Goal: Task Accomplishment & Management: Manage account settings

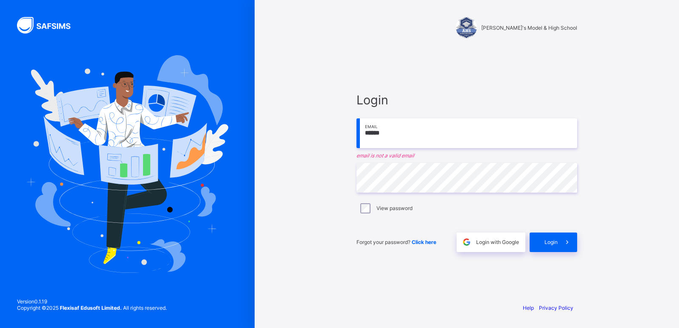
type input "**********"
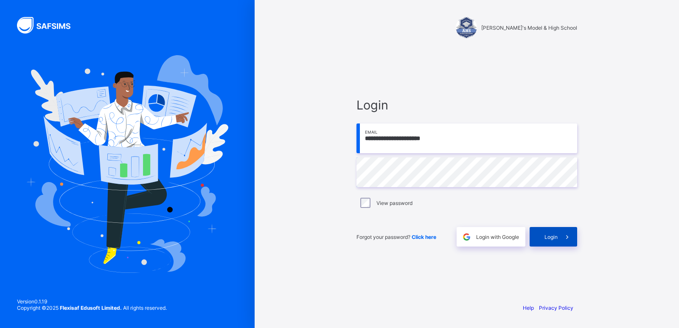
click at [541, 229] on div "Login" at bounding box center [552, 237] width 47 height 20
click at [542, 229] on div "Login" at bounding box center [552, 237] width 47 height 20
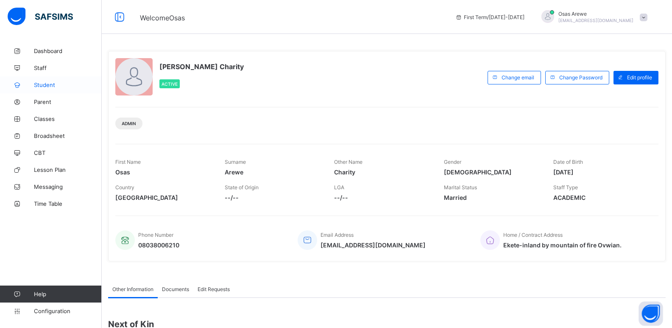
click at [42, 89] on link "Student" at bounding box center [51, 84] width 102 height 17
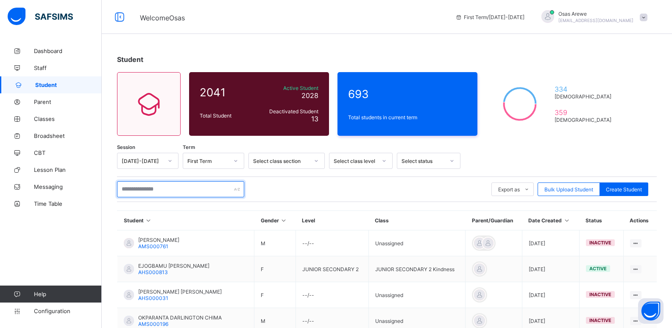
click at [176, 190] on input "text" at bounding box center [180, 189] width 127 height 16
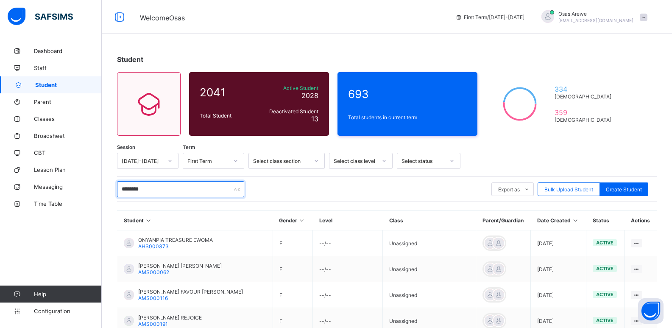
type input "**********"
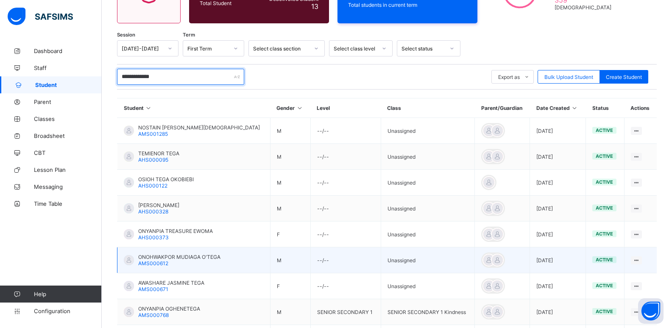
scroll to position [127, 0]
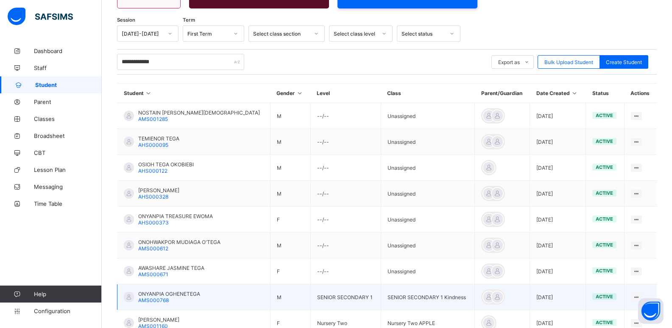
click at [170, 294] on span "ONYANPIA OGHENETEGA" at bounding box center [169, 294] width 62 height 6
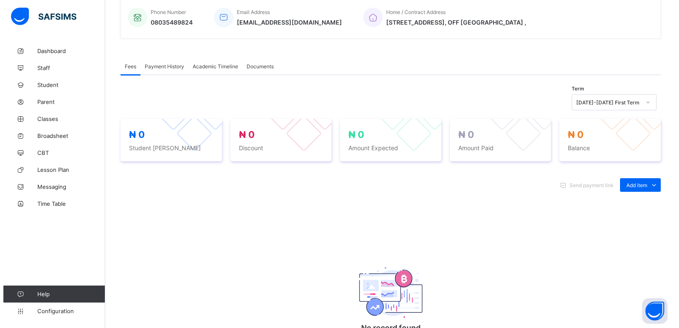
scroll to position [205, 0]
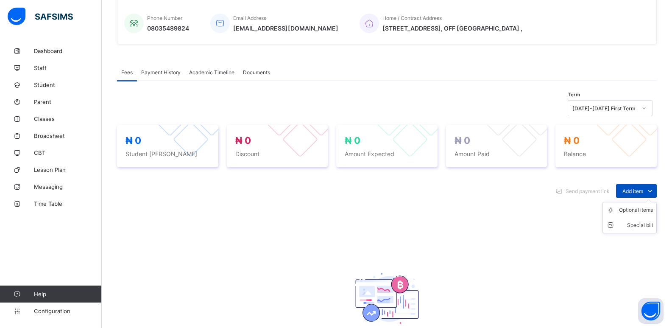
click at [643, 190] on span "Add item" at bounding box center [633, 191] width 21 height 6
click at [640, 209] on div "Optional items" at bounding box center [636, 210] width 34 height 8
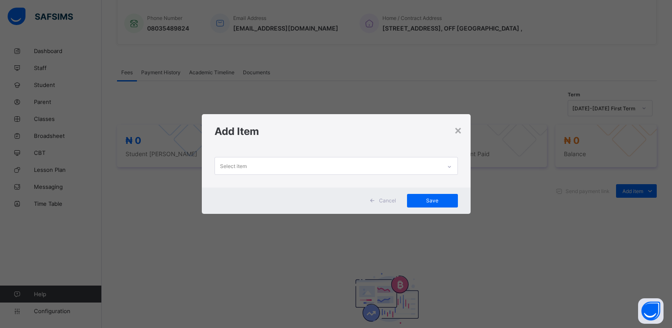
click at [419, 168] on div "Select item" at bounding box center [328, 165] width 226 height 17
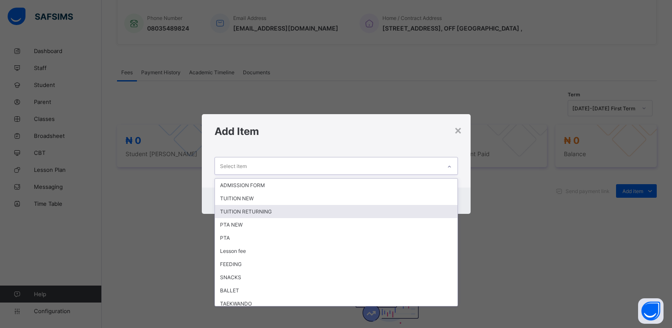
click at [265, 209] on div "TUITION RETURNING" at bounding box center [336, 211] width 243 height 13
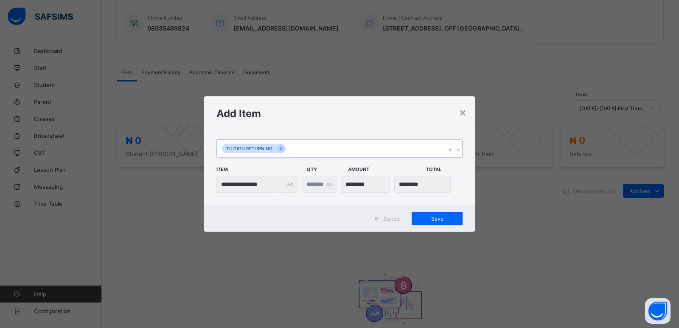
click at [457, 151] on icon at bounding box center [457, 149] width 5 height 8
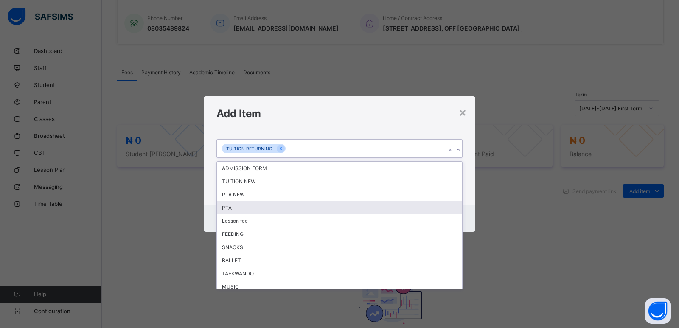
click at [268, 207] on div "PTA" at bounding box center [339, 207] width 245 height 13
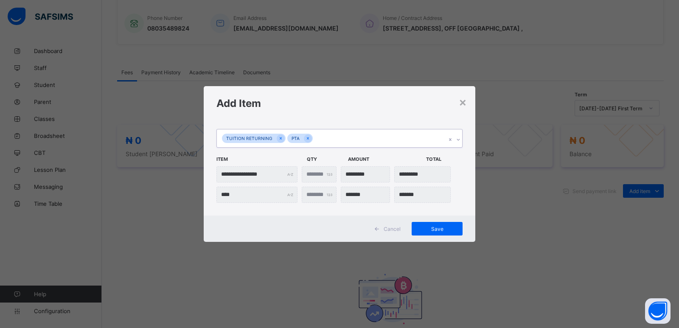
click at [460, 140] on icon at bounding box center [457, 139] width 5 height 8
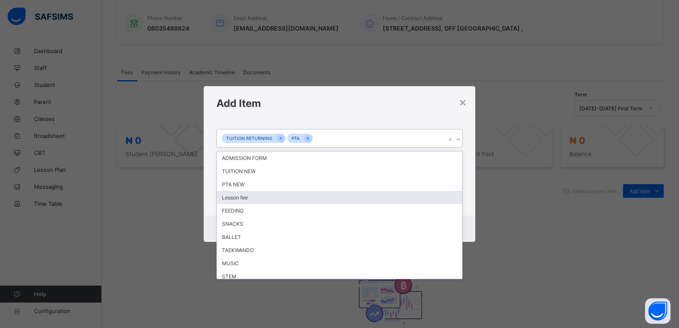
click at [250, 196] on div "Lesson fee" at bounding box center [339, 197] width 245 height 13
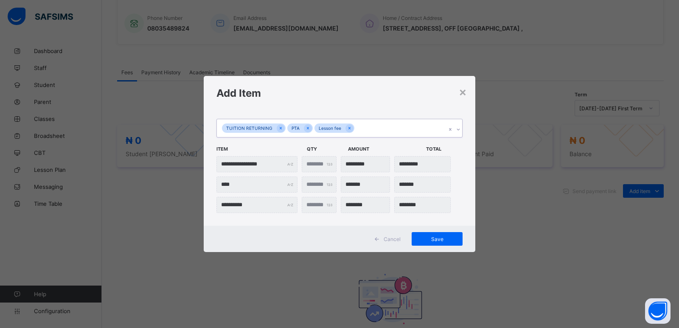
click at [459, 130] on icon at bounding box center [457, 129] width 5 height 8
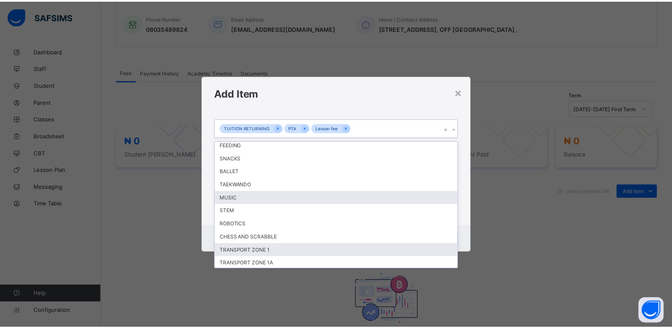
scroll to position [96, 0]
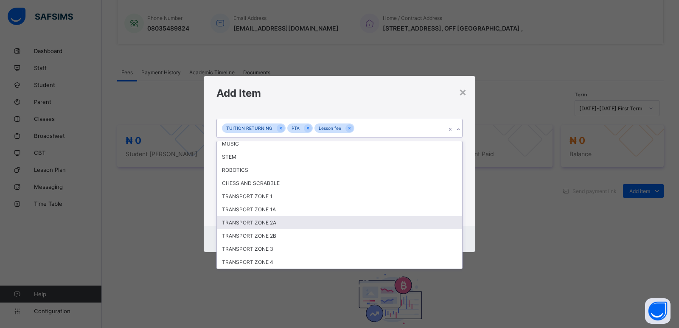
click at [265, 224] on div "TRANSPORT ZONE 2A" at bounding box center [339, 222] width 245 height 13
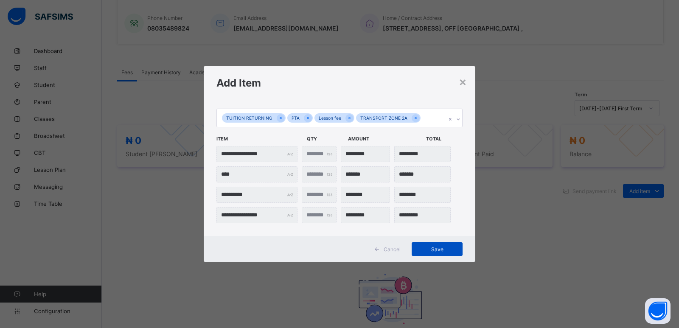
click at [437, 250] on span "Save" at bounding box center [437, 249] width 38 height 6
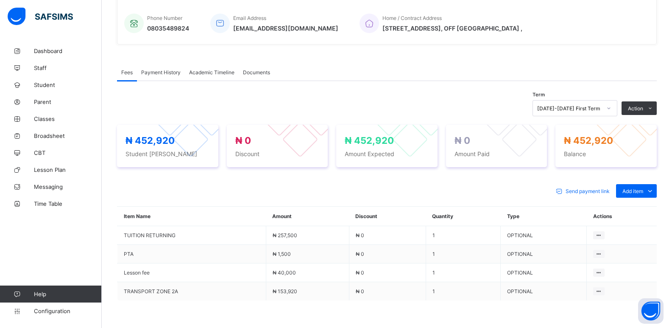
drag, startPoint x: 613, startPoint y: 139, endPoint x: 613, endPoint y: 131, distance: 7.6
click at [0, 0] on button "Manage Discount" at bounding box center [0, 0] width 0 height 0
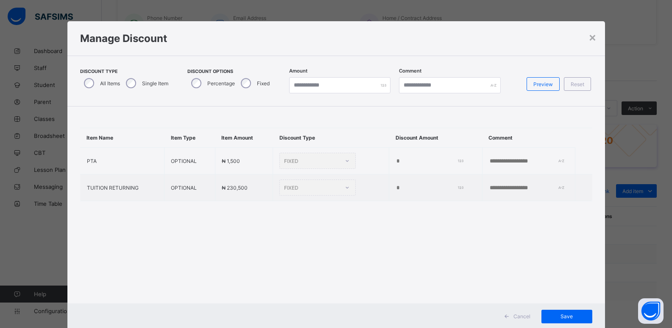
type input "*"
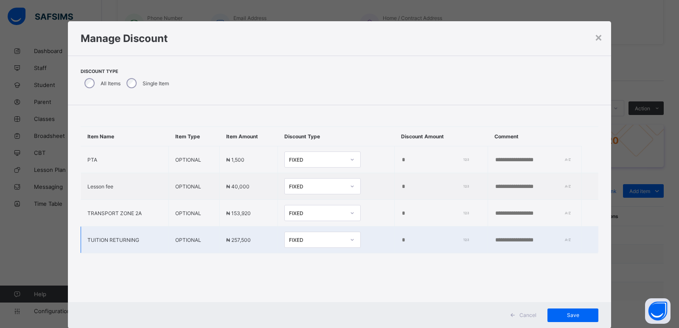
click at [401, 241] on input "*" at bounding box center [433, 240] width 65 height 7
type input "*****"
click at [569, 314] on span "Save" at bounding box center [572, 315] width 38 height 6
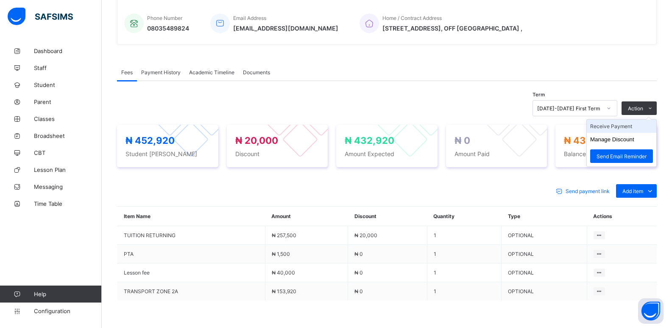
click at [609, 127] on li "Receive Payment" at bounding box center [622, 126] width 70 height 13
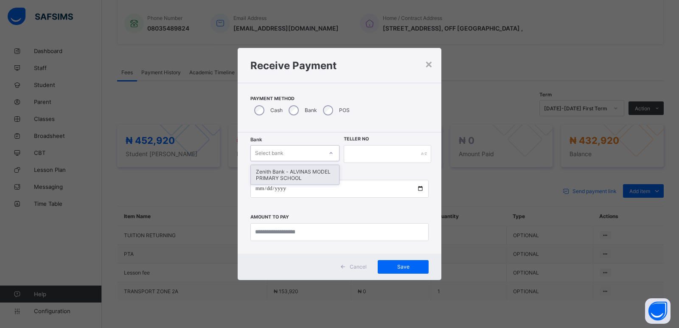
drag, startPoint x: 274, startPoint y: 151, endPoint x: 274, endPoint y: 168, distance: 17.8
click at [274, 151] on div "Select bank" at bounding box center [269, 153] width 28 height 16
drag, startPoint x: 272, startPoint y: 175, endPoint x: 346, endPoint y: 161, distance: 75.0
click at [278, 174] on div "Zenith Bank - ALVINAS MODEL PRIMARY SCHOOL" at bounding box center [295, 175] width 88 height 20
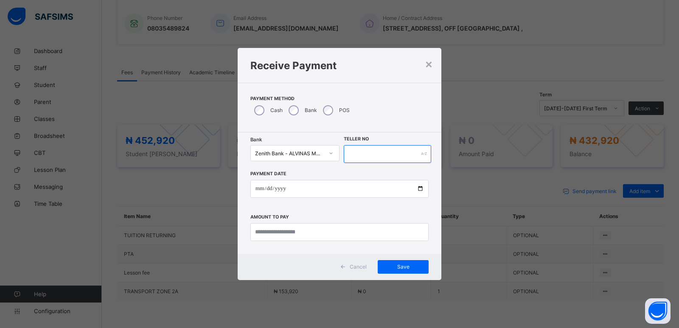
click at [380, 155] on input "text" at bounding box center [387, 154] width 87 height 18
type input "********"
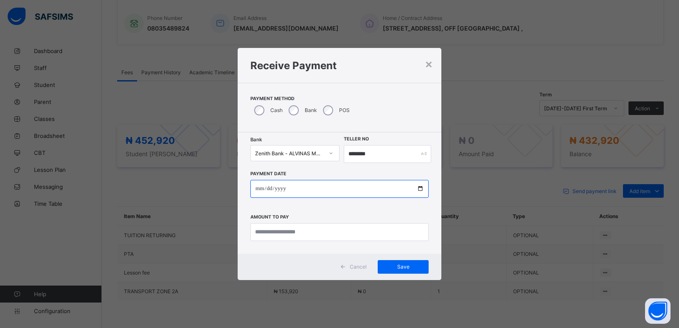
click at [259, 190] on input "date" at bounding box center [339, 189] width 178 height 18
type input "**********"
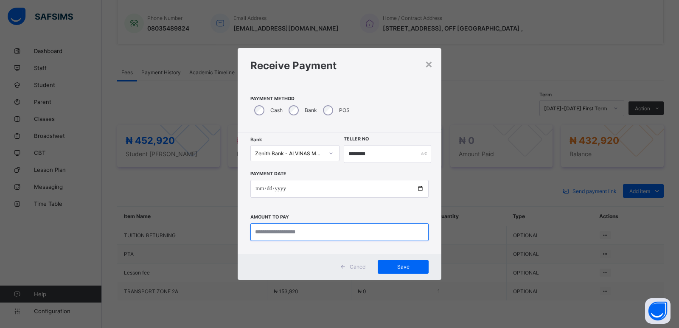
click at [263, 233] on input "currency" at bounding box center [339, 232] width 178 height 18
type input "*********"
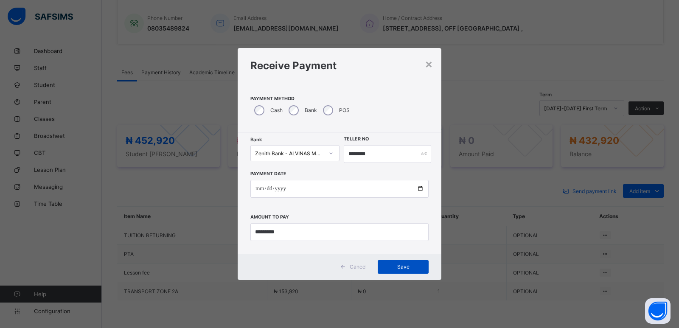
click at [400, 265] on span "Save" at bounding box center [403, 266] width 38 height 6
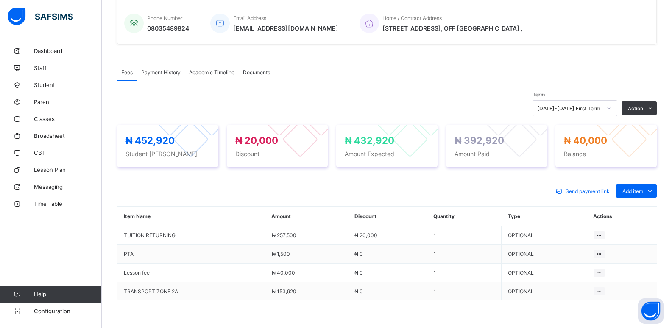
click at [0, 0] on li "Receive Payment" at bounding box center [0, 0] width 0 height 0
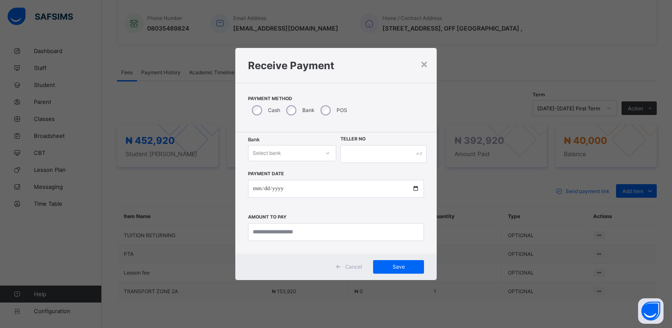
click at [332, 109] on div "POS" at bounding box center [333, 110] width 33 height 18
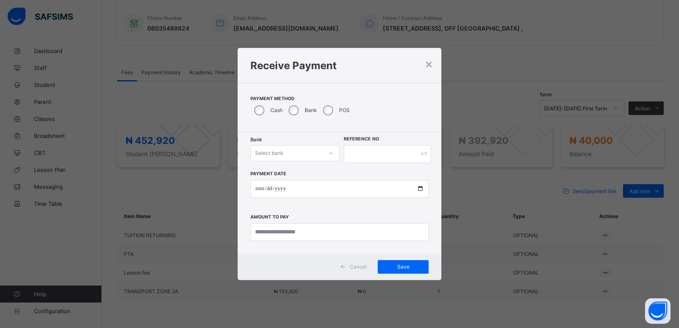
click at [289, 150] on div "Select bank" at bounding box center [287, 153] width 72 height 12
drag, startPoint x: 281, startPoint y: 182, endPoint x: 399, endPoint y: 151, distance: 122.5
click at [282, 180] on div "Zenith Bank - ALVINAS MODEL PRIMARY SCHOOL" at bounding box center [295, 175] width 88 height 20
click at [370, 152] on input "text" at bounding box center [387, 154] width 87 height 18
type input "******"
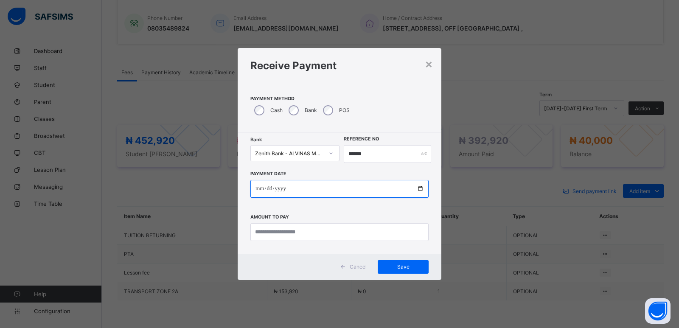
click at [255, 190] on input "date" at bounding box center [339, 189] width 178 height 18
type input "**********"
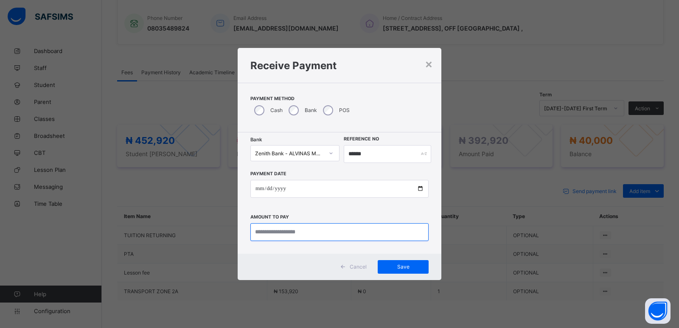
click at [274, 230] on input "currency" at bounding box center [339, 232] width 178 height 18
type input "********"
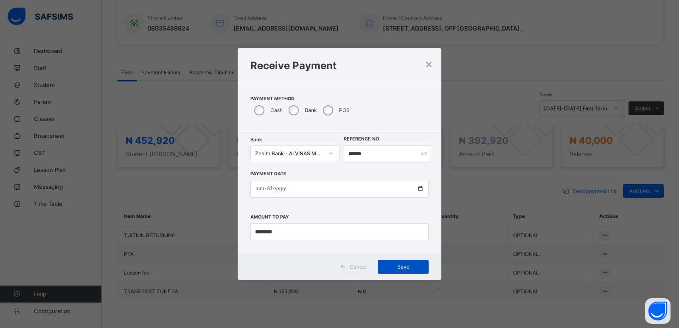
click at [404, 266] on span "Save" at bounding box center [403, 266] width 38 height 6
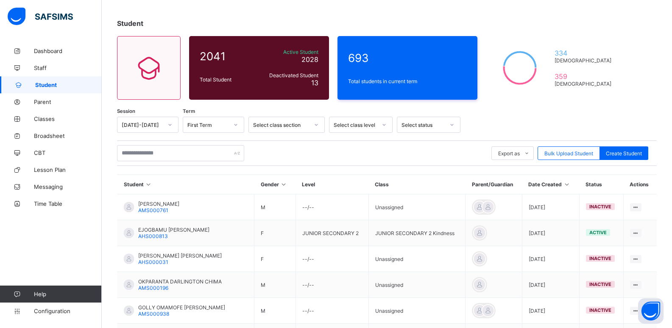
scroll to position [36, 0]
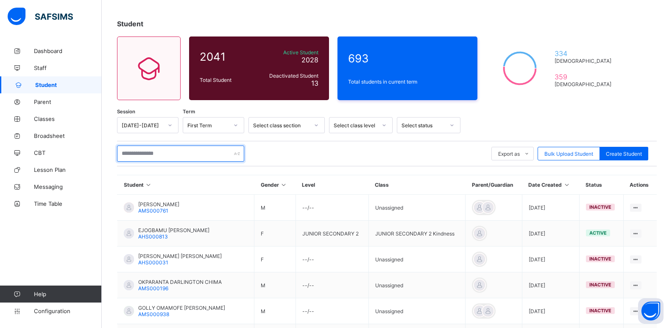
click at [195, 149] on input "text" at bounding box center [180, 153] width 127 height 16
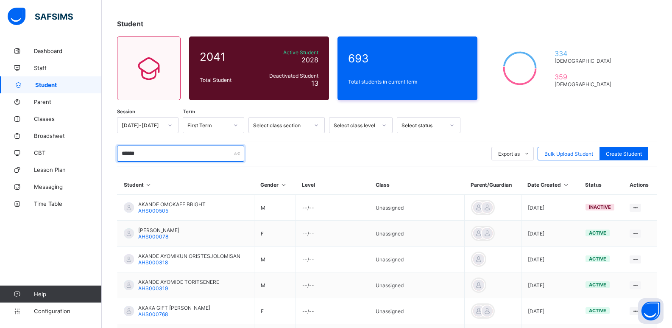
scroll to position [28, 0]
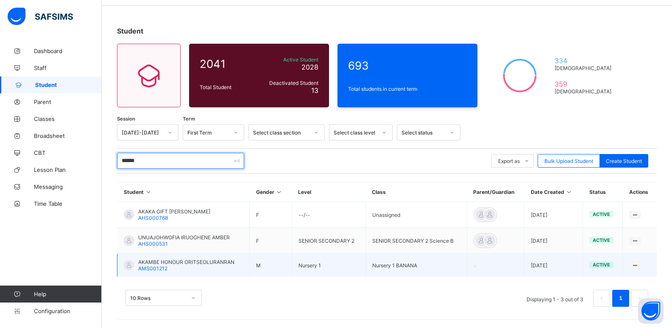
type input "******"
click at [182, 261] on span "AKAMBE HONOUR ORITSEOLURANRAN" at bounding box center [186, 262] width 96 height 6
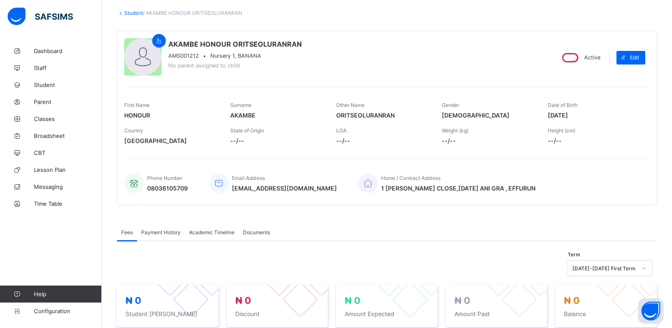
scroll to position [127, 0]
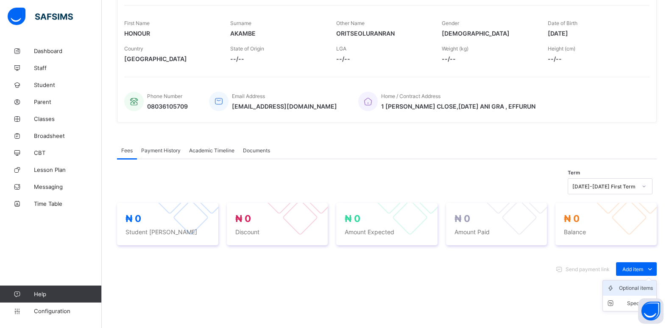
click at [625, 285] on div "Optional items" at bounding box center [636, 288] width 34 height 8
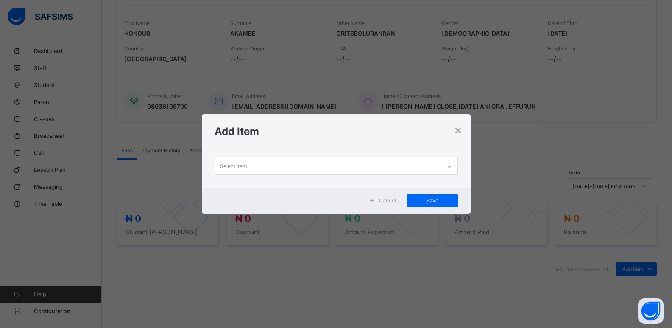
click at [455, 166] on div at bounding box center [449, 167] width 14 height 14
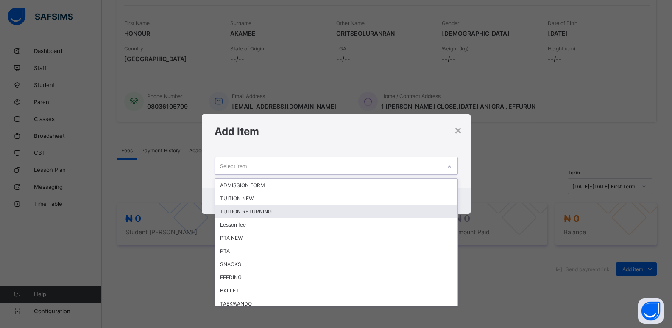
click at [327, 213] on div "TUITION RETURNING" at bounding box center [336, 211] width 243 height 13
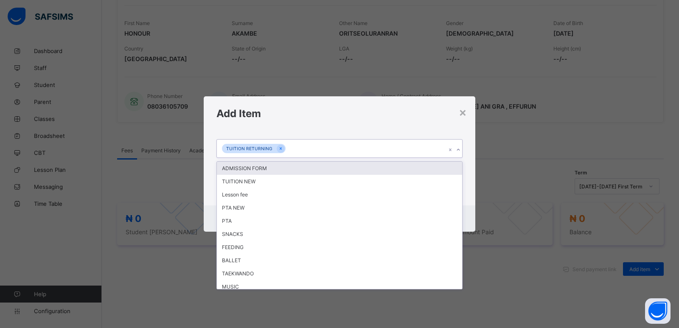
click at [458, 148] on icon at bounding box center [457, 149] width 5 height 8
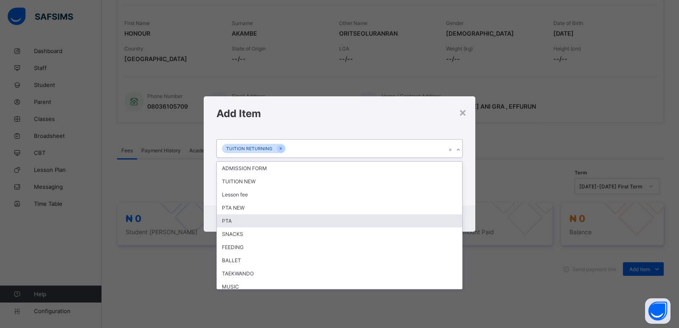
click at [388, 222] on div "PTA" at bounding box center [339, 220] width 245 height 13
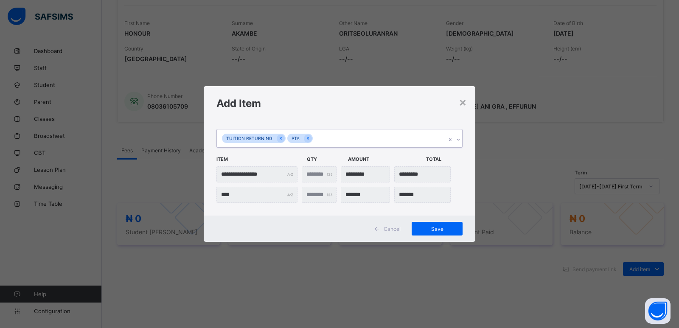
click at [457, 141] on icon at bounding box center [457, 139] width 5 height 8
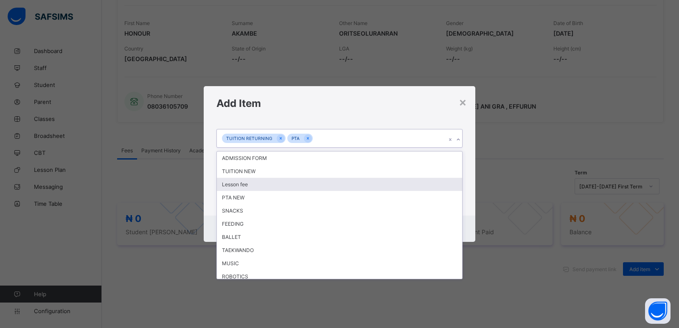
click at [313, 187] on div "Lesson fee" at bounding box center [339, 184] width 245 height 13
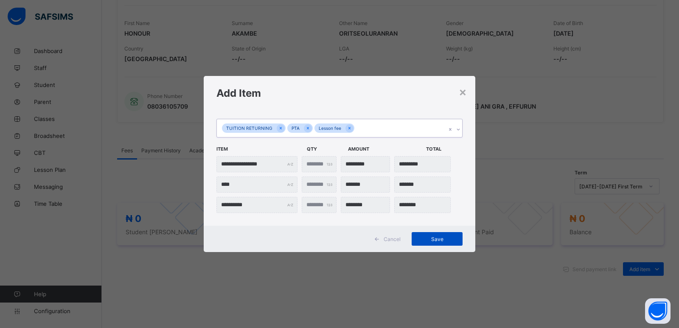
drag, startPoint x: 436, startPoint y: 241, endPoint x: 441, endPoint y: 237, distance: 7.3
click at [436, 241] on span "Save" at bounding box center [437, 239] width 38 height 6
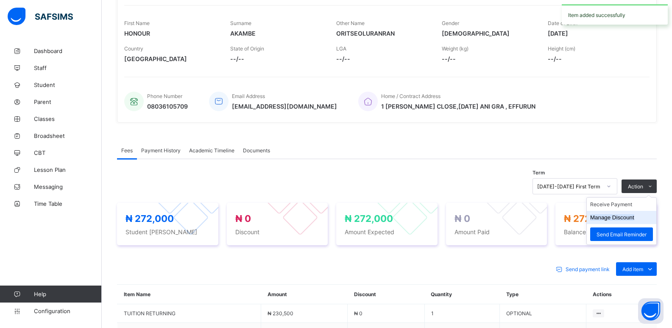
click at [618, 218] on button "Manage Discount" at bounding box center [612, 217] width 44 height 6
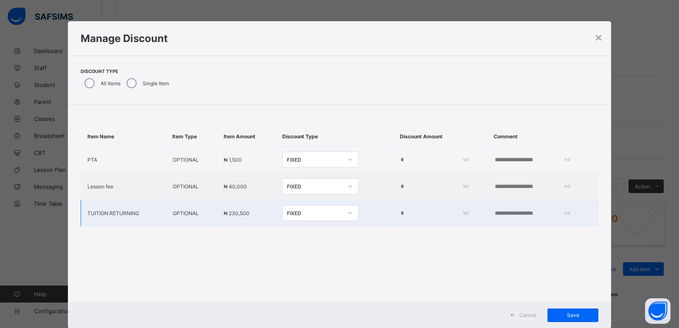
click at [400, 216] on input "*" at bounding box center [432, 213] width 65 height 7
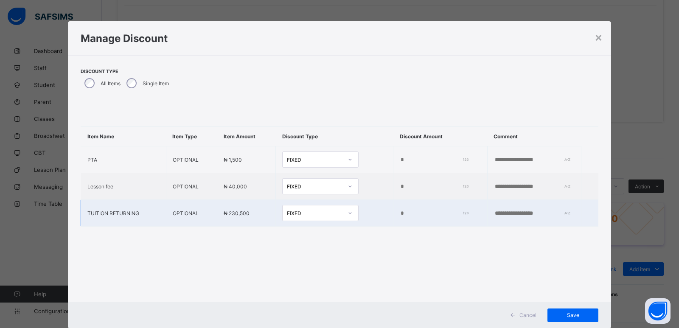
click at [400, 216] on input "*" at bounding box center [432, 213] width 65 height 7
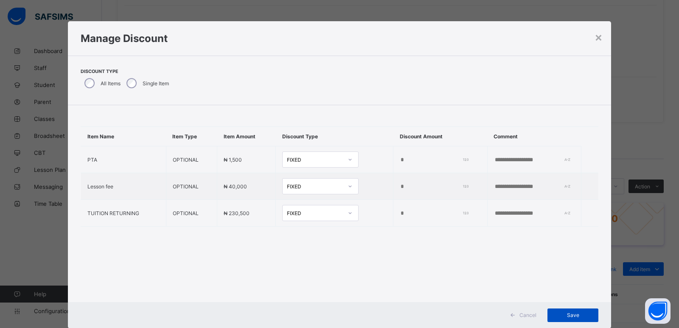
type input "****"
click at [572, 316] on span "Save" at bounding box center [572, 315] width 38 height 6
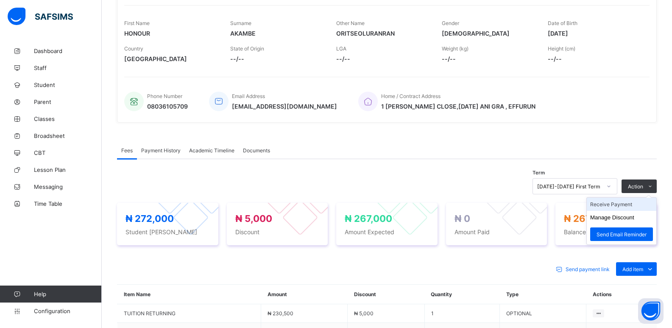
click at [614, 205] on li "Receive Payment" at bounding box center [622, 204] width 70 height 13
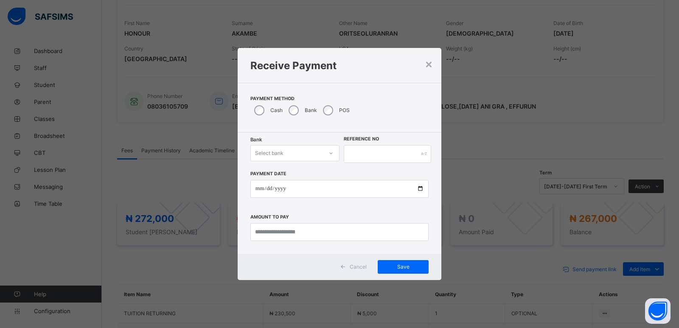
click at [273, 154] on div "Select bank" at bounding box center [269, 153] width 28 height 16
click at [277, 176] on div "Zenith Bank - ALVINAS MODEL PRIMARY SCHOOL" at bounding box center [295, 175] width 88 height 20
click at [363, 154] on input "text" at bounding box center [387, 154] width 87 height 18
type input "********"
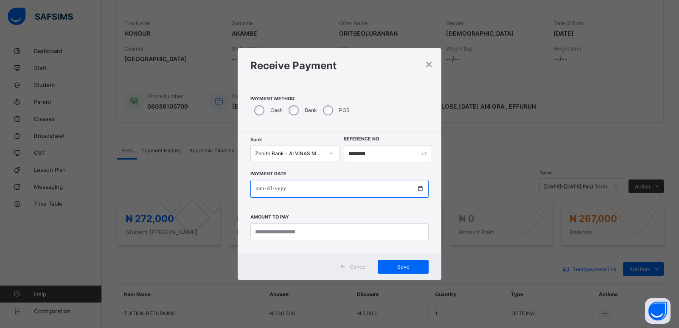
click at [257, 188] on input "date" at bounding box center [339, 189] width 178 height 18
type input "**********"
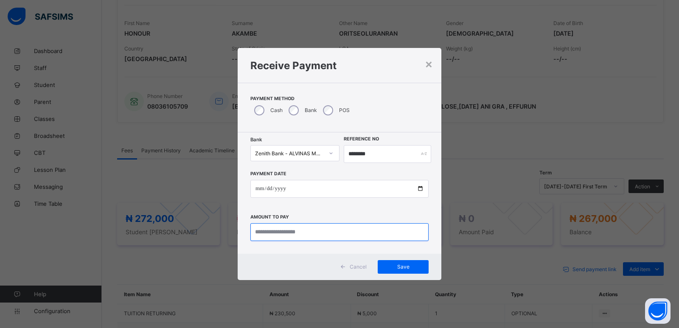
click at [264, 230] on input "currency" at bounding box center [339, 232] width 178 height 18
type input "*********"
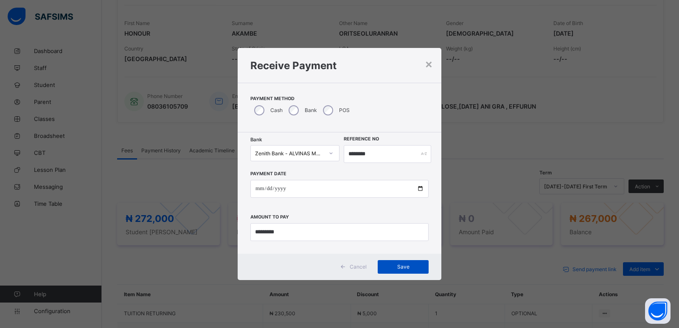
click at [400, 267] on span "Save" at bounding box center [403, 266] width 38 height 6
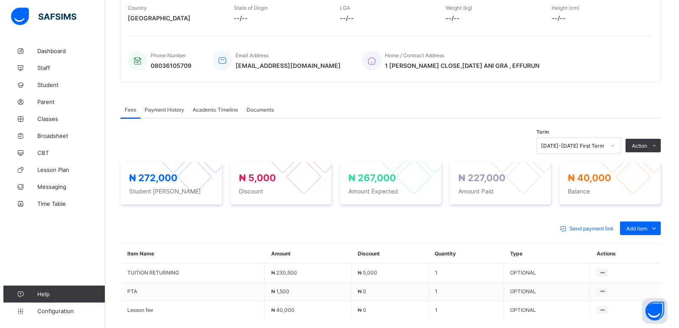
scroll to position [249, 0]
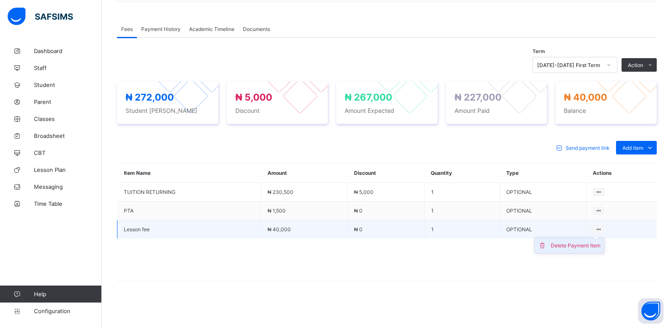
click at [579, 245] on div "Delete Payment Item" at bounding box center [576, 245] width 50 height 8
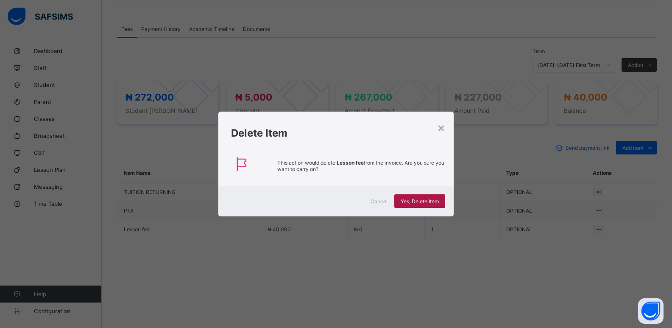
click at [423, 201] on span "Yes, Delete Item" at bounding box center [420, 201] width 38 height 6
click at [432, 198] on span "Yes, Delete Item" at bounding box center [420, 201] width 38 height 6
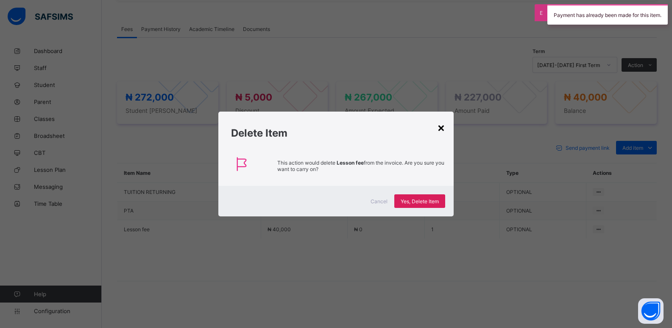
click at [444, 127] on div "×" at bounding box center [441, 127] width 8 height 14
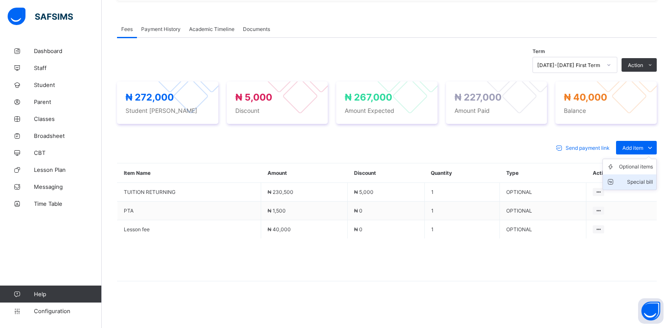
click at [643, 180] on div "Special bill" at bounding box center [636, 182] width 34 height 8
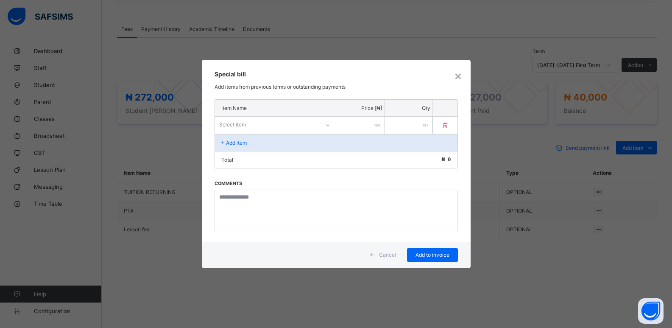
click at [243, 143] on p "Add item" at bounding box center [236, 143] width 21 height 6
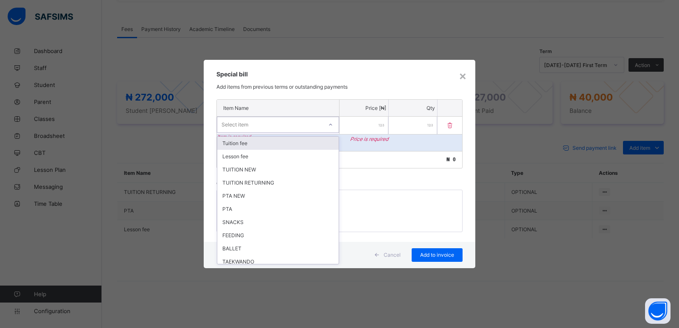
click at [258, 126] on div "Select item" at bounding box center [269, 125] width 105 height 12
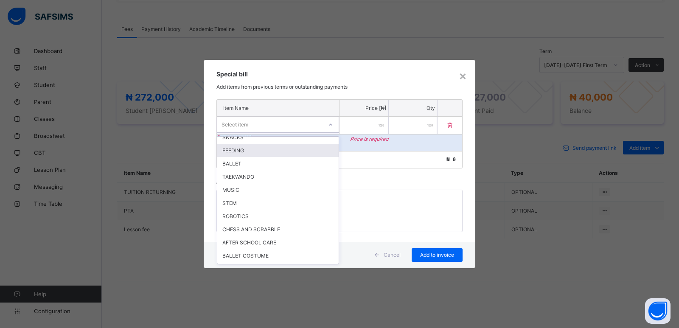
scroll to position [254, 0]
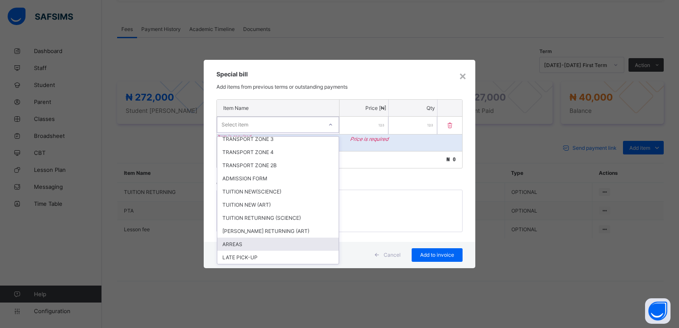
drag, startPoint x: 240, startPoint y: 246, endPoint x: 252, endPoint y: 214, distance: 34.3
click at [239, 246] on div "ARREAS" at bounding box center [277, 243] width 121 height 13
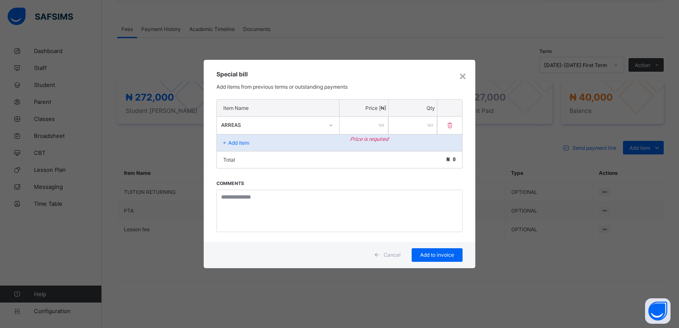
click at [246, 158] on div "Total ₦ 0" at bounding box center [339, 159] width 245 height 17
click at [365, 123] on input "number" at bounding box center [363, 125] width 49 height 17
type input "*****"
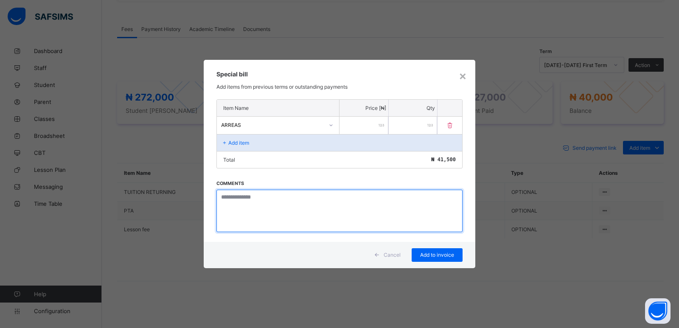
click at [223, 199] on textarea at bounding box center [339, 211] width 246 height 42
type textarea "**********"
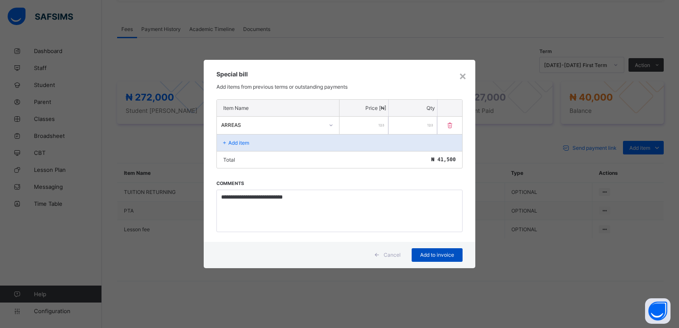
click at [436, 252] on span "Add to invoice" at bounding box center [437, 254] width 38 height 6
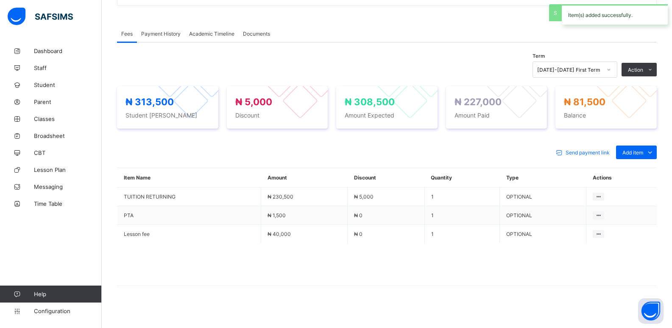
scroll to position [249, 0]
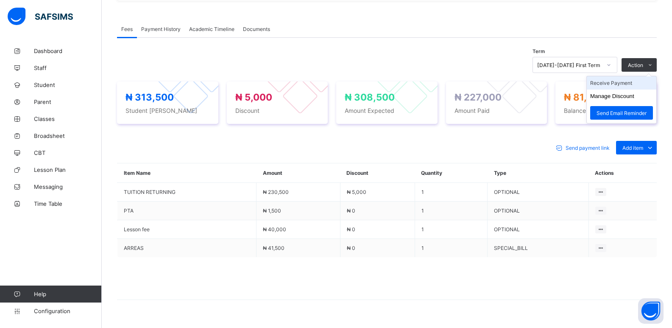
click at [617, 85] on li "Receive Payment" at bounding box center [622, 82] width 70 height 13
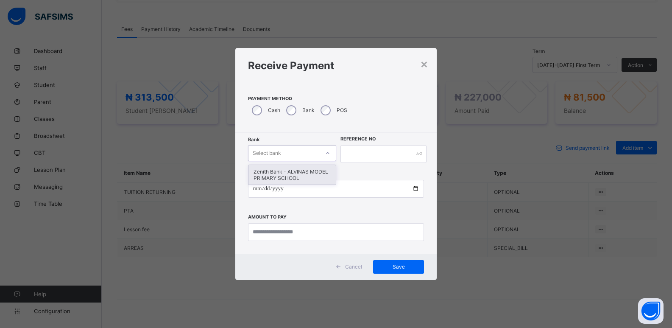
click at [287, 156] on div "Select bank" at bounding box center [284, 153] width 71 height 12
drag, startPoint x: 282, startPoint y: 173, endPoint x: 336, endPoint y: 159, distance: 55.5
click at [289, 172] on div "Zenith Bank - ALVINAS MODEL PRIMARY SCHOOL" at bounding box center [292, 175] width 87 height 20
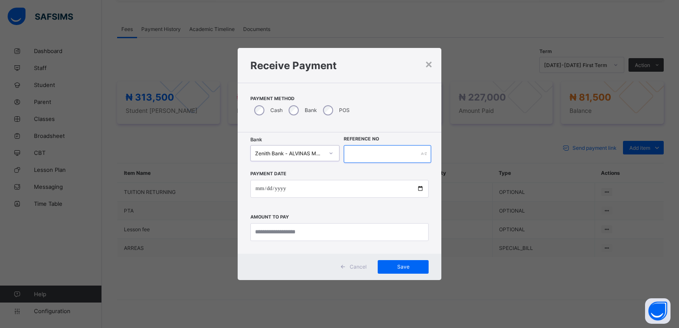
click at [359, 157] on input "text" at bounding box center [387, 154] width 87 height 18
type input "********"
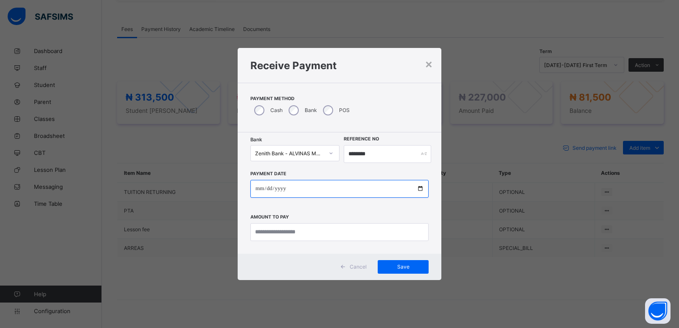
click at [260, 190] on input "date" at bounding box center [339, 189] width 178 height 18
type input "**********"
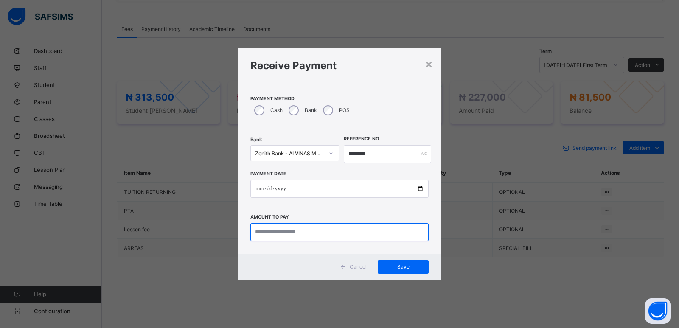
click at [263, 232] on input "currency" at bounding box center [339, 232] width 178 height 18
type input "********"
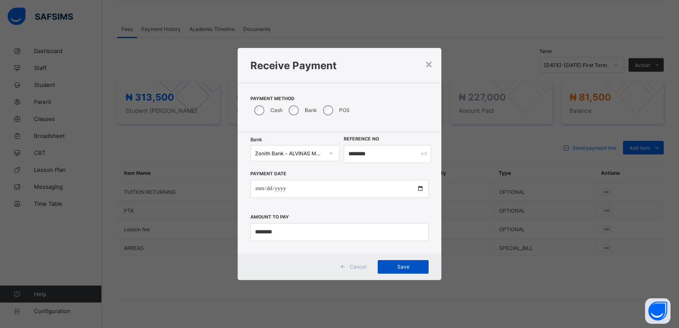
click at [403, 270] on div "Save" at bounding box center [402, 267] width 51 height 14
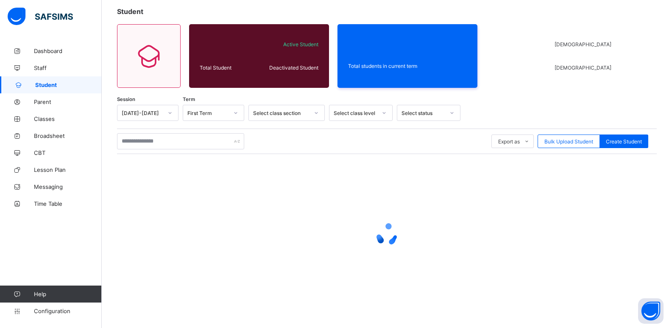
scroll to position [28, 0]
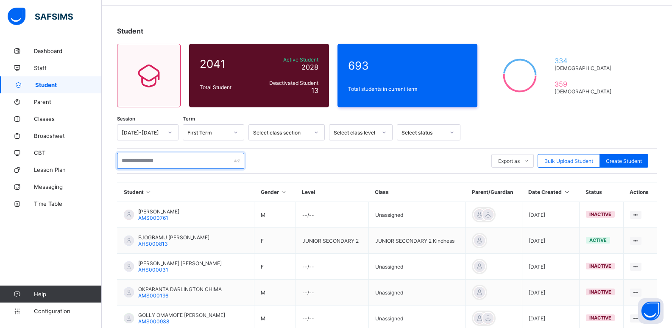
click at [181, 165] on input "text" at bounding box center [180, 161] width 127 height 16
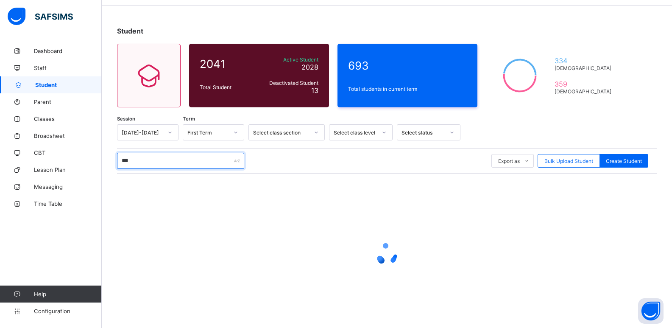
scroll to position [5, 0]
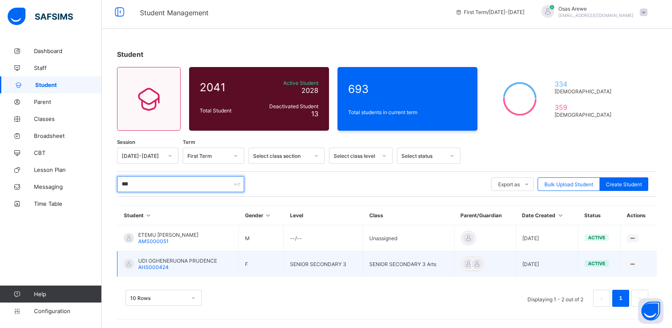
type input "***"
click at [175, 258] on span "UDI OGHENERUONA PRUDENCE" at bounding box center [177, 260] width 79 height 6
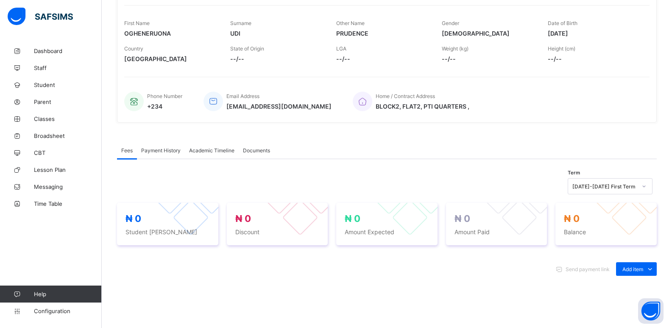
scroll to position [170, 0]
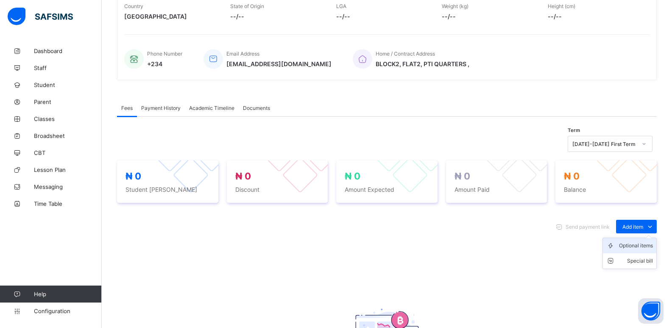
click at [640, 246] on div "Optional items" at bounding box center [636, 245] width 34 height 8
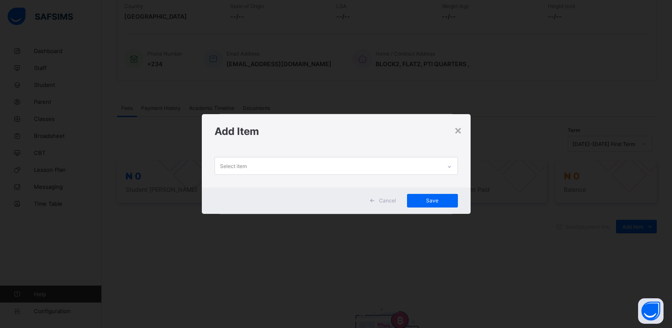
click at [436, 168] on div "Select item" at bounding box center [328, 165] width 226 height 17
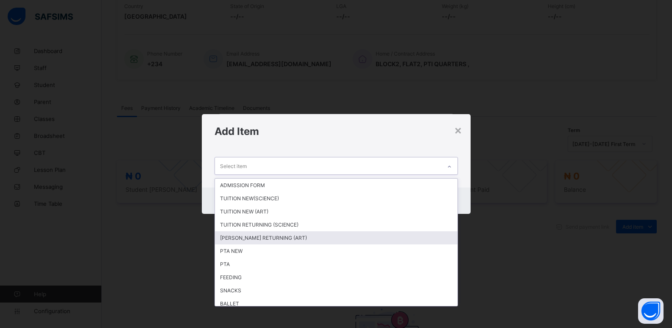
click at [297, 236] on div "[PERSON_NAME] RETURNING (ART)" at bounding box center [336, 237] width 243 height 13
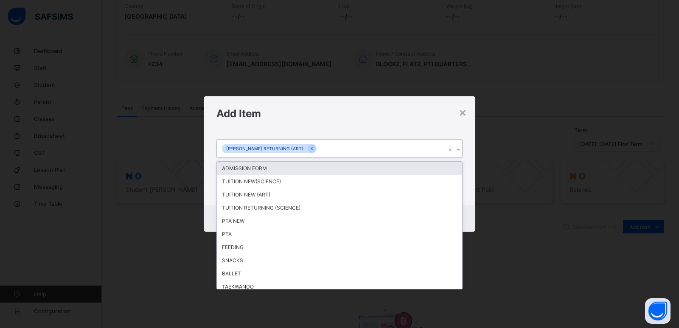
click at [457, 150] on icon at bounding box center [457, 149] width 5 height 8
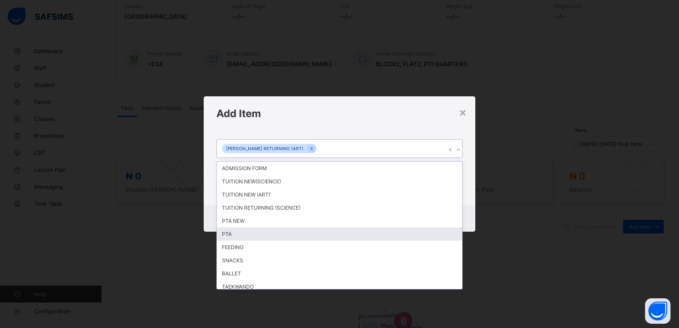
click at [319, 232] on div "PTA" at bounding box center [339, 233] width 245 height 13
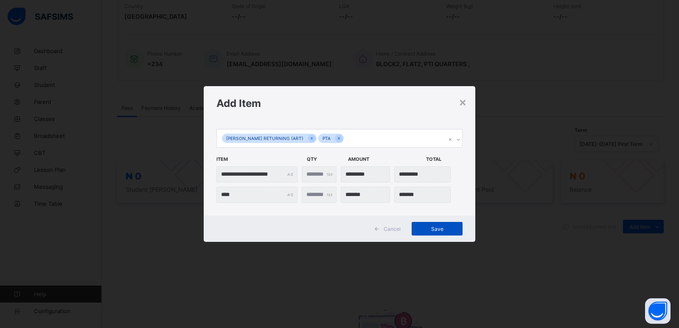
click at [433, 227] on span "Save" at bounding box center [437, 229] width 38 height 6
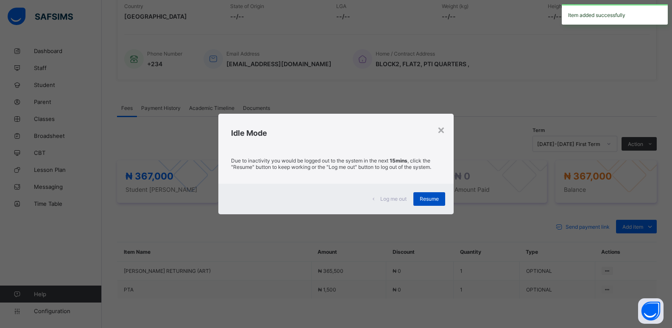
click at [430, 201] on span "Resume" at bounding box center [429, 199] width 19 height 6
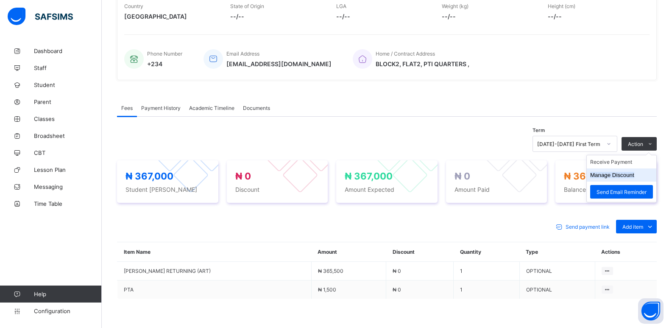
click at [610, 176] on button "Manage Discount" at bounding box center [612, 175] width 44 height 6
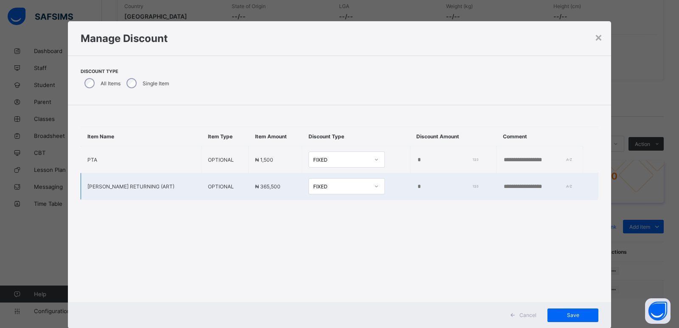
click at [416, 186] on input "*" at bounding box center [445, 186] width 59 height 7
type input "*****"
click at [577, 315] on span "Save" at bounding box center [572, 315] width 38 height 6
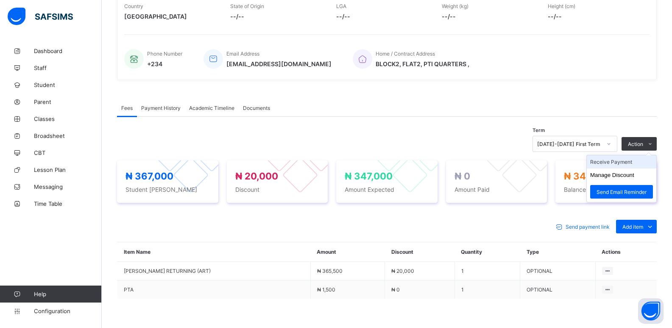
click at [611, 162] on li "Receive Payment" at bounding box center [622, 161] width 70 height 13
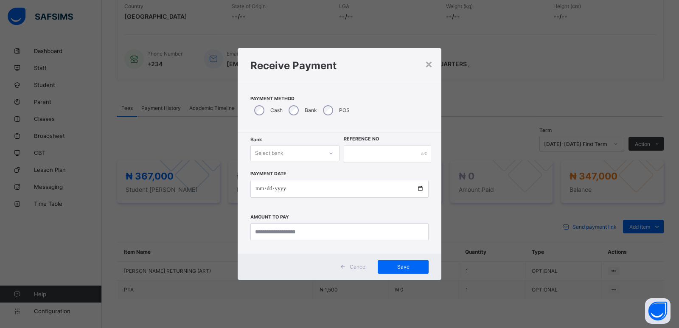
click at [320, 149] on div "Select bank" at bounding box center [287, 153] width 72 height 12
click at [312, 172] on div "Zenith Bank - ALVINAS MODEL PRIMARY SCHOOL" at bounding box center [295, 175] width 88 height 20
click at [354, 156] on input "text" at bounding box center [387, 154] width 87 height 18
type input "********"
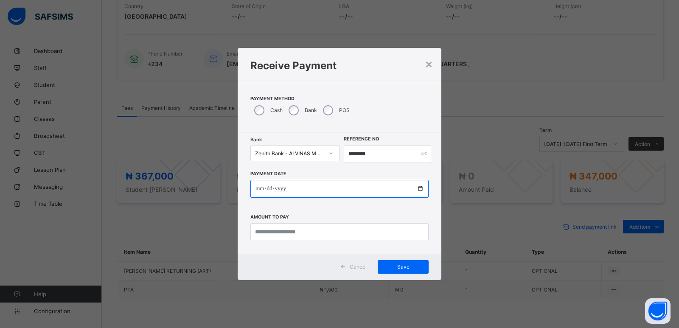
click at [260, 187] on input "date" at bounding box center [339, 189] width 178 height 18
type input "**********"
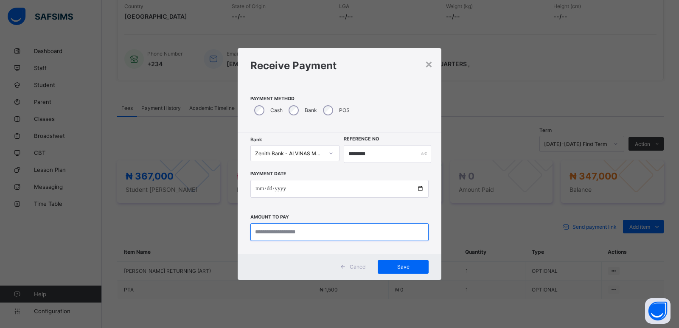
click at [265, 231] on input "currency" at bounding box center [339, 232] width 178 height 18
type input "*********"
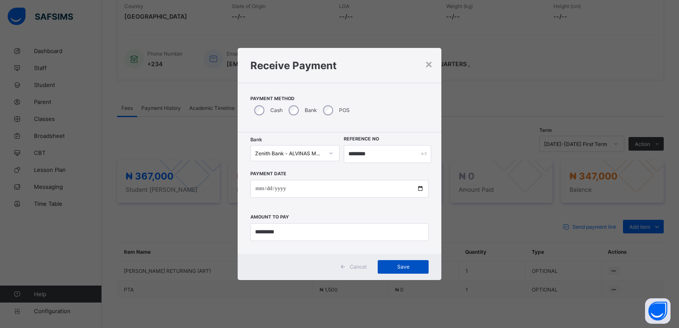
click at [403, 271] on div "Save" at bounding box center [402, 267] width 51 height 14
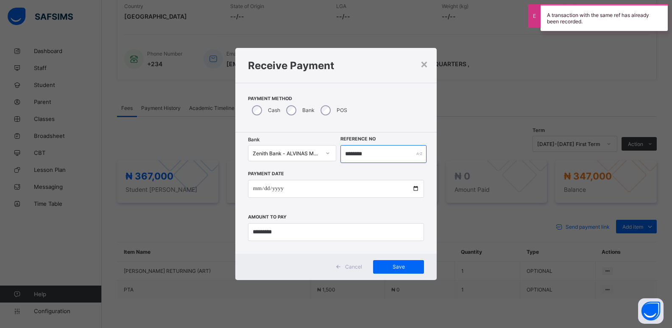
click at [356, 155] on input "********" at bounding box center [384, 154] width 87 height 18
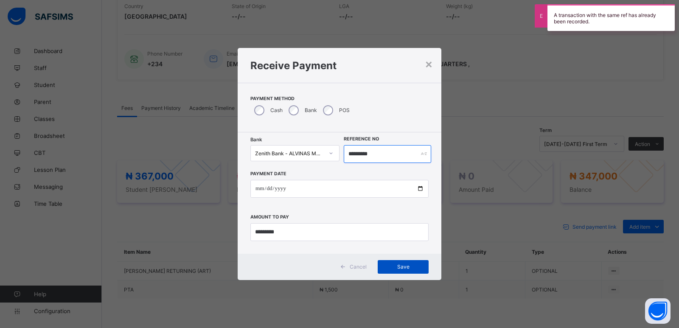
type input "*********"
click at [396, 270] on div "Save" at bounding box center [402, 267] width 51 height 14
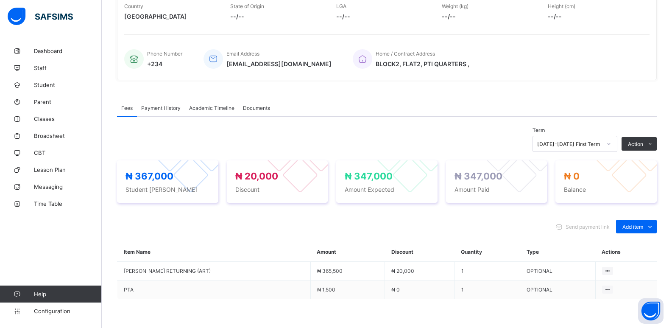
drag, startPoint x: 227, startPoint y: 228, endPoint x: 445, endPoint y: 191, distance: 221.1
click at [227, 228] on div "Send payment link Add item Optional items Special bill" at bounding box center [387, 227] width 540 height 14
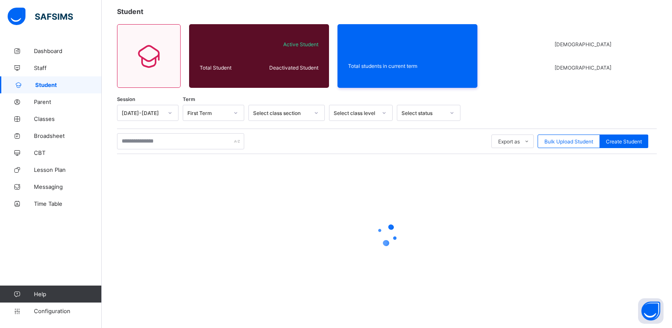
scroll to position [5, 0]
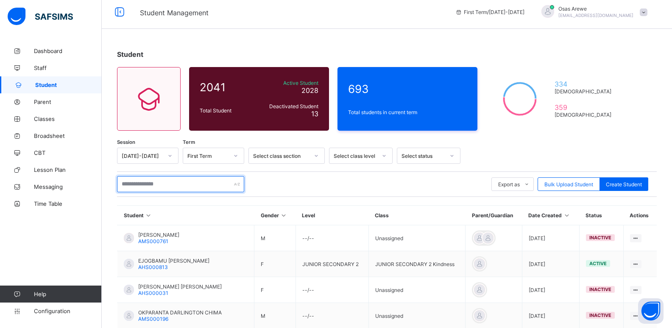
drag, startPoint x: 152, startPoint y: 183, endPoint x: 178, endPoint y: 183, distance: 25.9
click at [152, 183] on input "text" at bounding box center [180, 184] width 127 height 16
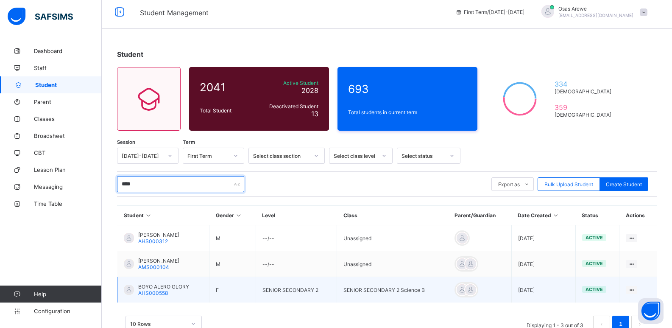
type input "****"
click at [162, 286] on span "BOYO ALERO GLORY" at bounding box center [163, 286] width 51 height 6
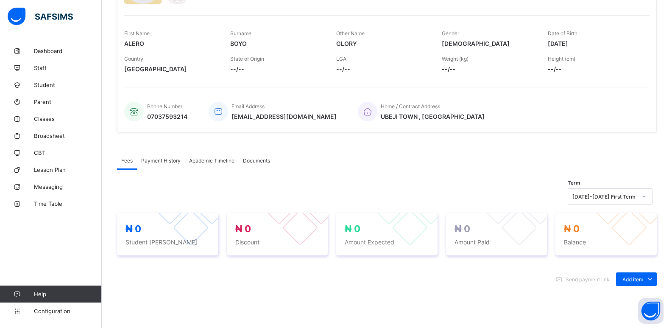
scroll to position [127, 0]
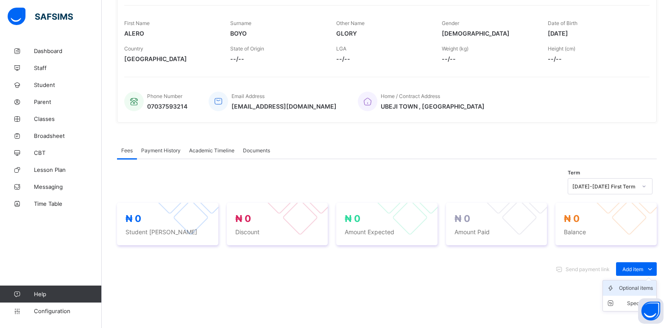
click at [639, 288] on div "Optional items" at bounding box center [636, 288] width 34 height 8
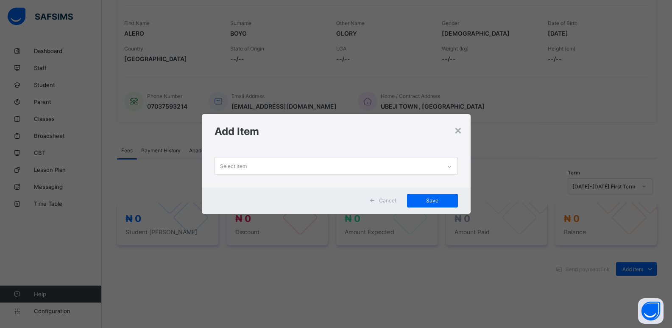
click at [395, 162] on div "Select item" at bounding box center [328, 165] width 226 height 17
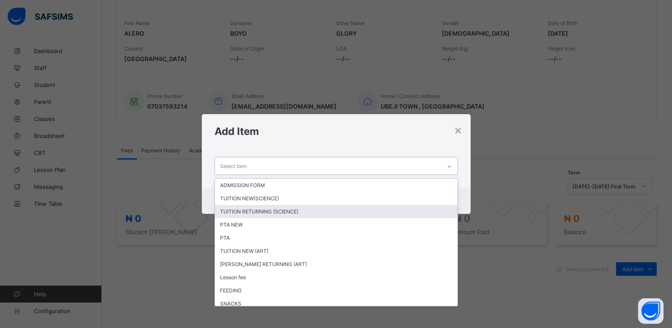
click at [291, 212] on div "TUITION RETURNING (SCIENCE)" at bounding box center [336, 211] width 243 height 13
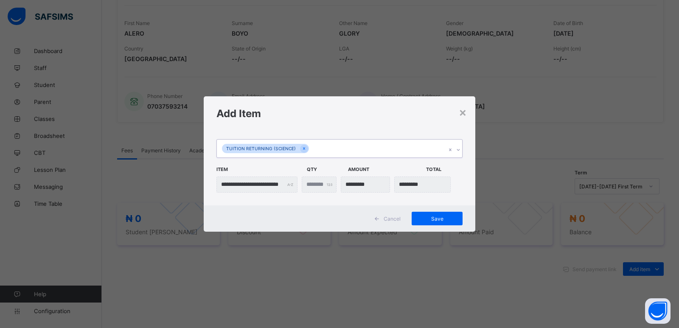
click at [458, 153] on div at bounding box center [458, 150] width 8 height 14
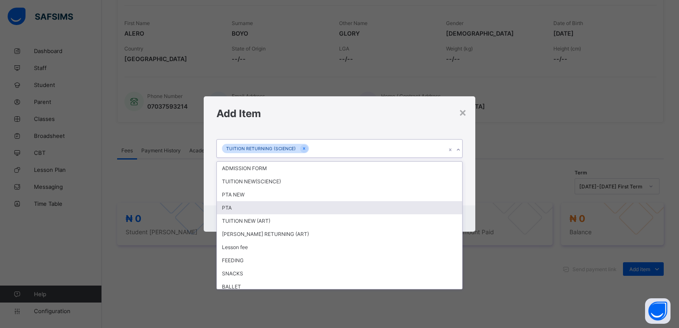
drag, startPoint x: 321, startPoint y: 207, endPoint x: 439, endPoint y: 167, distance: 123.8
click at [323, 208] on div "PTA" at bounding box center [339, 207] width 245 height 13
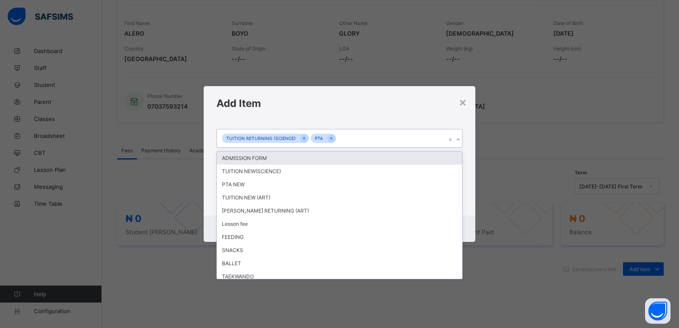
click at [458, 141] on icon at bounding box center [457, 139] width 5 height 8
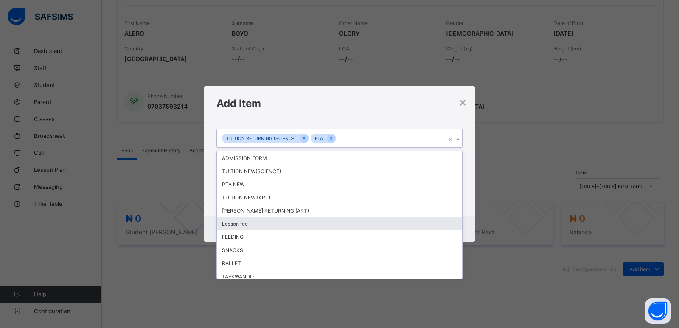
click at [323, 229] on div "Lesson fee" at bounding box center [339, 223] width 245 height 13
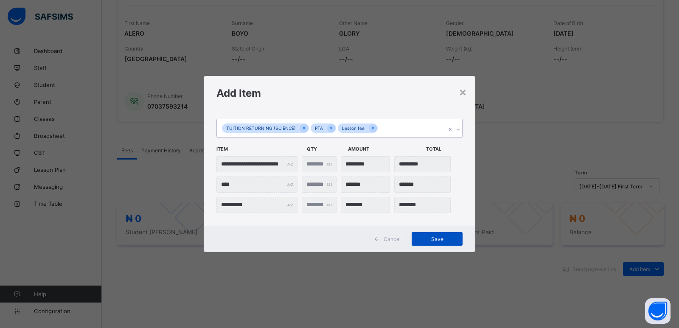
click at [433, 237] on span "Save" at bounding box center [437, 239] width 38 height 6
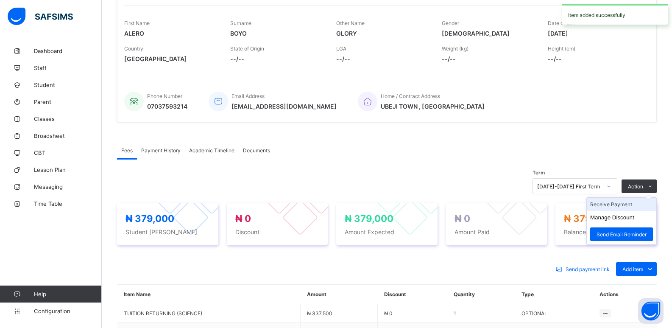
drag, startPoint x: 617, startPoint y: 216, endPoint x: 645, endPoint y: 204, distance: 30.2
click at [620, 213] on li "Manage Discount" at bounding box center [622, 217] width 70 height 13
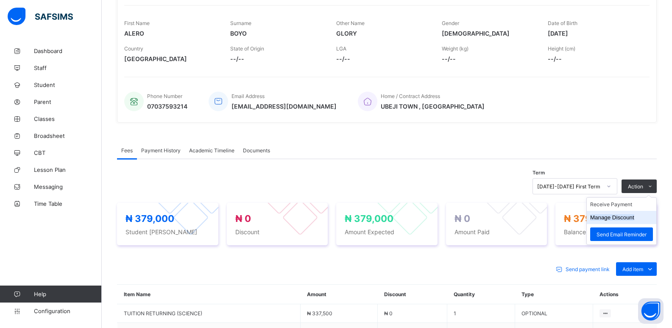
click at [612, 219] on button "Manage Discount" at bounding box center [612, 217] width 44 height 6
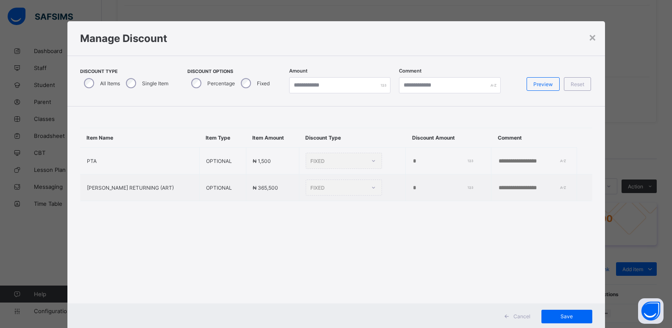
type input "*"
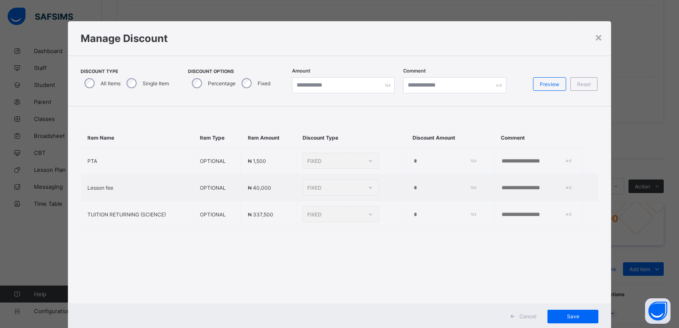
click at [123, 82] on div "Single Item" at bounding box center [147, 83] width 48 height 18
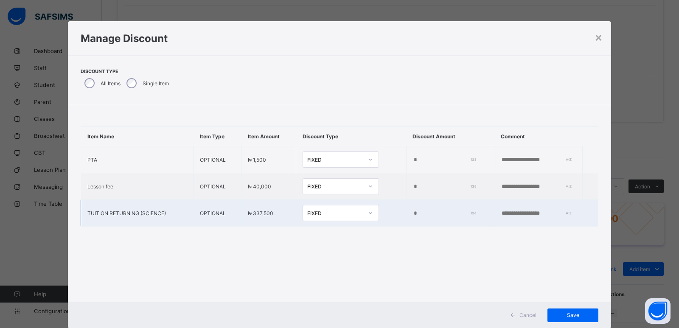
click at [413, 212] on input "*" at bounding box center [443, 213] width 61 height 7
click at [413, 214] on input "*" at bounding box center [443, 213] width 61 height 7
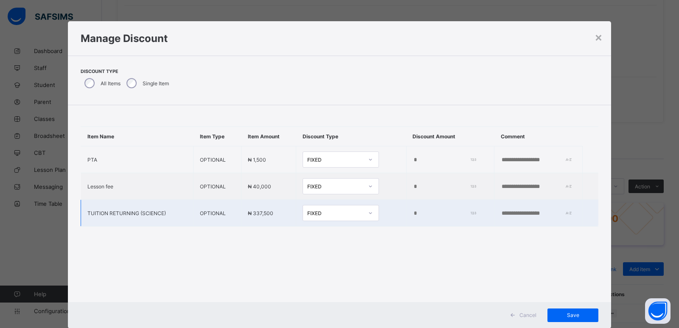
click at [413, 214] on input "*" at bounding box center [443, 213] width 61 height 7
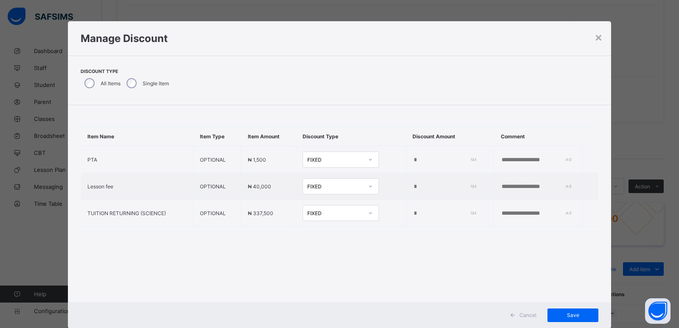
type input "*"
type input "*****"
click at [570, 318] on span "Save" at bounding box center [572, 315] width 38 height 6
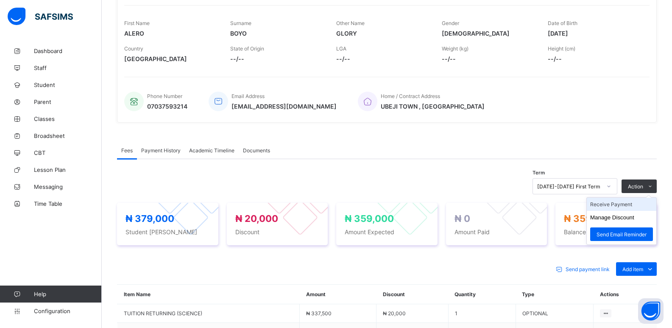
click at [620, 207] on li "Receive Payment" at bounding box center [622, 204] width 70 height 13
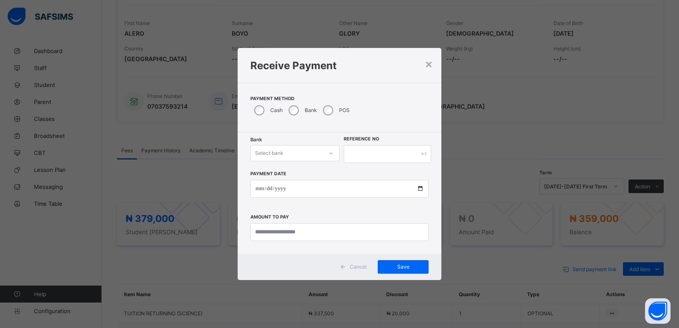
drag, startPoint x: 257, startPoint y: 151, endPoint x: 296, endPoint y: 164, distance: 40.1
click at [257, 151] on div "Select bank" at bounding box center [269, 153] width 28 height 16
drag, startPoint x: 287, startPoint y: 173, endPoint x: 355, endPoint y: 166, distance: 68.7
click at [300, 172] on div "Zenith Bank - ALVINAS MODEL PRIMARY SCHOOL" at bounding box center [295, 175] width 88 height 20
click at [362, 154] on input "text" at bounding box center [387, 154] width 87 height 18
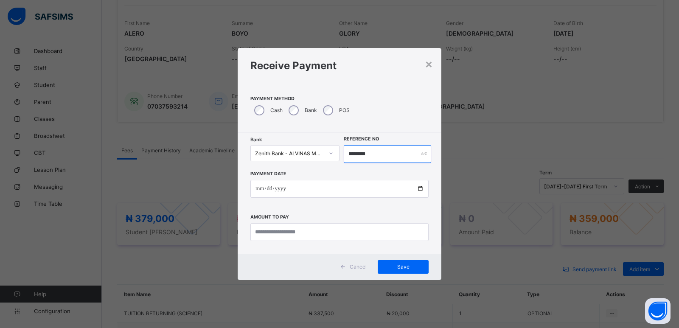
type input "********"
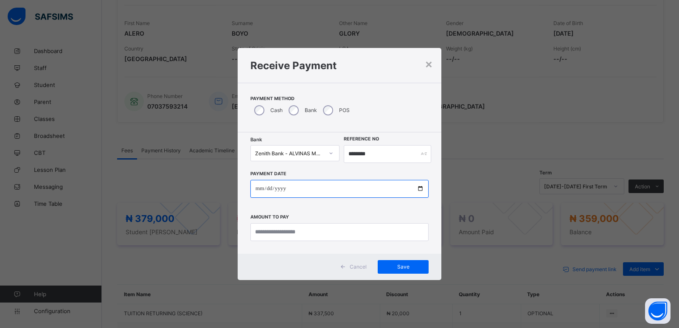
click at [259, 191] on input "date" at bounding box center [339, 189] width 178 height 18
type input "**********"
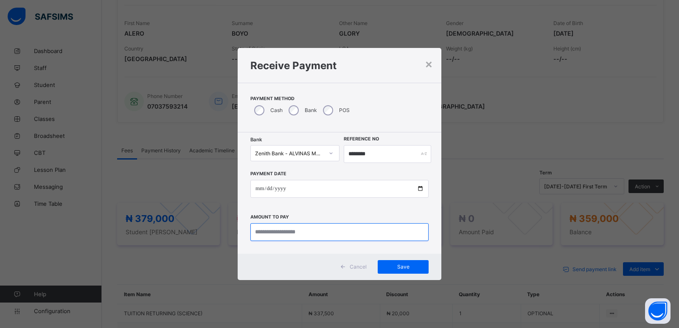
click at [260, 234] on input "currency" at bounding box center [339, 232] width 178 height 18
type input "*********"
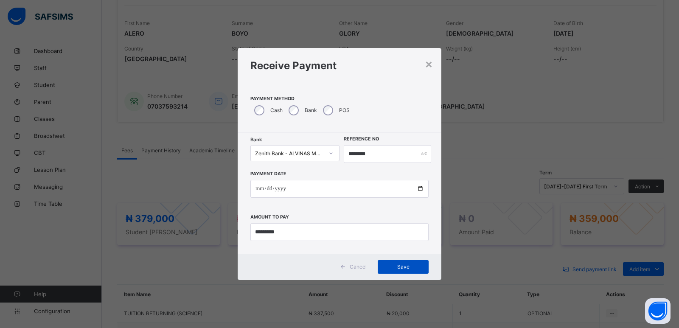
drag, startPoint x: 394, startPoint y: 267, endPoint x: 401, endPoint y: 267, distance: 6.4
click at [395, 267] on span "Save" at bounding box center [403, 266] width 38 height 6
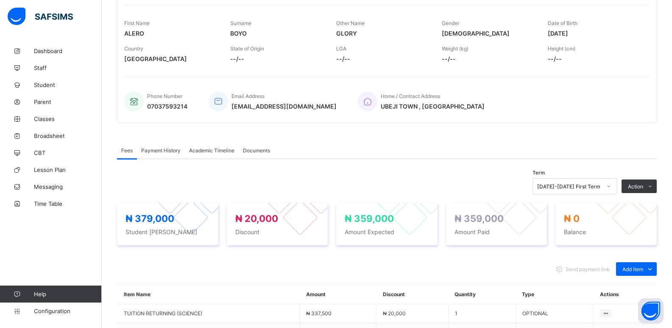
scroll to position [5, 0]
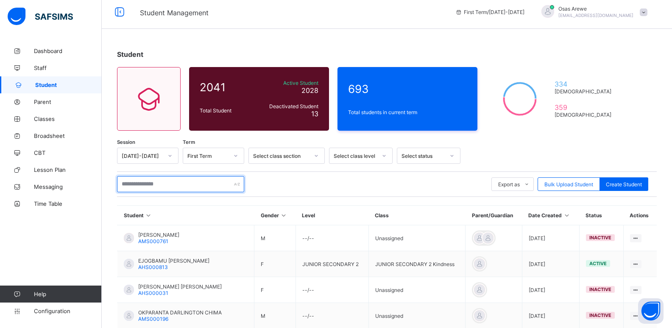
click at [175, 185] on input "text" at bounding box center [180, 184] width 127 height 16
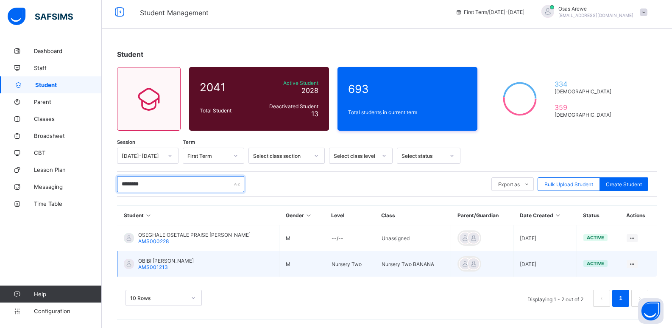
type input "********"
click at [173, 261] on span "OBIBI [PERSON_NAME]" at bounding box center [166, 260] width 56 height 6
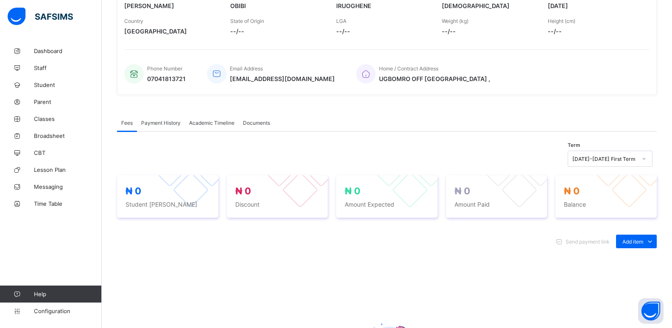
scroll to position [170, 0]
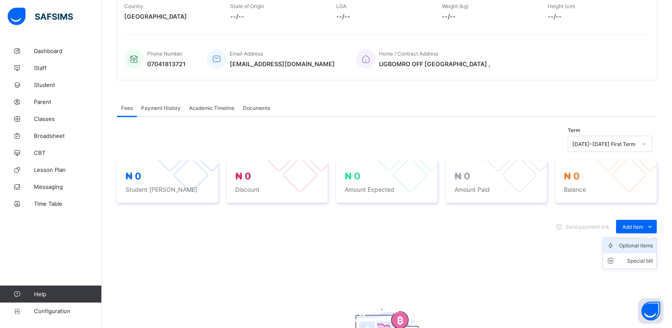
click at [632, 244] on div "Optional items" at bounding box center [636, 245] width 34 height 8
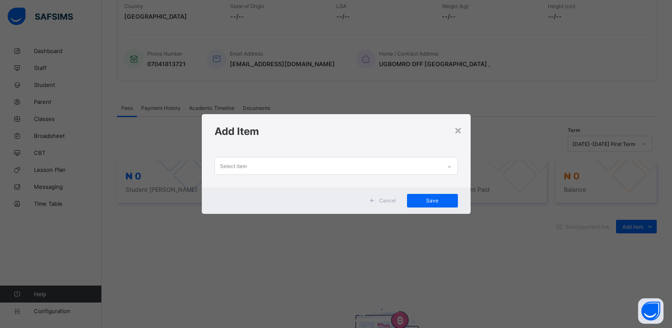
click at [449, 167] on icon at bounding box center [449, 166] width 5 height 8
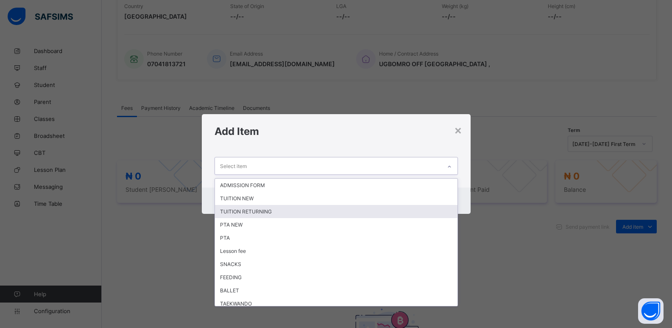
drag, startPoint x: 321, startPoint y: 212, endPoint x: 623, endPoint y: 168, distance: 304.5
click at [321, 212] on div "TUITION RETURNING" at bounding box center [336, 211] width 243 height 13
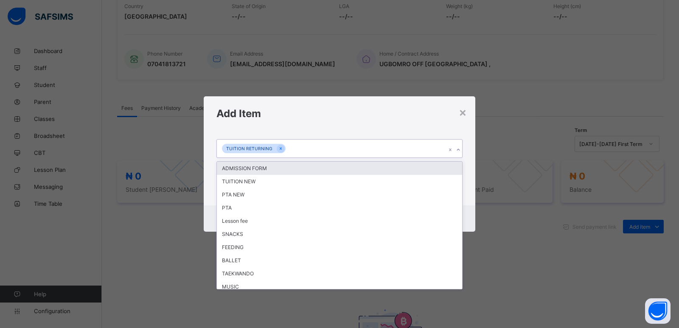
click at [459, 153] on div at bounding box center [458, 150] width 8 height 14
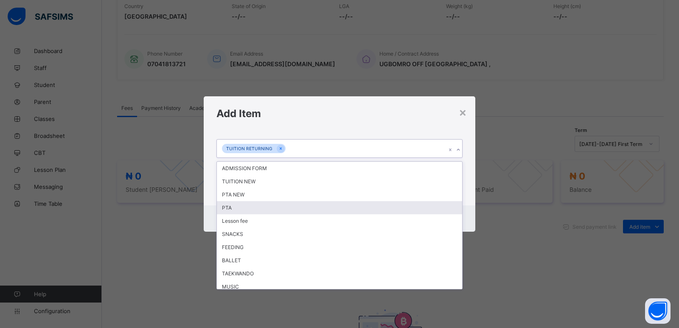
click at [413, 210] on div "PTA" at bounding box center [339, 207] width 245 height 13
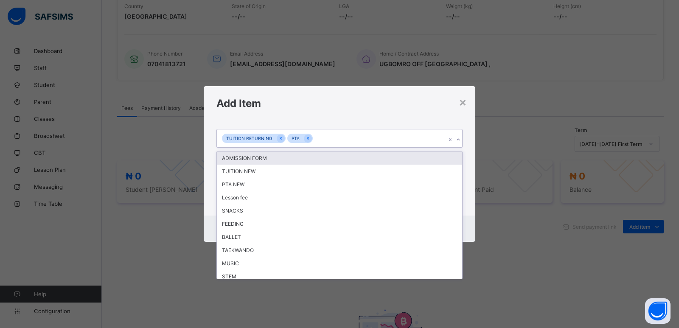
click at [455, 140] on div at bounding box center [458, 140] width 8 height 14
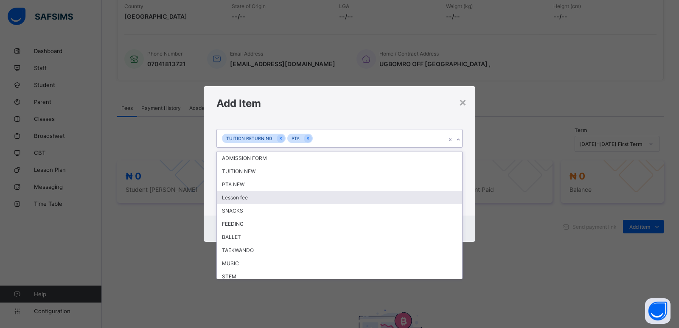
drag, startPoint x: 357, startPoint y: 198, endPoint x: 502, endPoint y: 188, distance: 145.3
click at [363, 196] on div "Lesson fee" at bounding box center [339, 197] width 245 height 13
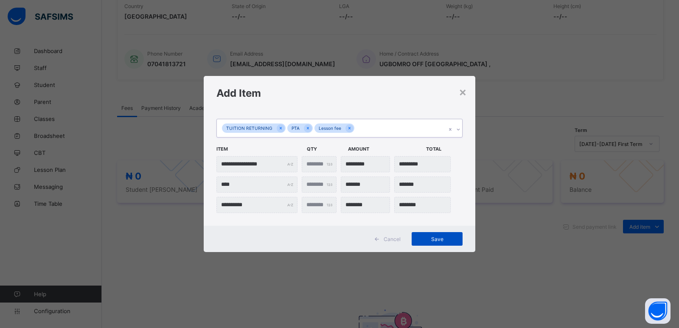
click at [437, 239] on span "Save" at bounding box center [437, 239] width 38 height 6
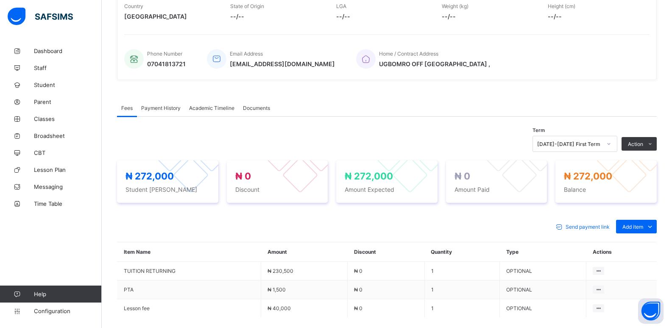
click at [0, 0] on button "Manage Discount" at bounding box center [0, 0] width 0 height 0
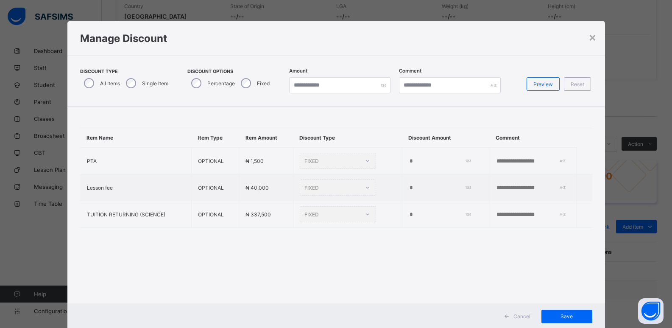
click at [137, 84] on div "Single Item" at bounding box center [146, 83] width 48 height 18
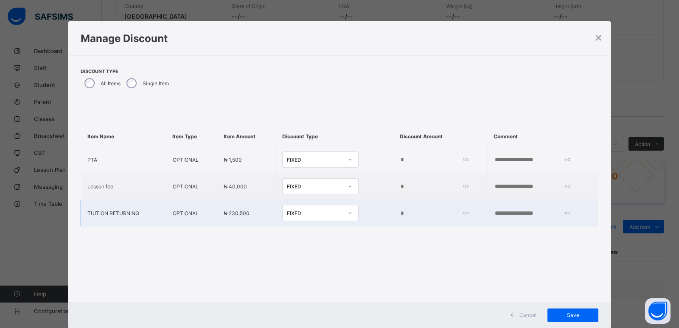
click at [400, 216] on input "*" at bounding box center [432, 213] width 65 height 7
click at [400, 215] on input "*" at bounding box center [432, 213] width 65 height 7
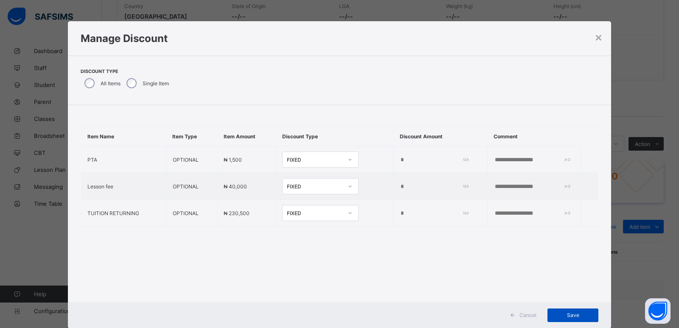
type input "****"
click at [568, 319] on div "Save" at bounding box center [572, 315] width 51 height 14
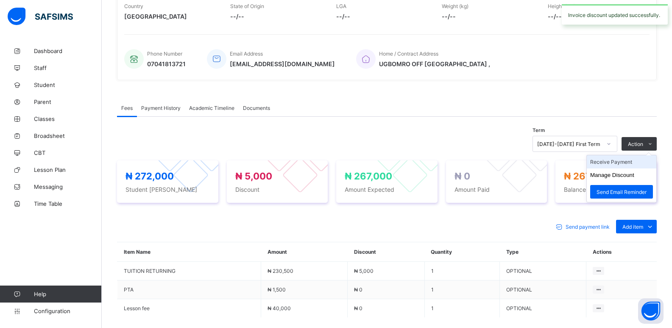
click at [621, 166] on li "Receive Payment" at bounding box center [622, 161] width 70 height 13
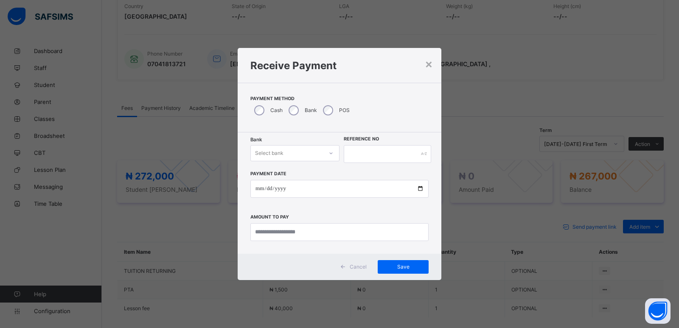
drag, startPoint x: 293, startPoint y: 149, endPoint x: 293, endPoint y: 157, distance: 8.1
click at [293, 151] on div "Select bank" at bounding box center [287, 153] width 72 height 12
drag, startPoint x: 293, startPoint y: 172, endPoint x: 327, endPoint y: 168, distance: 34.1
click at [296, 172] on div "Zenith Bank - ALVINAS MODEL PRIMARY SCHOOL" at bounding box center [295, 175] width 88 height 20
click at [350, 155] on input "text" at bounding box center [387, 154] width 87 height 18
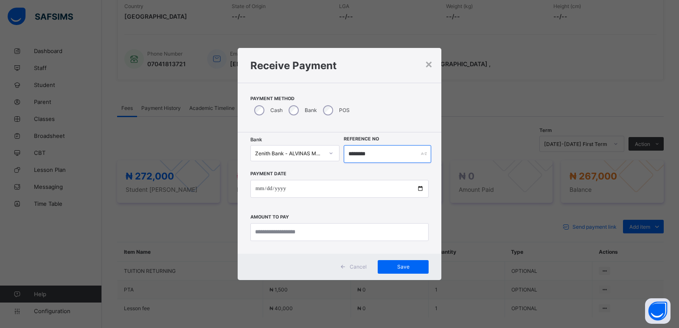
type input "********"
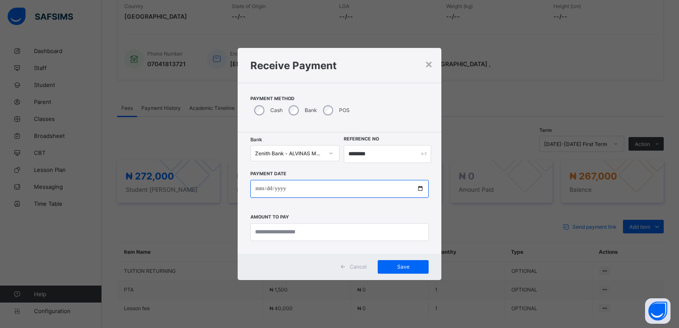
click at [257, 187] on input "date" at bounding box center [339, 189] width 178 height 18
type input "**********"
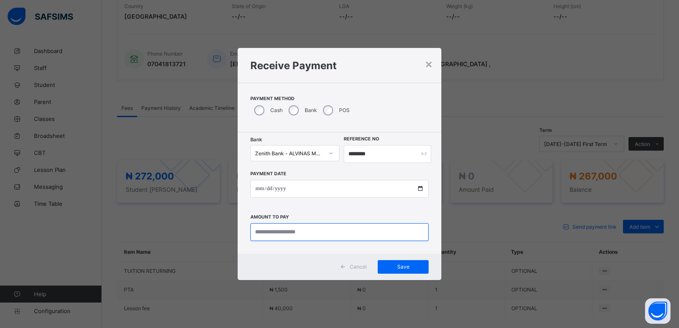
click at [273, 229] on input "currency" at bounding box center [339, 232] width 178 height 18
type input "*********"
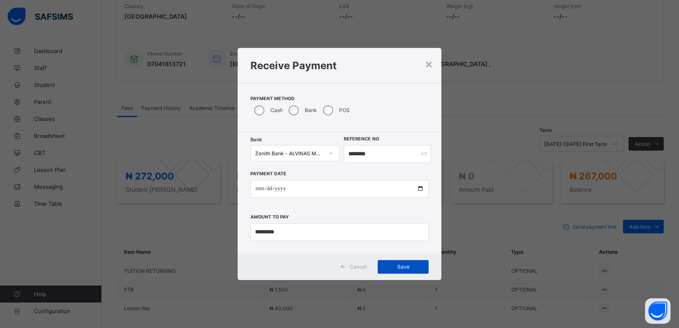
click at [403, 267] on span "Save" at bounding box center [403, 266] width 38 height 6
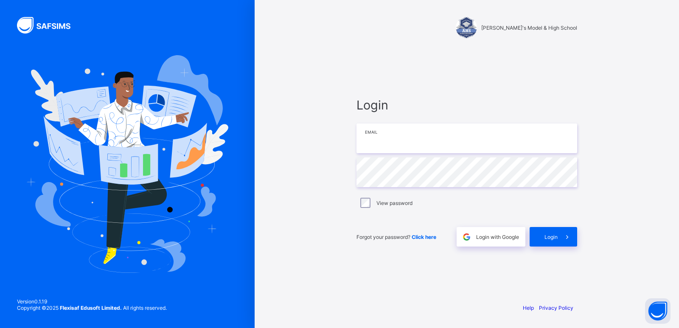
click at [372, 147] on input "email" at bounding box center [466, 138] width 221 height 30
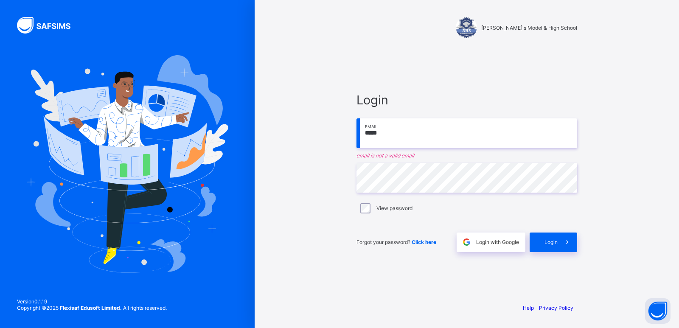
type input "**********"
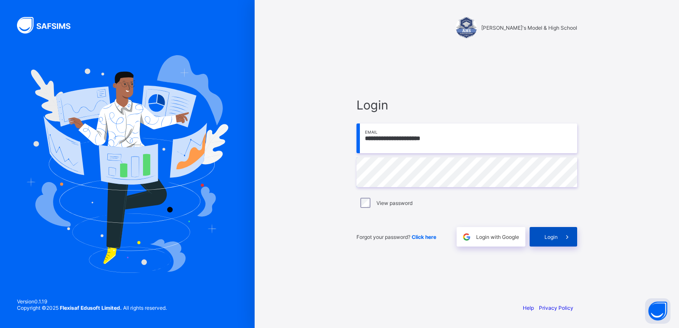
click at [556, 235] on span "Login" at bounding box center [550, 237] width 13 height 6
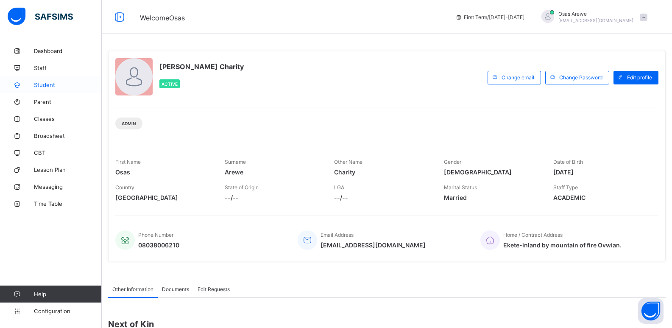
drag, startPoint x: 38, startPoint y: 81, endPoint x: 87, endPoint y: 69, distance: 50.6
click at [39, 81] on link "Student" at bounding box center [51, 84] width 102 height 17
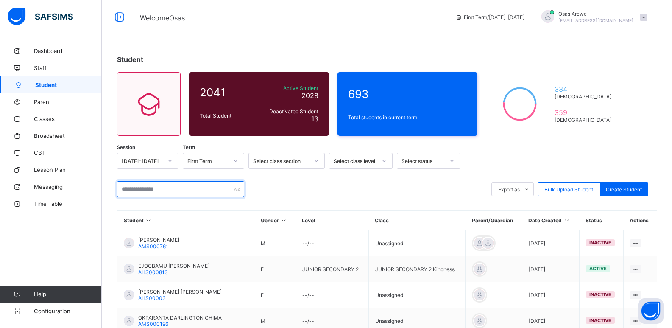
click at [155, 192] on input "text" at bounding box center [180, 189] width 127 height 16
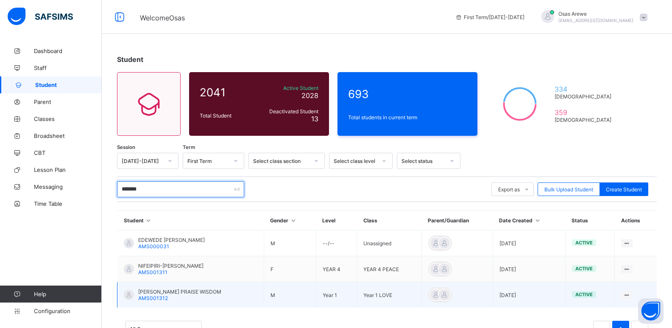
type input "*******"
click at [182, 291] on span "[PERSON_NAME] PRAISE WISDOM" at bounding box center [179, 291] width 83 height 6
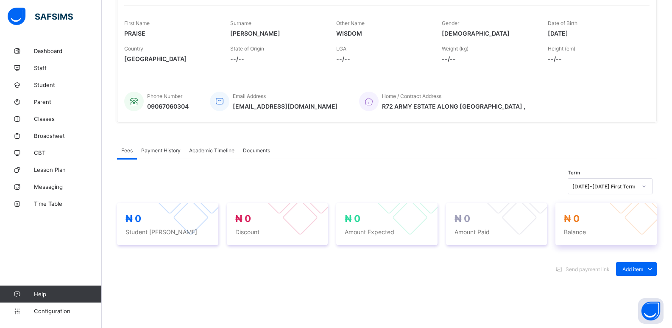
scroll to position [170, 0]
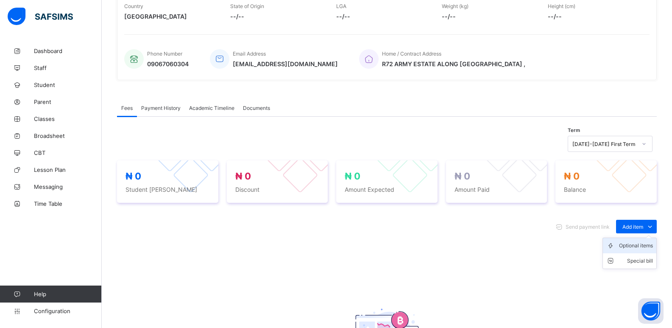
click at [629, 249] on div "Optional items" at bounding box center [636, 245] width 34 height 8
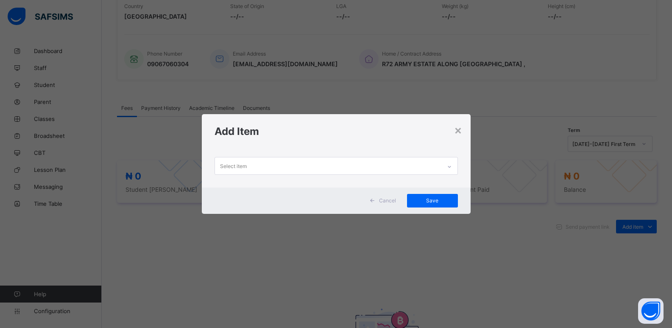
click at [408, 165] on div "Select item" at bounding box center [328, 165] width 226 height 17
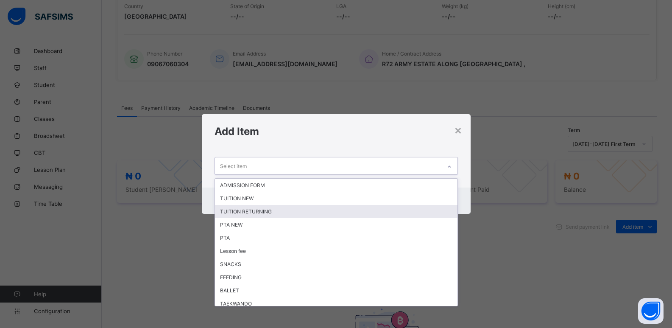
drag, startPoint x: 323, startPoint y: 212, endPoint x: 349, endPoint y: 197, distance: 29.8
click at [323, 211] on div "TUITION RETURNING" at bounding box center [336, 211] width 243 height 13
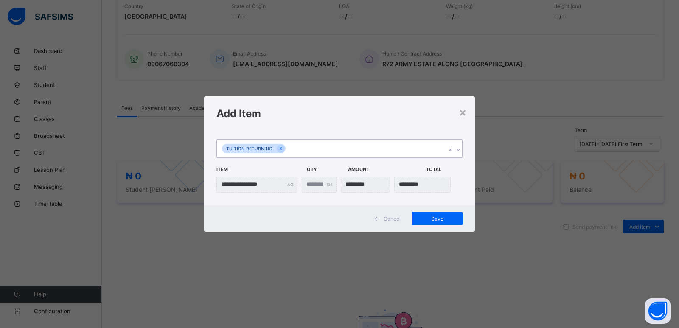
click at [457, 154] on div at bounding box center [458, 150] width 8 height 14
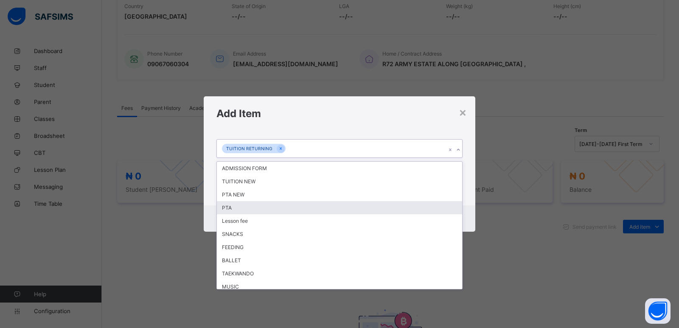
drag, startPoint x: 299, startPoint y: 210, endPoint x: 383, endPoint y: 182, distance: 88.0
click at [300, 209] on div "PTA" at bounding box center [339, 207] width 245 height 13
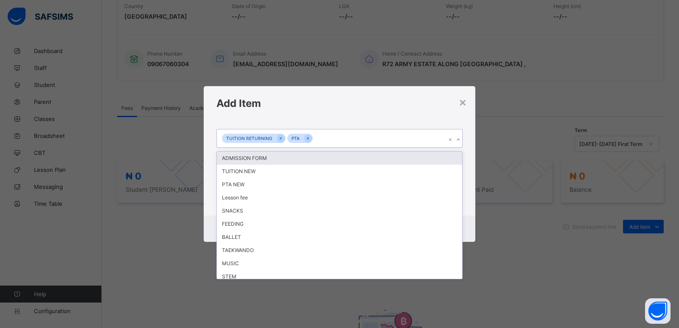
click at [455, 141] on icon at bounding box center [457, 139] width 5 height 8
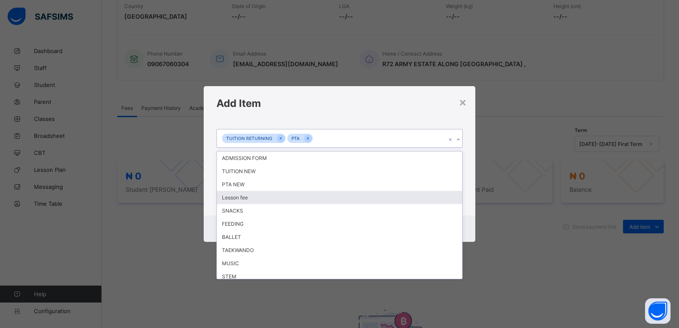
drag, startPoint x: 267, startPoint y: 198, endPoint x: 525, endPoint y: 170, distance: 259.4
click at [267, 197] on div "Lesson fee" at bounding box center [339, 197] width 245 height 13
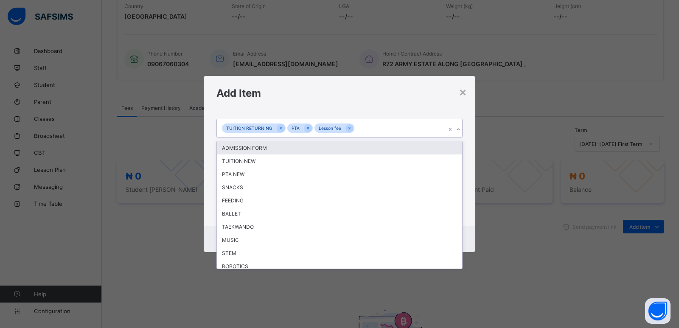
click at [458, 126] on icon at bounding box center [457, 129] width 5 height 8
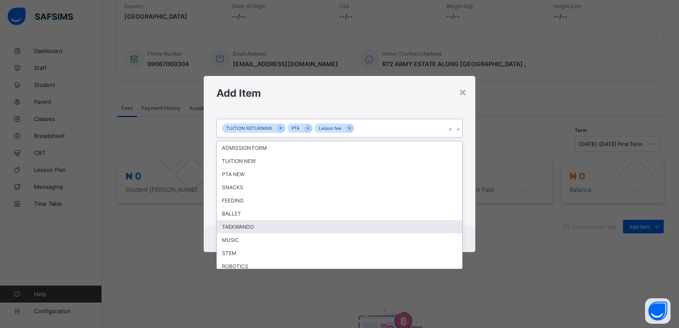
click at [277, 223] on div "TAEKWANDO" at bounding box center [339, 226] width 245 height 13
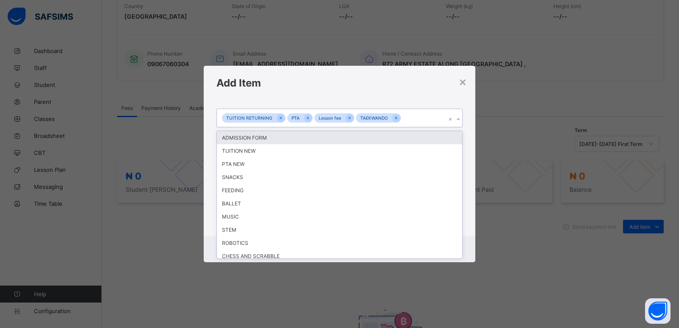
click at [458, 119] on icon at bounding box center [457, 119] width 5 height 8
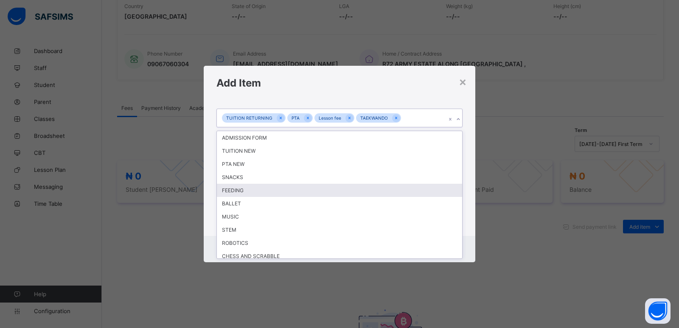
click at [279, 192] on div "FEEDING" at bounding box center [339, 190] width 245 height 13
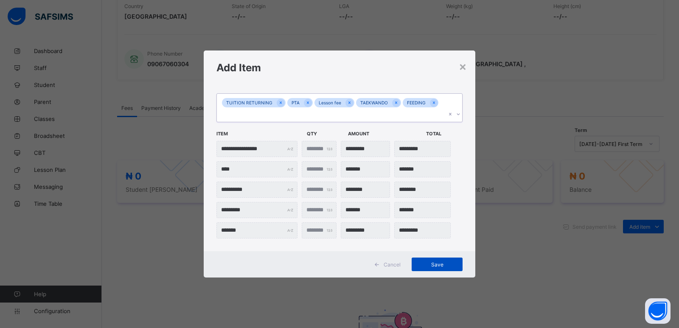
click at [436, 261] on span "Save" at bounding box center [437, 264] width 38 height 6
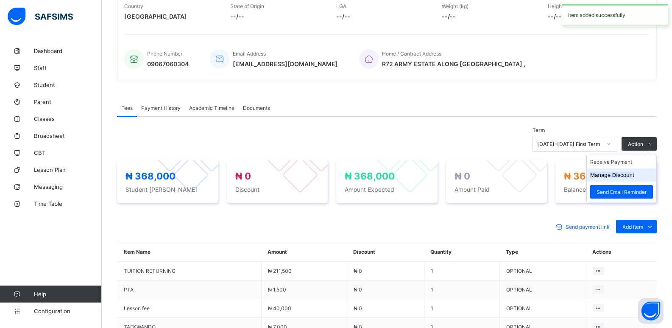
click at [615, 175] on button "Manage Discount" at bounding box center [612, 175] width 44 height 6
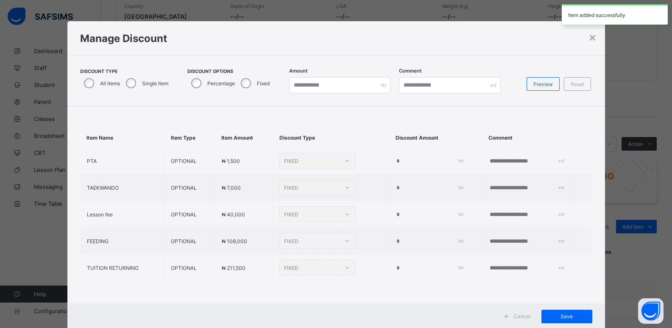
type input "*"
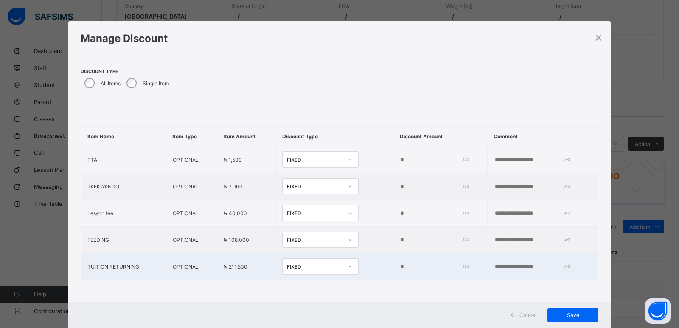
click at [400, 269] on input "*" at bounding box center [432, 266] width 65 height 7
click at [400, 268] on input "*" at bounding box center [432, 266] width 65 height 7
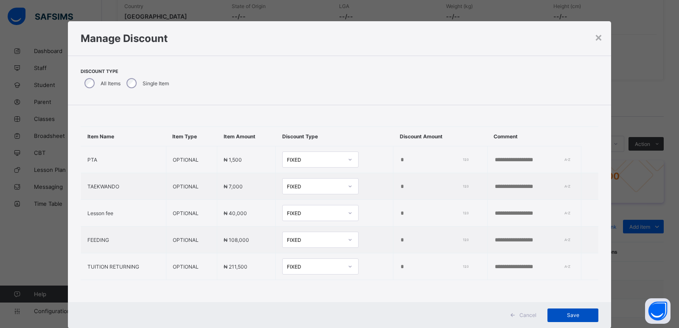
type input "*****"
click at [572, 319] on div "Save" at bounding box center [572, 315] width 51 height 14
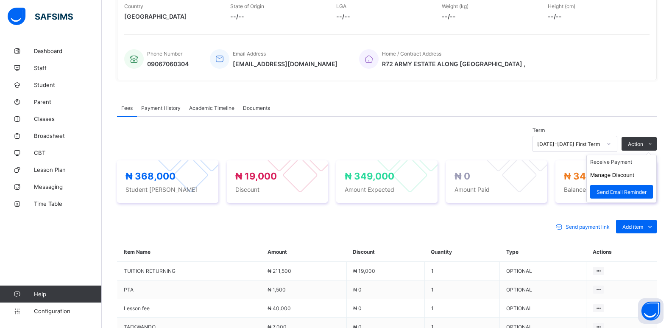
click at [620, 159] on ul "Receive Payment Manage Discount Send Email Reminder" at bounding box center [622, 178] width 70 height 47
click at [619, 164] on li "Receive Payment" at bounding box center [622, 161] width 70 height 13
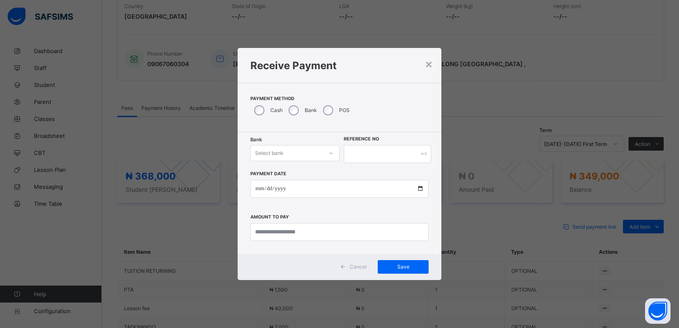
click at [302, 152] on div "Select bank" at bounding box center [287, 153] width 72 height 12
drag, startPoint x: 300, startPoint y: 172, endPoint x: 306, endPoint y: 170, distance: 6.6
click at [301, 172] on div "Zenith Bank - ALVINAS MODEL PRIMARY SCHOOL" at bounding box center [295, 175] width 88 height 20
click at [365, 157] on input "text" at bounding box center [387, 154] width 87 height 18
type input "********"
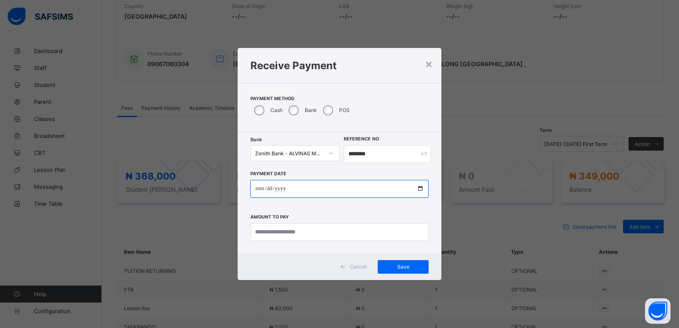
click at [256, 188] on input "date" at bounding box center [339, 189] width 178 height 18
type input "**********"
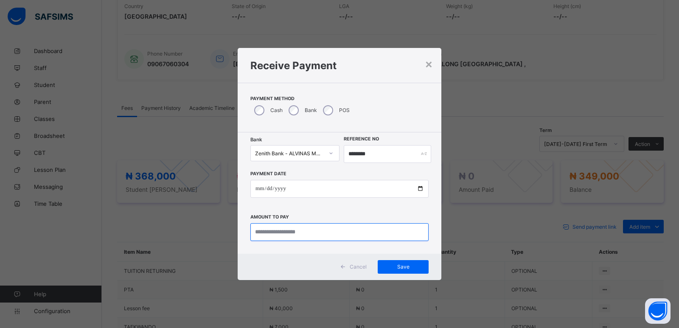
click at [276, 235] on input "currency" at bounding box center [339, 232] width 178 height 18
type input "*********"
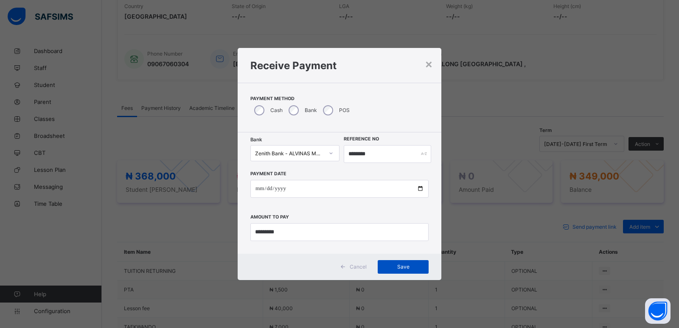
click at [402, 269] on span "Save" at bounding box center [403, 266] width 38 height 6
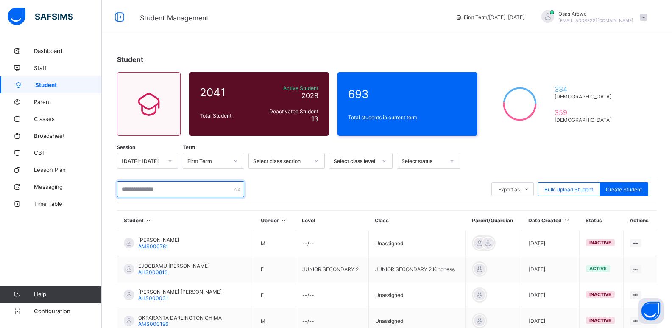
click at [183, 193] on input "text" at bounding box center [180, 189] width 127 height 16
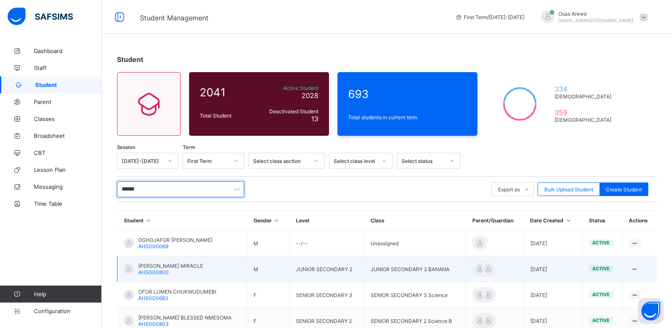
type input "******"
click at [150, 269] on span "AHS000800" at bounding box center [153, 272] width 31 height 6
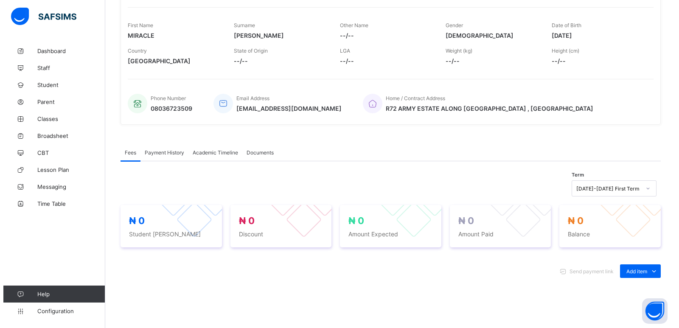
scroll to position [127, 0]
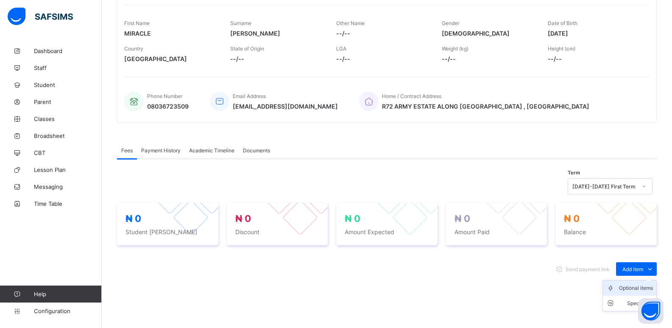
click at [629, 292] on li "Optional items" at bounding box center [629, 287] width 53 height 15
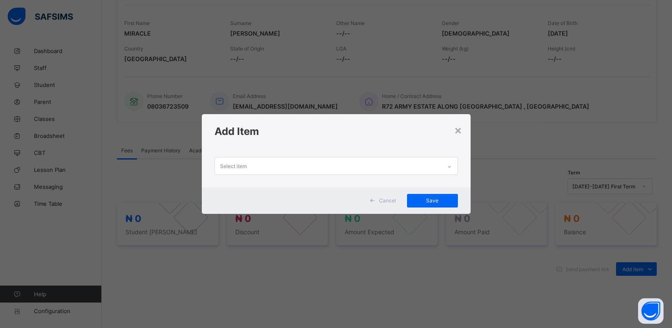
click at [444, 166] on div at bounding box center [449, 167] width 14 height 14
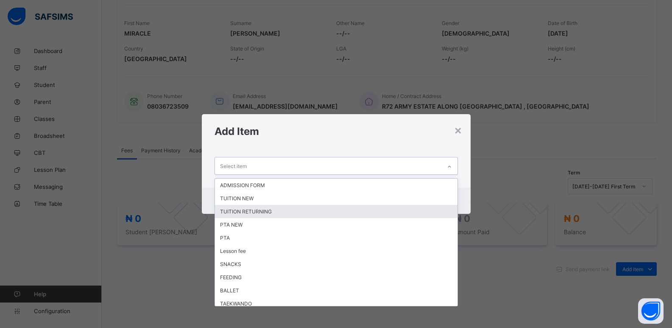
drag, startPoint x: 299, startPoint y: 212, endPoint x: 401, endPoint y: 193, distance: 104.5
click at [299, 210] on div "TUITION RETURNING" at bounding box center [336, 211] width 243 height 13
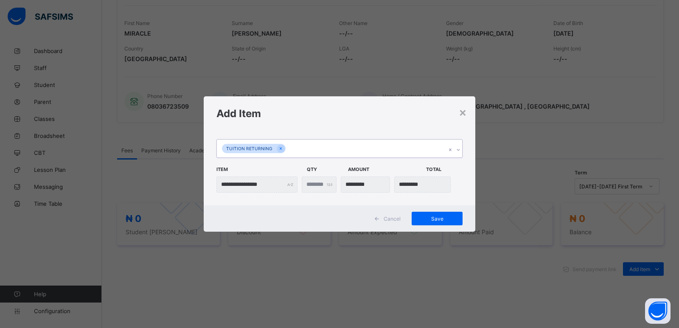
click at [456, 148] on icon at bounding box center [457, 149] width 5 height 8
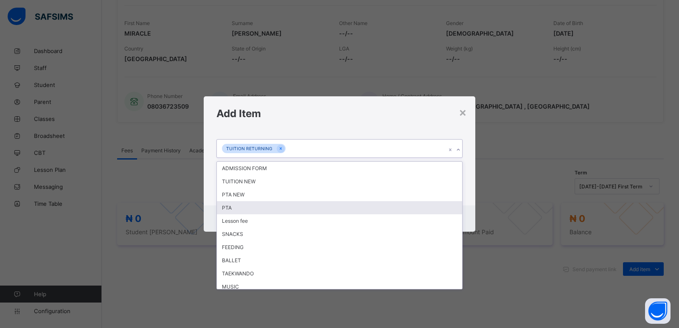
drag, startPoint x: 286, startPoint y: 207, endPoint x: 296, endPoint y: 205, distance: 10.8
click at [285, 206] on div "PTA" at bounding box center [339, 207] width 245 height 13
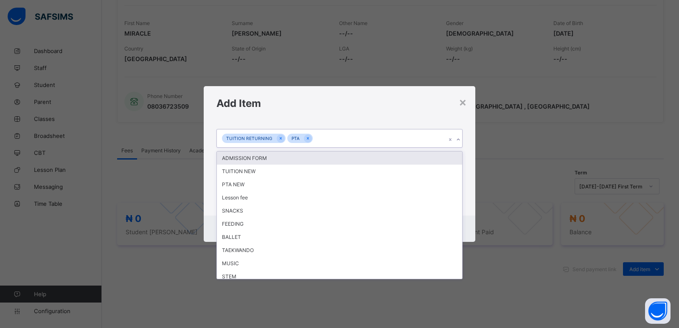
click at [459, 143] on div at bounding box center [458, 140] width 8 height 14
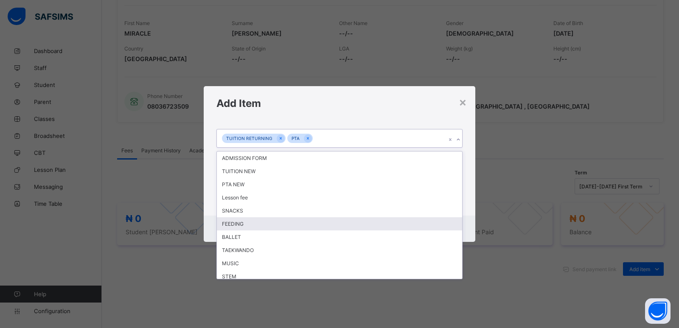
drag, startPoint x: 374, startPoint y: 221, endPoint x: 394, endPoint y: 219, distance: 20.0
click at [376, 221] on div "FEEDING" at bounding box center [339, 223] width 245 height 13
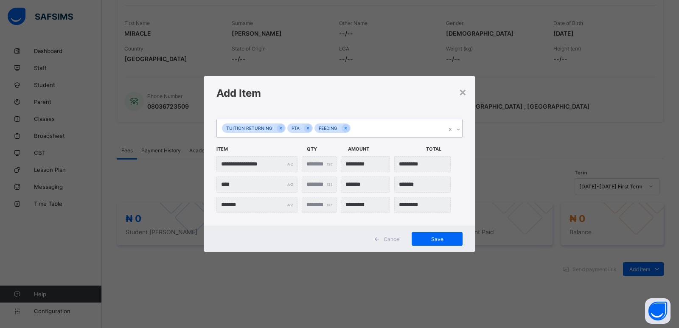
click at [458, 131] on icon at bounding box center [457, 129] width 5 height 8
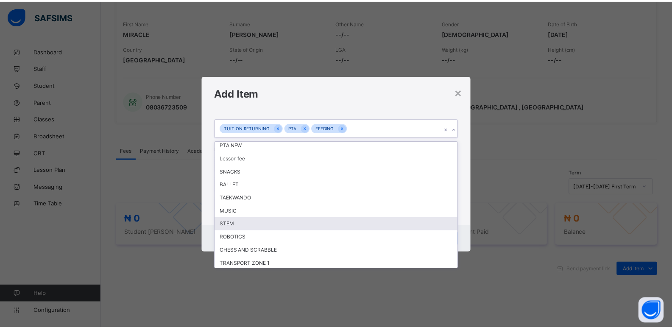
scroll to position [85, 0]
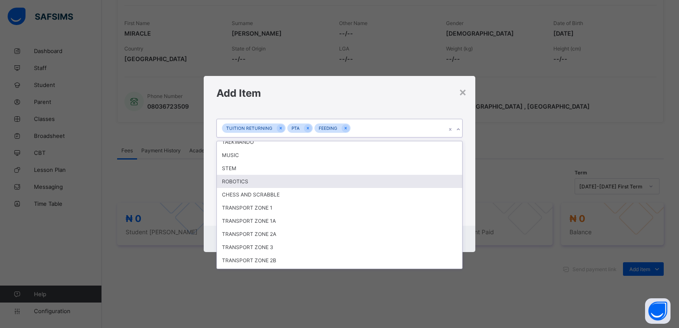
click at [289, 184] on div "ROBOTICS" at bounding box center [339, 181] width 245 height 13
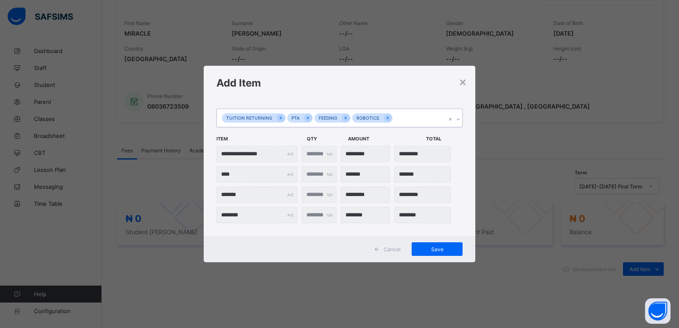
click at [457, 120] on icon at bounding box center [457, 119] width 5 height 8
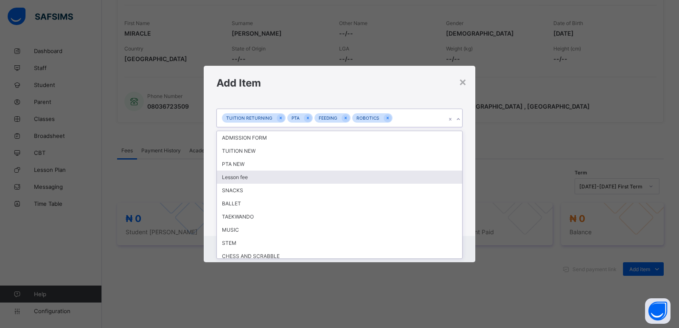
click at [335, 181] on div "Lesson fee" at bounding box center [339, 176] width 245 height 13
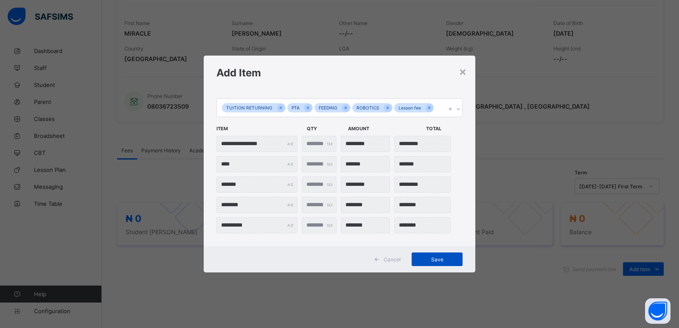
click at [441, 260] on span "Save" at bounding box center [437, 259] width 38 height 6
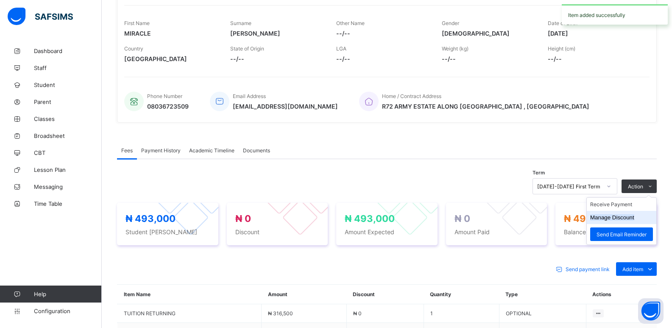
click at [609, 218] on button "Manage Discount" at bounding box center [612, 217] width 44 height 6
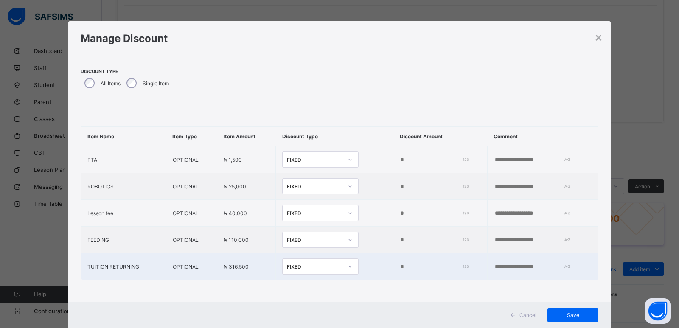
click at [400, 269] on input "*" at bounding box center [432, 266] width 65 height 7
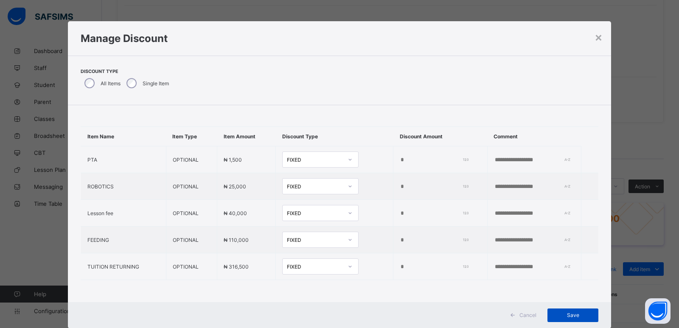
type input "*****"
click at [561, 313] on span "Save" at bounding box center [572, 315] width 38 height 6
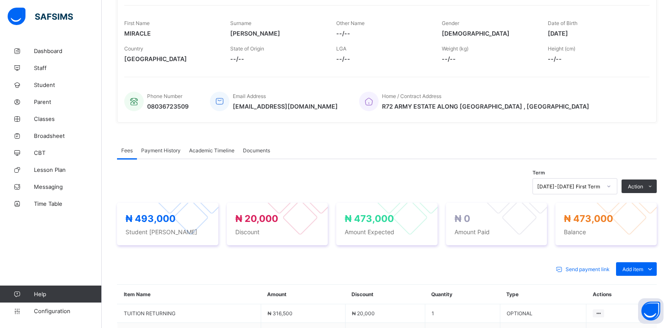
drag, startPoint x: 604, startPoint y: 206, endPoint x: 656, endPoint y: 193, distance: 53.0
click at [0, 0] on li "Receive Payment" at bounding box center [0, 0] width 0 height 0
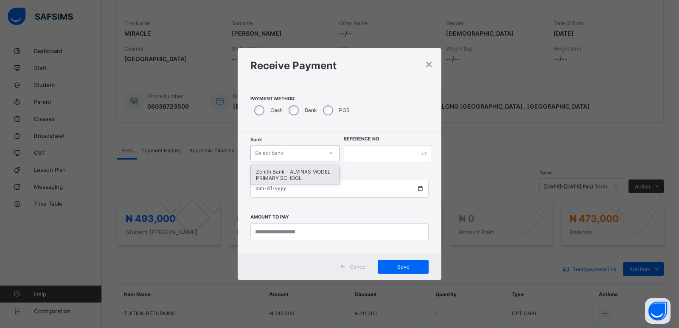
drag, startPoint x: 293, startPoint y: 145, endPoint x: 292, endPoint y: 162, distance: 17.0
click at [293, 148] on div "Select bank" at bounding box center [294, 153] width 89 height 16
click at [292, 169] on div "Zenith Bank - ALVINAS MODEL PRIMARY SCHOOL" at bounding box center [295, 175] width 88 height 20
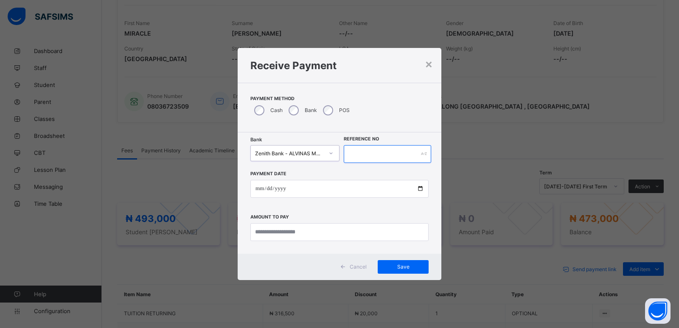
click at [347, 150] on input "text" at bounding box center [387, 154] width 87 height 18
type input "*"
type input "********"
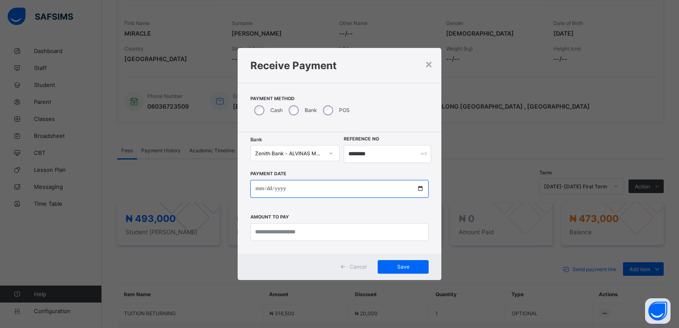
click at [255, 190] on input "date" at bounding box center [339, 189] width 178 height 18
type input "**********"
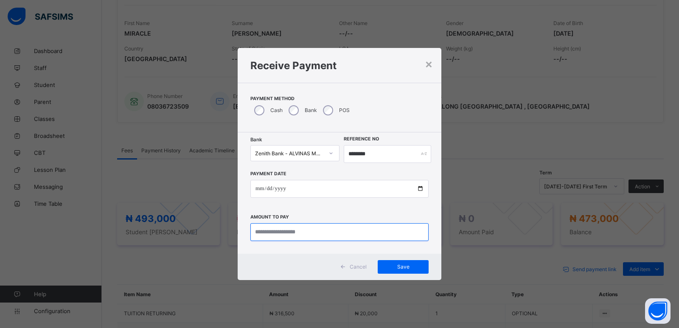
click at [274, 229] on input "currency" at bounding box center [339, 232] width 178 height 18
type input "*********"
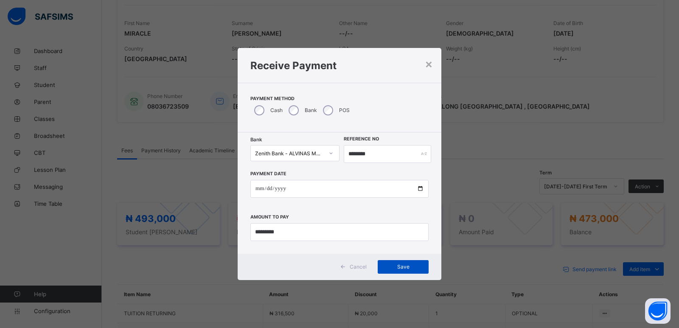
click at [407, 268] on span "Save" at bounding box center [403, 266] width 38 height 6
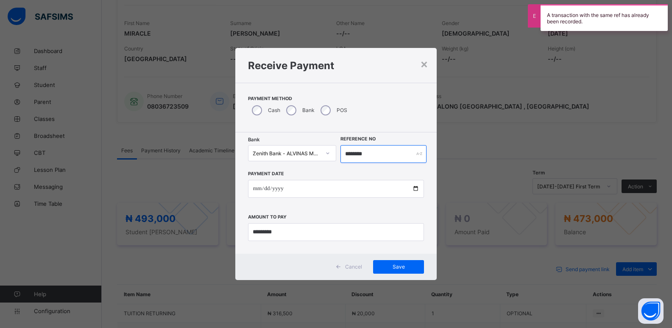
click at [352, 153] on input "********" at bounding box center [384, 154] width 87 height 18
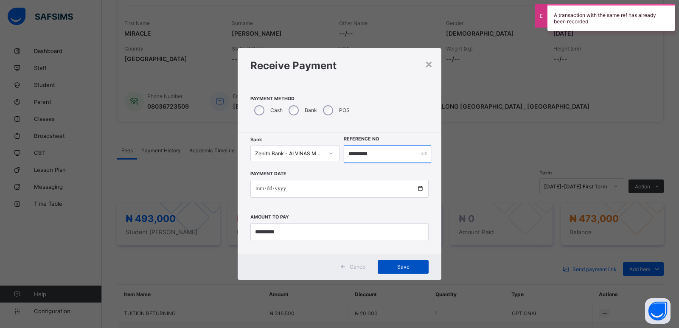
type input "*********"
click at [399, 264] on span "Save" at bounding box center [403, 266] width 38 height 6
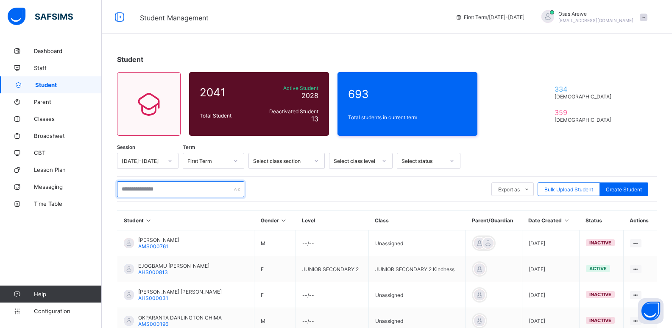
click at [161, 185] on input "text" at bounding box center [180, 189] width 127 height 16
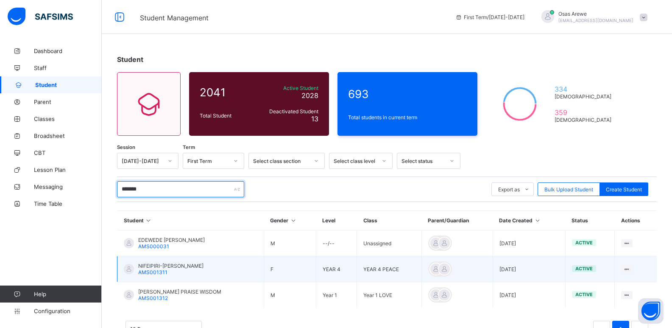
type input "*******"
click at [166, 267] on span "NIFEIPIRI-[PERSON_NAME]" at bounding box center [170, 266] width 65 height 6
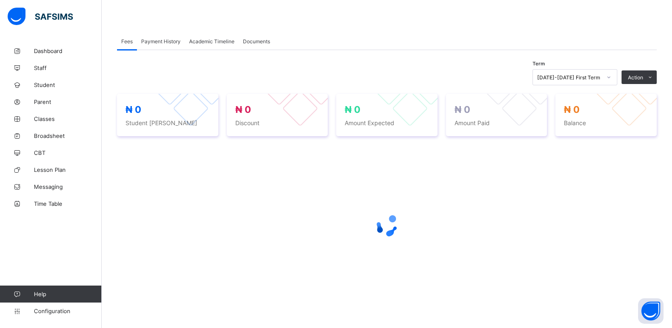
scroll to position [127, 0]
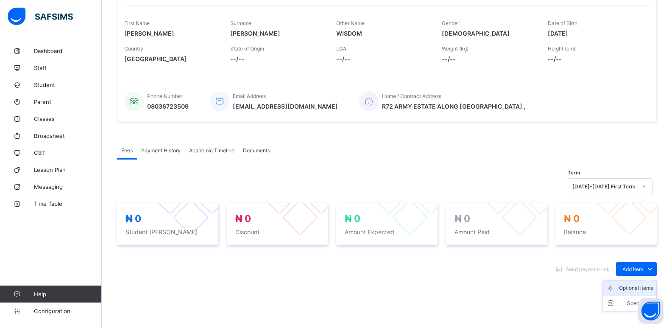
click at [637, 285] on div "Optional items" at bounding box center [636, 288] width 34 height 8
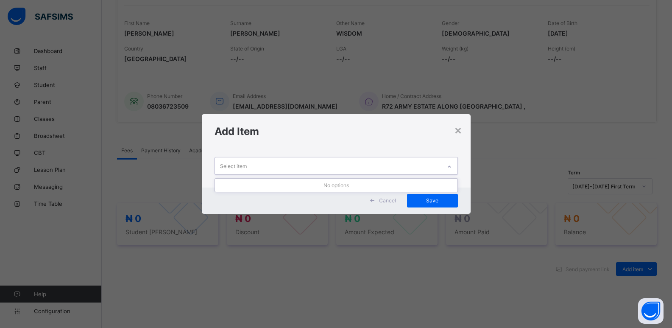
click at [456, 170] on div at bounding box center [449, 167] width 14 height 14
click at [451, 165] on icon at bounding box center [449, 166] width 5 height 8
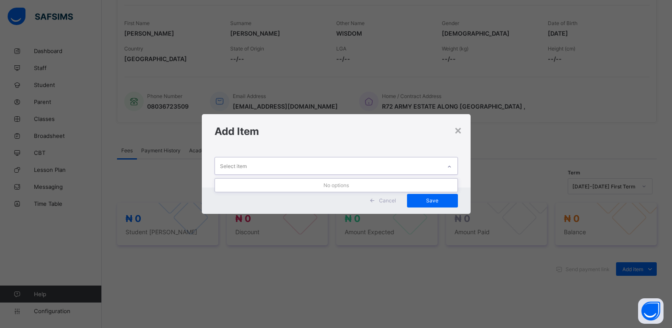
click at [451, 165] on icon at bounding box center [449, 166] width 5 height 8
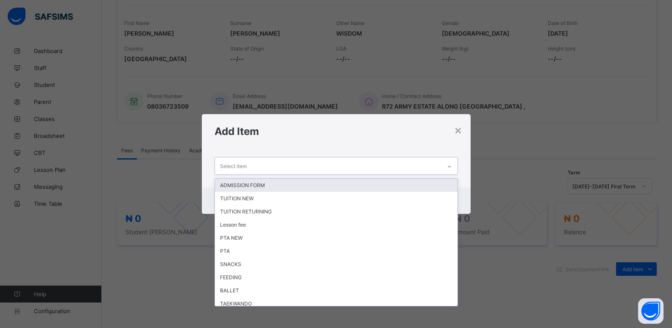
click at [451, 165] on icon at bounding box center [449, 166] width 5 height 8
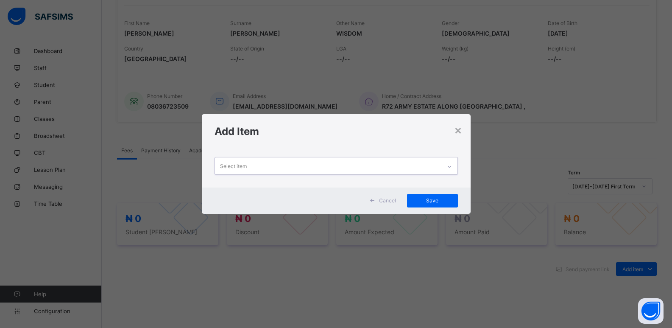
click at [451, 165] on icon at bounding box center [449, 166] width 5 height 8
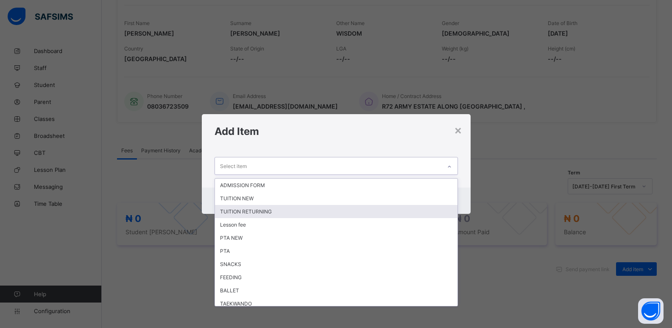
drag, startPoint x: 346, startPoint y: 208, endPoint x: 436, endPoint y: 204, distance: 89.6
click at [346, 207] on div "TUITION RETURNING" at bounding box center [336, 211] width 243 height 13
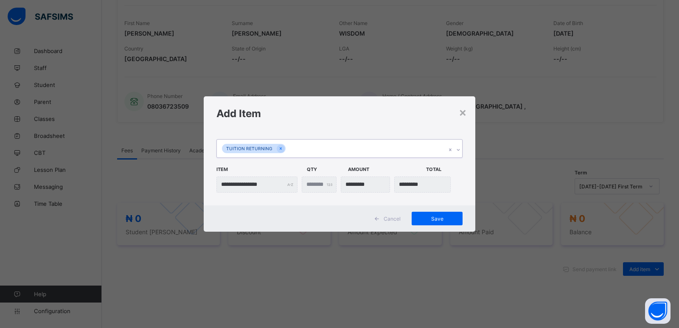
click at [458, 151] on icon at bounding box center [457, 150] width 3 height 2
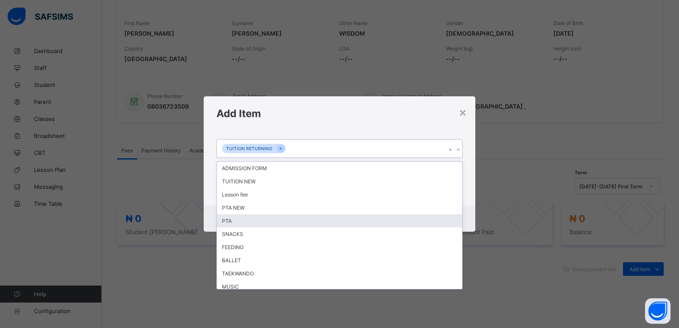
drag, startPoint x: 375, startPoint y: 226, endPoint x: 468, endPoint y: 163, distance: 111.7
click at [383, 219] on div "PTA" at bounding box center [339, 220] width 245 height 13
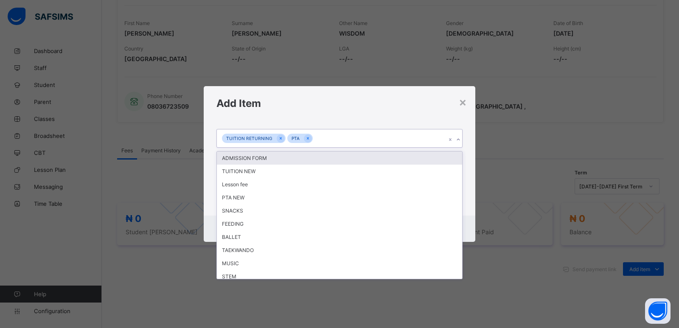
click at [461, 143] on div at bounding box center [458, 140] width 8 height 14
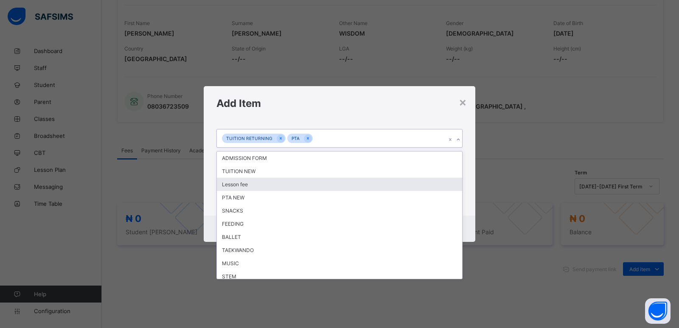
drag, startPoint x: 412, startPoint y: 184, endPoint x: 457, endPoint y: 149, distance: 57.1
click at [414, 182] on div "Lesson fee" at bounding box center [339, 184] width 245 height 13
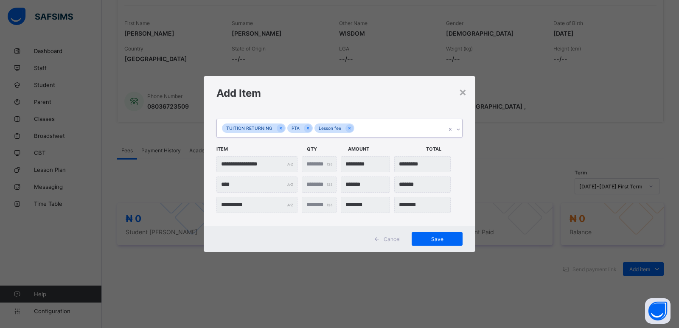
click at [458, 128] on icon at bounding box center [457, 129] width 5 height 8
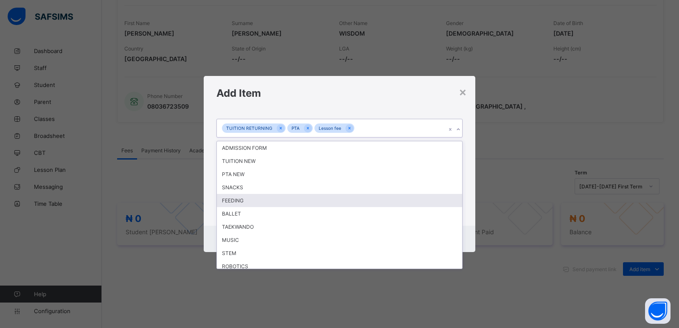
drag, startPoint x: 358, startPoint y: 201, endPoint x: 418, endPoint y: 154, distance: 76.4
click at [361, 196] on div "FEEDING" at bounding box center [339, 200] width 245 height 13
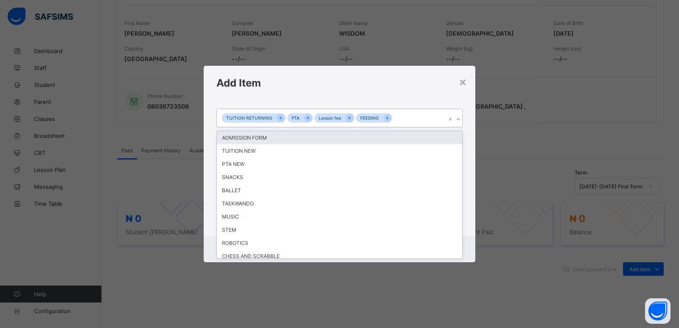
click at [455, 120] on icon at bounding box center [457, 119] width 5 height 8
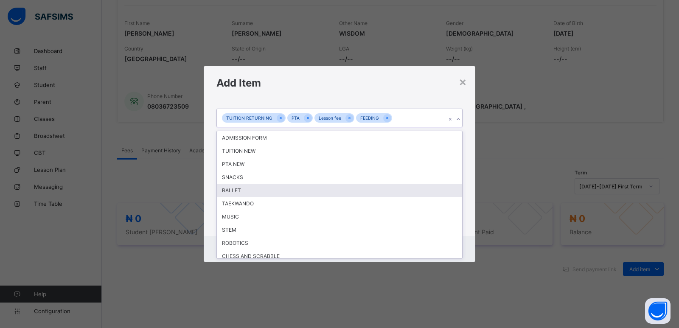
drag, startPoint x: 290, startPoint y: 193, endPoint x: 302, endPoint y: 188, distance: 12.6
click at [294, 191] on div "BALLET" at bounding box center [339, 190] width 245 height 13
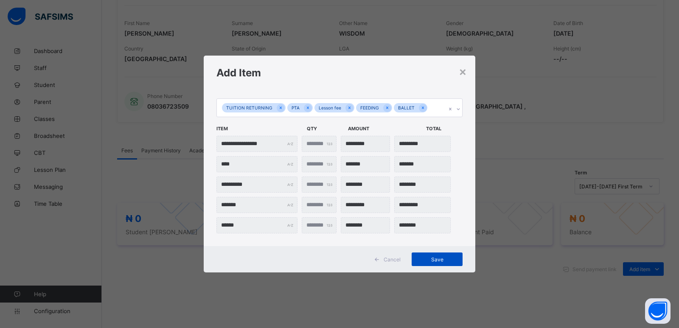
click at [436, 257] on span "Save" at bounding box center [437, 259] width 38 height 6
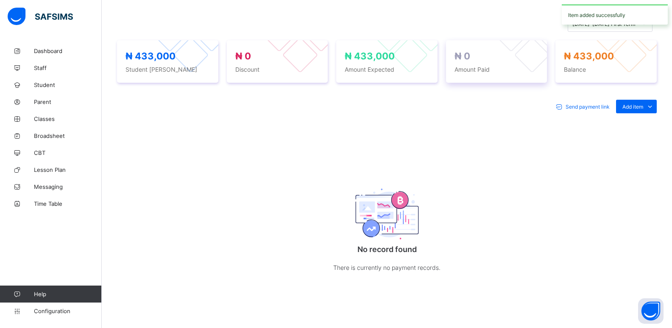
scroll to position [286, 0]
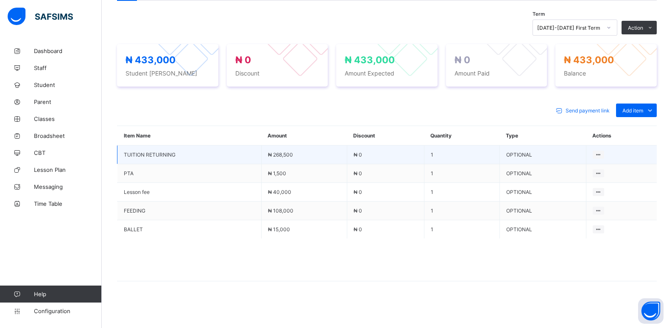
click at [362, 153] on span "₦ 0" at bounding box center [358, 154] width 8 height 6
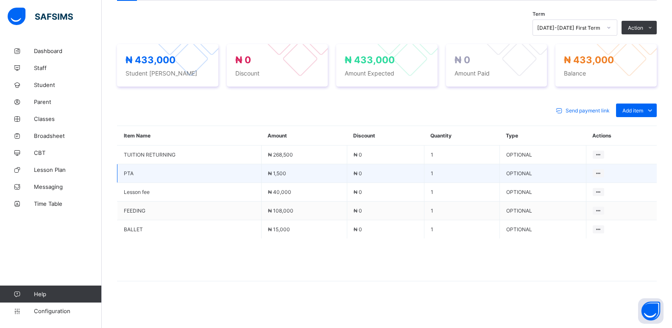
click at [339, 173] on td "₦ 1,500" at bounding box center [304, 173] width 86 height 19
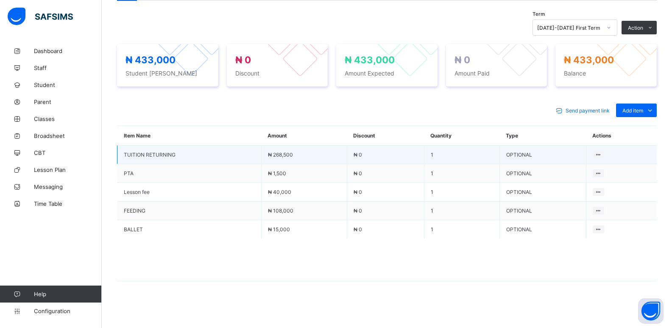
click at [364, 156] on td "₦ 0" at bounding box center [385, 154] width 77 height 19
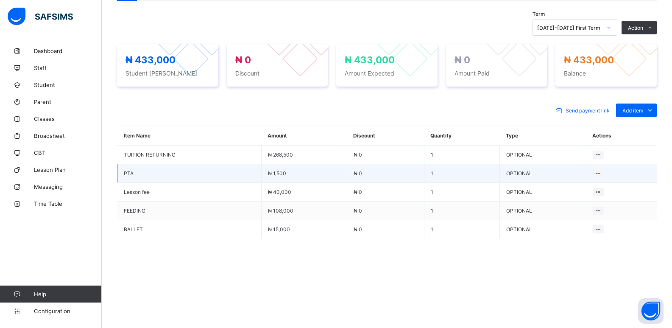
click at [357, 179] on td "₦ 0" at bounding box center [385, 173] width 77 height 19
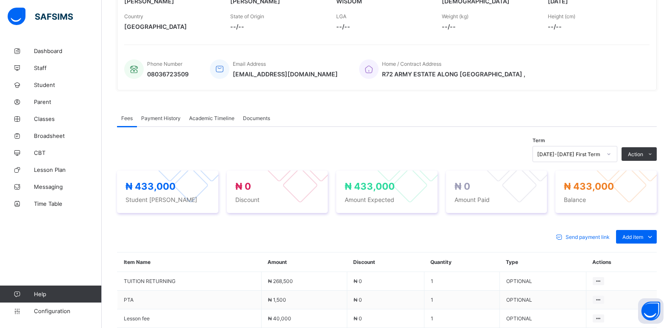
scroll to position [159, 0]
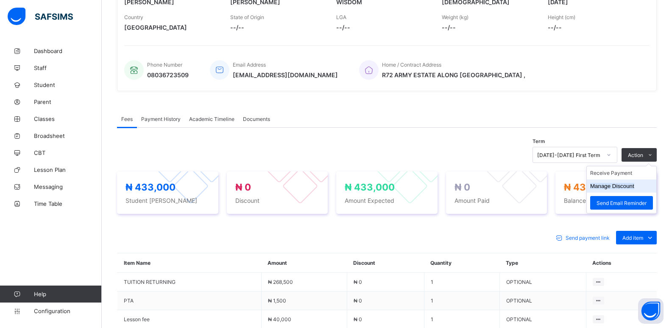
click at [628, 185] on button "Manage Discount" at bounding box center [612, 186] width 44 height 6
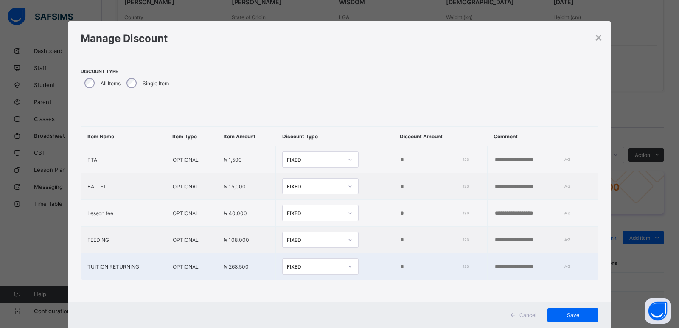
click at [400, 268] on input "*" at bounding box center [432, 266] width 65 height 7
click at [400, 267] on input "*" at bounding box center [432, 266] width 65 height 7
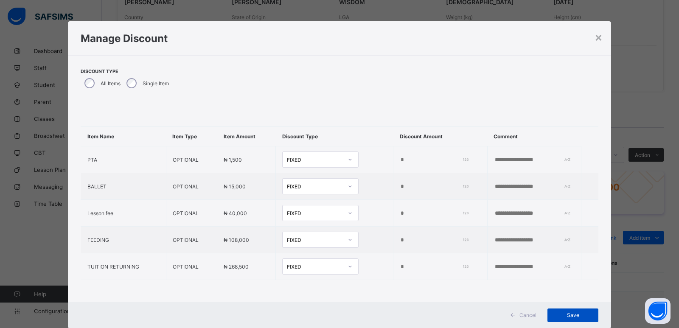
type input "*****"
click at [569, 316] on span "Save" at bounding box center [572, 315] width 38 height 6
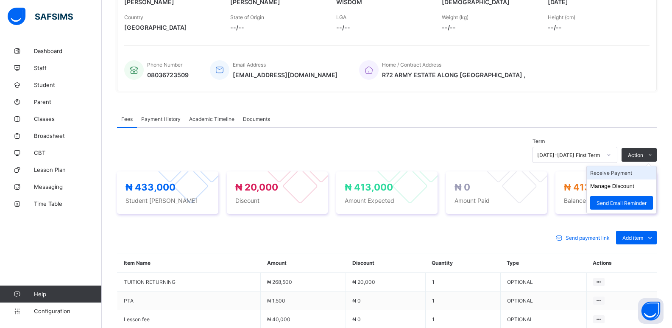
click at [619, 173] on li "Receive Payment" at bounding box center [622, 172] width 70 height 13
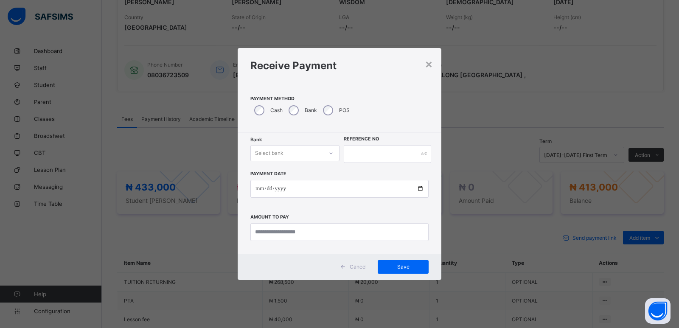
click at [297, 149] on div "Select bank" at bounding box center [287, 153] width 72 height 12
drag, startPoint x: 290, startPoint y: 170, endPoint x: 351, endPoint y: 156, distance: 62.8
click at [291, 170] on div "Zenith Bank - ALVINAS MODEL PRIMARY SCHOOL" at bounding box center [295, 175] width 88 height 20
click at [361, 151] on input "text" at bounding box center [387, 154] width 87 height 18
type input "**********"
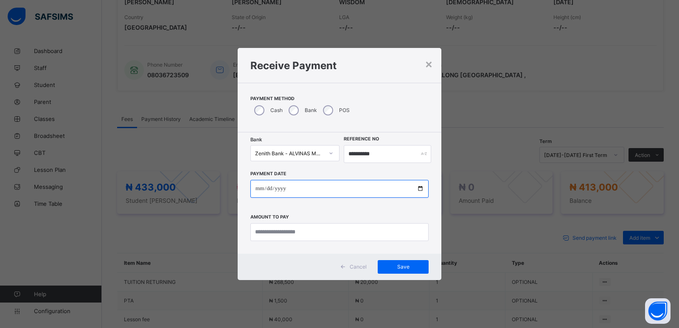
click at [258, 189] on input "date" at bounding box center [339, 189] width 178 height 18
type input "**********"
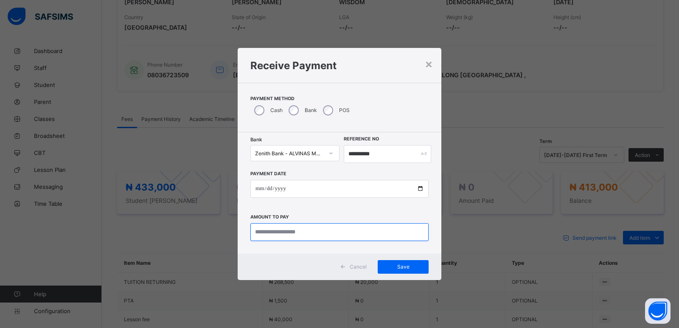
click at [270, 235] on input "currency" at bounding box center [339, 232] width 178 height 18
type input "*********"
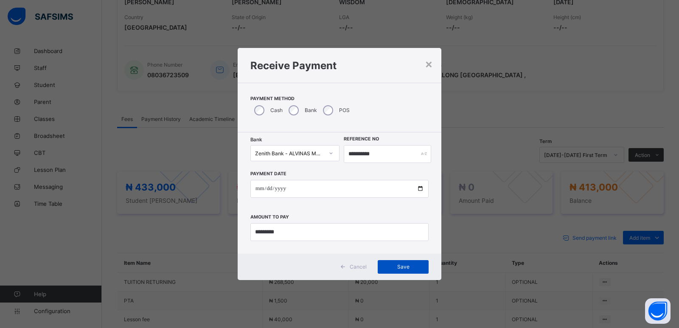
click at [405, 269] on span "Save" at bounding box center [403, 266] width 38 height 6
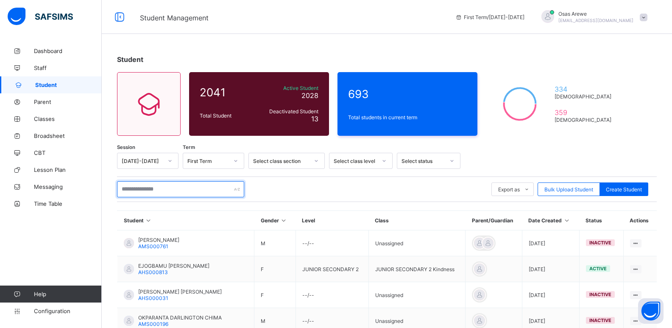
click at [138, 190] on input "text" at bounding box center [180, 189] width 127 height 16
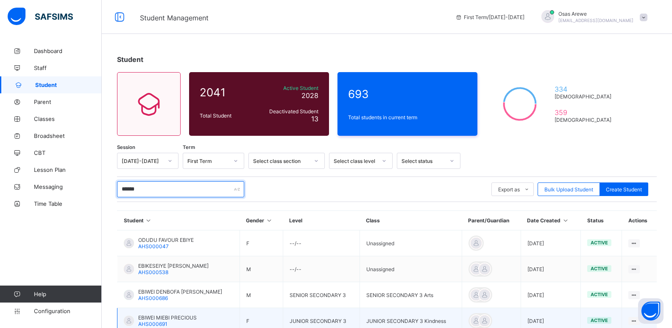
type input "******"
click at [173, 318] on span "EBIWEI MIEBI PRECIOUS" at bounding box center [167, 317] width 59 height 6
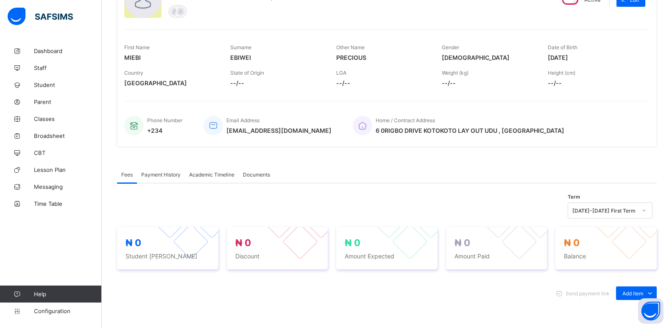
scroll to position [127, 0]
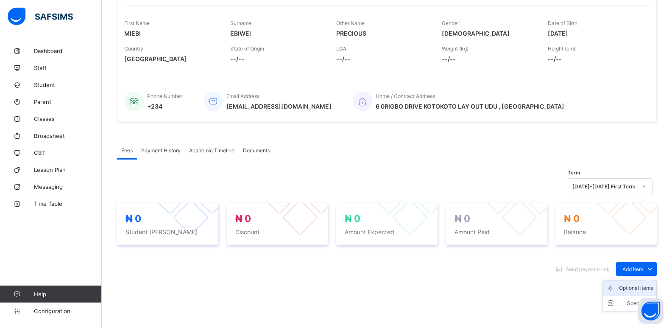
click at [637, 287] on div "Optional items" at bounding box center [636, 288] width 34 height 8
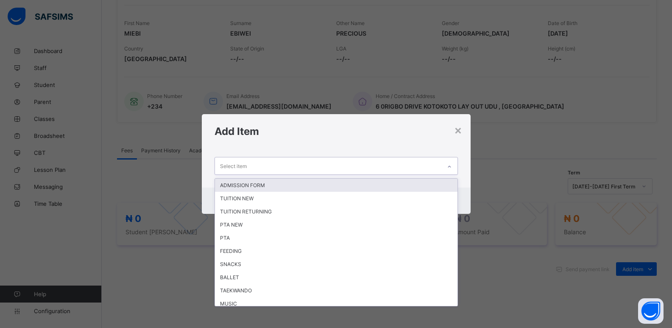
click at [452, 165] on icon at bounding box center [449, 166] width 5 height 8
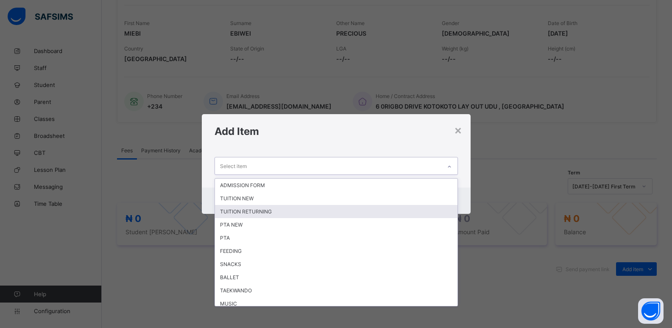
drag, startPoint x: 258, startPoint y: 212, endPoint x: 276, endPoint y: 203, distance: 19.9
click at [262, 210] on div "TUITION RETURNING" at bounding box center [336, 211] width 243 height 13
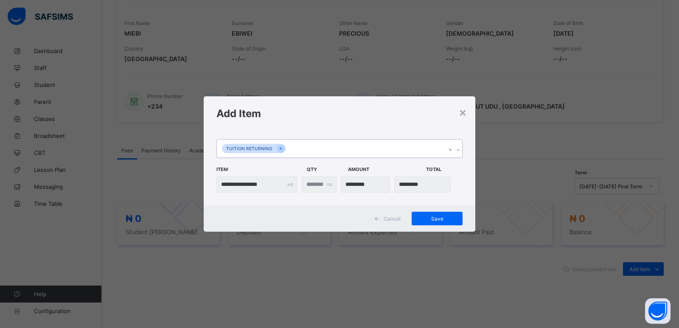
click at [458, 151] on icon at bounding box center [457, 149] width 5 height 8
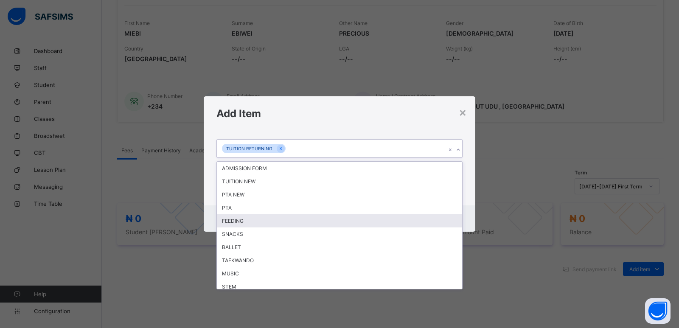
drag, startPoint x: 293, startPoint y: 224, endPoint x: 475, endPoint y: 179, distance: 186.8
click at [296, 221] on div "FEEDING" at bounding box center [339, 220] width 245 height 13
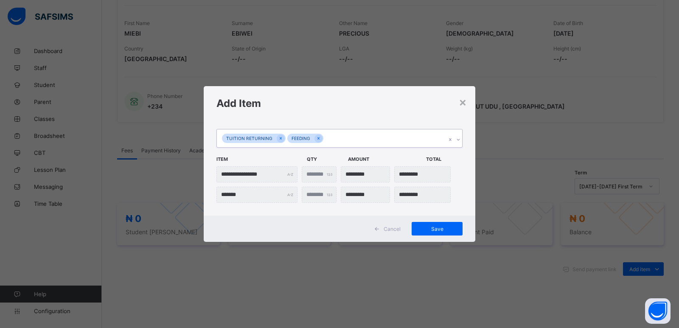
click at [460, 140] on icon at bounding box center [457, 139] width 5 height 8
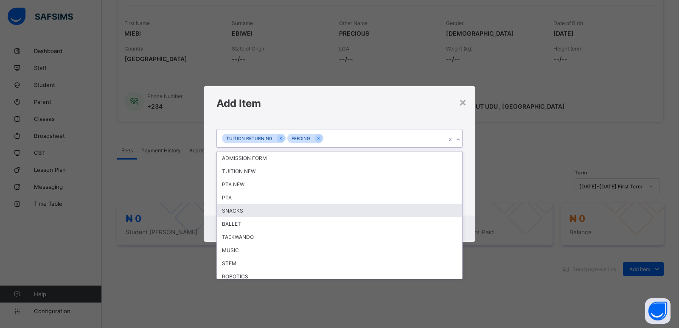
click at [236, 212] on div "SNACKS" at bounding box center [339, 210] width 245 height 13
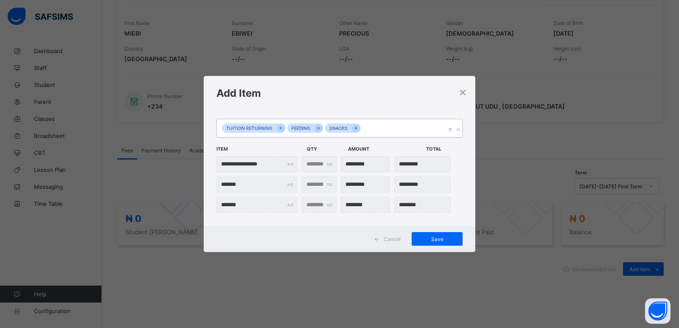
click at [460, 130] on icon at bounding box center [457, 129] width 5 height 8
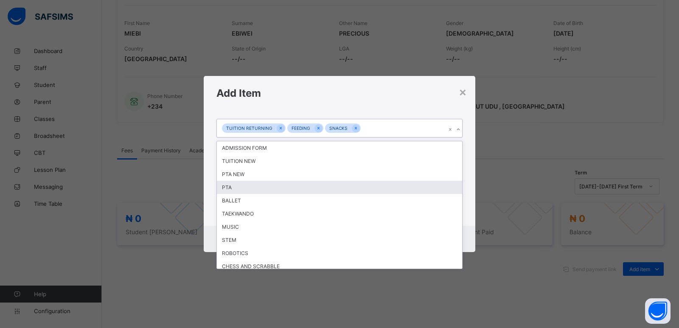
drag, startPoint x: 282, startPoint y: 187, endPoint x: 291, endPoint y: 185, distance: 8.3
click at [283, 186] on div "PTA" at bounding box center [339, 187] width 245 height 13
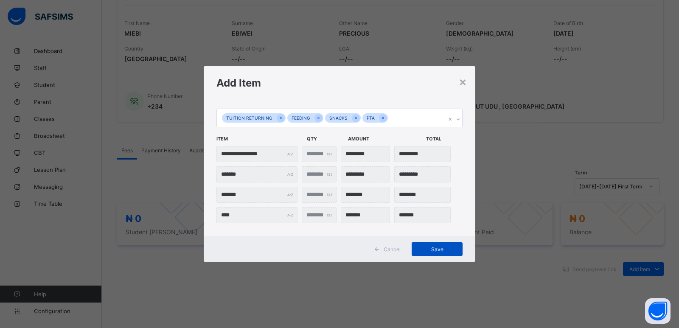
click at [432, 251] on span "Save" at bounding box center [437, 249] width 38 height 6
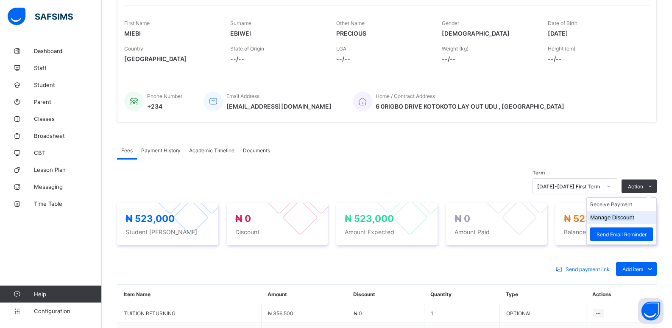
drag, startPoint x: 615, startPoint y: 218, endPoint x: 678, endPoint y: 164, distance: 83.6
click at [0, 0] on button "Manage Discount" at bounding box center [0, 0] width 0 height 0
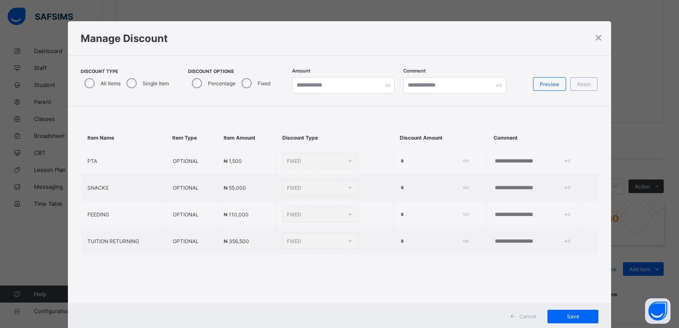
click at [127, 88] on div "Single Item" at bounding box center [147, 83] width 48 height 18
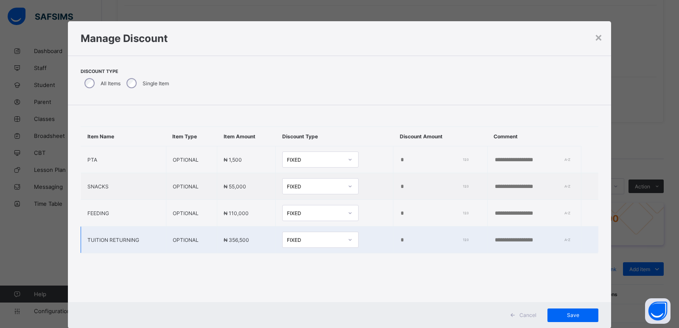
click at [400, 237] on input "*" at bounding box center [432, 240] width 65 height 7
click at [400, 238] on input "*" at bounding box center [432, 240] width 65 height 7
type input "*****"
click at [569, 316] on span "Save" at bounding box center [572, 315] width 38 height 6
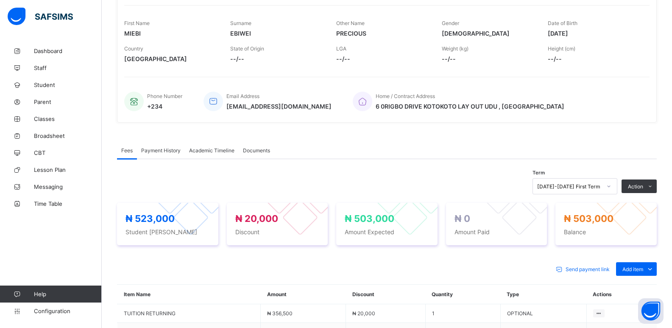
drag, startPoint x: 601, startPoint y: 205, endPoint x: 678, endPoint y: 184, distance: 79.8
click at [0, 0] on li "Receive Payment" at bounding box center [0, 0] width 0 height 0
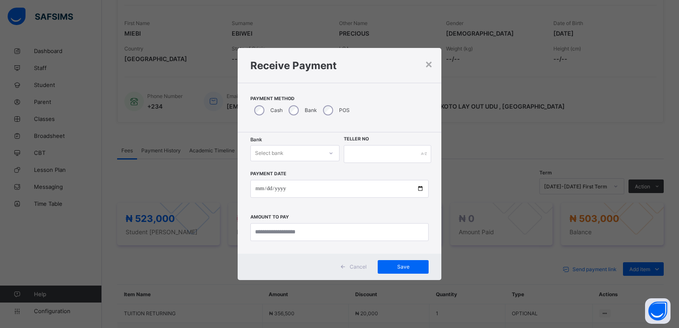
drag, startPoint x: 277, startPoint y: 152, endPoint x: 279, endPoint y: 164, distance: 12.1
click at [277, 152] on div "Select bank" at bounding box center [269, 153] width 28 height 16
drag, startPoint x: 280, startPoint y: 175, endPoint x: 358, endPoint y: 159, distance: 79.7
click at [295, 170] on div "Zenith Bank - ALVINAS MODEL PRIMARY SCHOOL" at bounding box center [295, 175] width 88 height 20
click at [359, 155] on input "text" at bounding box center [387, 154] width 87 height 18
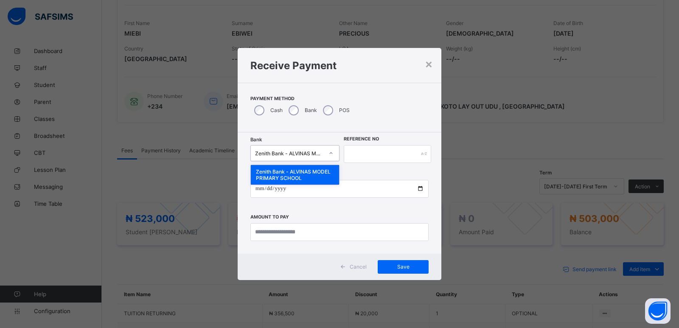
click at [322, 152] on div "Zenith Bank - ALVINAS MODEL PRIMARY SCHOOL" at bounding box center [289, 153] width 69 height 6
drag, startPoint x: 315, startPoint y: 164, endPoint x: 317, endPoint y: 171, distance: 7.4
click at [316, 168] on div "Zenith Bank - ALVINAS MODEL PRIMARY SCHOOL" at bounding box center [294, 175] width 89 height 20
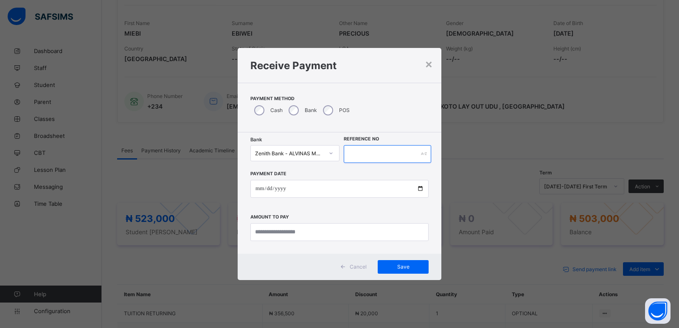
click at [367, 151] on input "text" at bounding box center [387, 154] width 87 height 18
type input "*******"
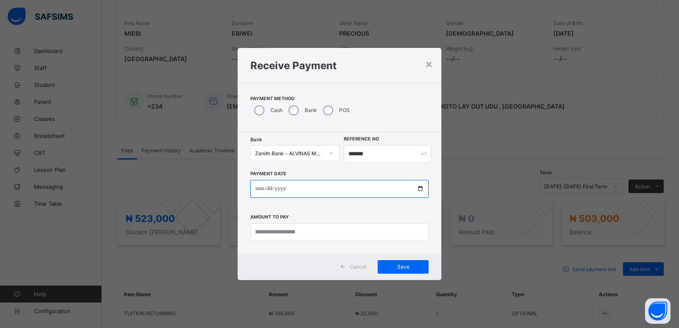
click at [257, 185] on input "date" at bounding box center [339, 189] width 178 height 18
type input "**********"
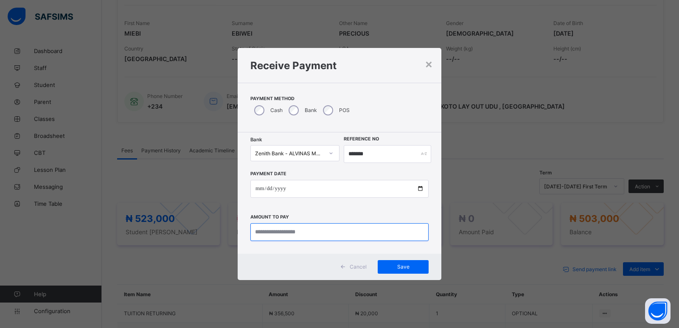
click at [269, 229] on input "currency" at bounding box center [339, 232] width 178 height 18
type input "*********"
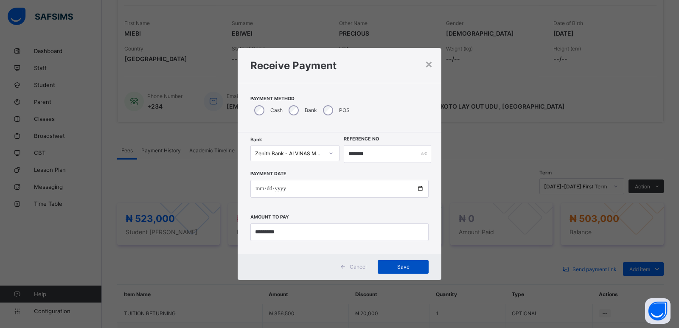
drag, startPoint x: 393, startPoint y: 260, endPoint x: 477, endPoint y: 260, distance: 84.4
click at [394, 260] on div "Save" at bounding box center [402, 267] width 51 height 14
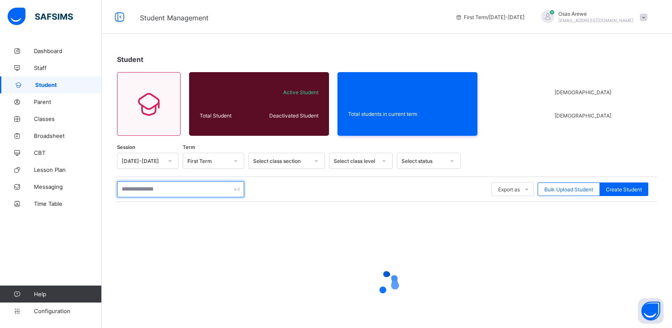
click at [219, 187] on input "text" at bounding box center [180, 189] width 127 height 16
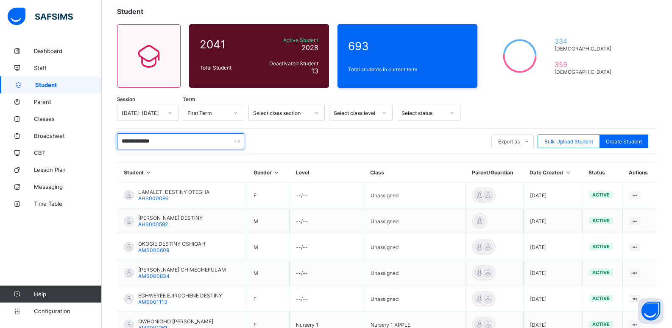
scroll to position [127, 0]
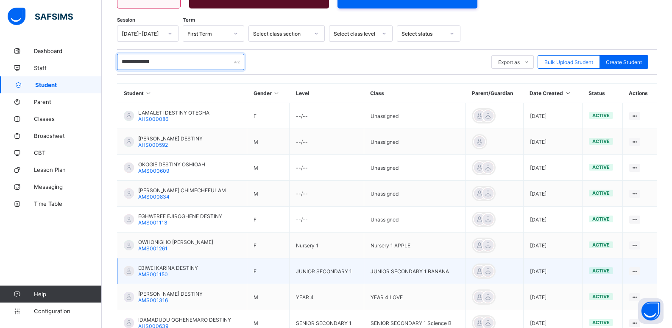
type input "**********"
click at [166, 266] on span "EBIWEI KARINA DESTINY" at bounding box center [168, 268] width 60 height 6
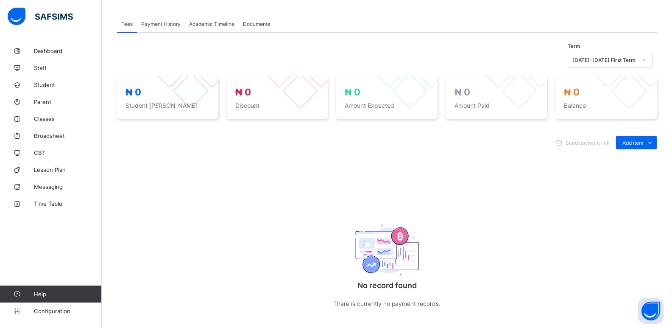
scroll to position [254, 0]
click at [637, 161] on div "Optional items" at bounding box center [636, 160] width 34 height 8
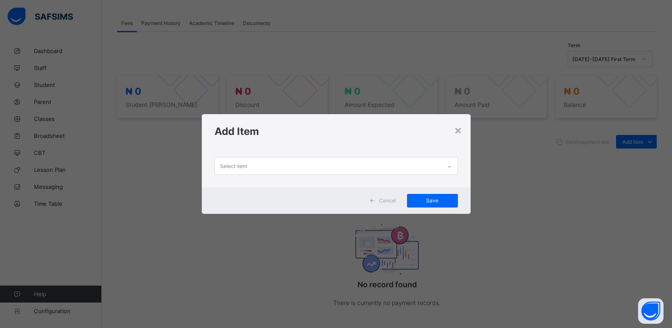
click at [444, 167] on div at bounding box center [449, 167] width 14 height 14
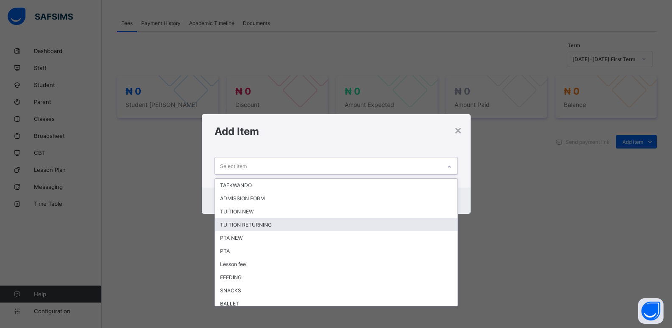
click at [346, 222] on div "TUITION RETURNING" at bounding box center [336, 224] width 243 height 13
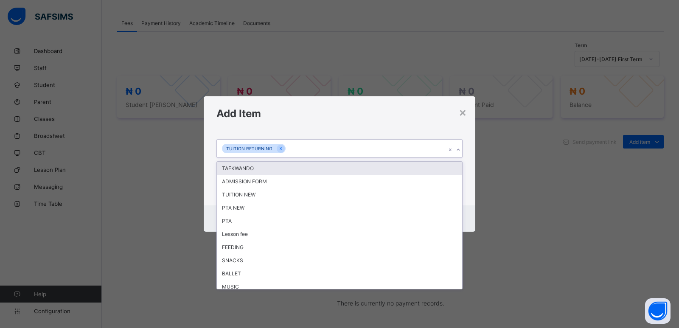
click at [459, 151] on icon at bounding box center [457, 149] width 5 height 8
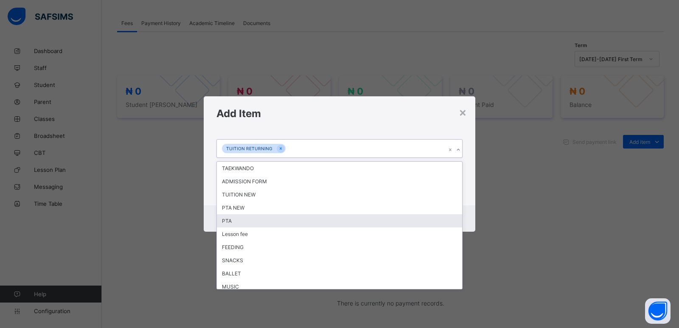
drag, startPoint x: 260, startPoint y: 221, endPoint x: 308, endPoint y: 175, distance: 66.3
click at [263, 219] on div "PTA" at bounding box center [339, 220] width 245 height 13
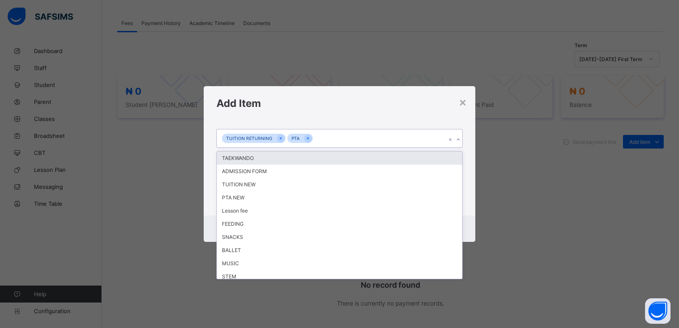
click at [458, 140] on icon at bounding box center [457, 140] width 3 height 2
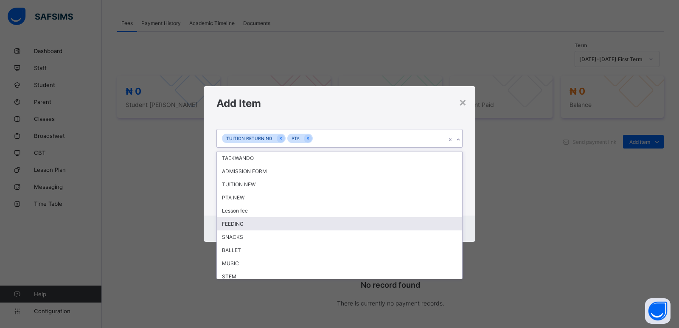
drag, startPoint x: 242, startPoint y: 226, endPoint x: 250, endPoint y: 217, distance: 11.7
click at [242, 223] on div "FEEDING" at bounding box center [339, 223] width 245 height 13
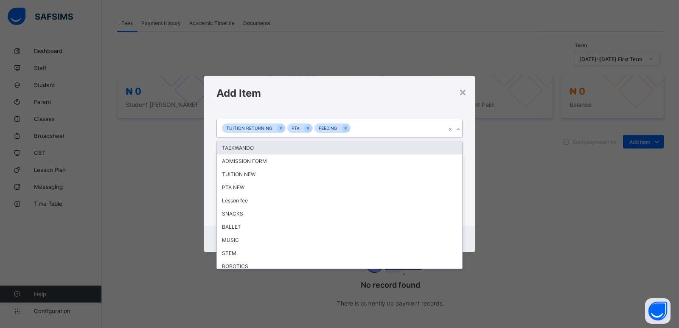
click at [458, 130] on icon at bounding box center [457, 129] width 5 height 8
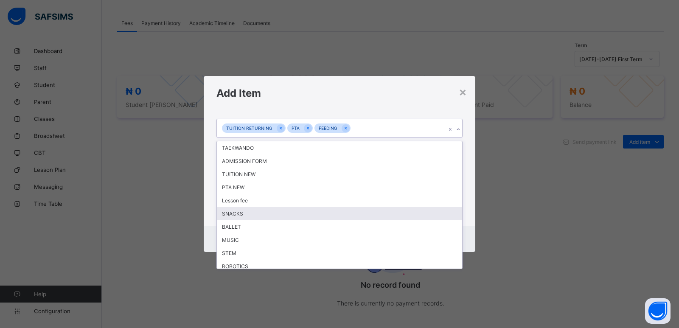
click at [328, 213] on div "SNACKS" at bounding box center [339, 213] width 245 height 13
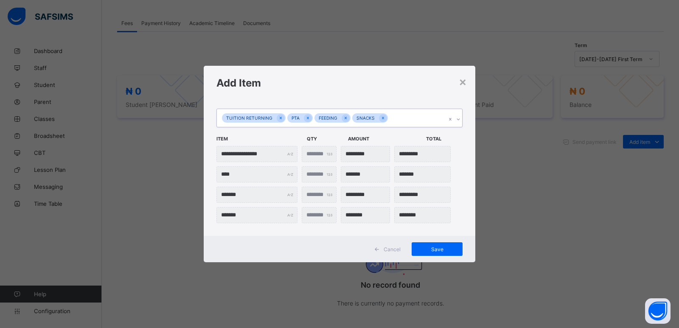
drag, startPoint x: 456, startPoint y: 119, endPoint x: 435, endPoint y: 130, distance: 24.1
click at [455, 119] on icon at bounding box center [457, 119] width 5 height 8
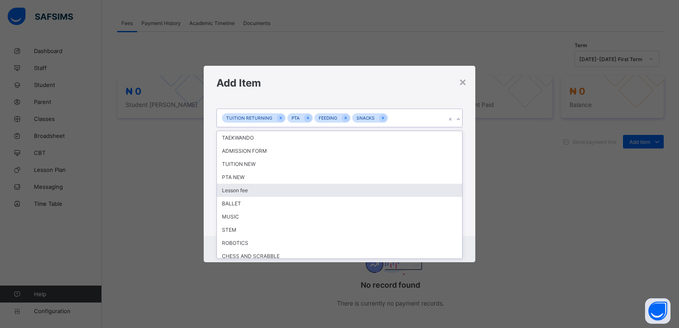
click at [358, 185] on div "Lesson fee" at bounding box center [339, 190] width 245 height 13
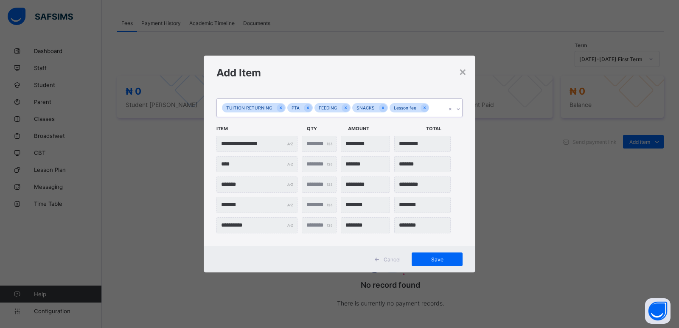
click at [458, 110] on icon at bounding box center [457, 109] width 5 height 8
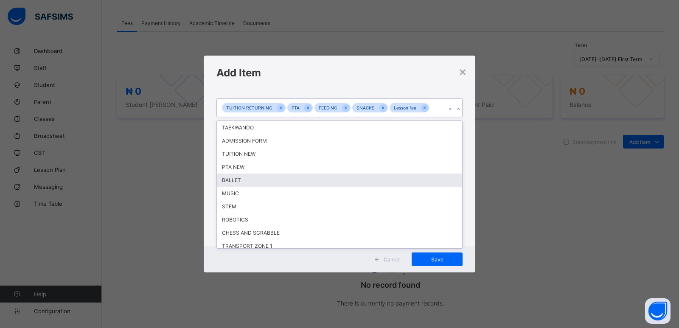
click at [321, 179] on div "BALLET" at bounding box center [339, 179] width 245 height 13
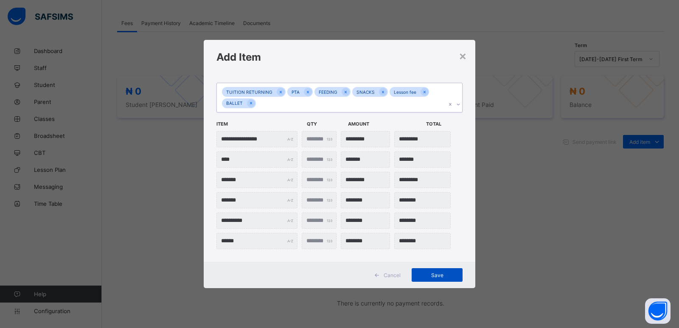
click at [433, 276] on span "Save" at bounding box center [437, 275] width 38 height 6
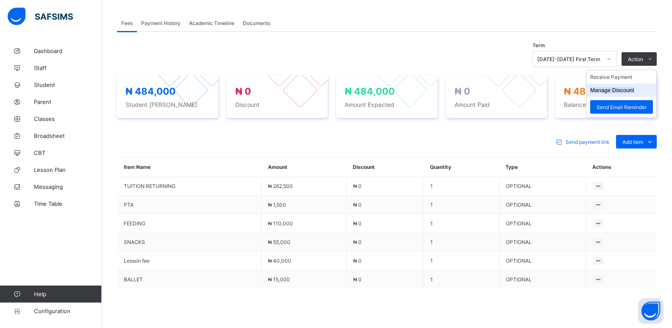
click at [615, 92] on li "Manage Discount" at bounding box center [622, 90] width 70 height 13
click at [607, 87] on button "Manage Discount" at bounding box center [612, 90] width 44 height 6
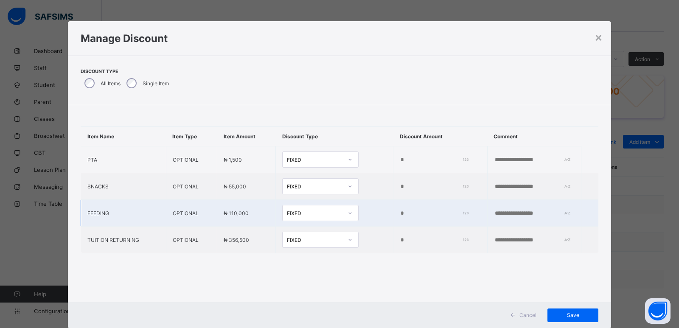
type input "*"
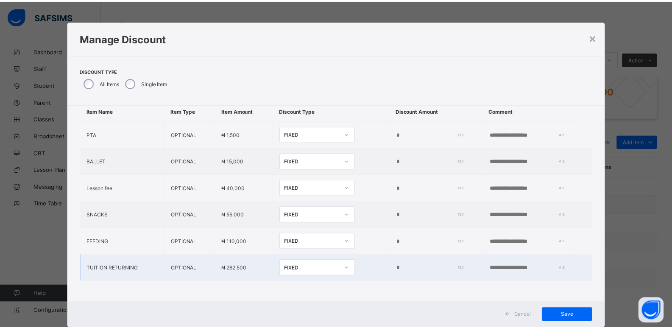
scroll to position [32, 0]
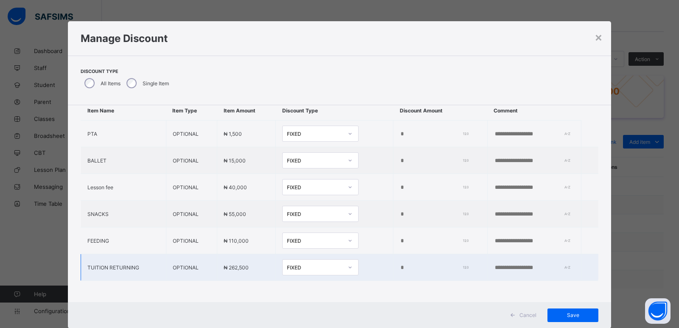
click at [400, 264] on input "*" at bounding box center [432, 267] width 65 height 7
type input "*****"
click at [570, 317] on span "Save" at bounding box center [572, 315] width 38 height 6
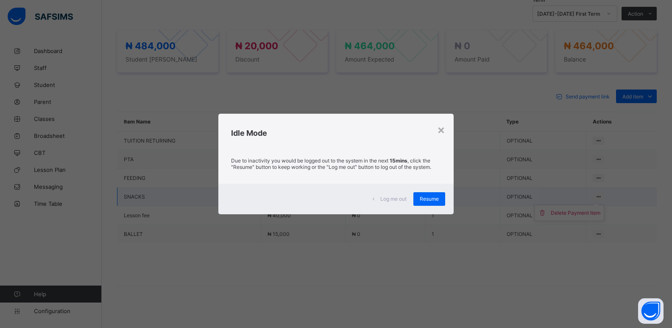
scroll to position [305, 0]
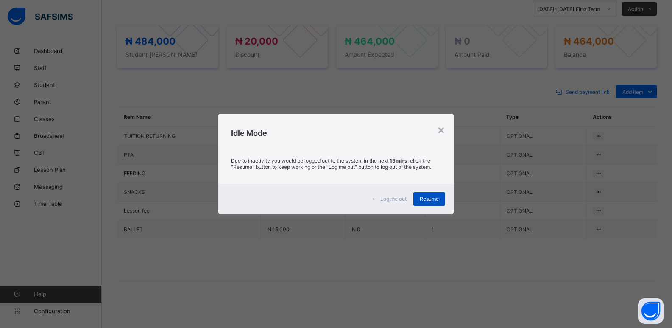
click at [433, 201] on span "Resume" at bounding box center [429, 199] width 19 height 6
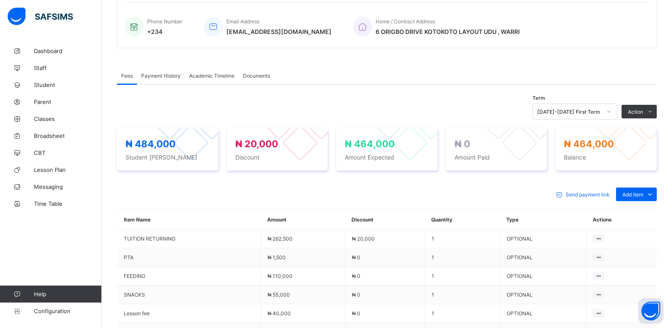
scroll to position [177, 0]
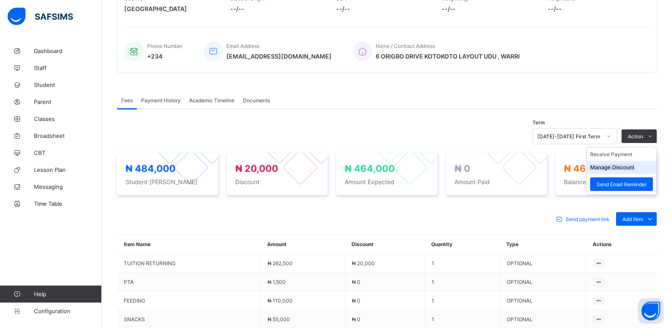
click at [609, 168] on button "Manage Discount" at bounding box center [612, 167] width 44 height 6
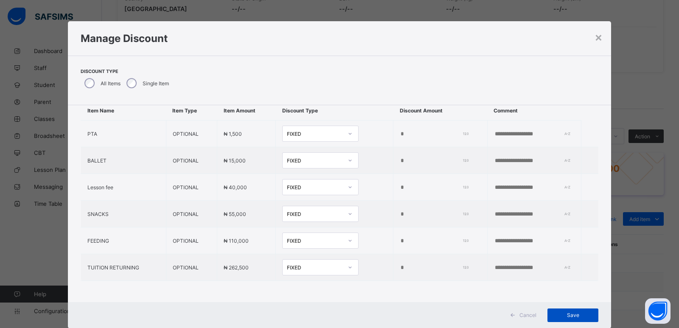
click at [568, 312] on span "Save" at bounding box center [572, 315] width 38 height 6
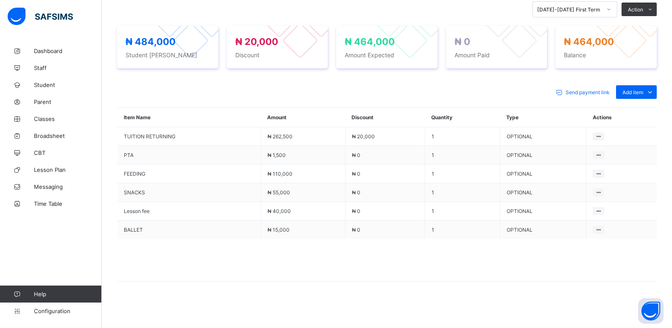
scroll to position [305, 0]
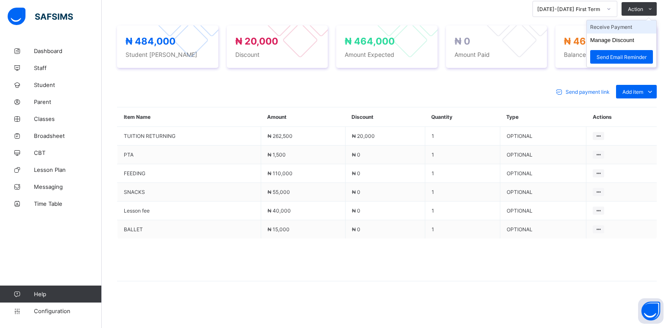
click at [613, 26] on li "Receive Payment" at bounding box center [622, 26] width 70 height 13
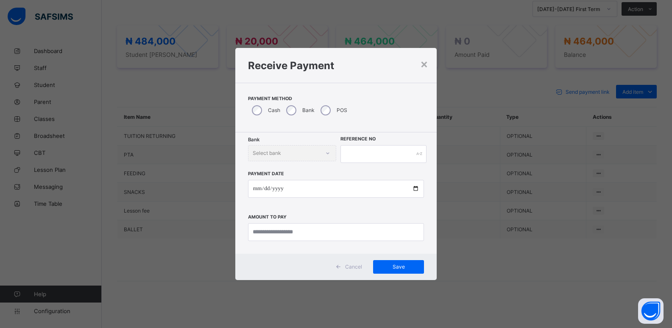
click at [296, 110] on div "Bank" at bounding box center [299, 110] width 34 height 18
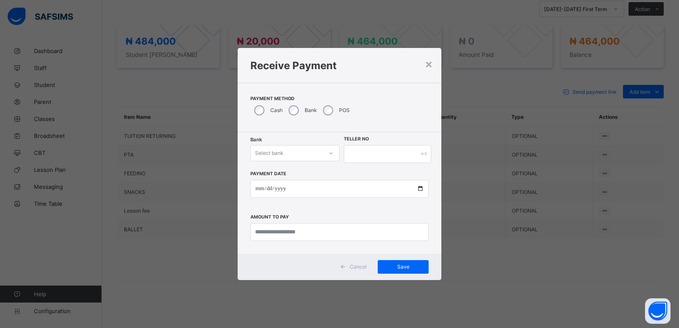
click at [302, 151] on div "Select bank" at bounding box center [287, 153] width 72 height 12
drag, startPoint x: 300, startPoint y: 175, endPoint x: 328, endPoint y: 176, distance: 28.0
click at [300, 176] on div "Zenith Bank - ALVINAS MODEL PRIMARY SCHOOL" at bounding box center [295, 175] width 88 height 20
click at [371, 156] on input "text" at bounding box center [387, 154] width 87 height 18
type input "********"
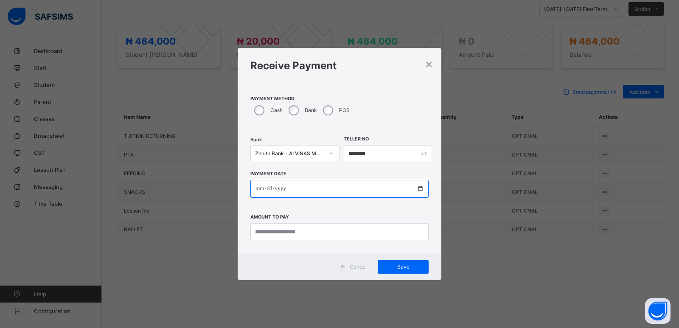
click at [261, 190] on input "date" at bounding box center [339, 189] width 178 height 18
type input "**********"
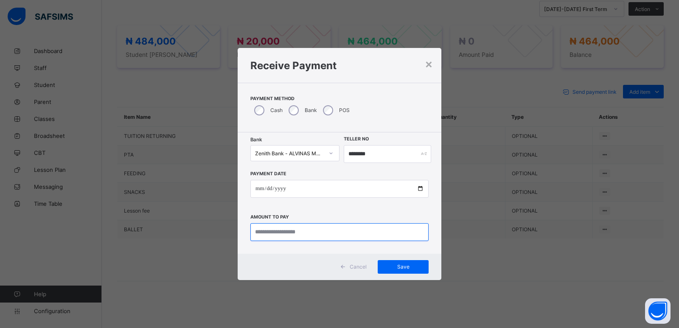
click at [267, 231] on input "currency" at bounding box center [339, 232] width 178 height 18
type input "*********"
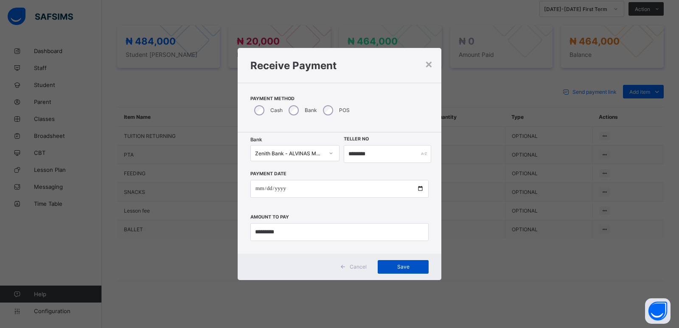
click at [403, 268] on span "Save" at bounding box center [403, 266] width 38 height 6
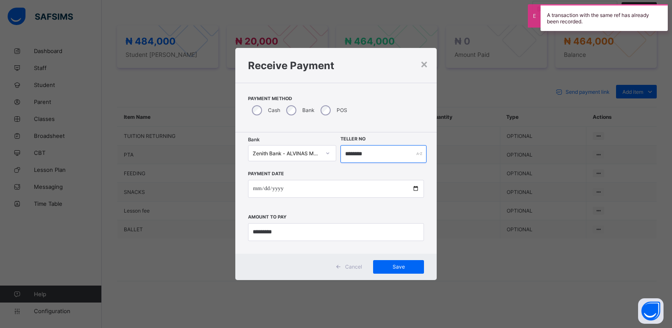
click at [354, 156] on input "********" at bounding box center [384, 154] width 87 height 18
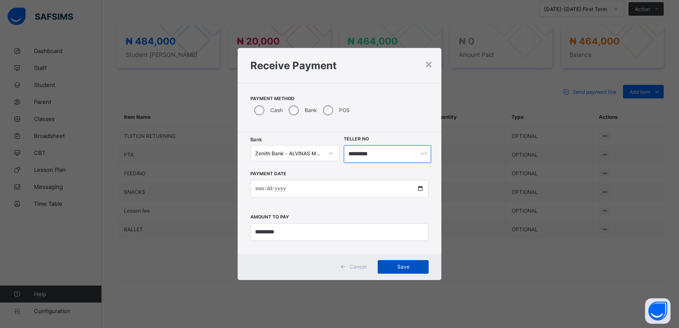
type input "*********"
click at [402, 267] on span "Save" at bounding box center [403, 266] width 38 height 6
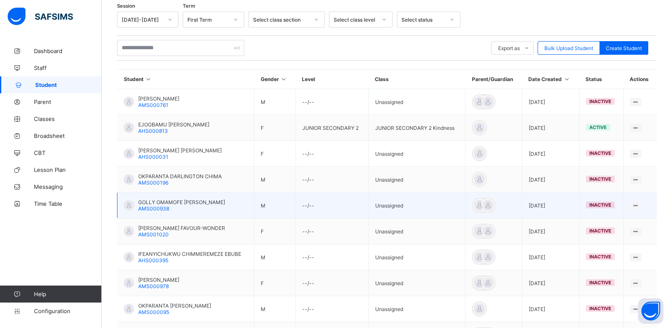
scroll to position [127, 0]
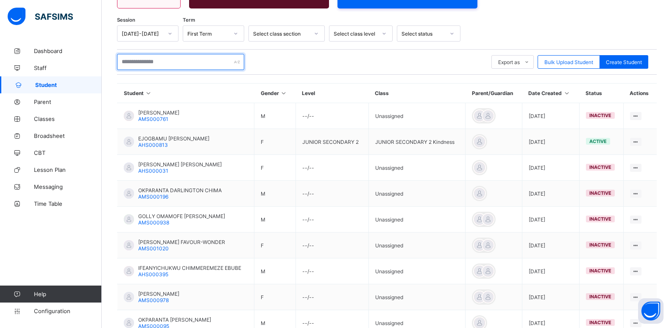
click at [142, 61] on input "text" at bounding box center [180, 62] width 127 height 16
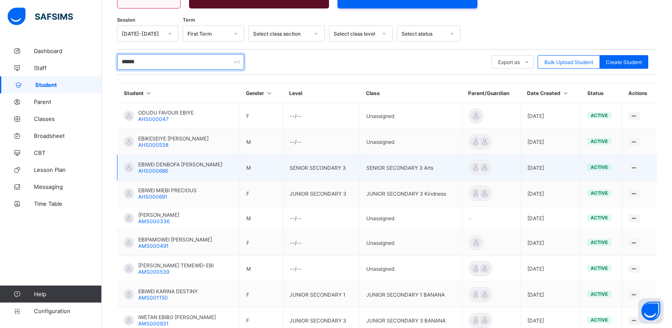
type input "******"
click at [164, 162] on span "EBIWEI DENBOFA [PERSON_NAME]" at bounding box center [180, 164] width 84 height 6
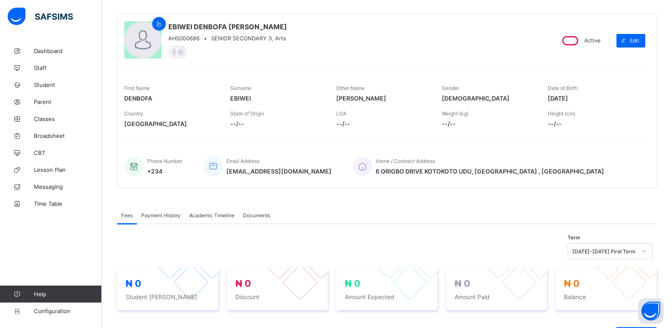
scroll to position [170, 0]
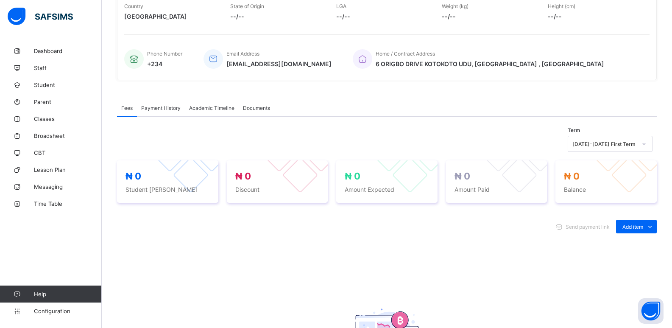
drag, startPoint x: 635, startPoint y: 246, endPoint x: 678, endPoint y: 193, distance: 68.5
click at [0, 0] on div "Optional items" at bounding box center [0, 0] width 0 height 0
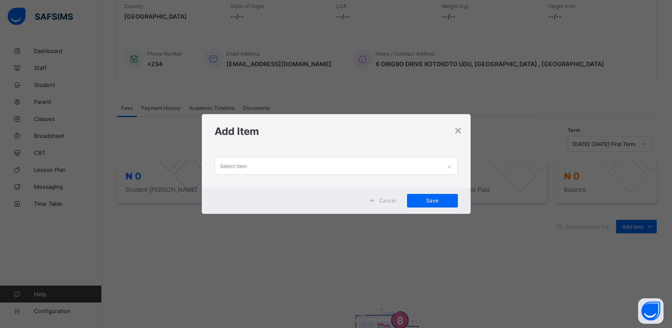
click at [454, 170] on div at bounding box center [449, 167] width 14 height 14
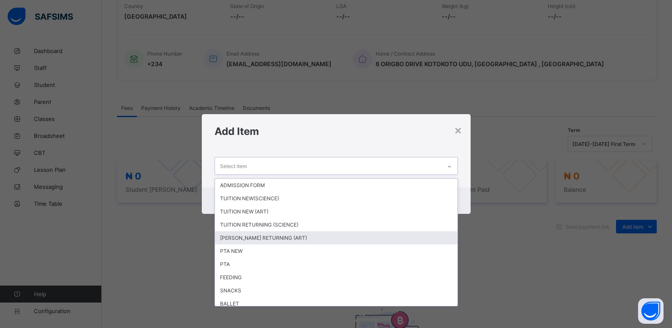
drag, startPoint x: 259, startPoint y: 237, endPoint x: 270, endPoint y: 232, distance: 12.3
click at [260, 236] on div "[PERSON_NAME] RETURNING (ART)" at bounding box center [336, 237] width 243 height 13
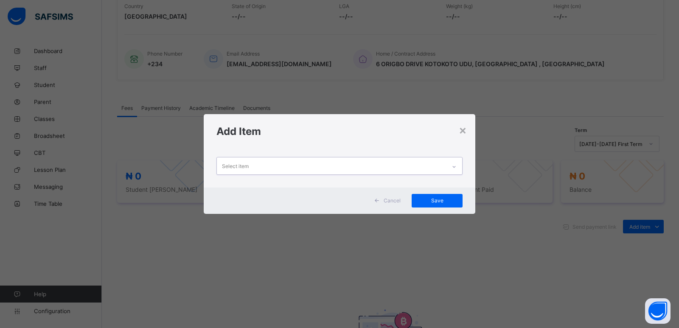
click at [454, 167] on icon at bounding box center [453, 166] width 5 height 8
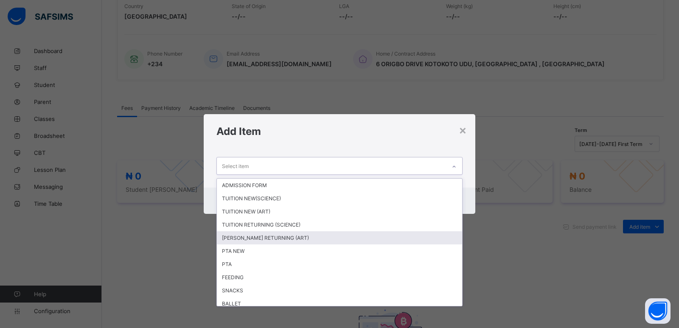
click at [277, 238] on div "[PERSON_NAME] RETURNING (ART)" at bounding box center [339, 237] width 245 height 13
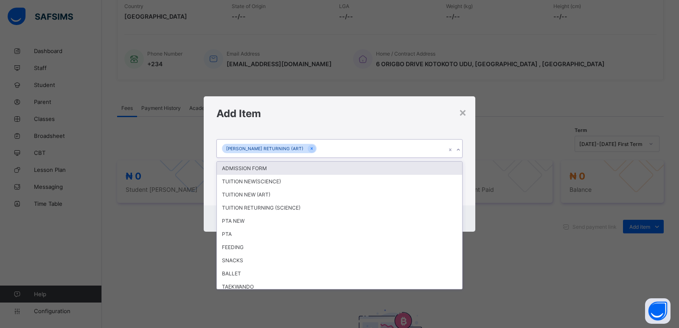
click at [458, 153] on div at bounding box center [458, 150] width 8 height 14
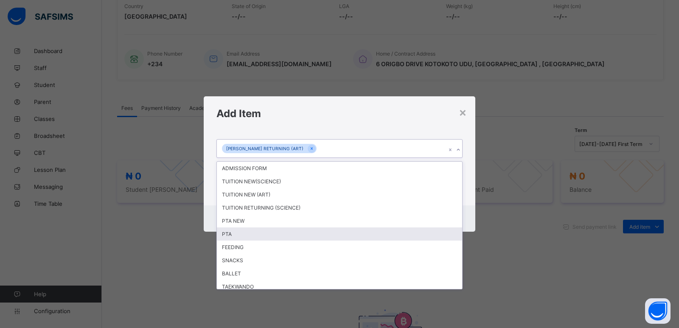
drag, startPoint x: 259, startPoint y: 234, endPoint x: 431, endPoint y: 168, distance: 184.1
click at [261, 233] on div "PTA" at bounding box center [339, 233] width 245 height 13
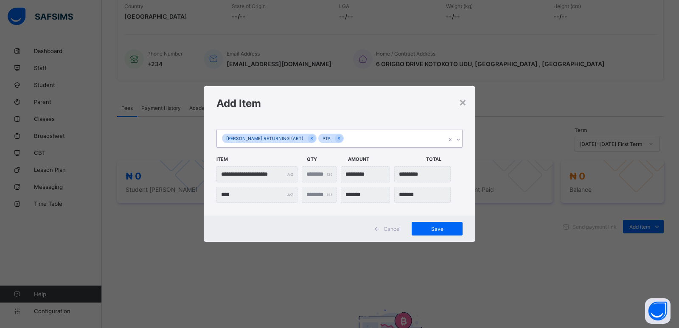
click at [458, 139] on icon at bounding box center [457, 139] width 5 height 8
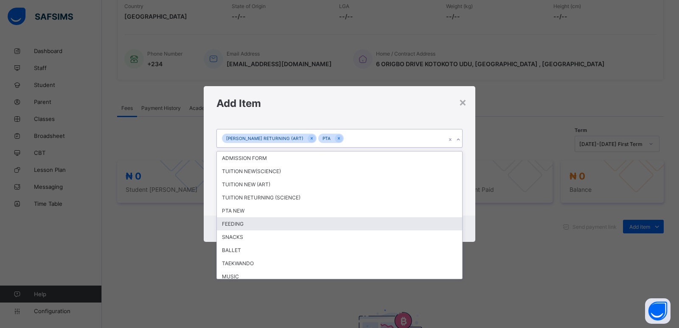
drag, startPoint x: 303, startPoint y: 223, endPoint x: 329, endPoint y: 218, distance: 25.9
click at [305, 223] on div "FEEDING" at bounding box center [339, 223] width 245 height 13
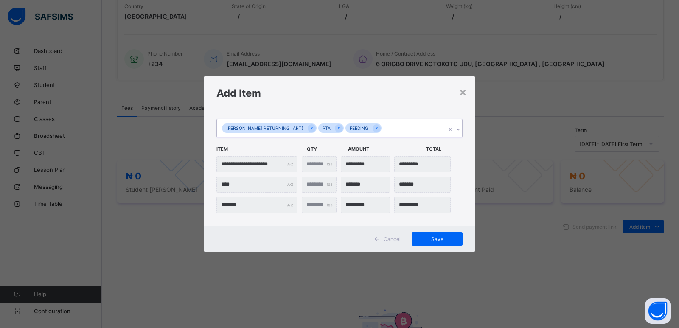
click at [461, 129] on div at bounding box center [458, 130] width 8 height 14
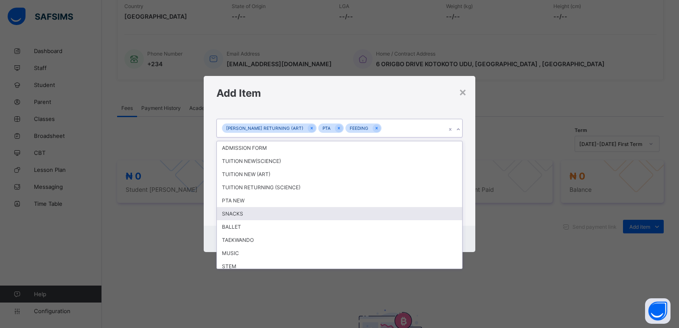
click at [374, 212] on div "SNACKS" at bounding box center [339, 213] width 245 height 13
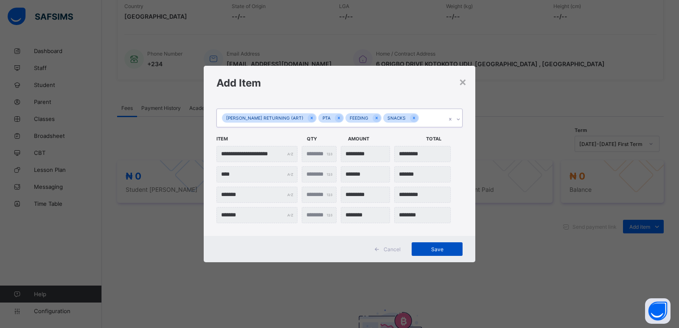
click at [436, 248] on span "Save" at bounding box center [437, 249] width 38 height 6
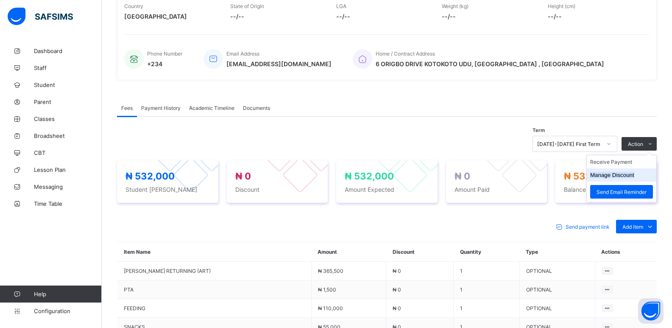
click at [610, 176] on button "Manage Discount" at bounding box center [612, 175] width 44 height 6
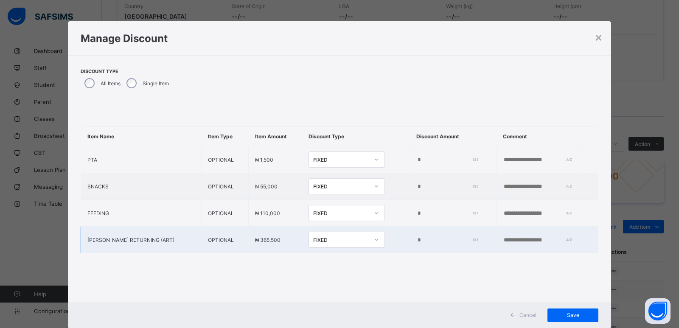
click at [416, 241] on input "*" at bounding box center [445, 240] width 59 height 7
type input "*****"
click at [567, 318] on span "Save" at bounding box center [572, 315] width 38 height 6
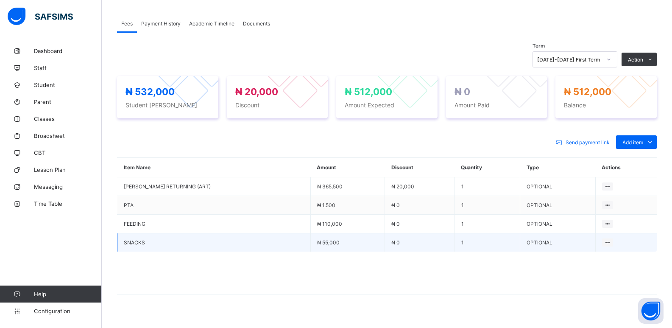
scroll to position [254, 0]
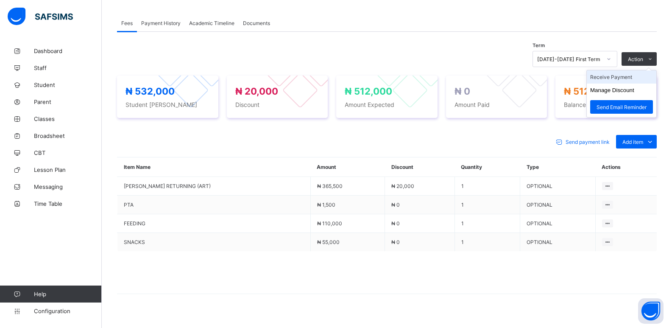
click at [619, 77] on li "Receive Payment" at bounding box center [622, 76] width 70 height 13
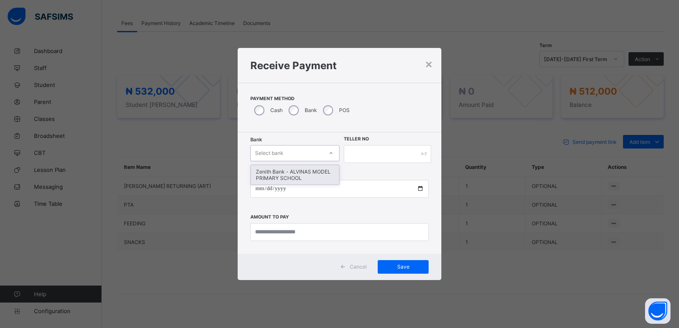
click at [285, 150] on div "Select bank" at bounding box center [287, 153] width 72 height 12
click at [303, 167] on div "Zenith Bank - ALVINAS MODEL PRIMARY SCHOOL" at bounding box center [295, 175] width 88 height 20
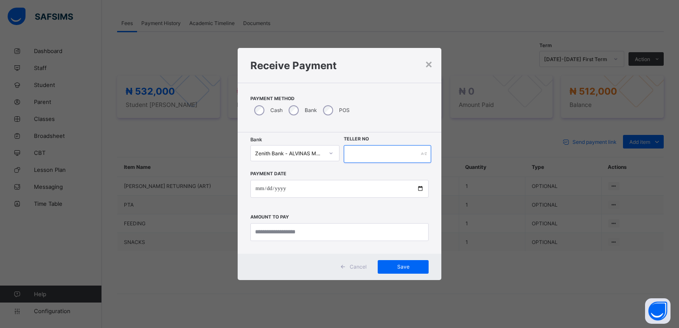
click at [379, 156] on input "text" at bounding box center [387, 154] width 87 height 18
type input "******"
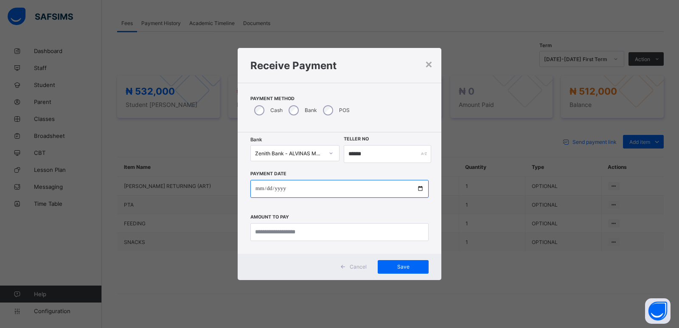
click at [260, 186] on input "date" at bounding box center [339, 189] width 178 height 18
type input "**********"
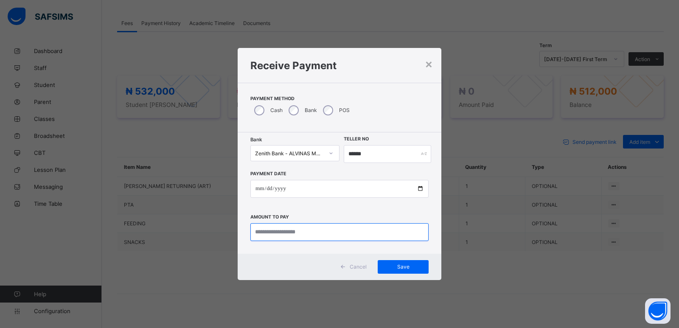
click at [301, 231] on input "currency" at bounding box center [339, 232] width 178 height 18
type input "*********"
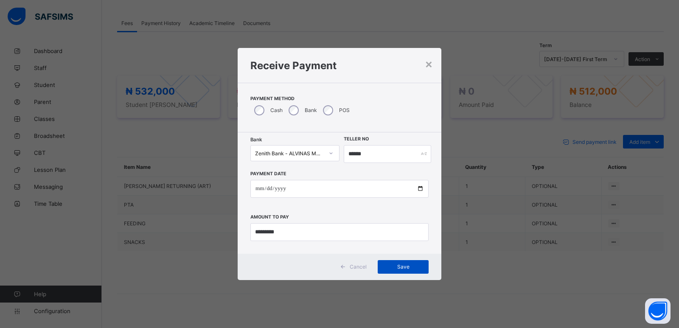
click at [408, 268] on span "Save" at bounding box center [403, 266] width 38 height 6
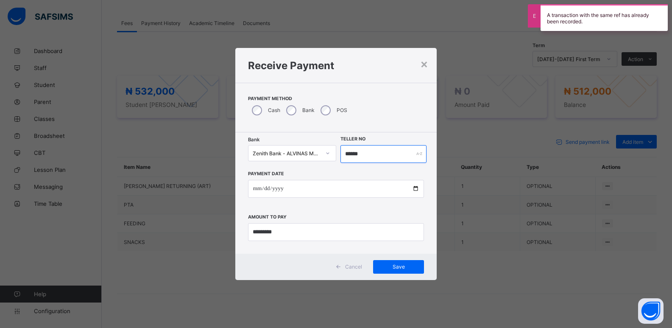
click at [346, 153] on input "******" at bounding box center [384, 154] width 87 height 18
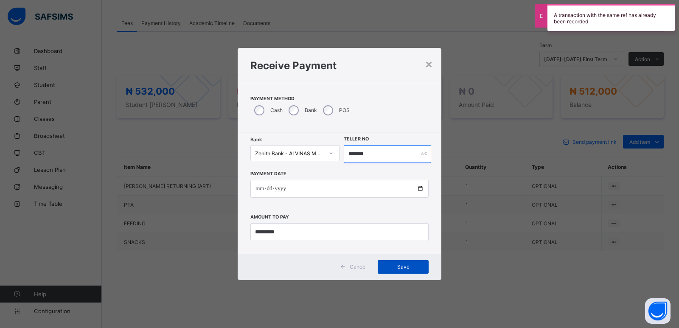
type input "*******"
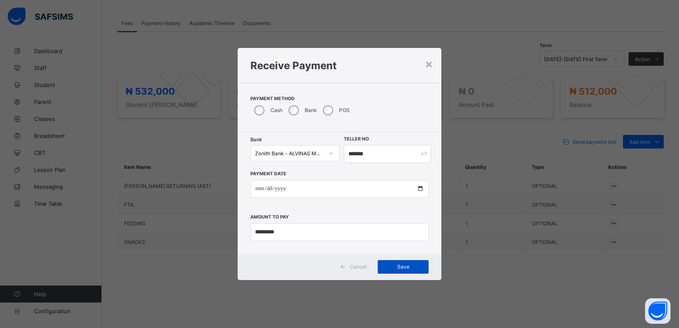
click at [394, 262] on div "Save" at bounding box center [402, 267] width 51 height 14
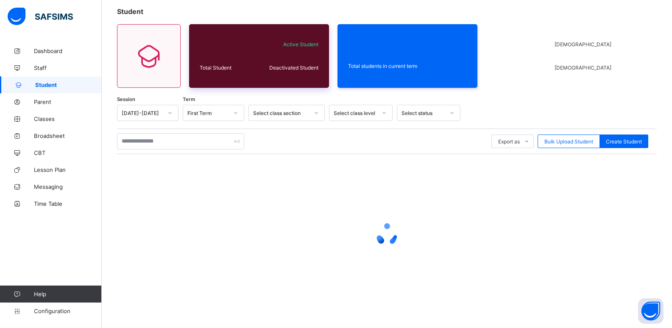
scroll to position [48, 0]
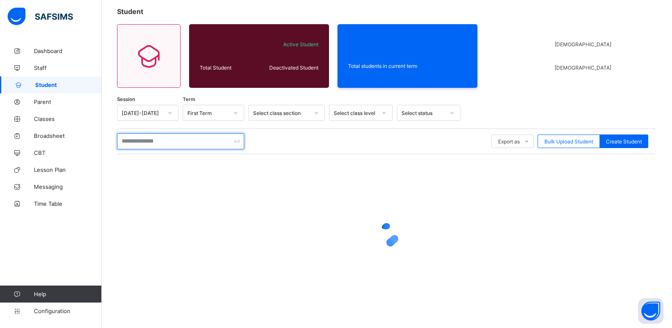
click at [167, 142] on input "text" at bounding box center [180, 141] width 127 height 16
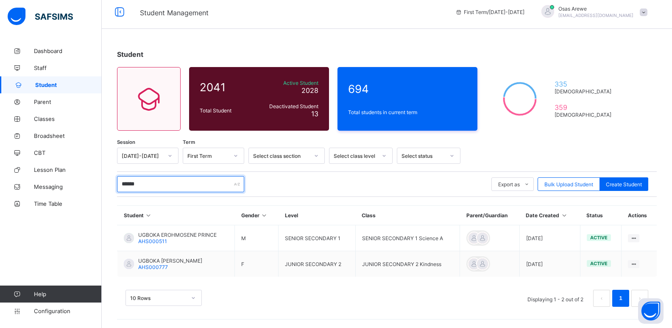
scroll to position [5, 0]
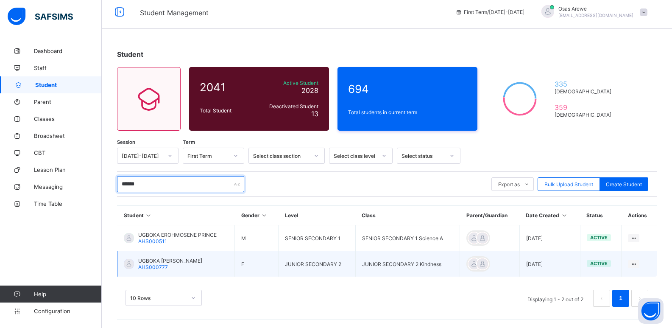
type input "******"
click at [168, 260] on span "UGBOKA [PERSON_NAME]" at bounding box center [170, 260] width 64 height 6
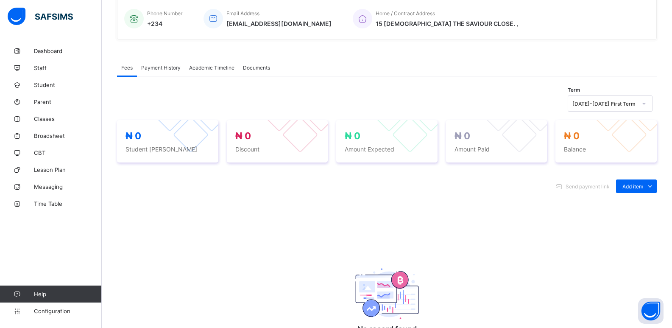
scroll to position [212, 0]
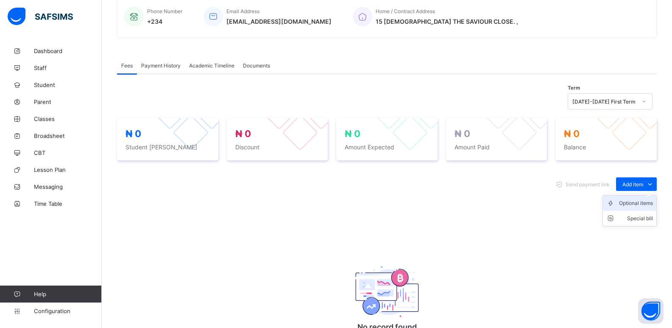
click at [633, 201] on div "Optional items" at bounding box center [636, 203] width 34 height 8
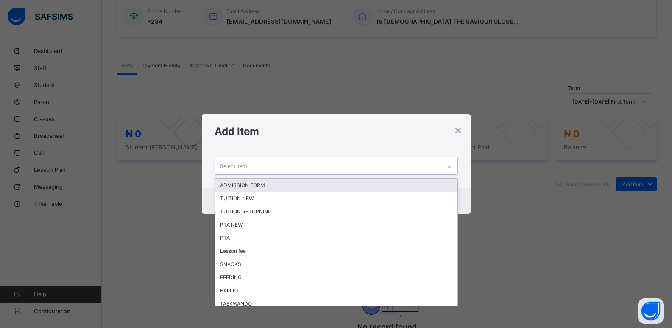
click at [413, 165] on div "Select item" at bounding box center [328, 165] width 226 height 17
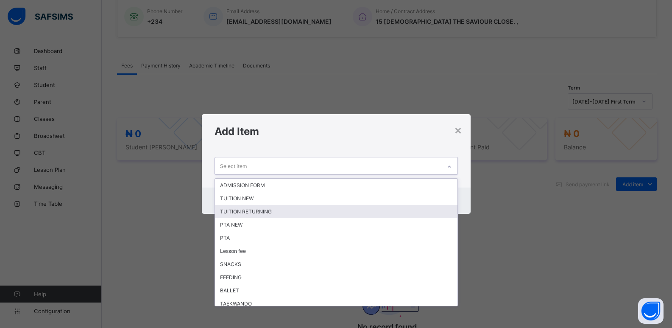
click at [290, 214] on div "TUITION RETURNING" at bounding box center [336, 211] width 243 height 13
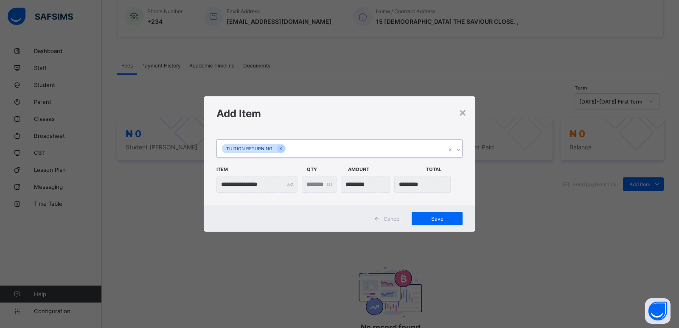
click at [460, 149] on icon at bounding box center [457, 149] width 5 height 8
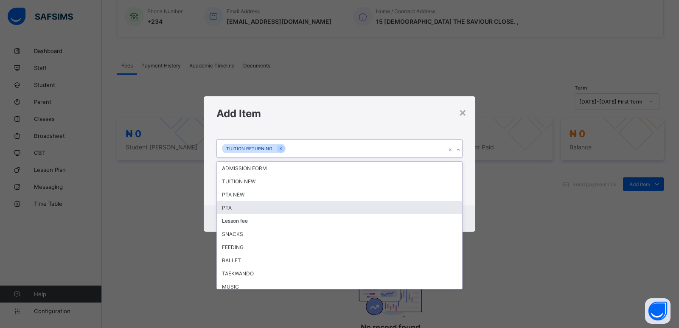
drag, startPoint x: 236, startPoint y: 210, endPoint x: 341, endPoint y: 151, distance: 119.8
click at [238, 210] on div "PTA" at bounding box center [339, 207] width 245 height 13
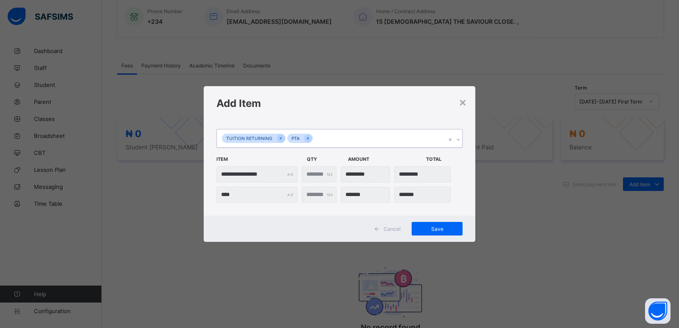
click at [458, 139] on icon at bounding box center [457, 139] width 5 height 8
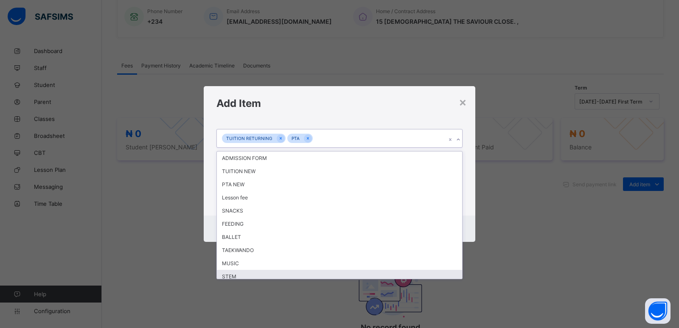
drag, startPoint x: 558, startPoint y: 180, endPoint x: 553, endPoint y: 180, distance: 5.5
click at [558, 180] on div "**********" at bounding box center [339, 164] width 679 height 328
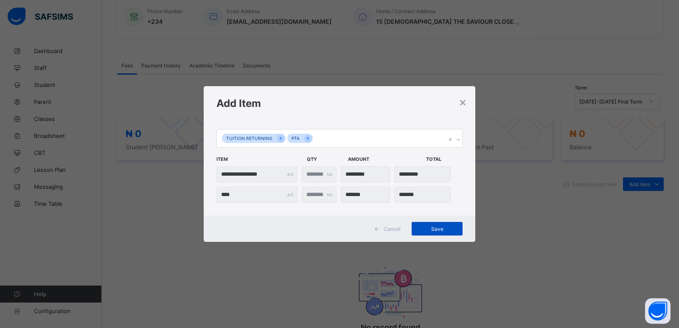
click at [425, 223] on div "Save" at bounding box center [436, 229] width 51 height 14
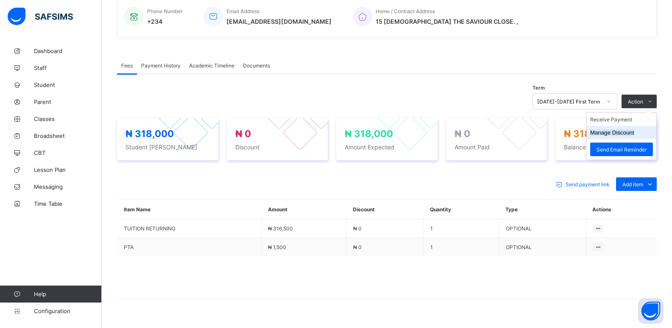
click at [623, 132] on button "Manage Discount" at bounding box center [612, 132] width 44 height 6
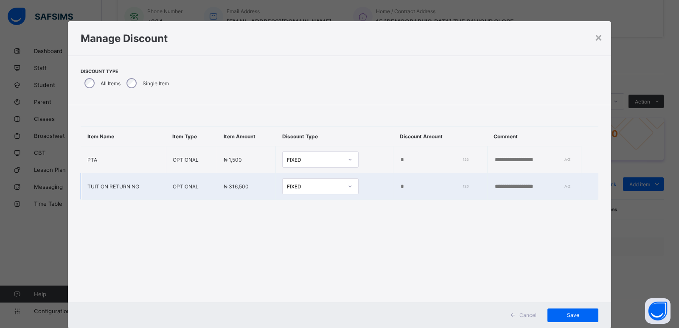
click at [400, 185] on input "*" at bounding box center [432, 186] width 65 height 7
type input "*****"
click at [569, 315] on span "Save" at bounding box center [572, 315] width 38 height 6
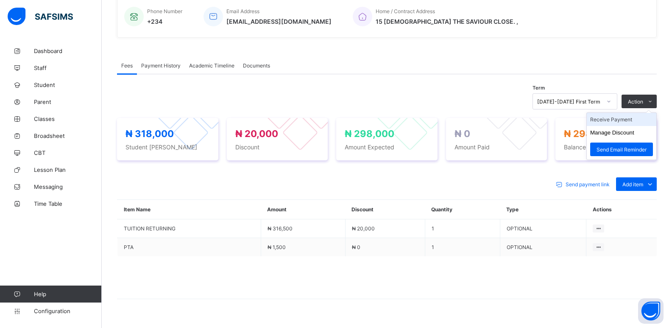
click at [614, 121] on li "Receive Payment" at bounding box center [622, 119] width 70 height 13
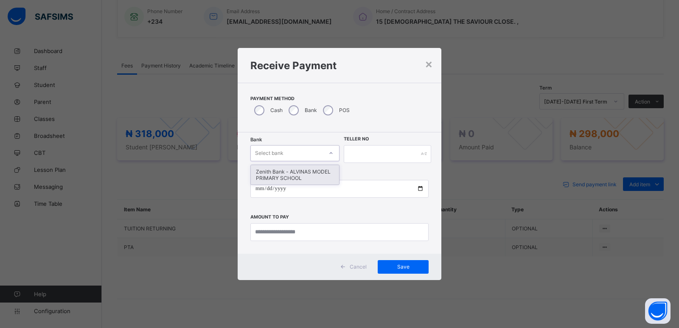
drag, startPoint x: 288, startPoint y: 150, endPoint x: 286, endPoint y: 168, distance: 18.4
click at [288, 151] on div "Select bank" at bounding box center [287, 153] width 72 height 12
click at [285, 175] on div "Zenith Bank - ALVINAS MODEL PRIMARY SCHOOL" at bounding box center [295, 175] width 88 height 20
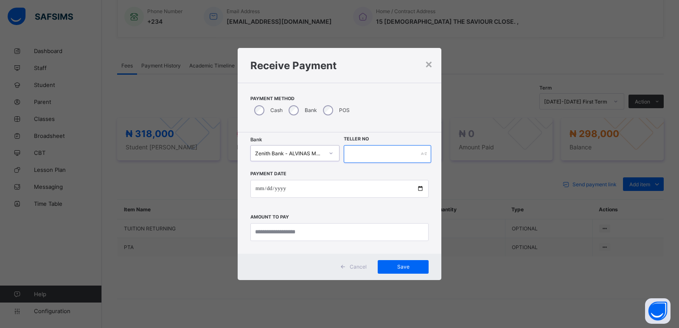
click at [359, 151] on input "text" at bounding box center [387, 154] width 87 height 18
type input "*******"
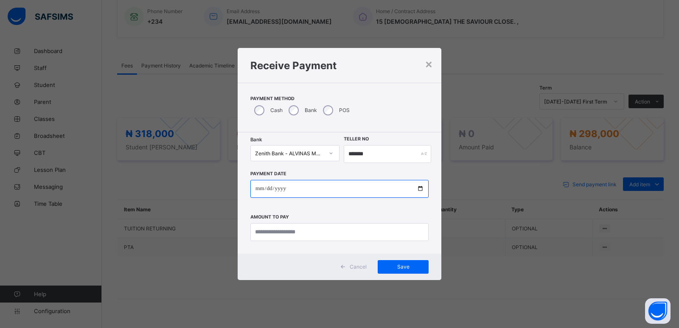
click at [254, 188] on input "date" at bounding box center [339, 189] width 178 height 18
type input "**********"
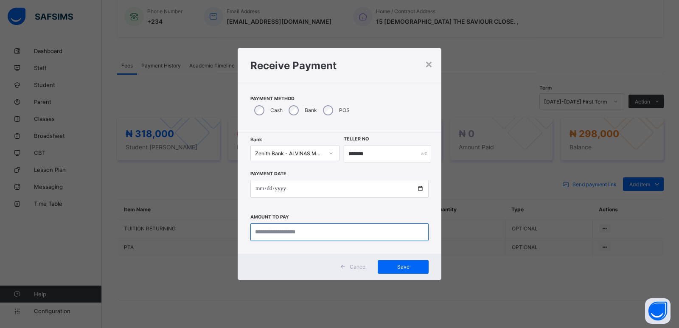
drag, startPoint x: 268, startPoint y: 223, endPoint x: 268, endPoint y: 235, distance: 11.5
click at [268, 233] on input "currency" at bounding box center [339, 232] width 178 height 18
type input "*********"
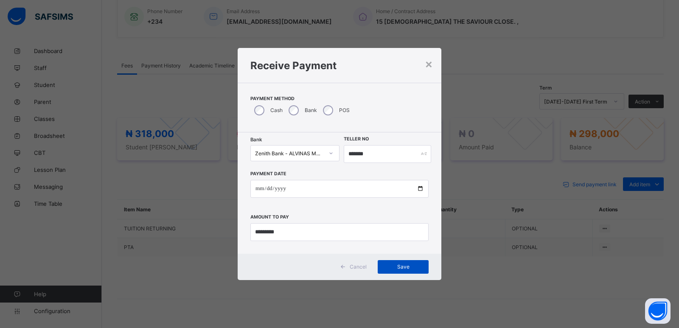
click at [401, 266] on span "Save" at bounding box center [403, 266] width 38 height 6
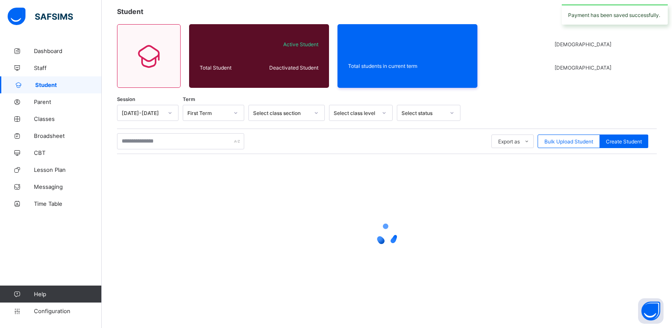
scroll to position [5, 0]
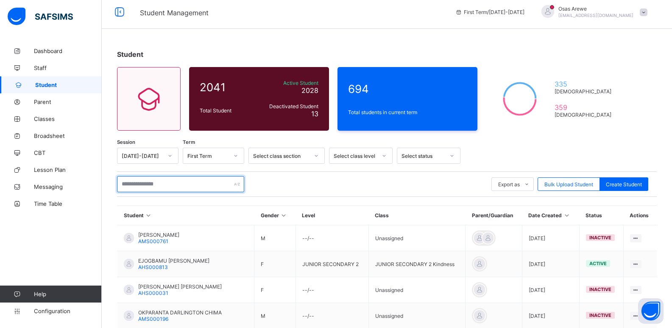
click at [156, 185] on input "text" at bounding box center [180, 184] width 127 height 16
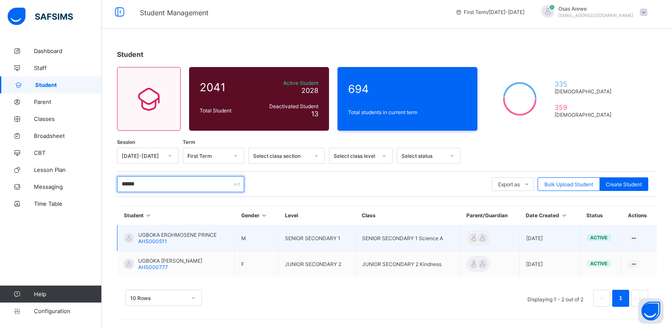
type input "******"
click at [159, 235] on span "UGBOKA EROHMOSENE PRINCE" at bounding box center [177, 235] width 78 height 6
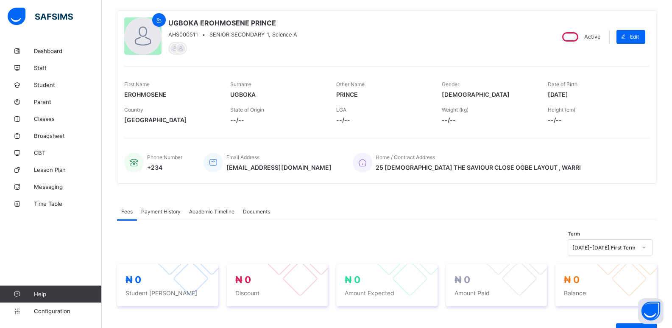
scroll to position [127, 0]
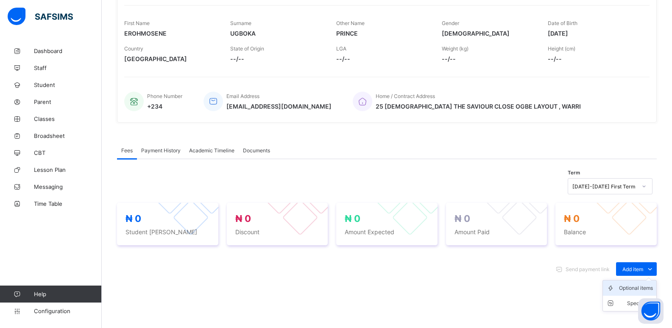
click at [638, 287] on div "Optional items" at bounding box center [636, 288] width 34 height 8
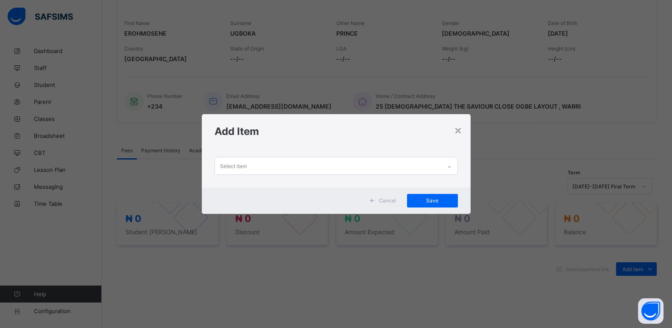
click at [455, 170] on div at bounding box center [449, 167] width 14 height 14
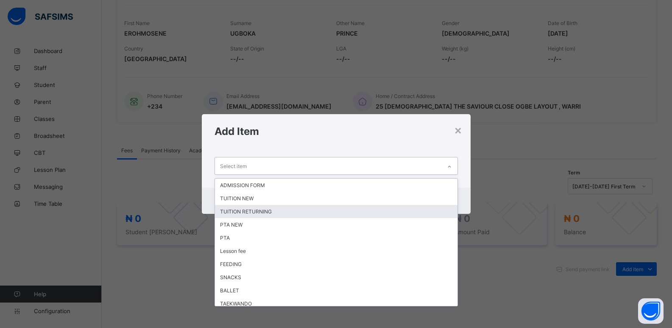
drag, startPoint x: 321, startPoint y: 207, endPoint x: 359, endPoint y: 203, distance: 38.4
click at [331, 207] on div "TUITION RETURNING" at bounding box center [336, 211] width 243 height 13
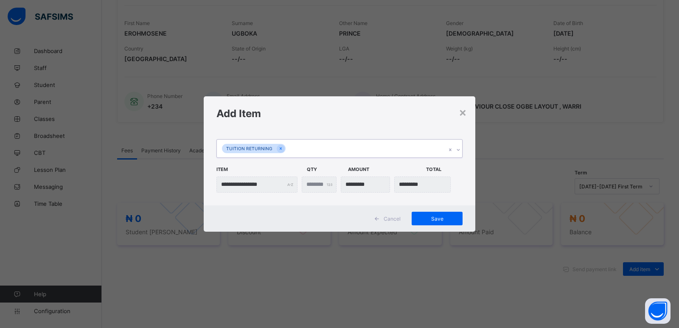
click at [456, 148] on icon at bounding box center [457, 149] width 5 height 8
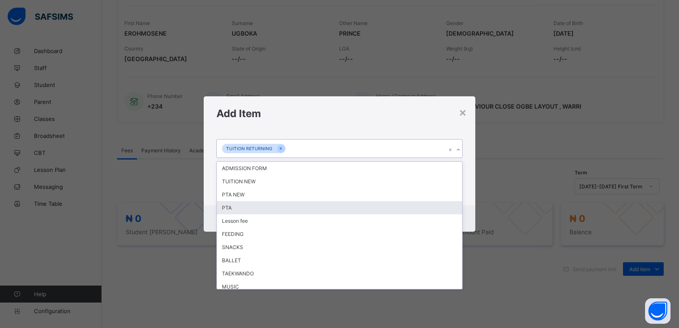
click at [312, 210] on div "PTA" at bounding box center [339, 207] width 245 height 13
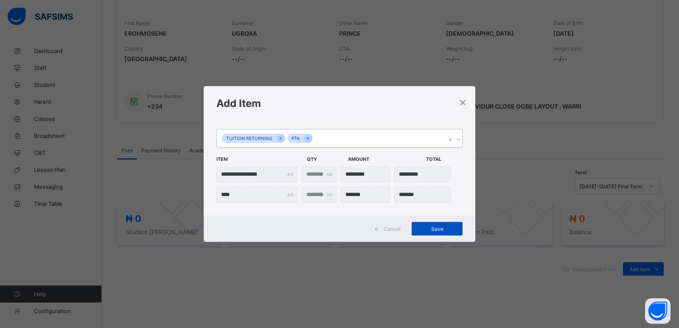
click at [437, 232] on span "Save" at bounding box center [437, 229] width 38 height 6
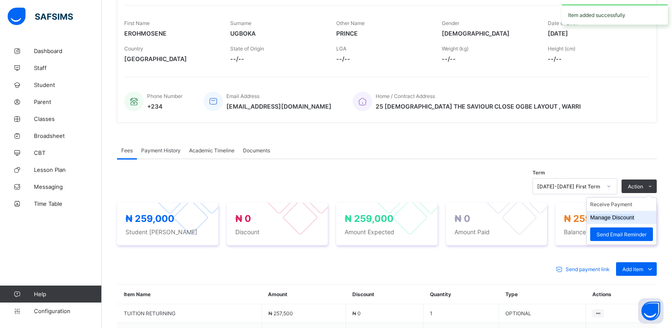
click at [609, 218] on button "Manage Discount" at bounding box center [612, 217] width 44 height 6
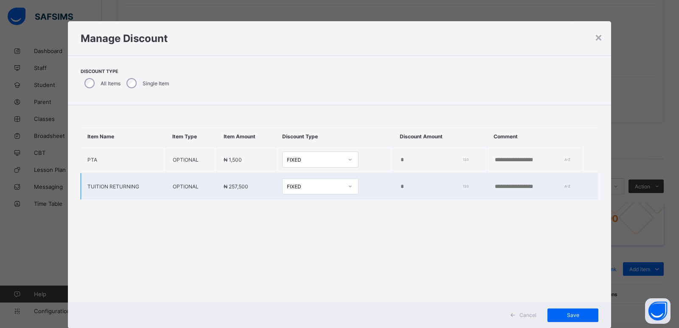
click at [400, 188] on input "*" at bounding box center [432, 186] width 65 height 7
type input "*****"
click at [576, 312] on span "Save" at bounding box center [572, 315] width 38 height 6
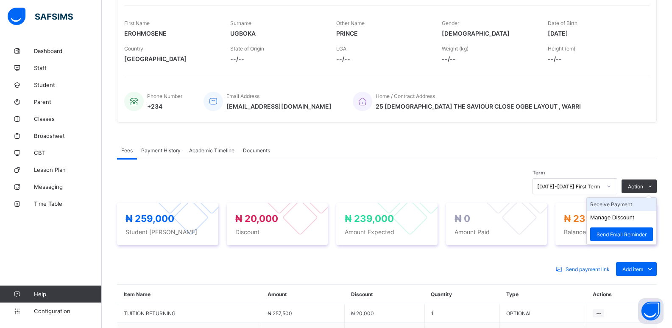
click at [615, 204] on li "Receive Payment" at bounding box center [622, 204] width 70 height 13
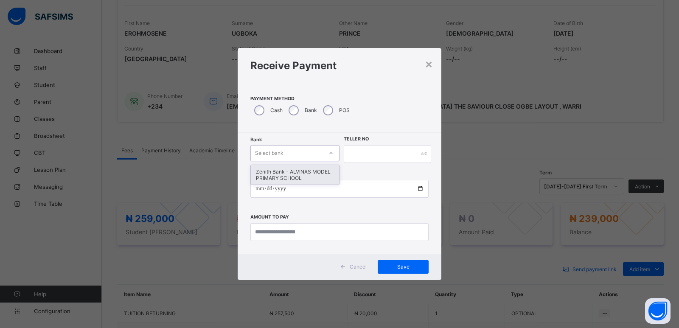
click at [266, 154] on div "Select bank" at bounding box center [269, 153] width 28 height 16
drag, startPoint x: 269, startPoint y: 167, endPoint x: 358, endPoint y: 166, distance: 88.2
click at [270, 168] on div "Zenith Bank - ALVINAS MODEL PRIMARY SCHOOL" at bounding box center [295, 175] width 88 height 20
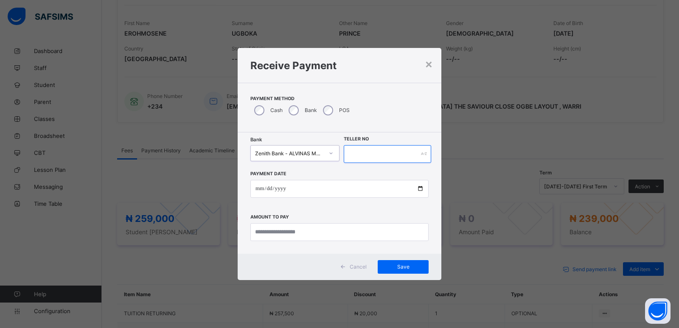
click at [355, 151] on input "text" at bounding box center [387, 154] width 87 height 18
type input "********"
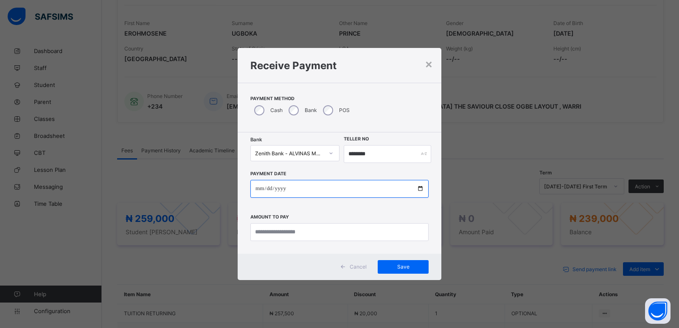
click at [261, 190] on input "date" at bounding box center [339, 189] width 178 height 18
type input "**********"
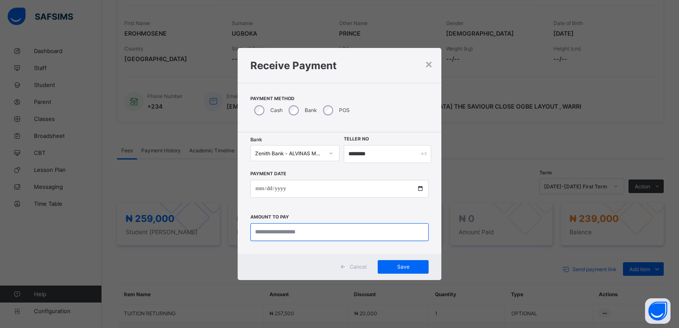
click at [267, 233] on input "currency" at bounding box center [339, 232] width 178 height 18
type input "*********"
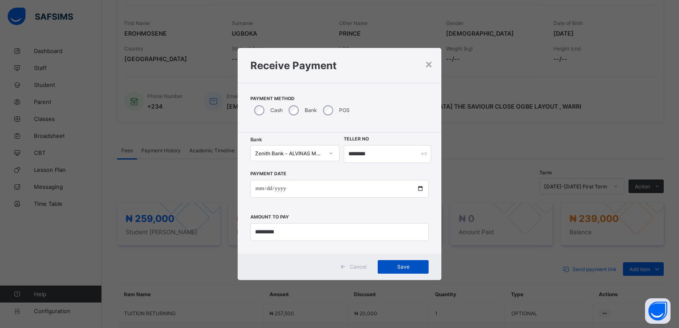
click at [404, 266] on span "Save" at bounding box center [403, 266] width 38 height 6
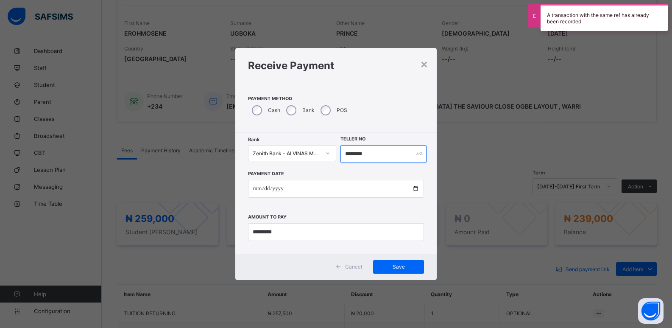
click at [352, 152] on input "********" at bounding box center [384, 154] width 87 height 18
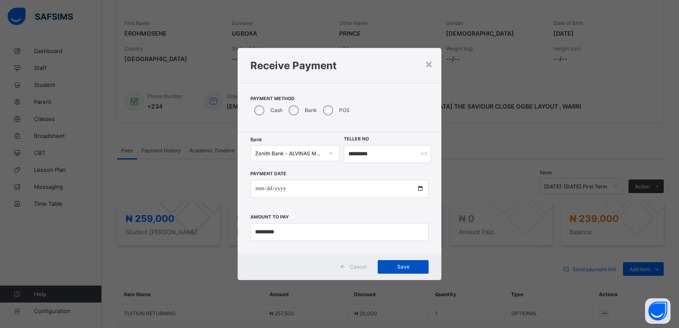
click at [391, 265] on span "Save" at bounding box center [403, 266] width 38 height 6
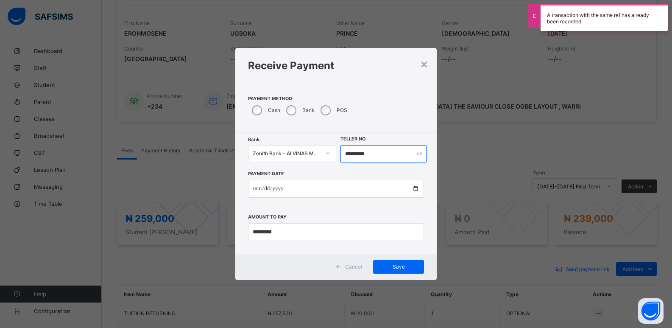
click at [363, 154] on input "*********" at bounding box center [384, 154] width 87 height 18
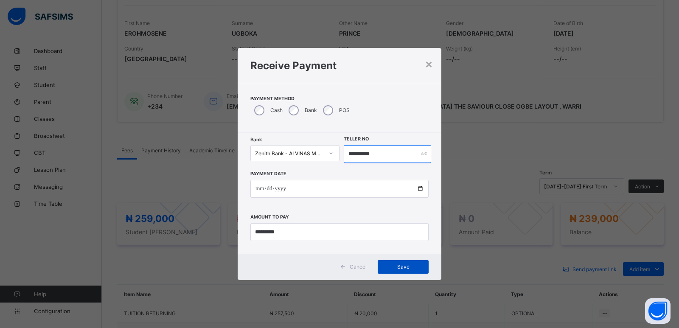
type input "**********"
click at [396, 268] on span "Save" at bounding box center [403, 266] width 38 height 6
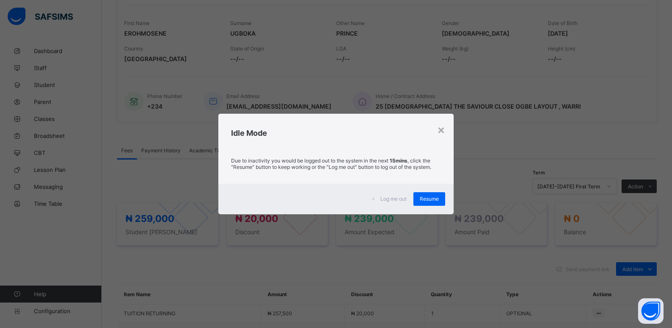
click at [430, 197] on span "Resume" at bounding box center [429, 199] width 19 height 6
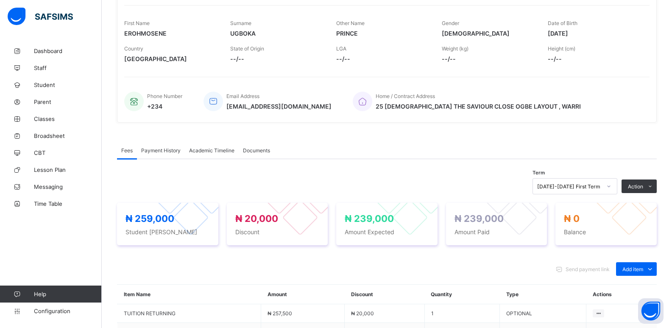
scroll to position [5, 0]
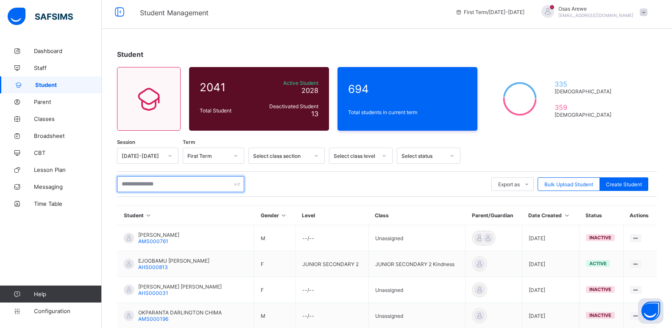
click at [191, 179] on input "text" at bounding box center [180, 184] width 127 height 16
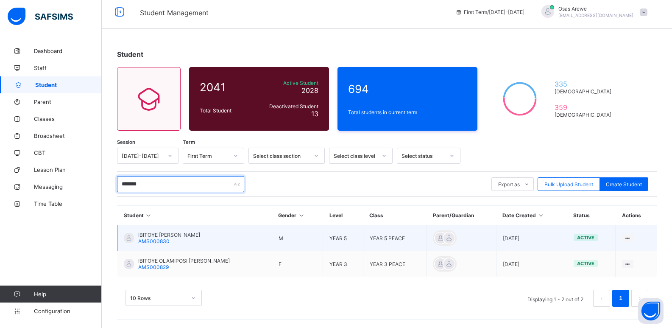
type input "*******"
click at [168, 235] on span "IBITOYE [PERSON_NAME]" at bounding box center [169, 235] width 62 height 6
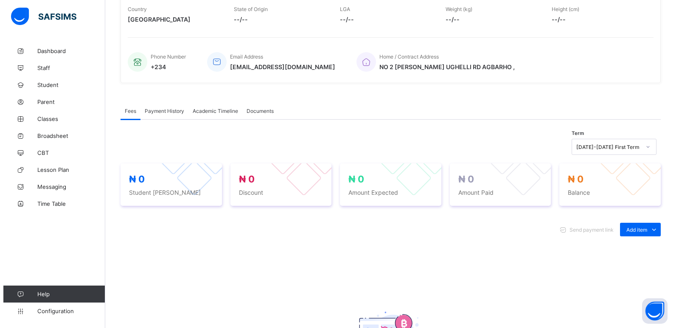
scroll to position [170, 0]
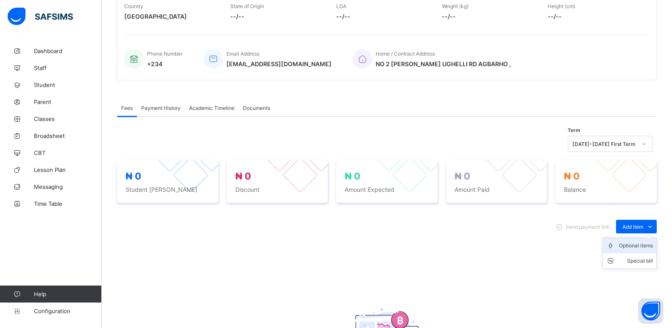
click at [635, 245] on div "Optional items" at bounding box center [636, 245] width 34 height 8
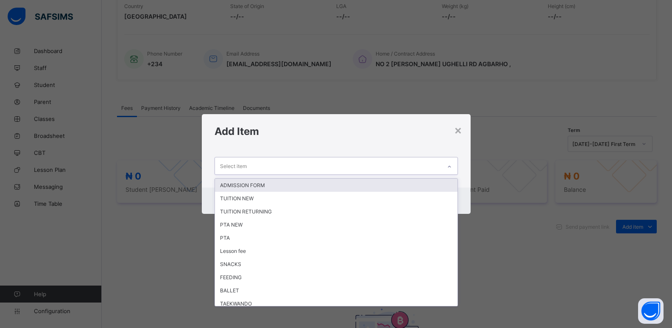
click at [386, 169] on div "Select item" at bounding box center [328, 165] width 226 height 17
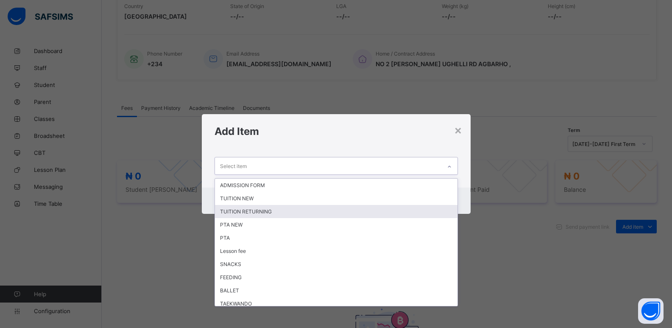
drag, startPoint x: 266, startPoint y: 212, endPoint x: 281, endPoint y: 208, distance: 15.7
click at [268, 211] on div "TUITION RETURNING" at bounding box center [336, 211] width 243 height 13
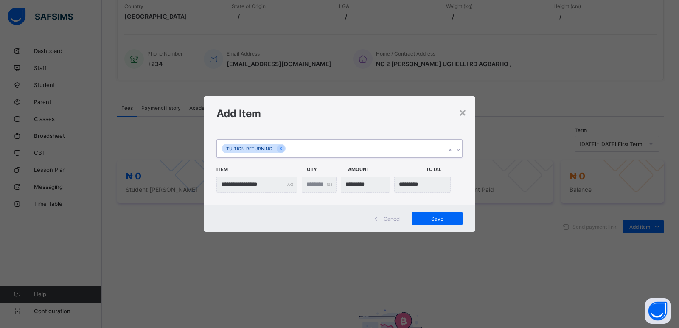
click at [455, 153] on div at bounding box center [458, 150] width 8 height 14
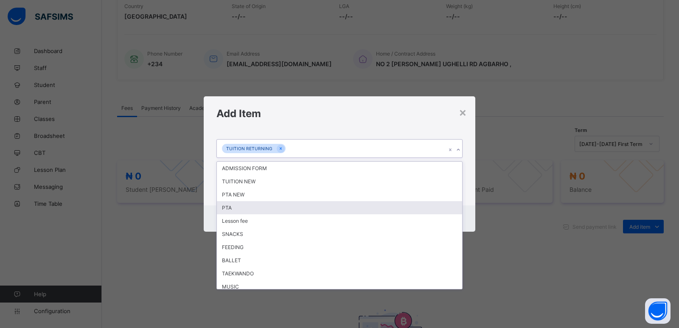
drag, startPoint x: 244, startPoint y: 210, endPoint x: 251, endPoint y: 205, distance: 8.7
click at [244, 209] on div "PTA" at bounding box center [339, 207] width 245 height 13
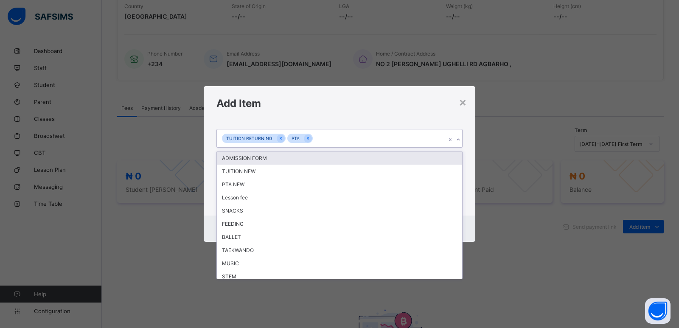
click at [456, 140] on icon at bounding box center [457, 139] width 5 height 8
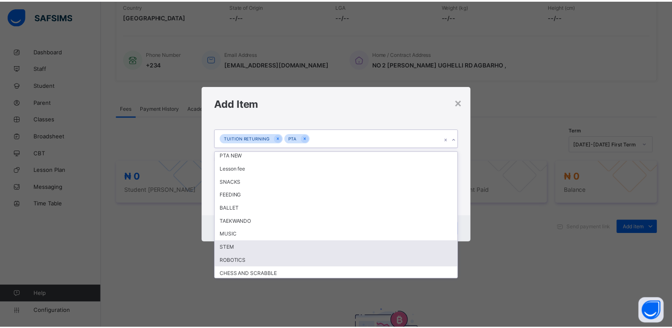
scroll to position [42, 0]
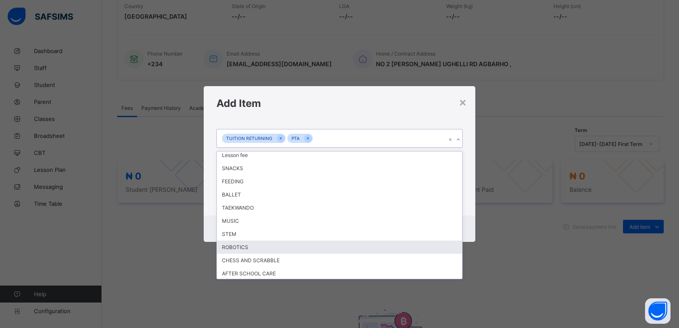
drag, startPoint x: 249, startPoint y: 247, endPoint x: 249, endPoint y: 241, distance: 5.9
click at [249, 246] on div "ROBOTICS" at bounding box center [339, 246] width 245 height 13
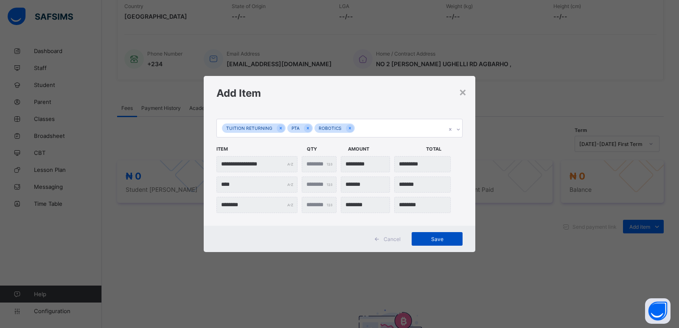
click at [434, 238] on span "Save" at bounding box center [437, 239] width 38 height 6
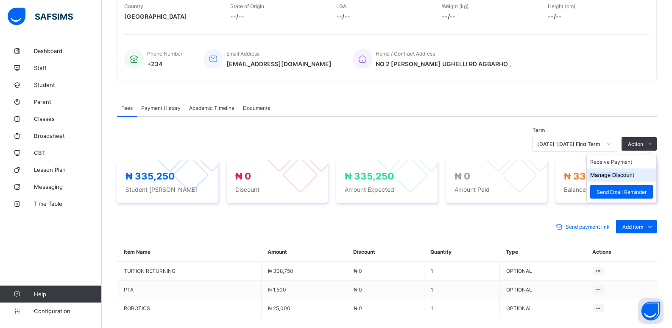
click at [614, 173] on button "Manage Discount" at bounding box center [612, 175] width 44 height 6
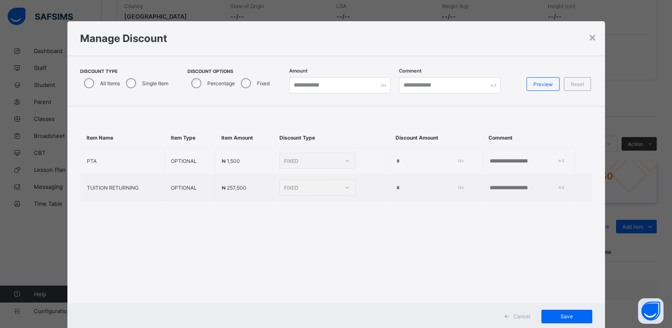
type input "*"
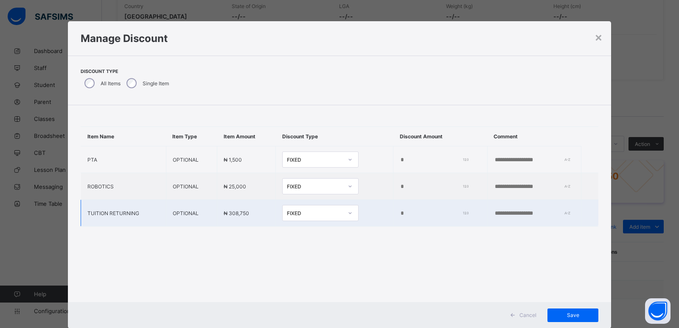
click at [400, 214] on input "*" at bounding box center [432, 213] width 65 height 7
click at [400, 210] on input "*" at bounding box center [432, 213] width 65 height 7
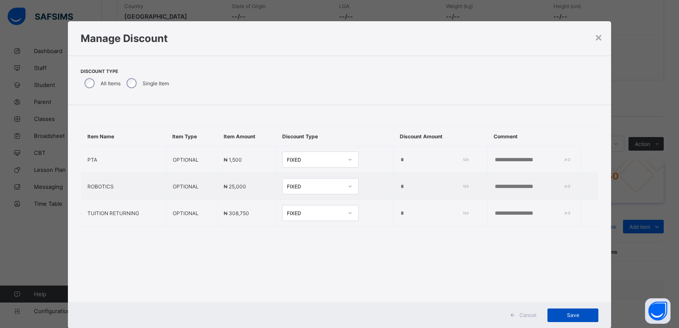
type input "*****"
click at [570, 316] on span "Save" at bounding box center [572, 315] width 38 height 6
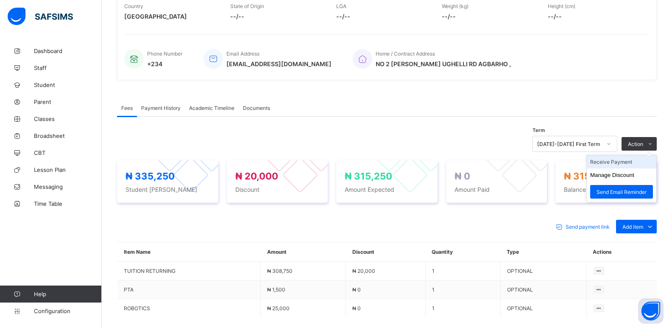
click at [617, 164] on li "Receive Payment" at bounding box center [622, 161] width 70 height 13
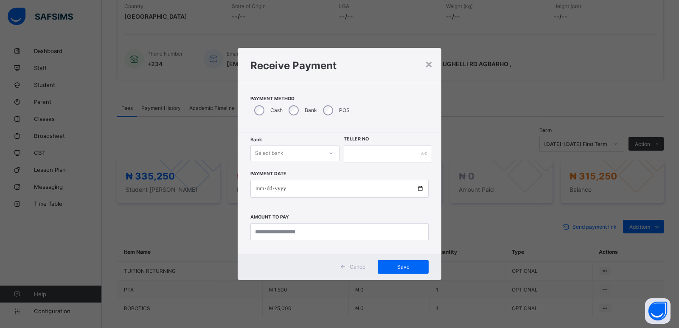
click at [292, 150] on div "Select bank" at bounding box center [287, 153] width 72 height 12
click at [289, 174] on div "Zenith Bank - ALVINAS MODEL PRIMARY SCHOOL" at bounding box center [295, 175] width 88 height 20
click at [357, 152] on input "text" at bounding box center [387, 154] width 87 height 18
type input "*"
type input "********"
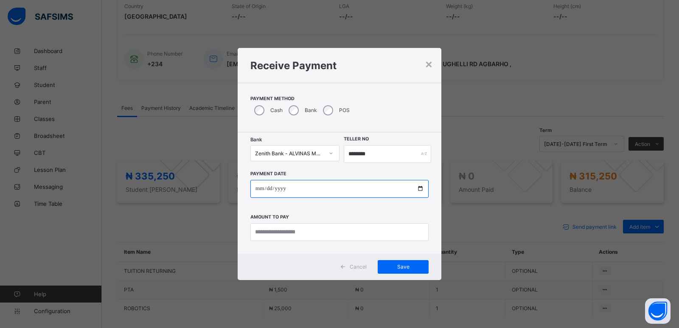
click at [255, 189] on input "date" at bounding box center [339, 189] width 178 height 18
type input "**********"
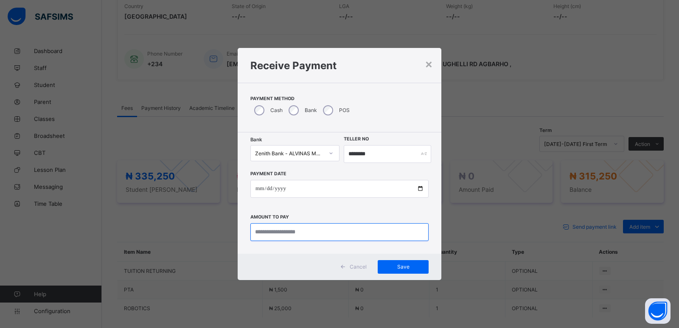
click at [278, 227] on input "currency" at bounding box center [339, 232] width 178 height 18
type input "*********"
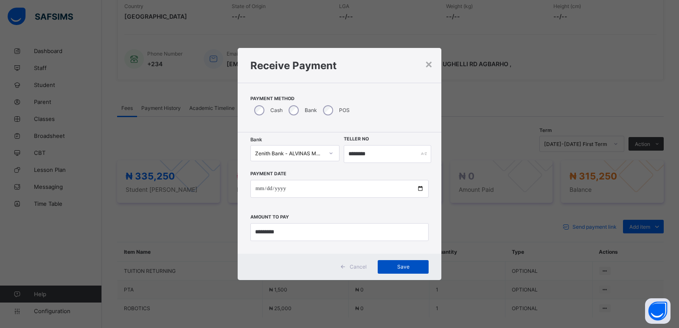
click at [402, 270] on span "Save" at bounding box center [403, 266] width 38 height 6
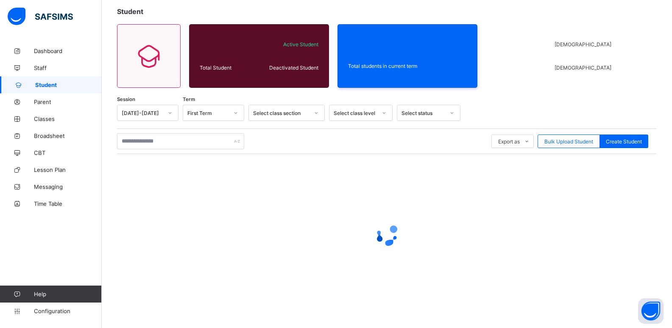
scroll to position [5, 0]
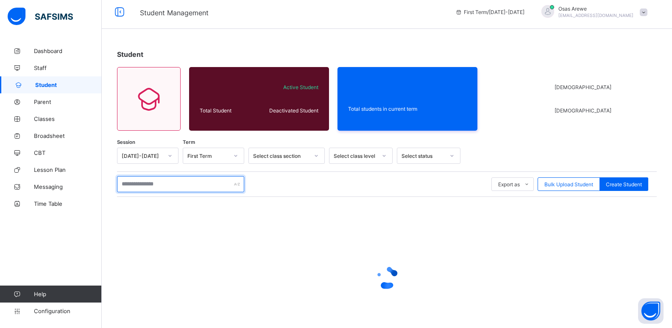
click at [165, 181] on input "text" at bounding box center [180, 184] width 127 height 16
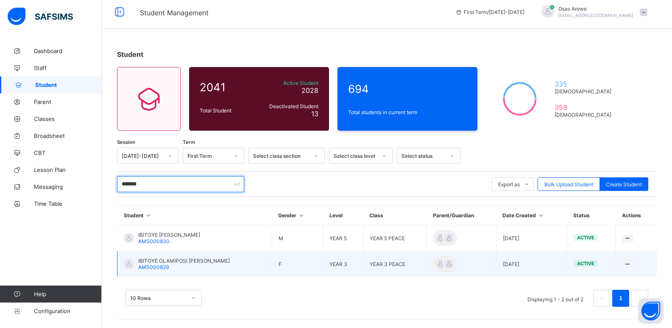
type input "*******"
click at [171, 262] on span "IBITOYE OLAMIPOSI [PERSON_NAME]" at bounding box center [184, 260] width 92 height 6
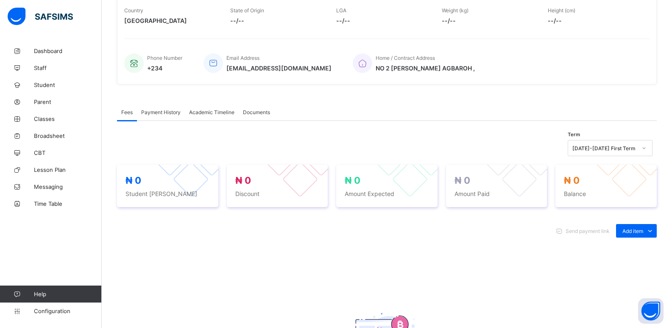
scroll to position [170, 0]
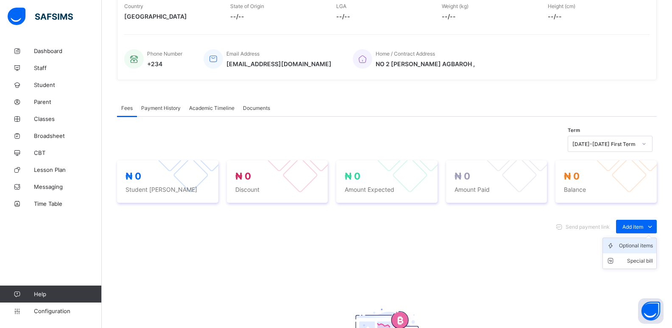
click at [637, 247] on div "Optional items" at bounding box center [636, 245] width 34 height 8
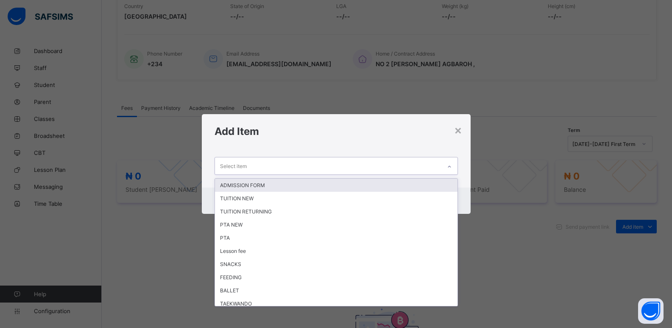
click at [446, 165] on div at bounding box center [449, 167] width 14 height 14
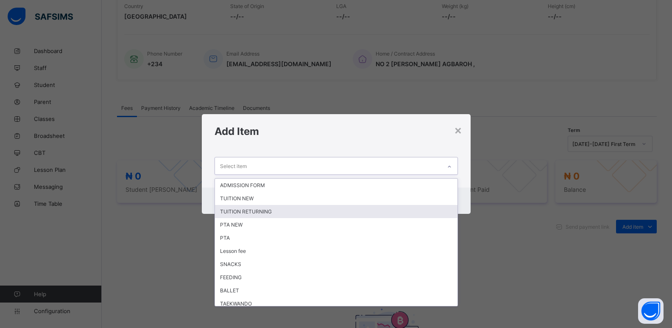
click at [362, 215] on div "TUITION RETURNING" at bounding box center [336, 211] width 243 height 13
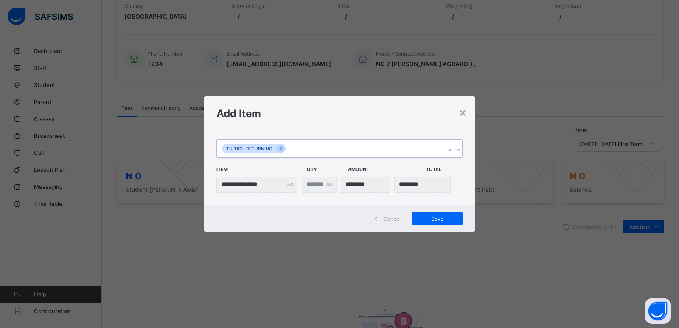
click at [457, 153] on div at bounding box center [458, 150] width 8 height 14
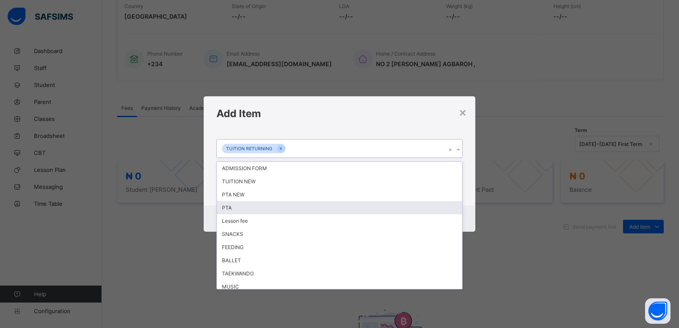
click at [296, 206] on div "PTA" at bounding box center [339, 207] width 245 height 13
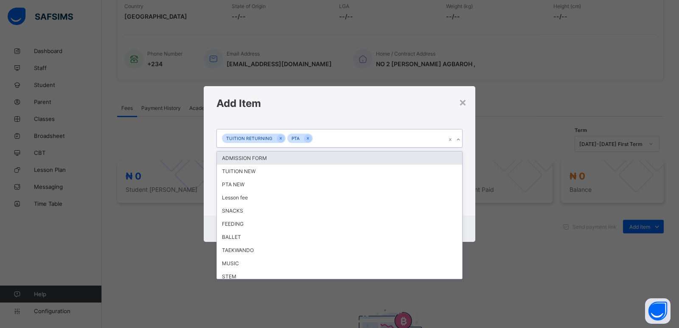
click at [458, 141] on icon at bounding box center [457, 139] width 5 height 8
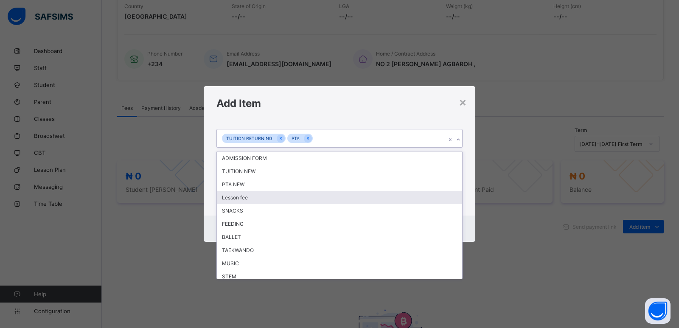
drag, startPoint x: 276, startPoint y: 196, endPoint x: 395, endPoint y: 178, distance: 120.1
click at [276, 196] on div "Lesson fee" at bounding box center [339, 197] width 245 height 13
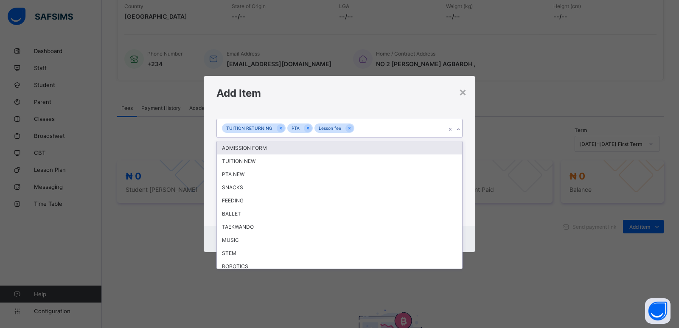
click at [456, 127] on icon at bounding box center [457, 129] width 5 height 8
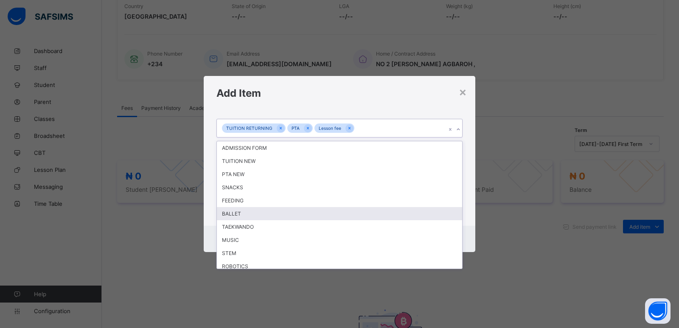
drag, startPoint x: 270, startPoint y: 214, endPoint x: 425, endPoint y: 200, distance: 155.9
click at [271, 214] on div "BALLET" at bounding box center [339, 213] width 245 height 13
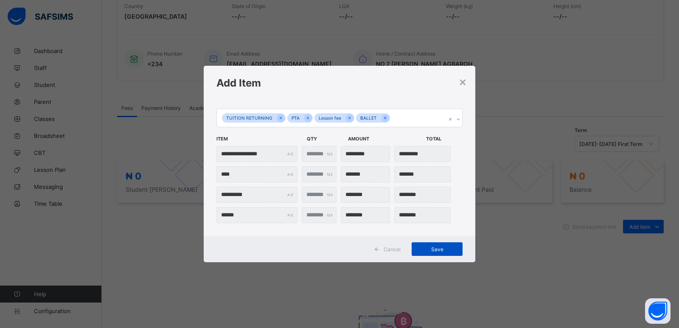
click at [438, 249] on span "Save" at bounding box center [437, 249] width 38 height 6
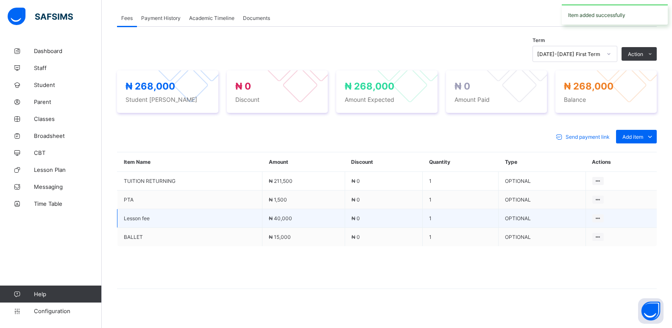
scroll to position [267, 0]
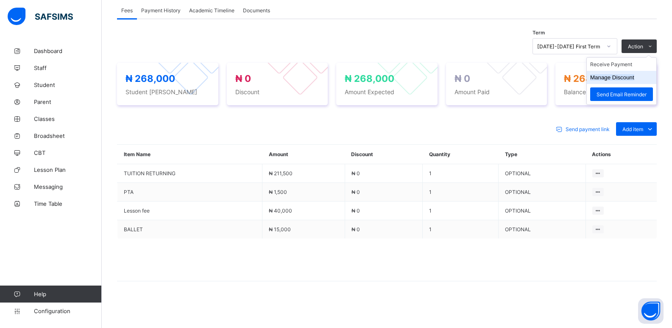
click at [618, 77] on button "Manage Discount" at bounding box center [612, 77] width 44 height 6
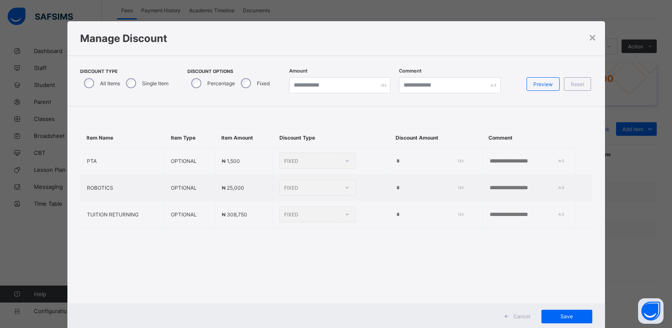
type input "*"
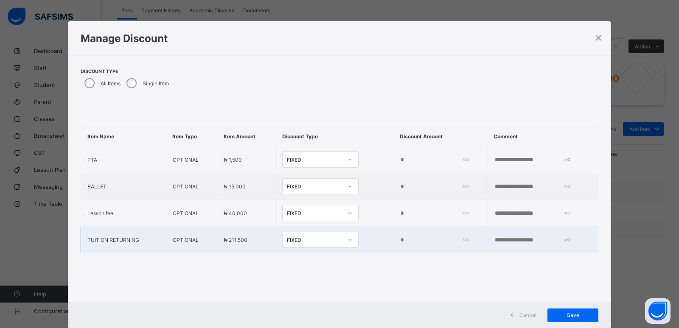
click at [400, 240] on input "*" at bounding box center [432, 240] width 65 height 7
type input "*****"
click at [566, 314] on span "Save" at bounding box center [572, 315] width 38 height 6
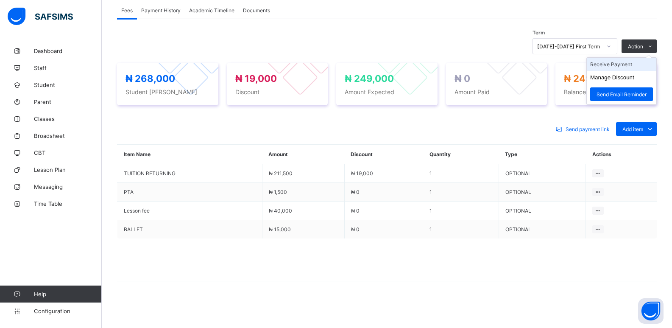
click at [613, 67] on li "Receive Payment" at bounding box center [622, 64] width 70 height 13
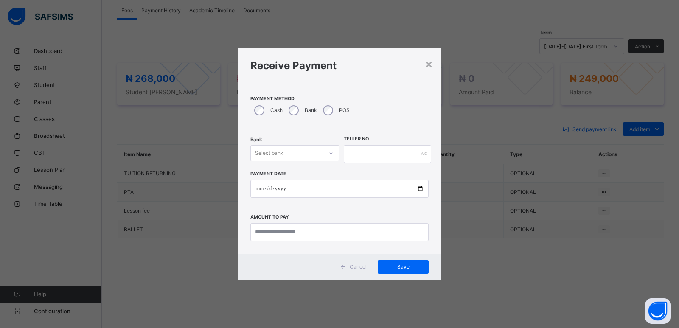
click at [305, 156] on div "Select bank" at bounding box center [287, 153] width 72 height 12
click at [290, 172] on div "Zenith Bank - ALVINAS MODEL PRIMARY SCHOOL" at bounding box center [295, 175] width 88 height 20
click at [392, 154] on input "text" at bounding box center [387, 154] width 87 height 18
type input "*******"
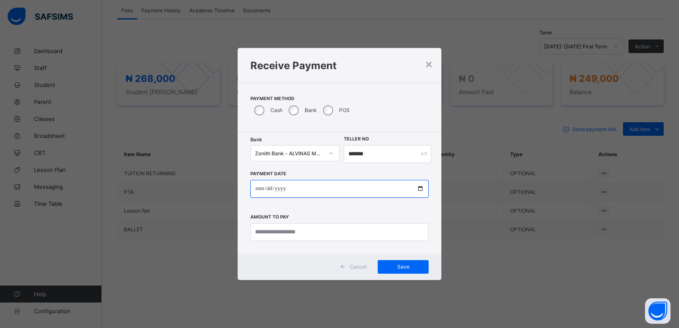
click at [258, 191] on input "date" at bounding box center [339, 189] width 178 height 18
type input "**********"
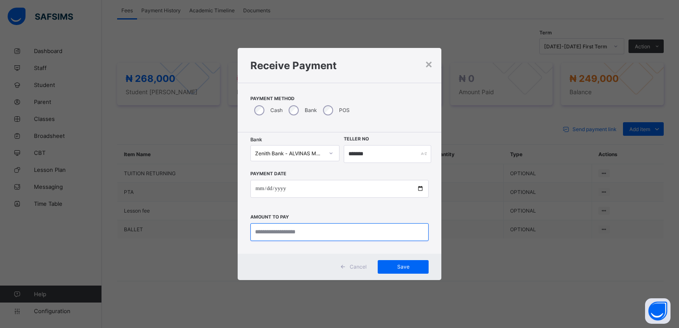
click at [263, 228] on input "currency" at bounding box center [339, 232] width 178 height 18
type input "*********"
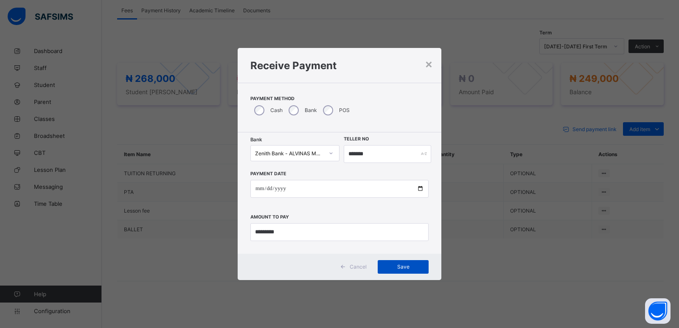
click at [403, 266] on span "Save" at bounding box center [403, 266] width 38 height 6
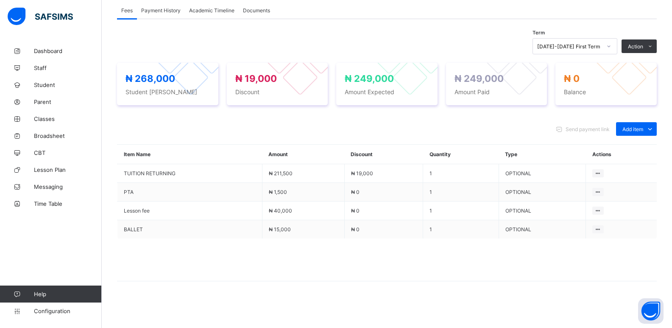
scroll to position [225, 0]
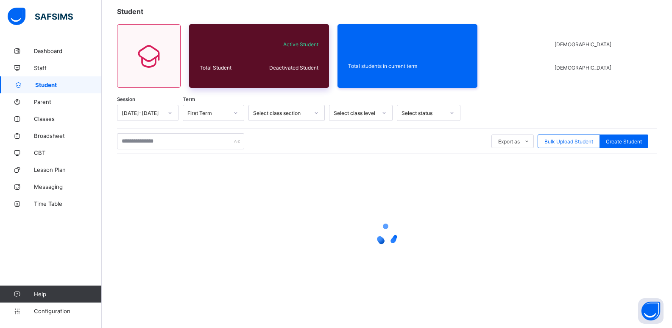
scroll to position [5, 0]
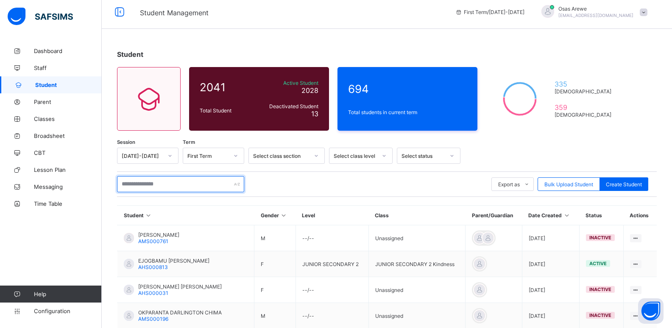
click at [163, 184] on input "text" at bounding box center [180, 184] width 127 height 16
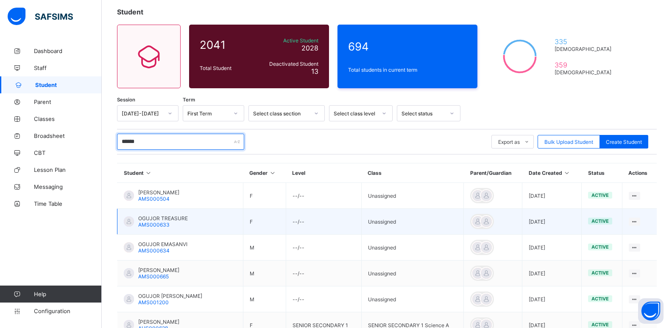
scroll to position [90, 0]
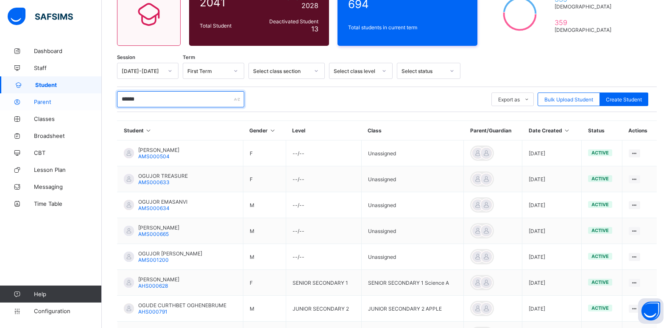
drag, startPoint x: 152, startPoint y: 99, endPoint x: 84, endPoint y: 101, distance: 68.3
click at [84, 101] on div "Student Management First Term / [DATE]-[DATE] Osas Arewe [EMAIL_ADDRESS][DOMAIN…" at bounding box center [336, 154] width 672 height 488
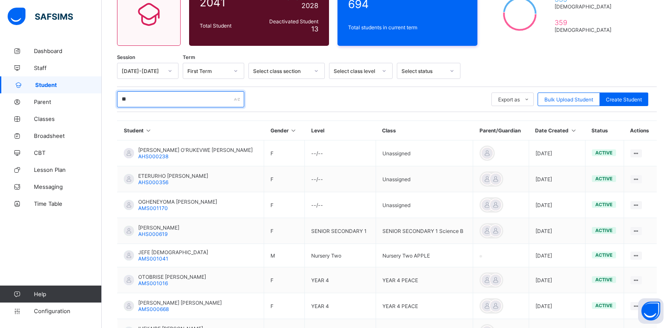
type input "*"
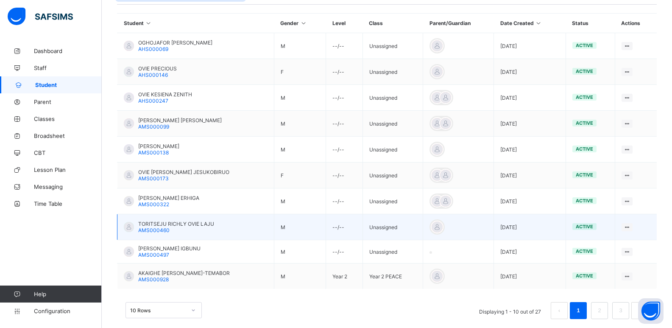
scroll to position [210, 0]
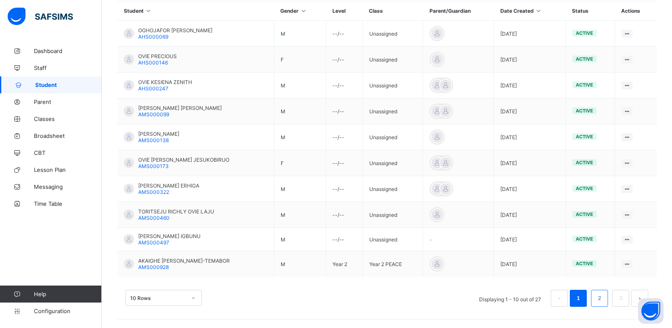
click at [604, 296] on link "2" at bounding box center [599, 298] width 8 height 11
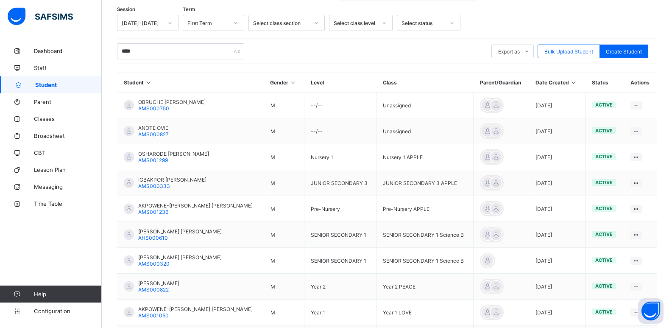
scroll to position [125, 0]
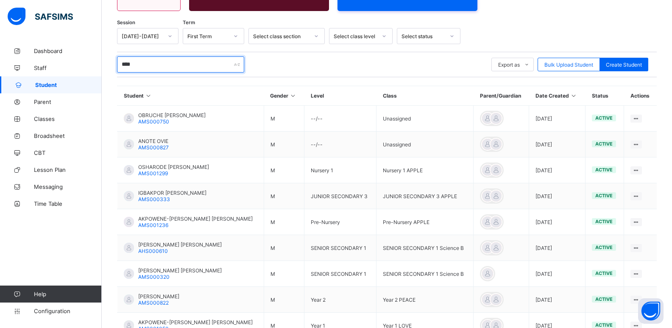
click at [153, 61] on input "****" at bounding box center [180, 64] width 127 height 16
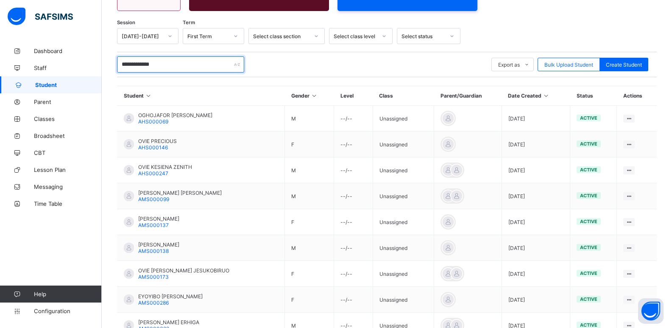
click at [142, 65] on input "**********" at bounding box center [180, 64] width 127 height 16
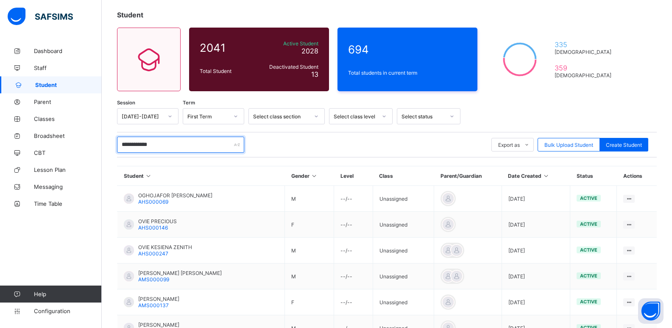
scroll to position [42, 0]
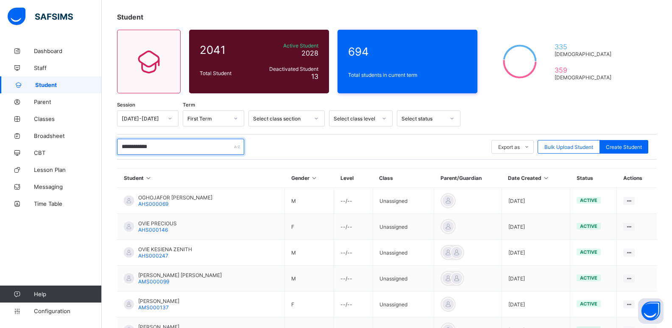
click at [166, 145] on input "**********" at bounding box center [180, 147] width 127 height 16
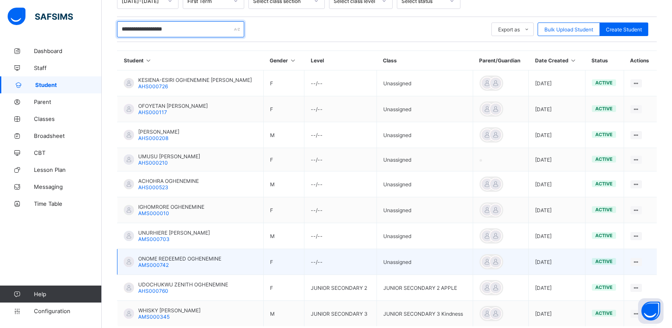
scroll to position [170, 0]
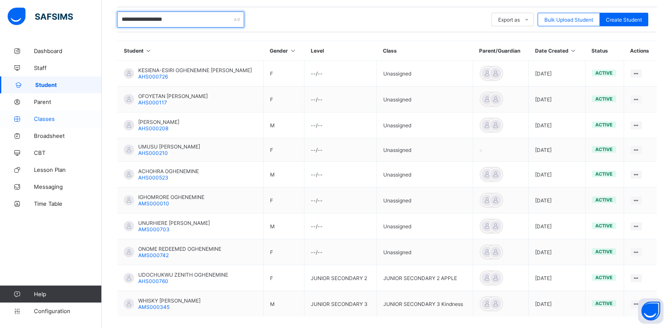
type input "**********"
click at [57, 117] on span "Classes" at bounding box center [68, 118] width 68 height 7
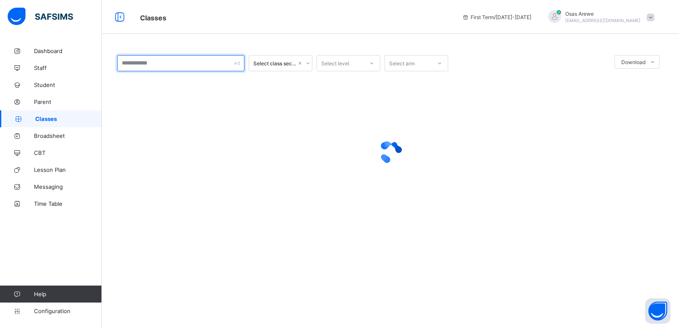
click at [225, 65] on input "text" at bounding box center [180, 63] width 127 height 16
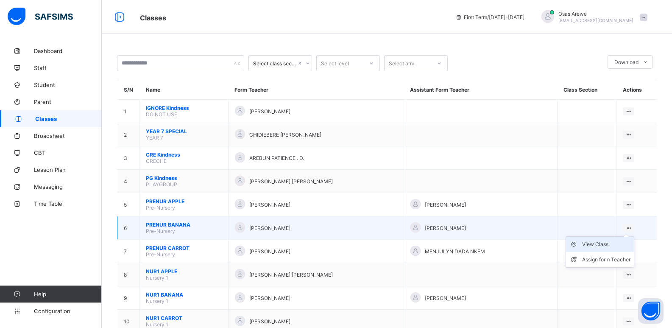
click at [598, 245] on div "View Class" at bounding box center [606, 244] width 48 height 8
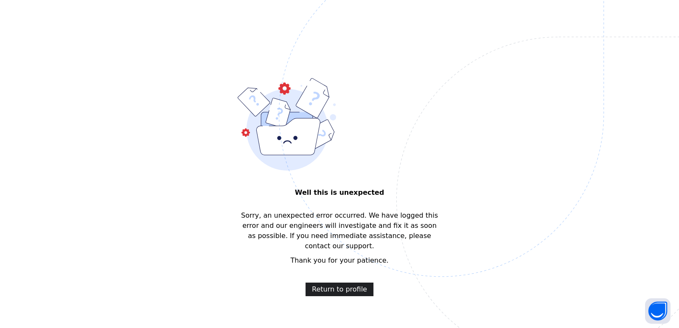
click at [342, 284] on span "Return to profile" at bounding box center [339, 289] width 55 height 10
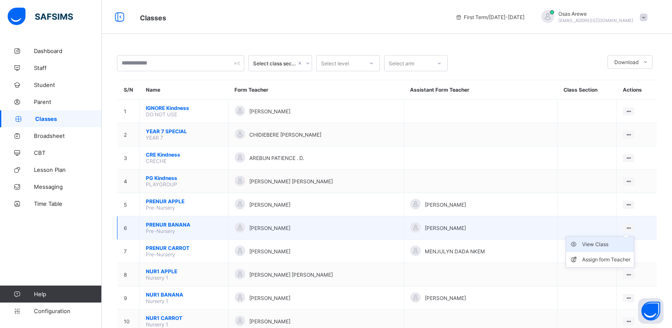
click at [601, 243] on div "View Class" at bounding box center [606, 244] width 48 height 8
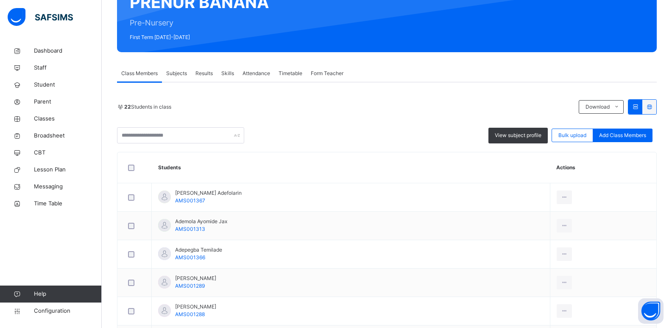
scroll to position [70, 0]
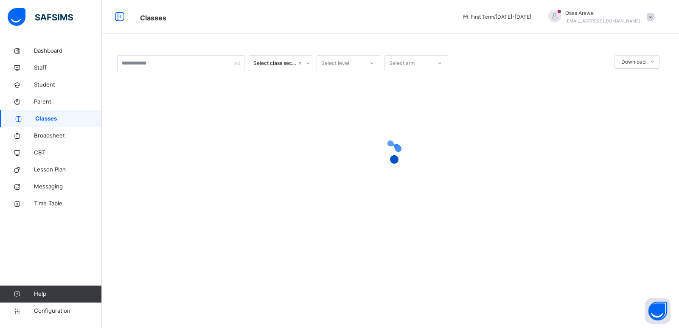
click at [183, 77] on div at bounding box center [390, 151] width 546 height 161
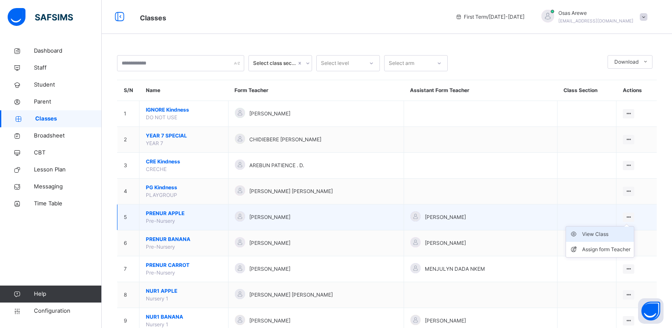
click at [617, 232] on div "View Class" at bounding box center [606, 234] width 48 height 8
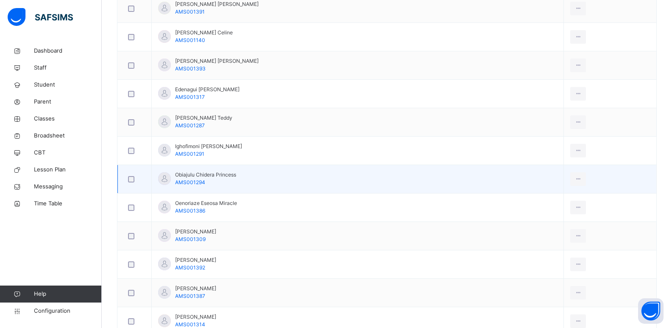
scroll to position [382, 0]
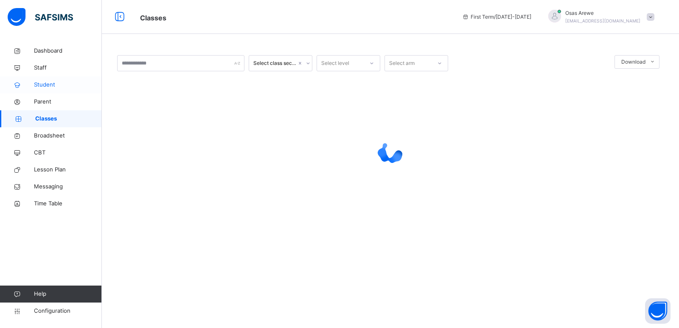
click at [41, 82] on span "Student" at bounding box center [68, 85] width 68 height 8
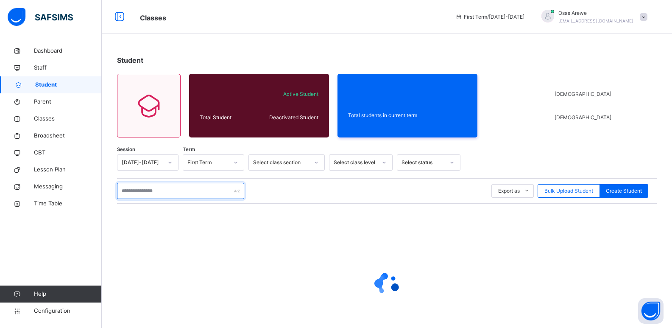
click at [163, 187] on input "text" at bounding box center [180, 191] width 127 height 16
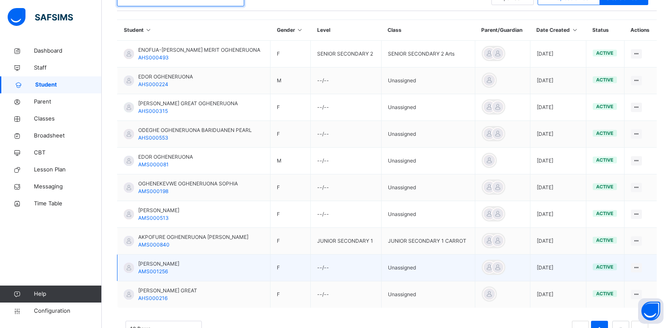
scroll to position [212, 0]
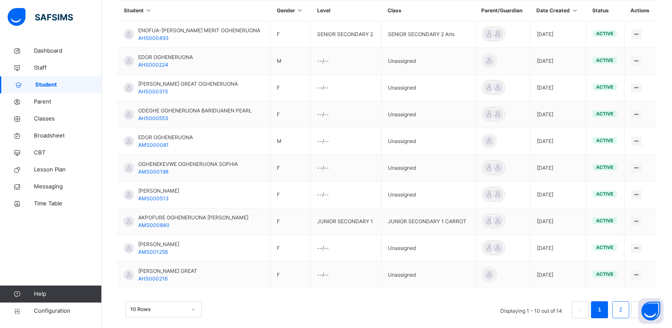
type input "**********"
click at [625, 311] on link "2" at bounding box center [621, 309] width 8 height 11
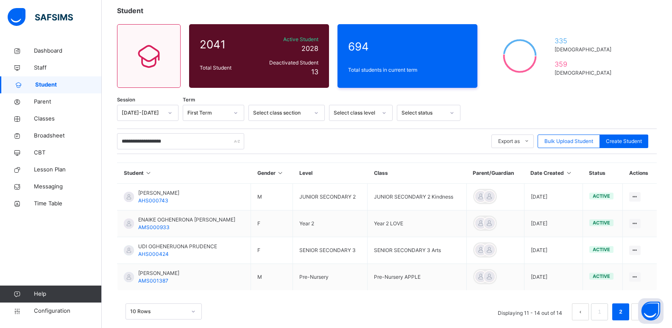
scroll to position [63, 0]
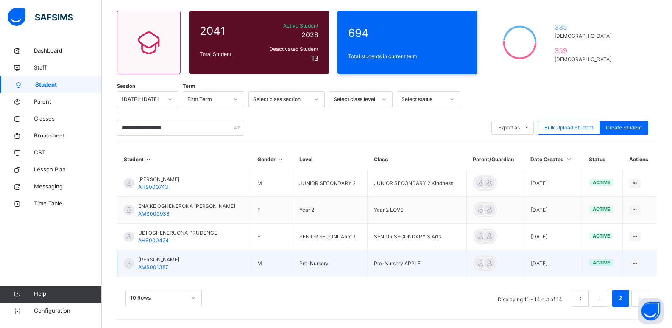
click at [176, 259] on span "OVIE OGHENERUONA GIOVANNI" at bounding box center [158, 260] width 41 height 8
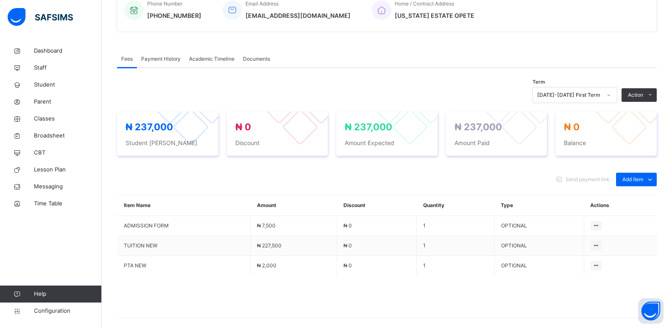
scroll to position [233, 0]
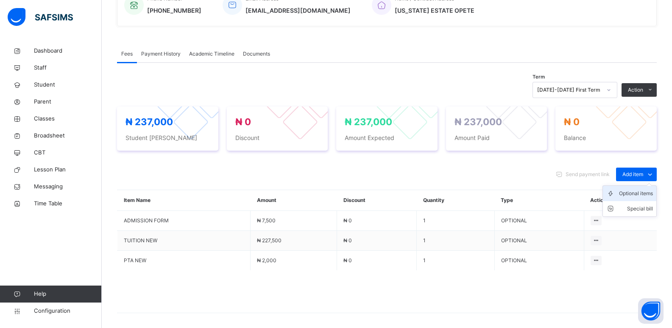
click at [634, 192] on div "Optional items" at bounding box center [636, 193] width 34 height 8
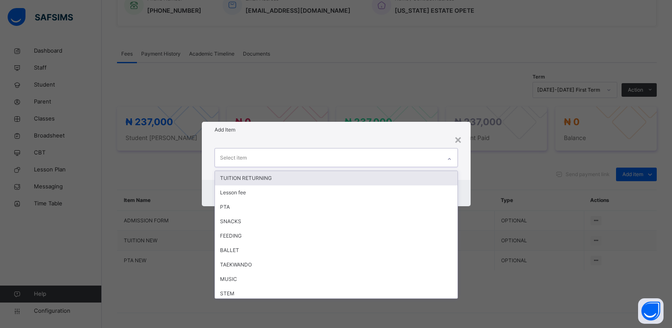
click at [453, 162] on div at bounding box center [449, 159] width 14 height 14
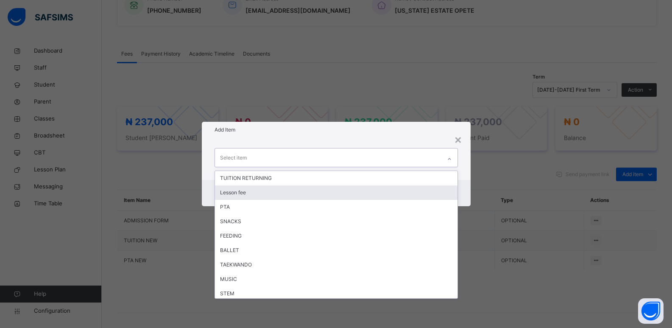
drag, startPoint x: 302, startPoint y: 196, endPoint x: 467, endPoint y: 159, distance: 168.2
click at [303, 193] on div "Lesson fee" at bounding box center [336, 192] width 243 height 14
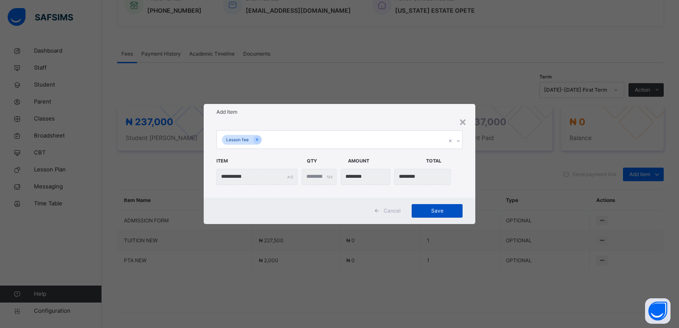
click at [439, 213] on span "Save" at bounding box center [437, 211] width 38 height 8
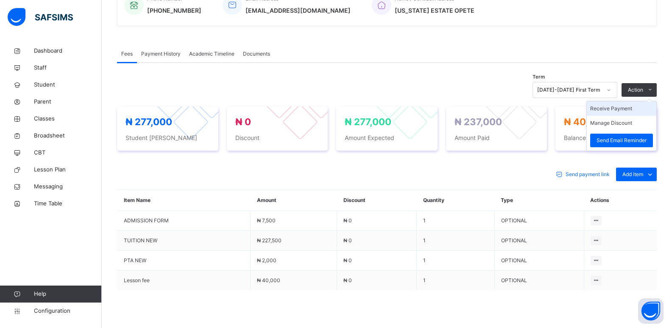
click at [629, 110] on li "Receive Payment" at bounding box center [622, 108] width 70 height 14
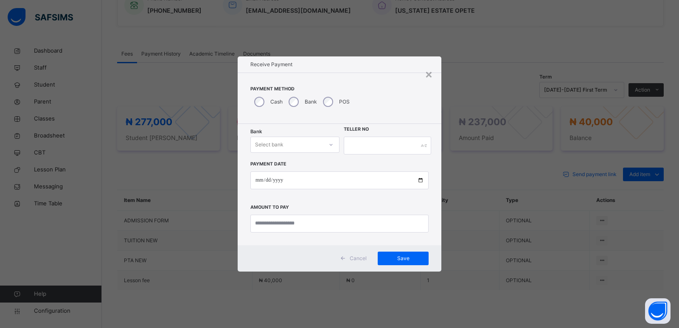
click at [278, 148] on div "Select bank" at bounding box center [269, 145] width 28 height 16
drag, startPoint x: 280, startPoint y: 170, endPoint x: 289, endPoint y: 165, distance: 10.4
click at [282, 170] on div "Zenith Bank - ALVINAS MODEL PRIMARY SCHOOL" at bounding box center [295, 167] width 88 height 22
click at [365, 144] on input "text" at bounding box center [387, 146] width 87 height 18
type input "*********"
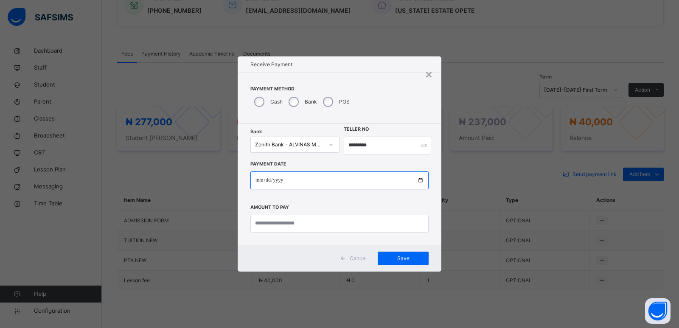
click at [257, 182] on input "date" at bounding box center [339, 180] width 178 height 18
type input "**********"
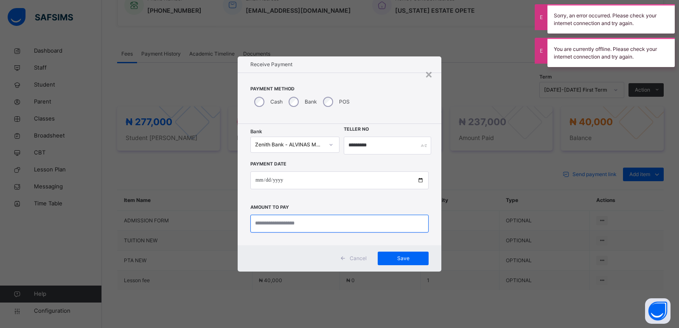
click at [332, 216] on input "currency" at bounding box center [339, 224] width 178 height 18
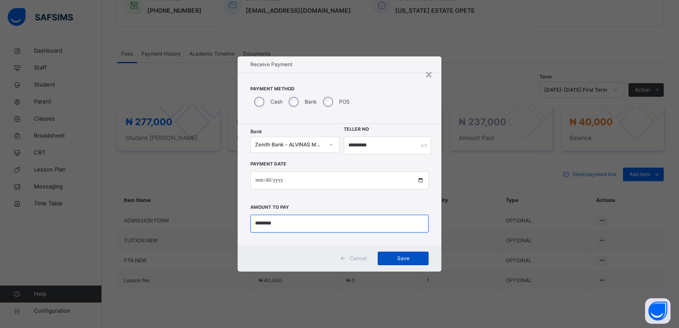
type input "********"
click at [402, 258] on span "Save" at bounding box center [403, 258] width 38 height 8
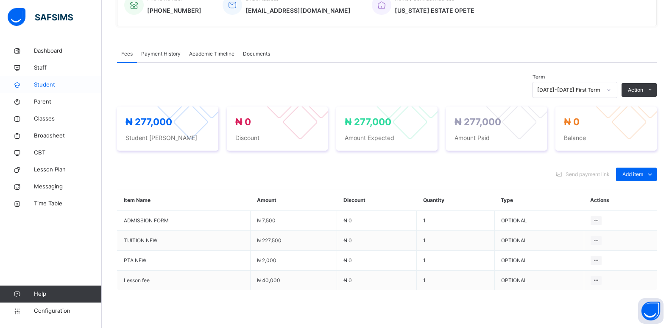
click at [46, 87] on span "Student" at bounding box center [68, 85] width 68 height 8
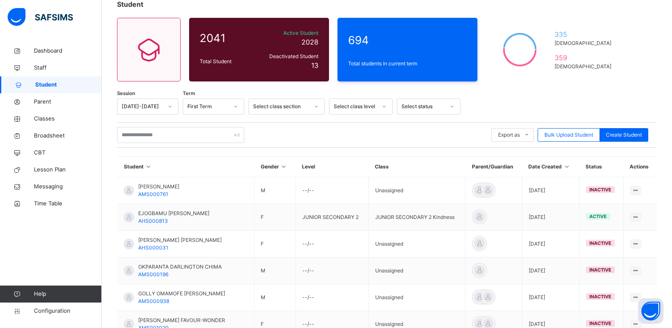
scroll to position [54, 0]
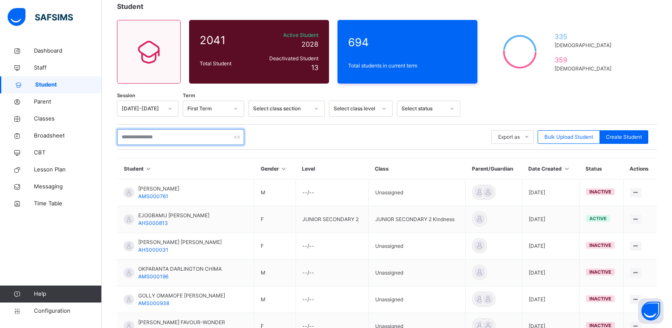
click at [183, 133] on input "text" at bounding box center [180, 137] width 127 height 16
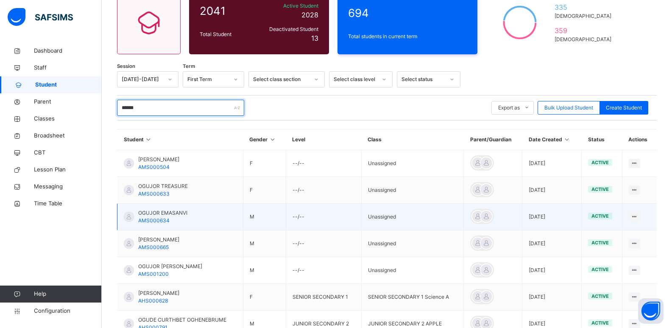
scroll to position [139, 0]
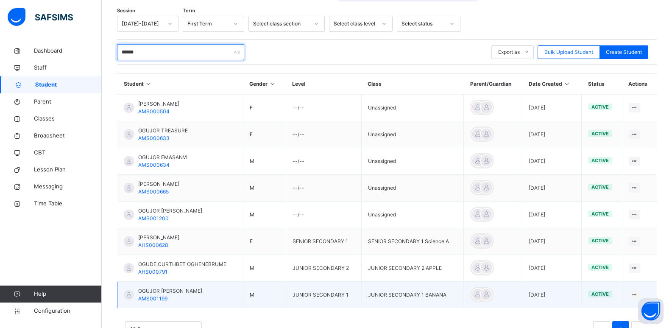
type input "******"
click at [160, 291] on span "OGUJOR [PERSON_NAME]" at bounding box center [170, 291] width 64 height 8
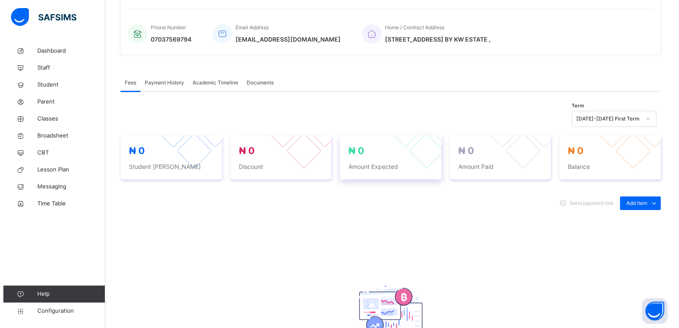
scroll to position [212, 0]
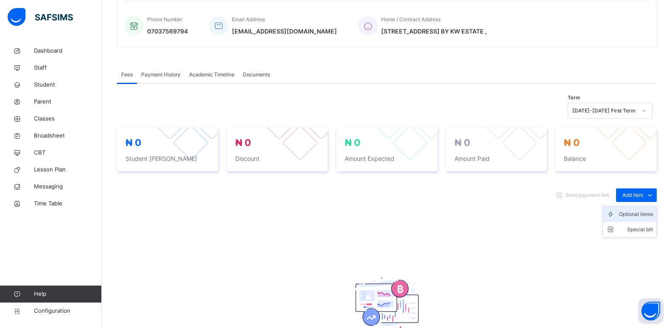
click at [645, 215] on div "Optional items" at bounding box center [636, 214] width 34 height 8
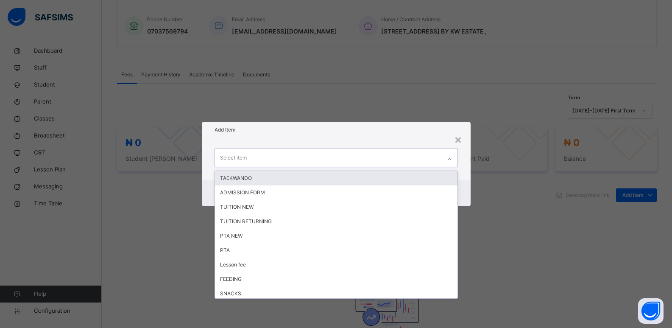
click at [451, 159] on icon at bounding box center [449, 159] width 5 height 8
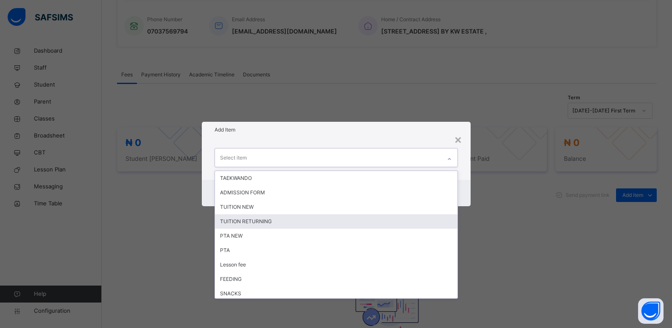
click at [250, 221] on div "TUITION RETURNING" at bounding box center [336, 221] width 243 height 14
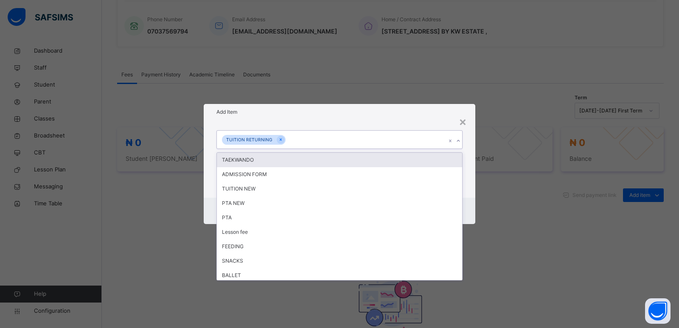
click at [460, 143] on icon at bounding box center [457, 141] width 5 height 8
click at [279, 139] on icon at bounding box center [280, 139] width 2 height 3
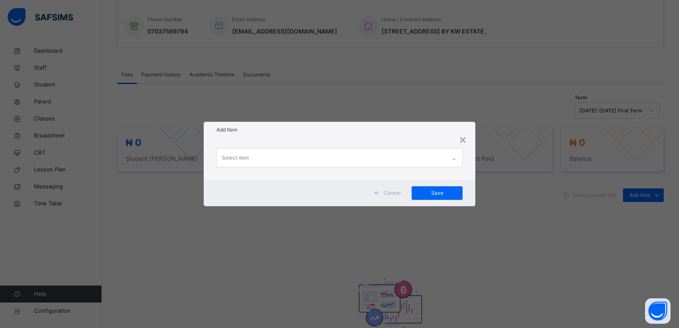
click at [511, 233] on div "× Add Item Select item Cancel Save" at bounding box center [339, 164] width 679 height 328
drag, startPoint x: 462, startPoint y: 137, endPoint x: 576, endPoint y: 165, distance: 116.4
click at [463, 138] on div "×" at bounding box center [462, 139] width 8 height 18
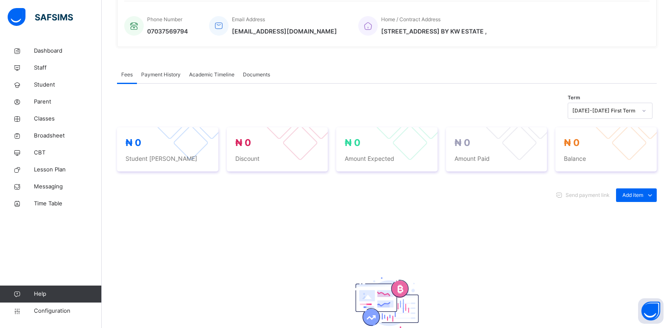
drag, startPoint x: 626, startPoint y: 217, endPoint x: 645, endPoint y: 211, distance: 19.7
click at [0, 0] on div "Optional items" at bounding box center [0, 0] width 0 height 0
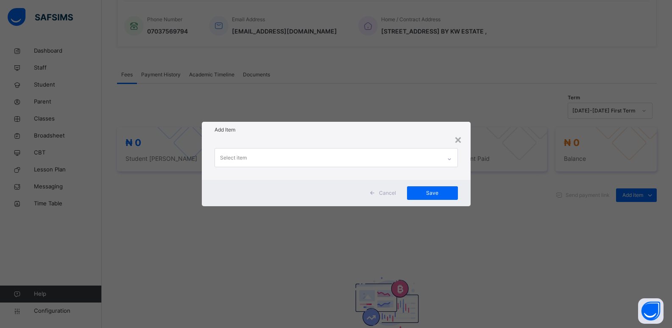
click at [447, 158] on div at bounding box center [449, 159] width 14 height 14
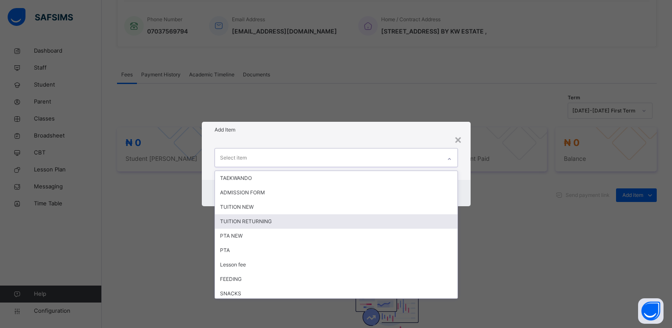
drag, startPoint x: 292, startPoint y: 217, endPoint x: 453, endPoint y: 188, distance: 164.1
click at [311, 212] on div "TAEKWANDO ADMISSION FORM TUITION NEW TUITION RETURNING PTA NEW PTA Lesson fee F…" at bounding box center [336, 234] width 243 height 127
drag, startPoint x: 377, startPoint y: 219, endPoint x: 486, endPoint y: 166, distance: 121.8
click at [388, 215] on div "TUITION RETURNING" at bounding box center [336, 221] width 243 height 14
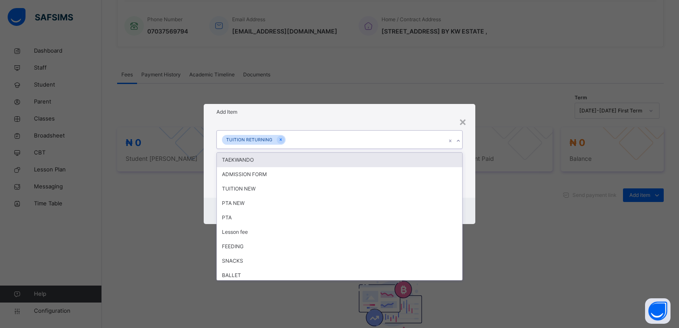
click at [459, 140] on icon at bounding box center [457, 141] width 5 height 8
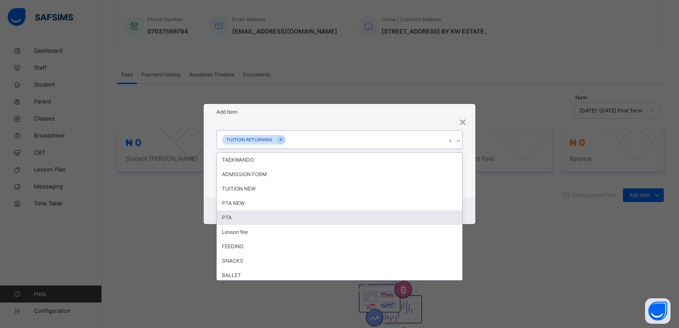
drag, startPoint x: 361, startPoint y: 218, endPoint x: 388, endPoint y: 214, distance: 26.6
click at [376, 215] on div "PTA" at bounding box center [339, 217] width 245 height 14
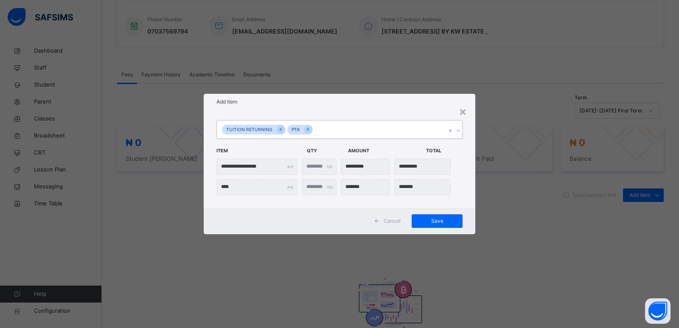
click at [456, 131] on icon at bounding box center [457, 130] width 5 height 8
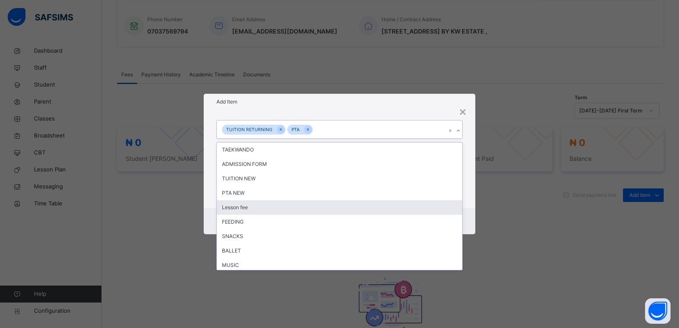
drag, startPoint x: 299, startPoint y: 206, endPoint x: 460, endPoint y: 165, distance: 165.4
click at [304, 206] on div "Lesson fee" at bounding box center [339, 207] width 245 height 14
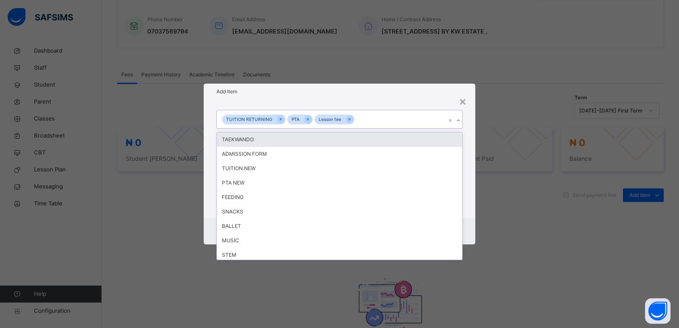
click at [458, 123] on icon at bounding box center [457, 120] width 5 height 8
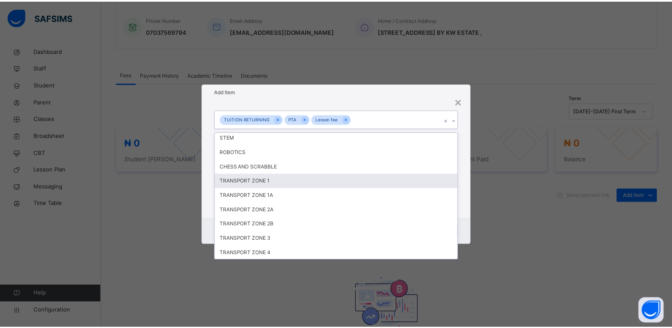
scroll to position [118, 0]
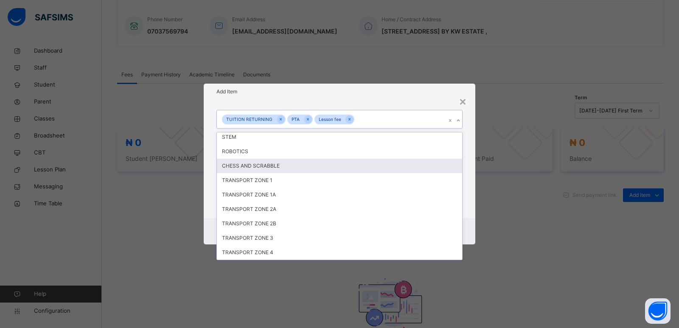
drag, startPoint x: 269, startPoint y: 167, endPoint x: 354, endPoint y: 166, distance: 85.2
click at [271, 166] on div "CHESS AND SCRABBLE" at bounding box center [339, 166] width 245 height 14
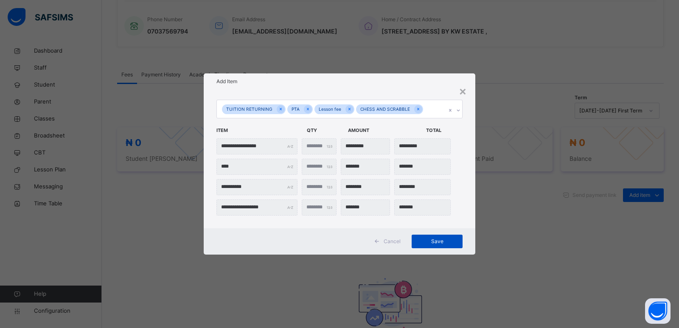
click at [440, 242] on span "Save" at bounding box center [437, 241] width 38 height 8
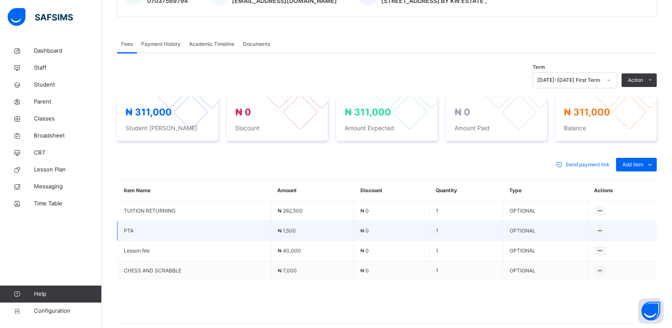
scroll to position [285, 0]
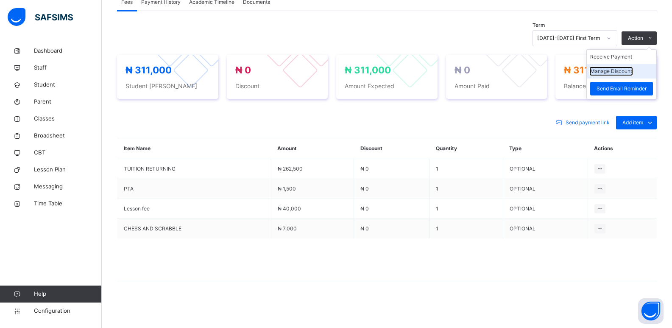
click at [615, 68] on button "Manage Discount" at bounding box center [611, 71] width 42 height 8
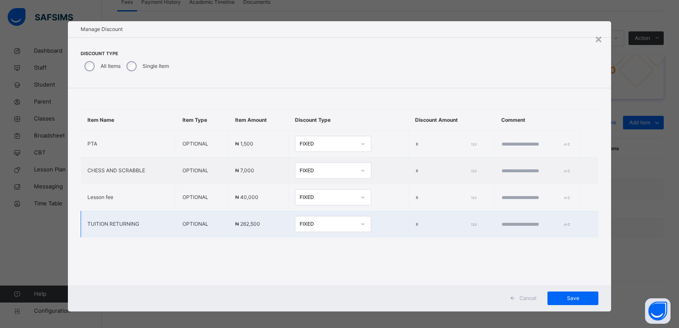
click at [415, 225] on input "*" at bounding box center [444, 225] width 59 height 8
type input "*****"
click at [575, 293] on div "Save" at bounding box center [572, 298] width 51 height 14
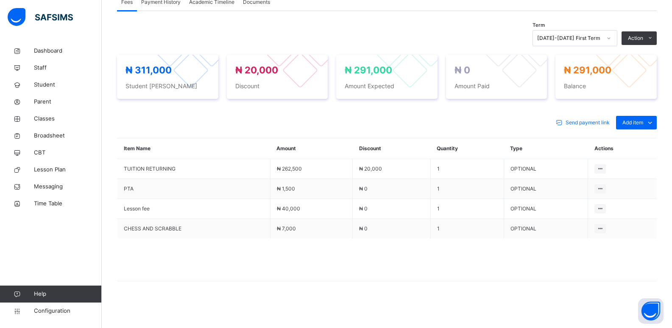
click at [0, 0] on li "Receive Payment" at bounding box center [0, 0] width 0 height 0
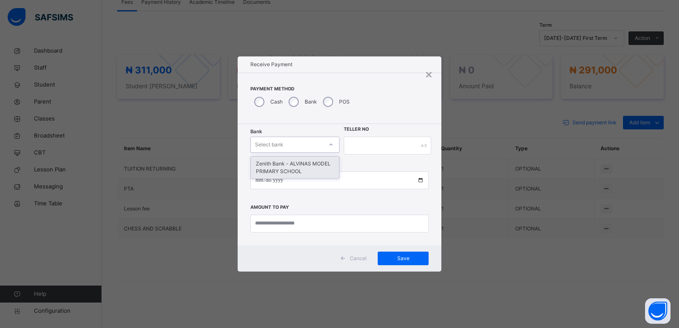
click at [293, 148] on div "Select bank" at bounding box center [287, 144] width 72 height 13
drag, startPoint x: 295, startPoint y: 168, endPoint x: 350, endPoint y: 140, distance: 62.0
click at [298, 163] on div "Zenith Bank - ALVINAS MODEL PRIMARY SCHOOL" at bounding box center [295, 167] width 88 height 22
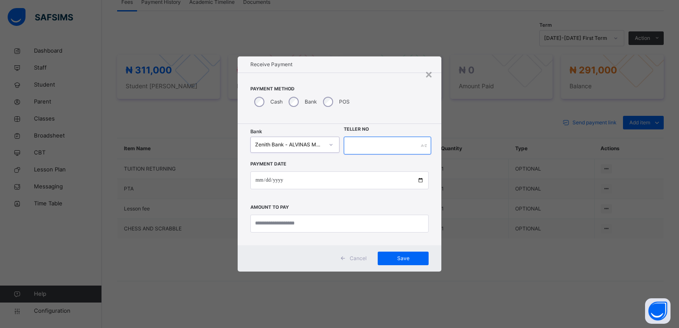
click at [386, 144] on input "text" at bounding box center [387, 146] width 87 height 18
type input "*******"
click at [258, 179] on input "date" at bounding box center [339, 180] width 178 height 18
type input "**********"
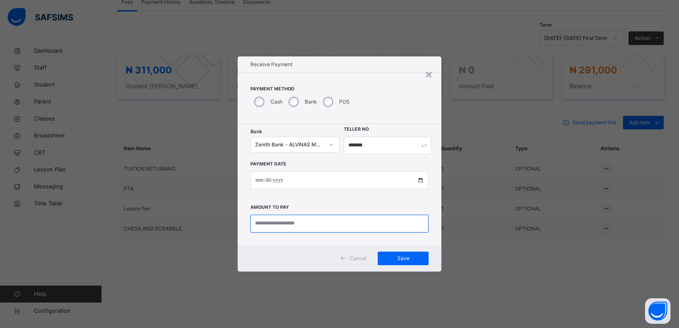
click at [283, 219] on input "currency" at bounding box center [339, 224] width 178 height 18
type input "*********"
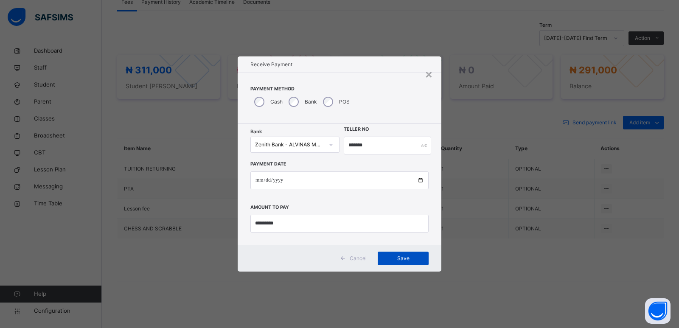
click at [403, 259] on span "Save" at bounding box center [403, 258] width 38 height 8
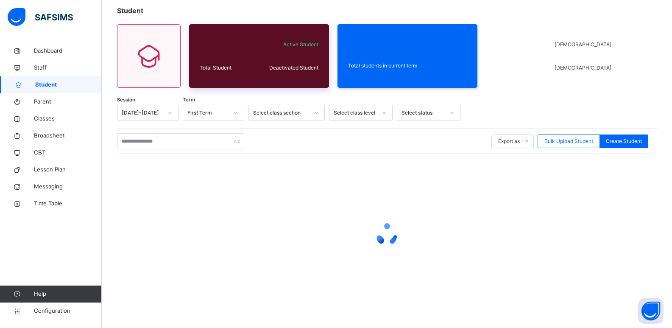
scroll to position [50, 0]
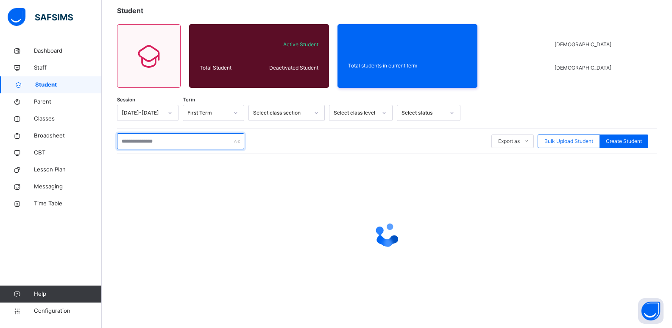
click at [193, 145] on input "text" at bounding box center [180, 141] width 127 height 16
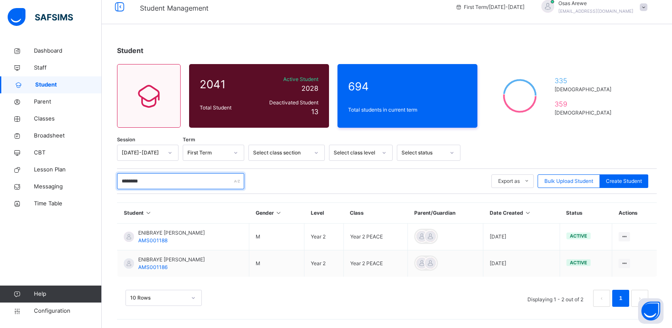
scroll to position [10, 0]
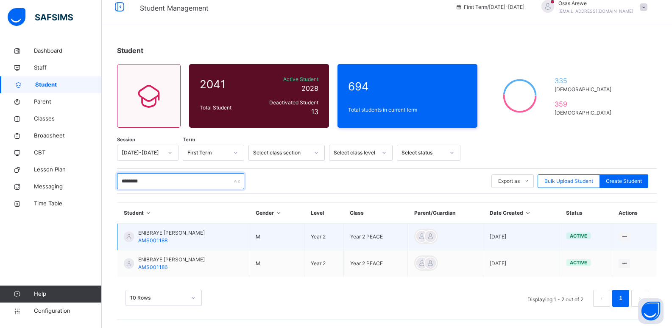
type input "********"
click at [170, 233] on span "ENIBRAYE JAYDEN OYINENADE" at bounding box center [171, 233] width 67 height 8
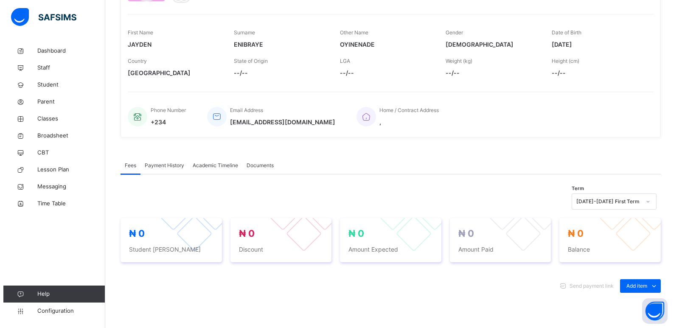
scroll to position [127, 0]
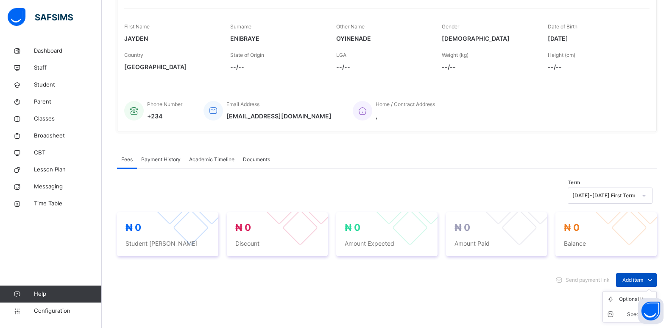
click at [641, 278] on span "Add item" at bounding box center [633, 280] width 21 height 8
drag, startPoint x: 625, startPoint y: 300, endPoint x: 678, endPoint y: 268, distance: 61.8
click at [0, 0] on div "Optional items" at bounding box center [0, 0] width 0 height 0
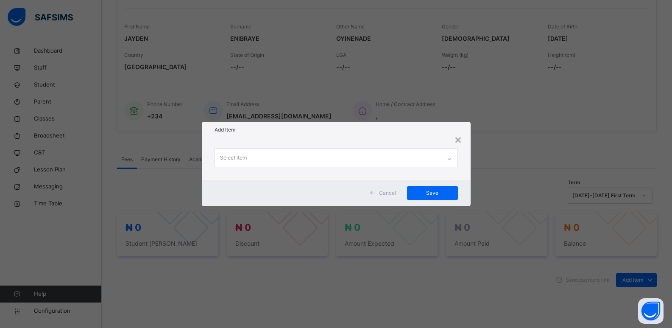
click at [449, 157] on icon at bounding box center [449, 159] width 5 height 8
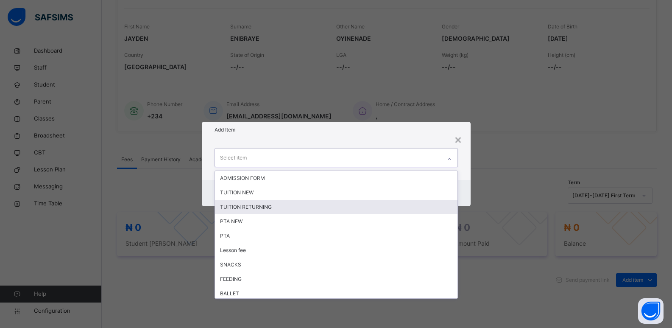
click at [363, 207] on div "TUITION RETURNING" at bounding box center [336, 207] width 243 height 14
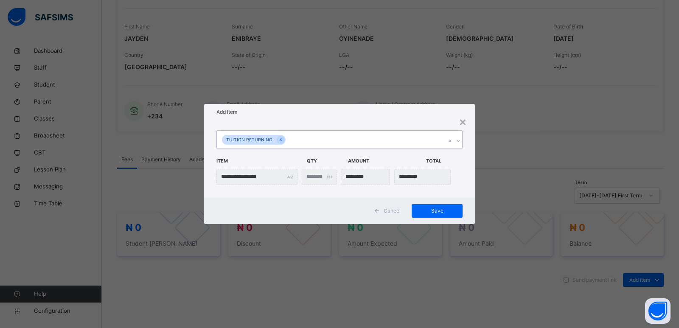
click at [458, 143] on icon at bounding box center [457, 141] width 5 height 8
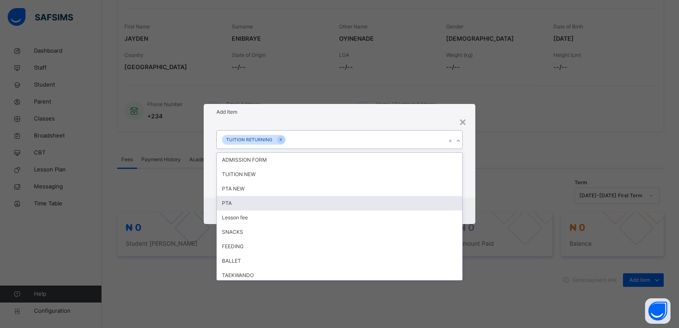
drag, startPoint x: 344, startPoint y: 208, endPoint x: 350, endPoint y: 206, distance: 6.3
click at [344, 207] on div "PTA" at bounding box center [339, 203] width 245 height 14
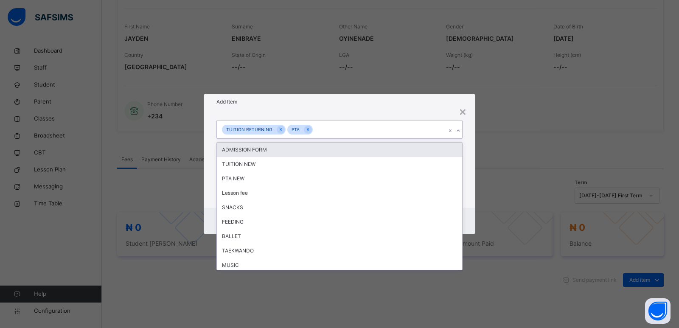
click at [461, 132] on div at bounding box center [458, 131] width 8 height 14
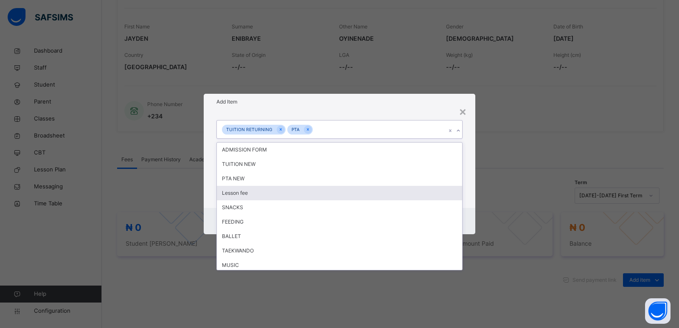
click at [358, 194] on div "Lesson fee" at bounding box center [339, 193] width 245 height 14
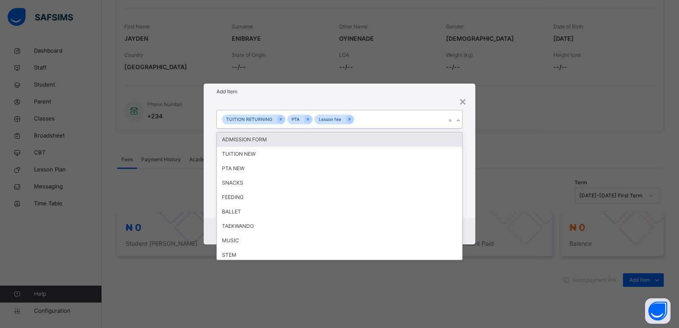
click at [458, 120] on icon at bounding box center [457, 120] width 5 height 8
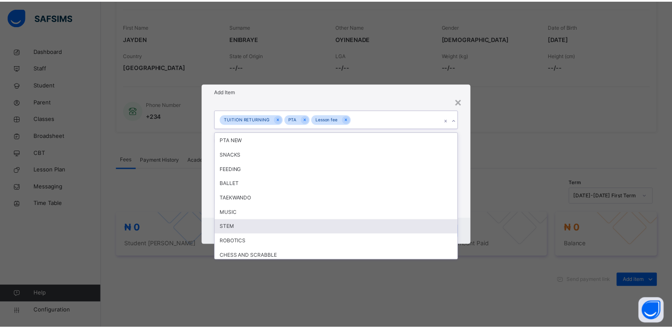
scroll to position [42, 0]
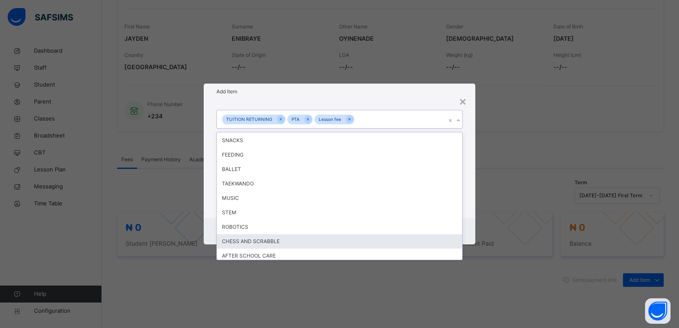
click at [271, 237] on div "CHESS AND SCRABBLE" at bounding box center [339, 241] width 245 height 14
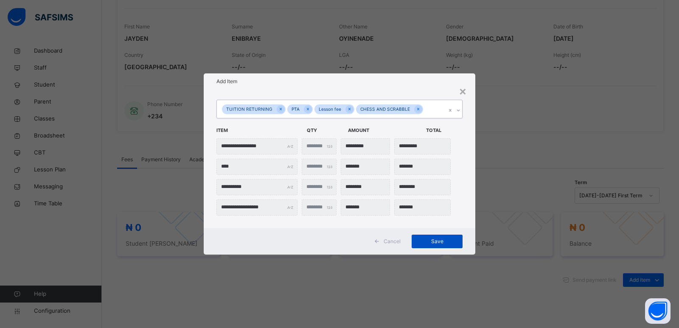
click at [437, 235] on div "Save" at bounding box center [436, 242] width 51 height 14
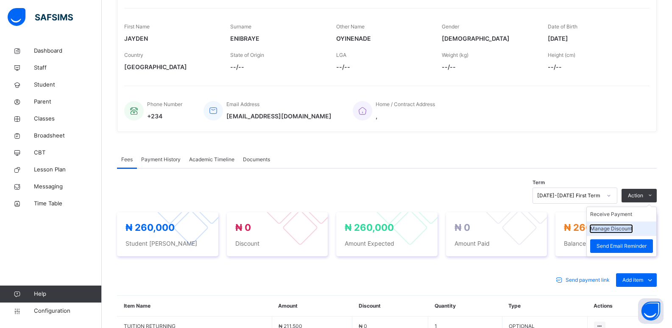
click at [622, 225] on button "Manage Discount" at bounding box center [611, 229] width 42 height 8
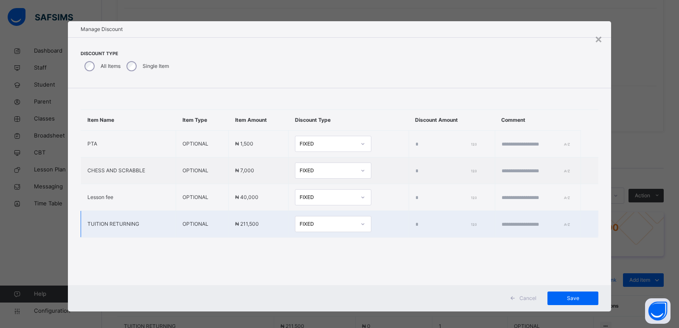
click at [415, 225] on input "*" at bounding box center [444, 225] width 59 height 8
type input "*****"
click at [570, 302] on div "Save" at bounding box center [572, 298] width 51 height 14
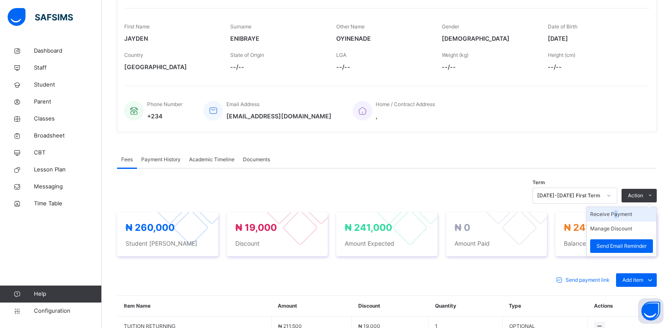
click at [620, 215] on li "Receive Payment" at bounding box center [622, 214] width 70 height 14
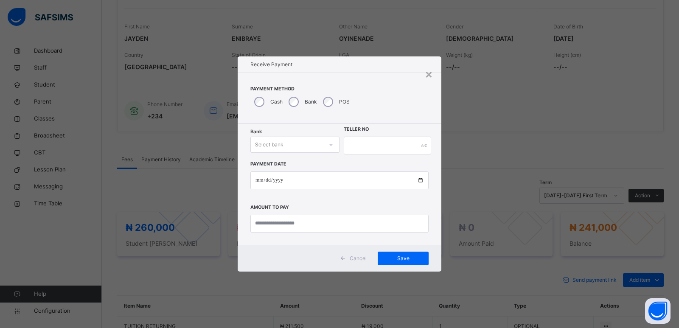
drag, startPoint x: 307, startPoint y: 142, endPoint x: 342, endPoint y: 144, distance: 34.8
click at [310, 142] on div "Select bank" at bounding box center [287, 144] width 72 height 13
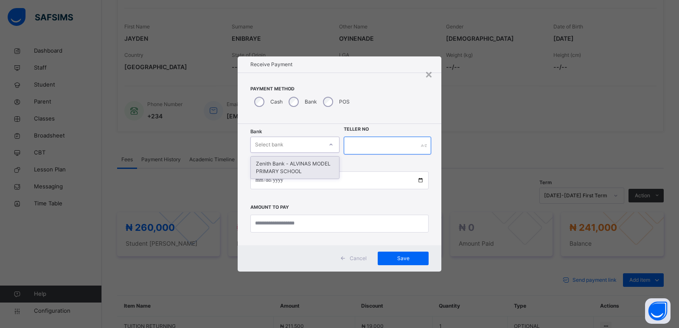
click at [373, 148] on input "text" at bounding box center [387, 146] width 87 height 18
drag, startPoint x: 325, startPoint y: 144, endPoint x: 319, endPoint y: 156, distance: 13.8
click at [324, 144] on div at bounding box center [331, 145] width 14 height 14
click at [319, 166] on div "Zenith Bank - ALVINAS MODEL PRIMARY SCHOOL" at bounding box center [295, 167] width 88 height 22
click at [352, 145] on input "text" at bounding box center [387, 146] width 87 height 18
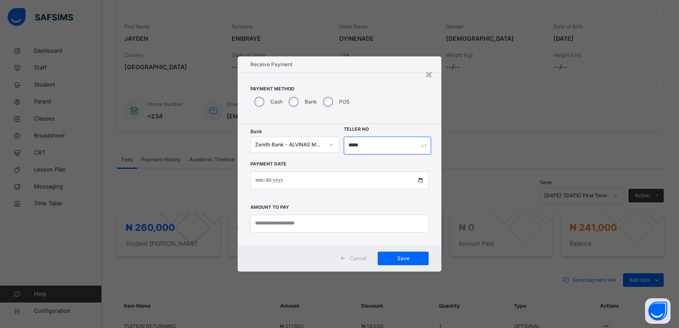
type input "*****"
click at [260, 182] on input "date" at bounding box center [339, 180] width 178 height 18
type input "**********"
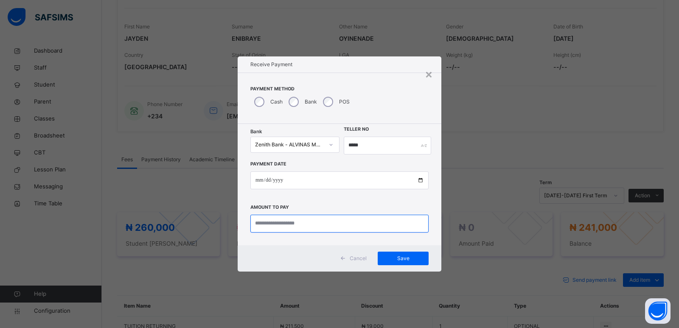
click at [275, 222] on input "currency" at bounding box center [339, 224] width 178 height 18
type input "*********"
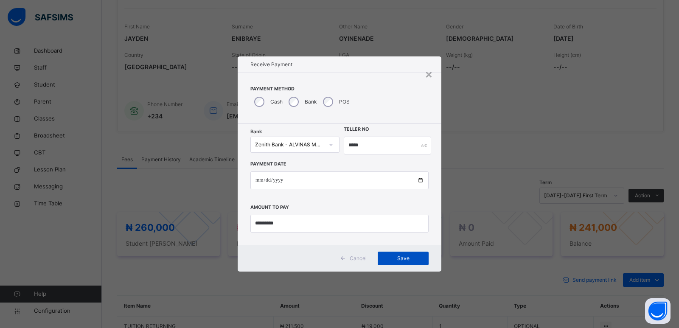
click at [405, 255] on span "Save" at bounding box center [403, 258] width 38 height 8
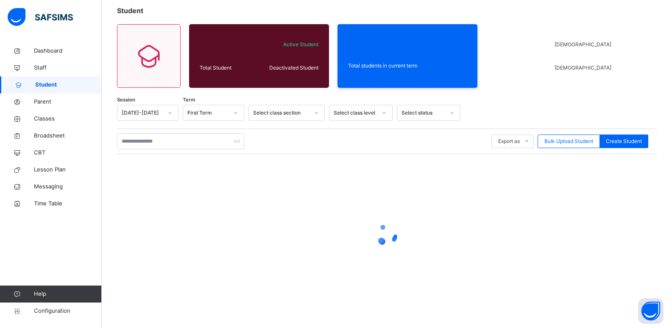
scroll to position [10, 0]
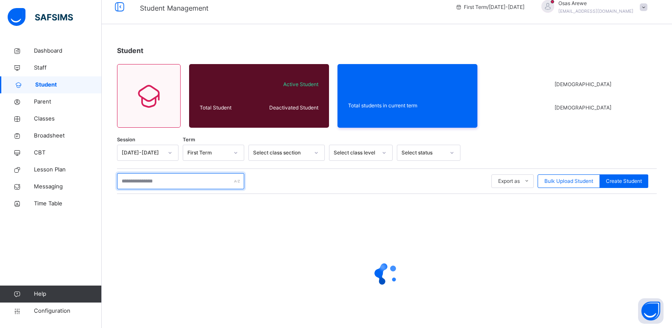
click at [168, 179] on input "text" at bounding box center [180, 181] width 127 height 16
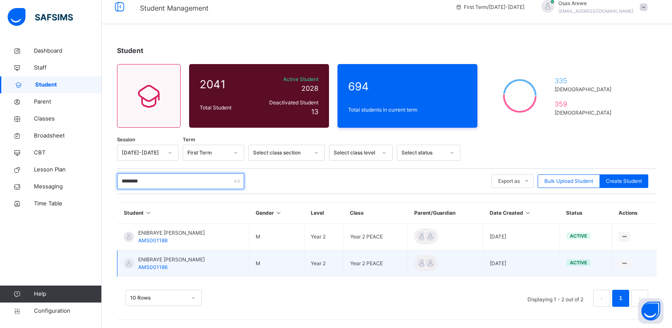
type input "********"
click at [171, 261] on span "ENIBRAYE JEREMY OYINMIEDE" at bounding box center [171, 260] width 67 height 8
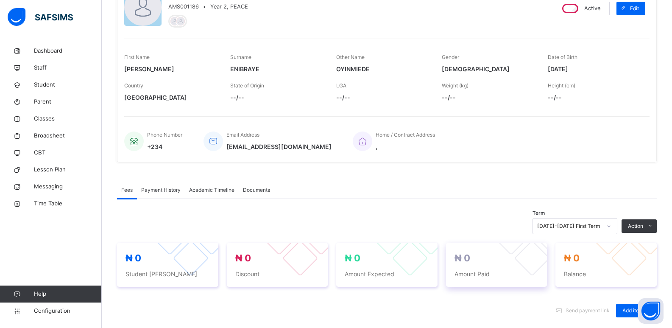
scroll to position [127, 0]
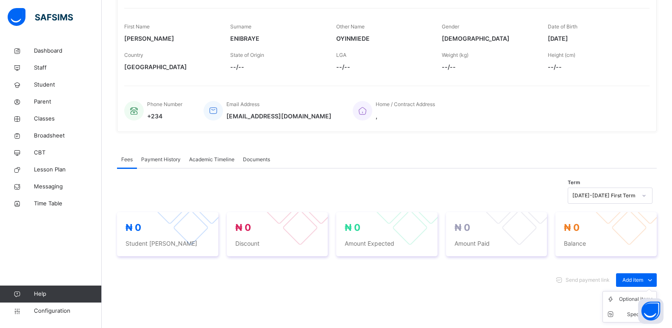
click at [631, 294] on ul "Optional items Special bill" at bounding box center [630, 306] width 54 height 31
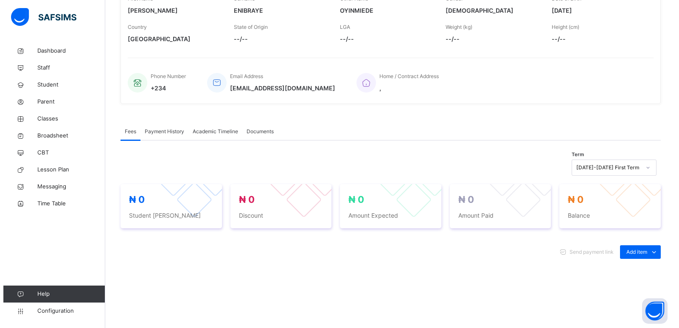
scroll to position [212, 0]
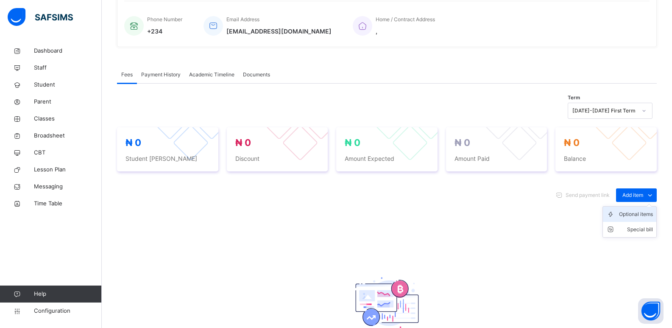
click at [631, 212] on div "Optional items" at bounding box center [636, 214] width 34 height 8
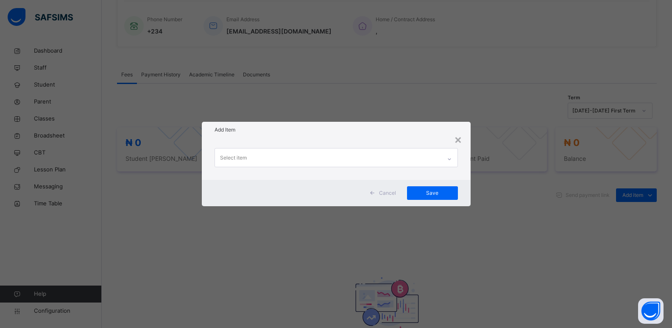
click at [444, 158] on div at bounding box center [449, 159] width 14 height 14
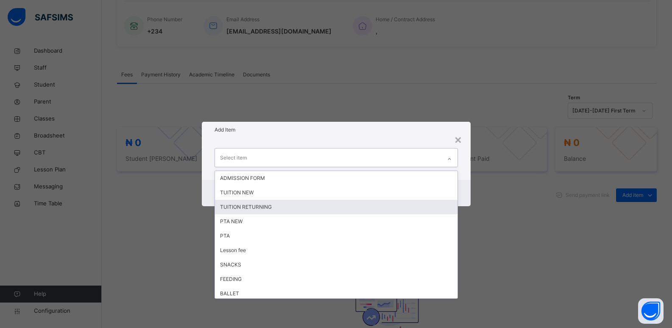
drag, startPoint x: 257, startPoint y: 204, endPoint x: 350, endPoint y: 185, distance: 94.4
click at [264, 204] on div "TUITION RETURNING" at bounding box center [336, 207] width 243 height 14
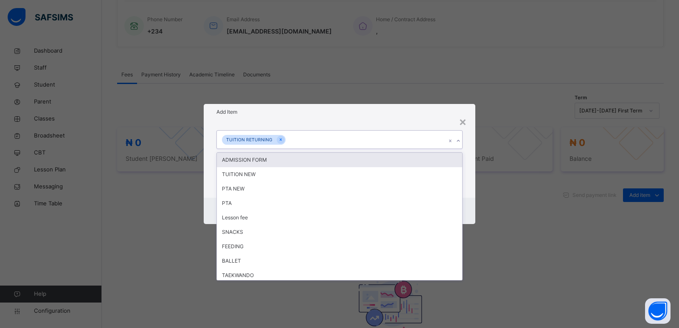
click at [458, 141] on icon at bounding box center [457, 141] width 5 height 8
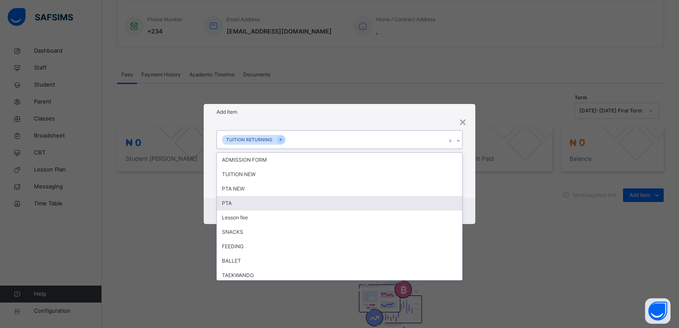
drag, startPoint x: 277, startPoint y: 206, endPoint x: 432, endPoint y: 163, distance: 161.3
click at [285, 204] on div "PTA" at bounding box center [339, 203] width 245 height 14
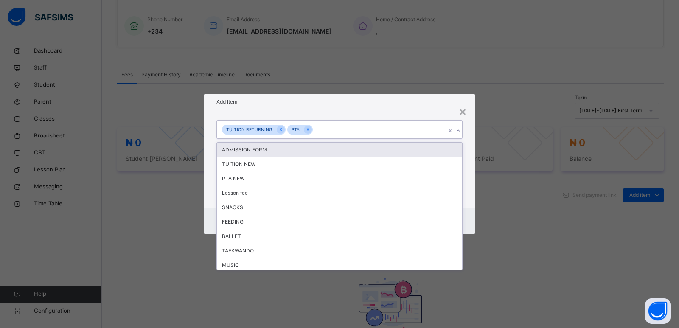
click at [458, 131] on icon at bounding box center [457, 131] width 3 height 2
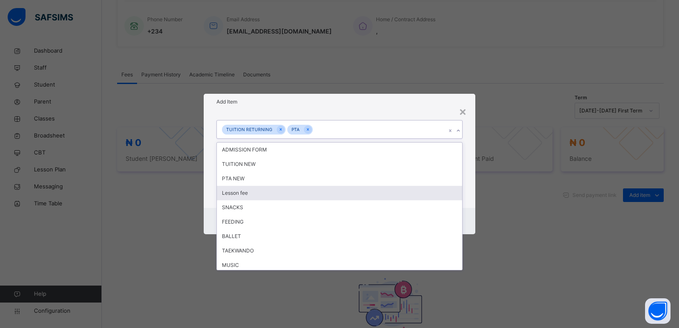
click at [245, 196] on div "Lesson fee" at bounding box center [339, 193] width 245 height 14
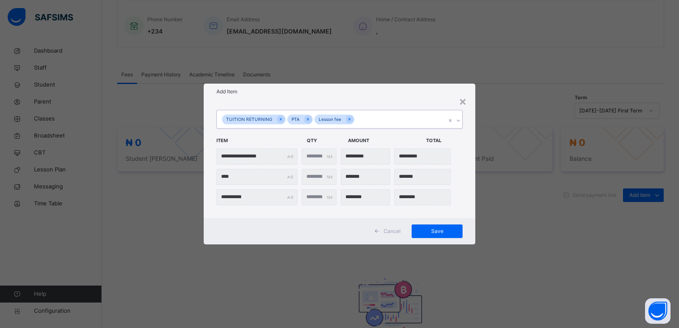
click at [461, 119] on div at bounding box center [458, 121] width 8 height 14
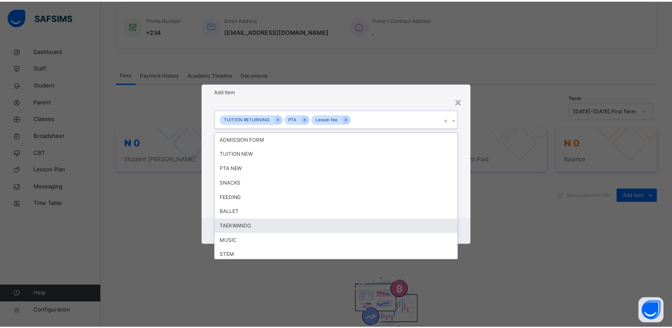
scroll to position [85, 0]
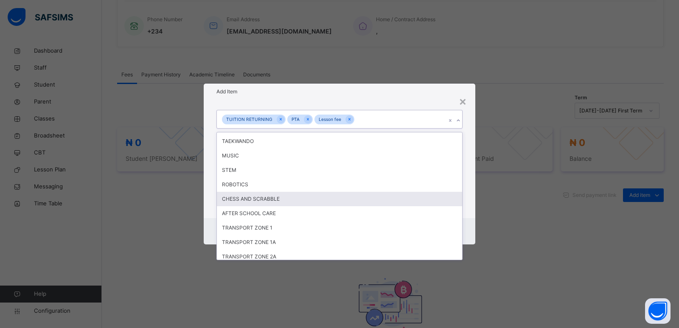
drag, startPoint x: 268, startPoint y: 201, endPoint x: 438, endPoint y: 168, distance: 173.4
click at [270, 199] on div "CHESS AND SCRABBLE" at bounding box center [339, 199] width 245 height 14
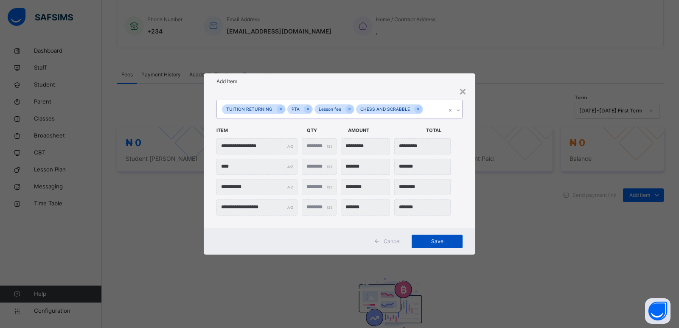
click at [440, 242] on span "Save" at bounding box center [437, 241] width 38 height 8
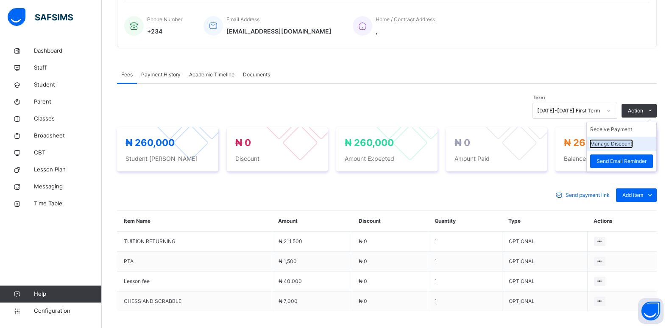
click at [620, 144] on button "Manage Discount" at bounding box center [611, 144] width 42 height 8
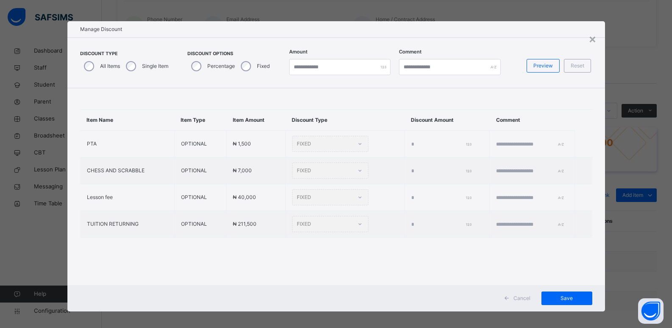
click at [132, 69] on div "Single Item" at bounding box center [146, 66] width 48 height 18
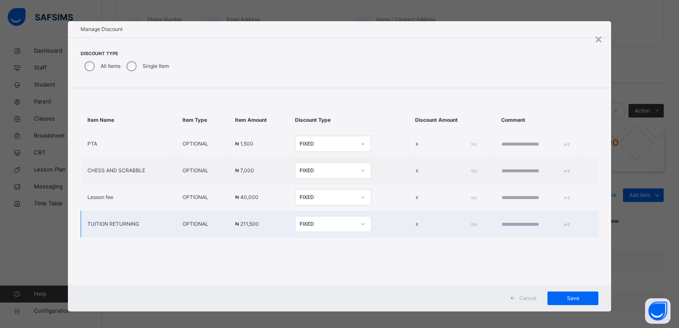
click at [415, 224] on input "*" at bounding box center [444, 225] width 59 height 8
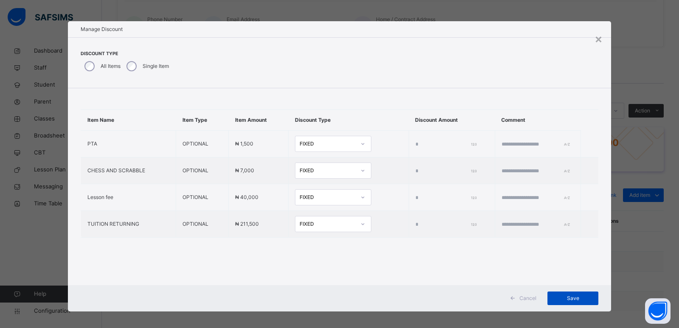
type input "*****"
click at [571, 301] on span "Save" at bounding box center [572, 298] width 38 height 8
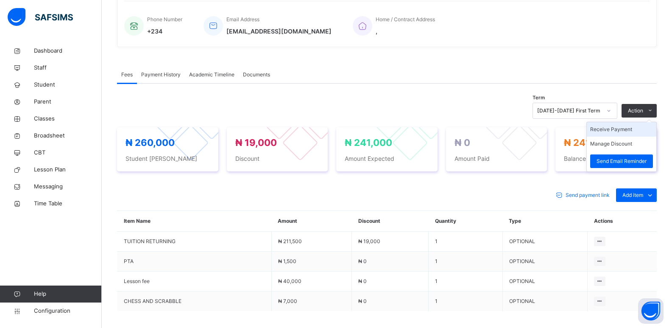
click at [606, 134] on li "Receive Payment" at bounding box center [622, 129] width 70 height 14
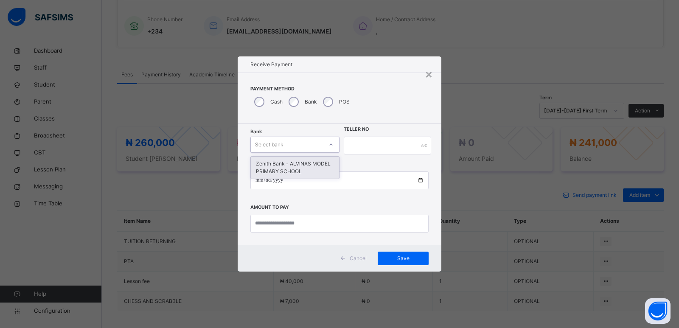
click at [287, 142] on div "Select bank" at bounding box center [287, 144] width 72 height 13
click at [290, 162] on div "Zenith Bank - ALVINAS MODEL PRIMARY SCHOOL" at bounding box center [295, 167] width 88 height 22
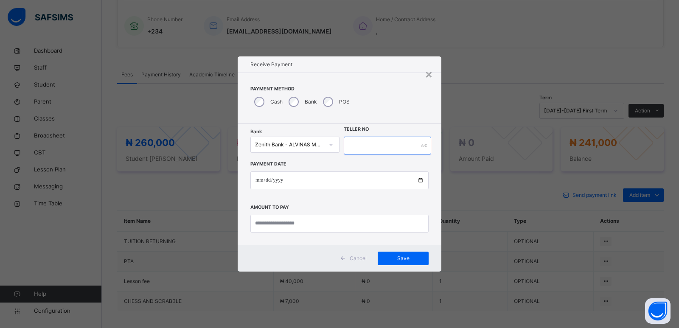
click at [374, 143] on input "text" at bounding box center [387, 146] width 87 height 18
type input "********"
click at [256, 182] on input "date" at bounding box center [339, 180] width 178 height 18
type input "**********"
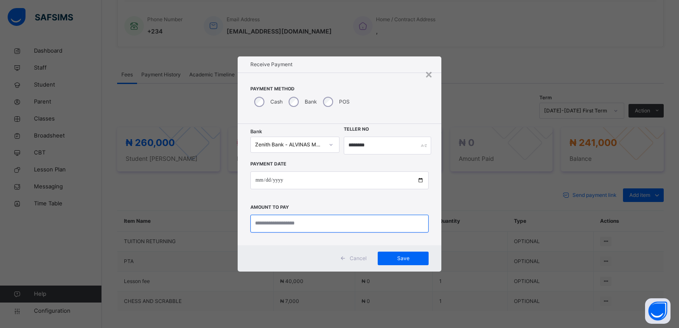
click at [268, 224] on input "currency" at bounding box center [339, 224] width 178 height 18
type input "*********"
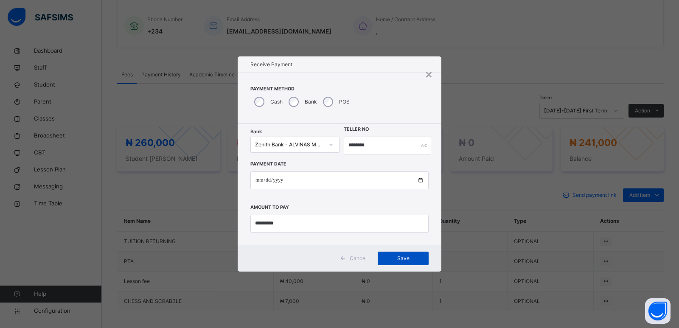
click at [403, 258] on span "Save" at bounding box center [403, 258] width 38 height 8
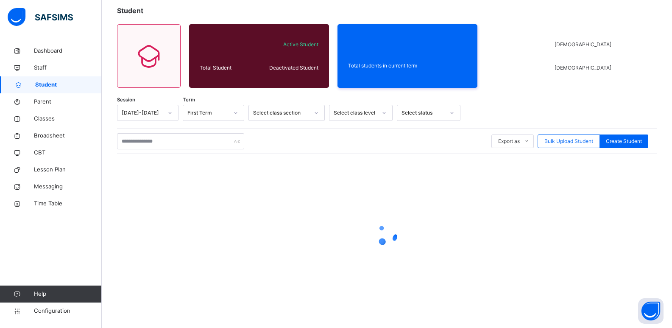
scroll to position [10, 0]
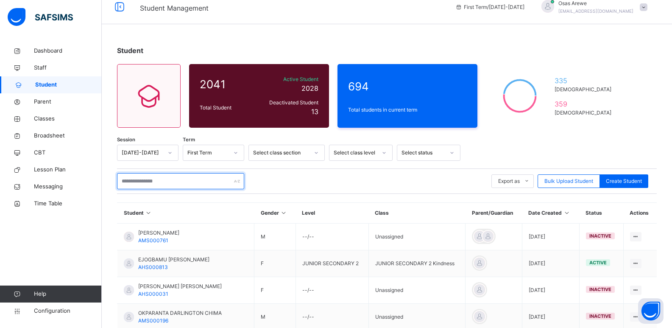
click at [179, 179] on input "text" at bounding box center [180, 181] width 127 height 16
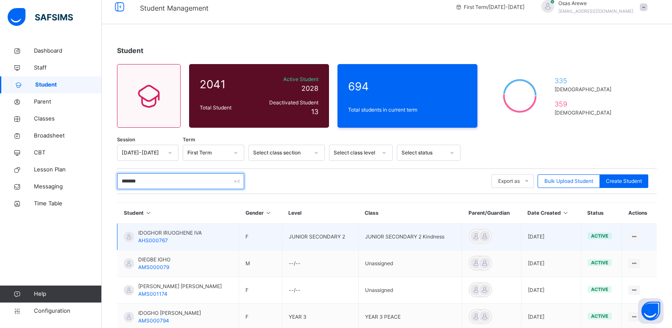
type input "*******"
click at [145, 232] on span "IDOGHOR IRUOGHENE IVA" at bounding box center [170, 233] width 64 height 8
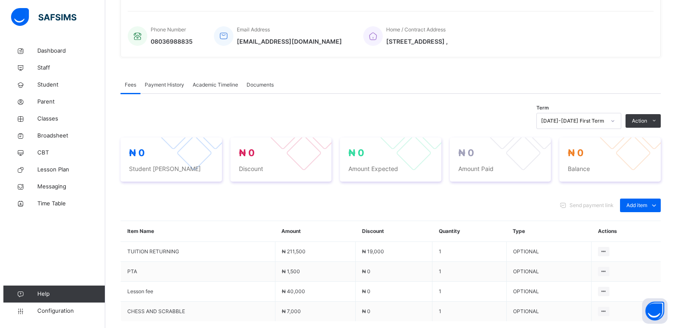
scroll to position [212, 0]
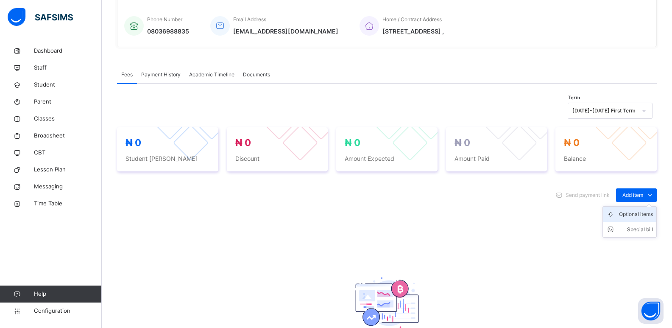
click at [635, 216] on div "Optional items" at bounding box center [636, 214] width 34 height 8
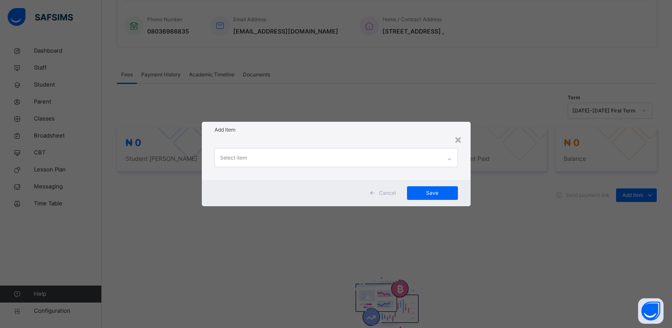
click at [452, 156] on icon at bounding box center [449, 159] width 5 height 8
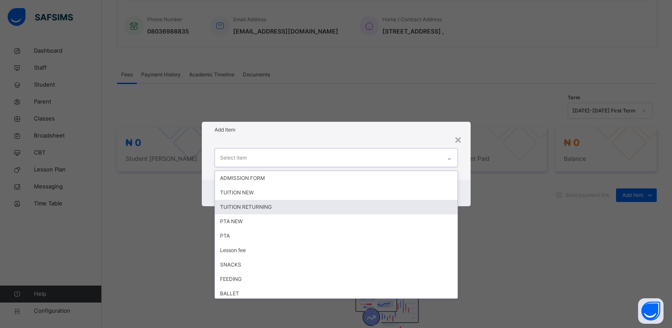
click at [284, 207] on div "TUITION RETURNING" at bounding box center [336, 207] width 243 height 14
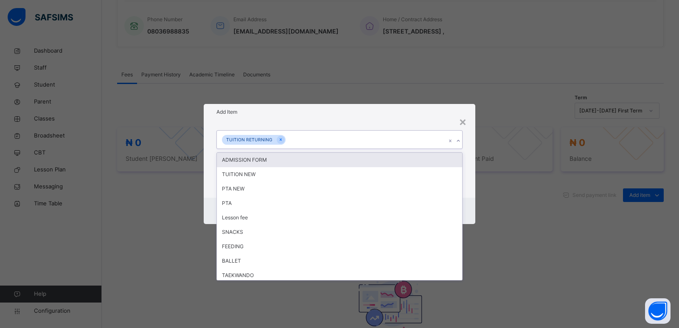
click at [455, 139] on icon at bounding box center [457, 141] width 5 height 8
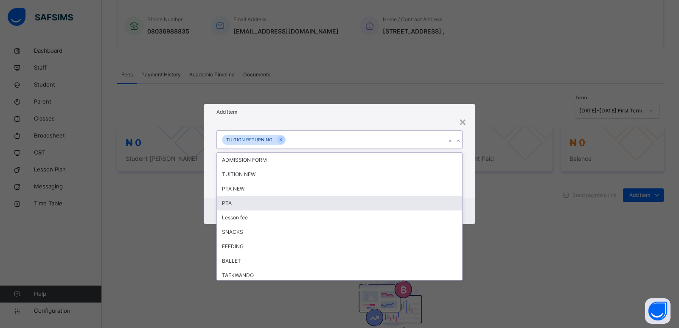
click at [263, 198] on div "PTA" at bounding box center [339, 203] width 245 height 14
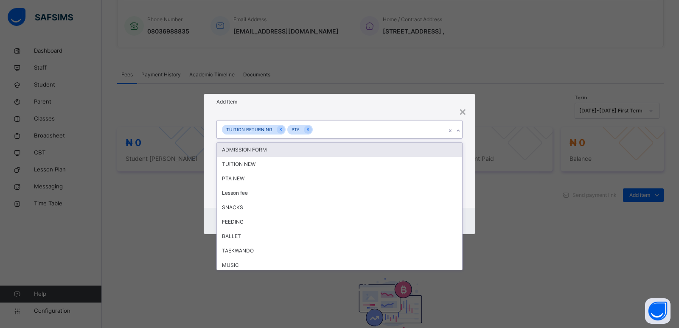
click at [458, 133] on icon at bounding box center [457, 130] width 5 height 8
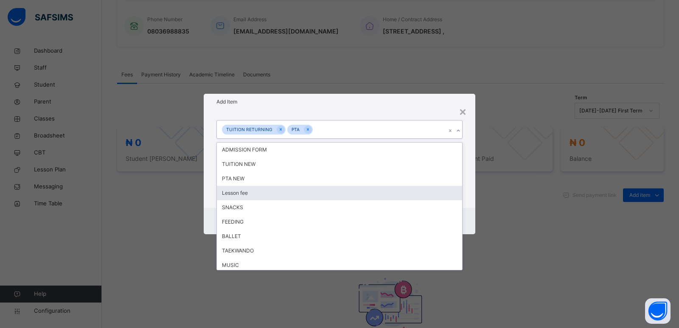
click at [247, 195] on div "Lesson fee" at bounding box center [339, 193] width 245 height 14
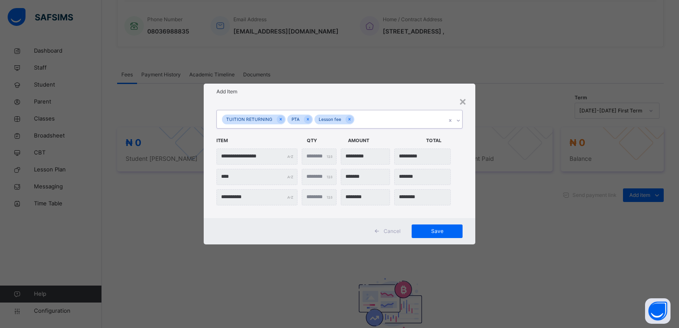
click at [458, 119] on icon at bounding box center [457, 120] width 5 height 8
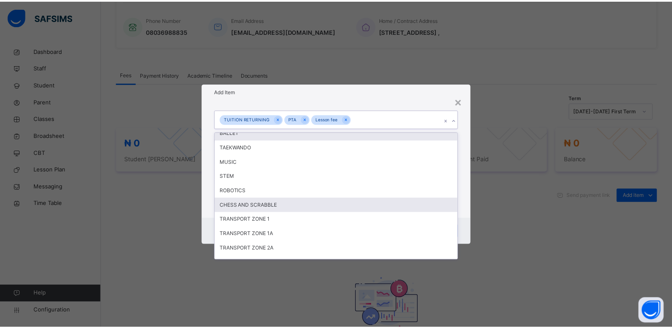
scroll to position [85, 0]
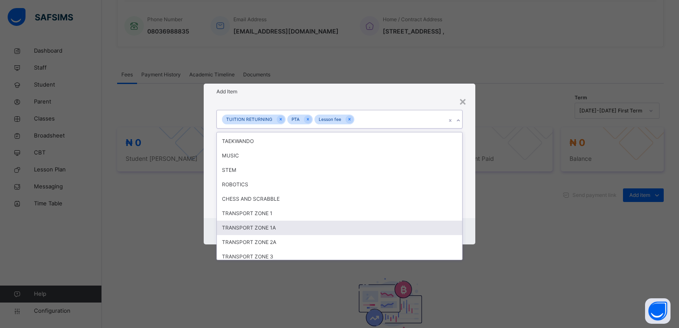
click at [279, 227] on div "TRANSPORT ZONE 1A" at bounding box center [339, 228] width 245 height 14
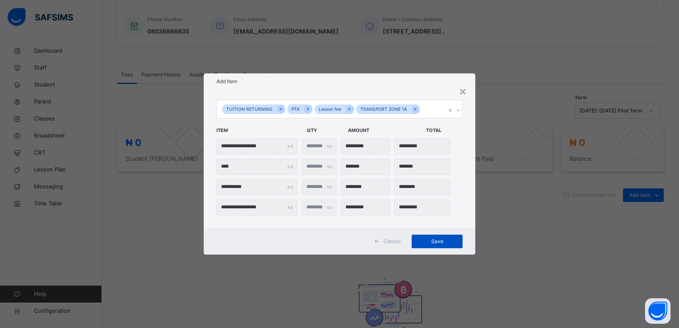
click at [438, 243] on span "Save" at bounding box center [437, 241] width 38 height 8
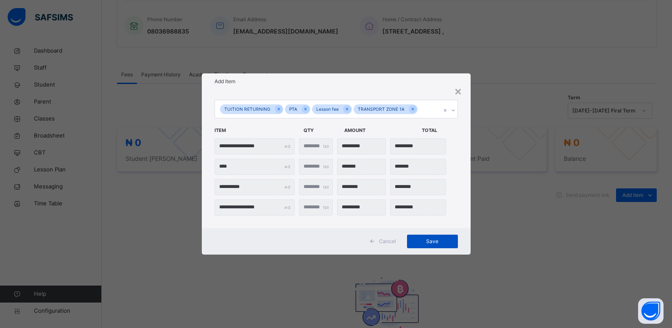
click at [434, 243] on span "Save" at bounding box center [433, 241] width 38 height 8
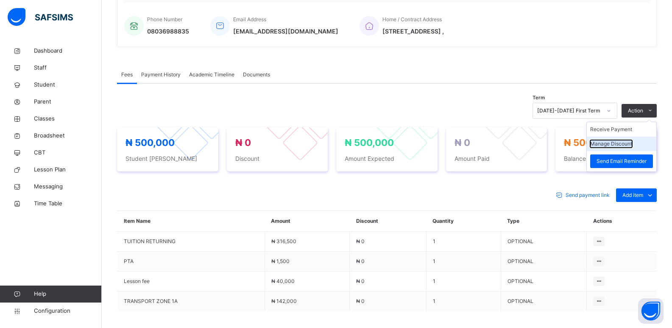
click at [613, 144] on button "Manage Discount" at bounding box center [611, 144] width 42 height 8
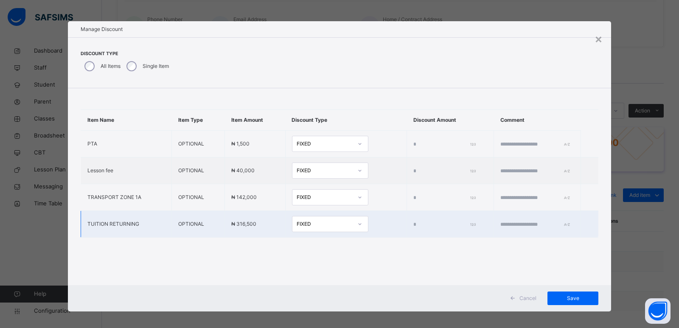
click at [413, 225] on input "*" at bounding box center [443, 225] width 60 height 8
click at [413, 226] on input "*" at bounding box center [443, 225] width 60 height 8
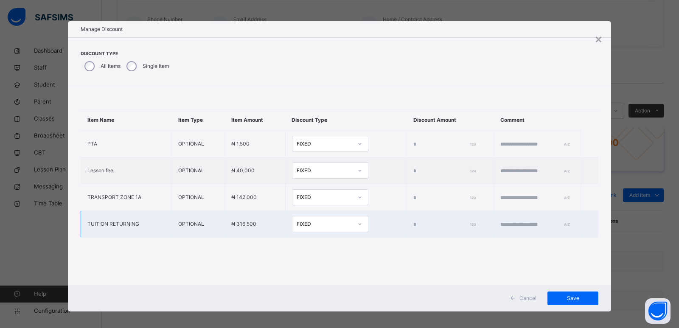
click at [413, 226] on input "*" at bounding box center [443, 225] width 60 height 8
type input "*****"
click at [571, 298] on span "Save" at bounding box center [572, 298] width 38 height 8
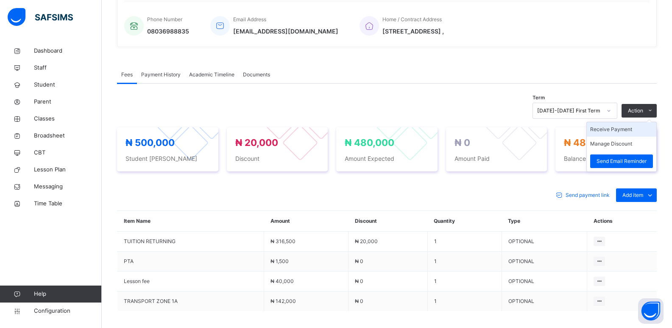
click at [625, 128] on li "Receive Payment" at bounding box center [622, 129] width 70 height 14
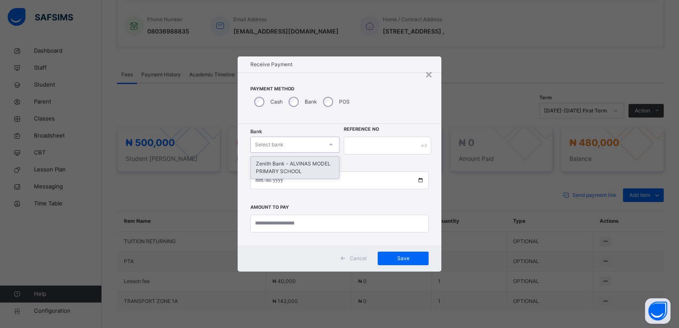
click at [280, 149] on div "Select bank" at bounding box center [269, 145] width 28 height 16
drag, startPoint x: 282, startPoint y: 168, endPoint x: 327, endPoint y: 159, distance: 46.2
click at [282, 168] on div "Zenith Bank - ALVINAS MODEL PRIMARY SCHOOL" at bounding box center [295, 167] width 88 height 22
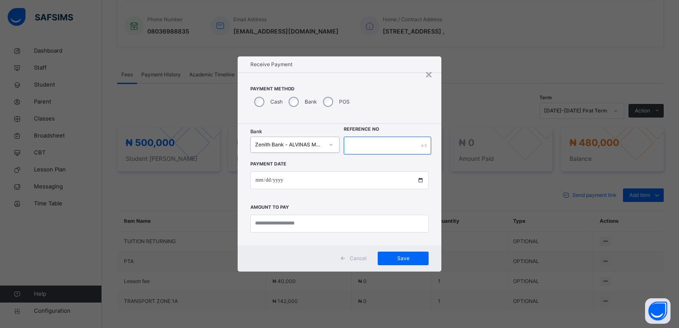
click at [357, 148] on input "text" at bounding box center [387, 146] width 87 height 18
type input "********"
click at [257, 178] on input "date" at bounding box center [339, 180] width 178 height 18
type input "**********"
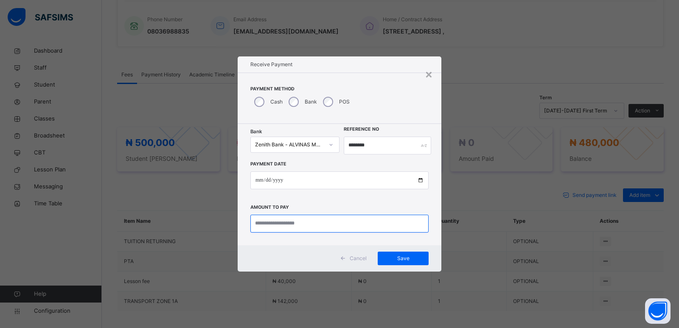
click at [260, 224] on input "currency" at bounding box center [339, 224] width 178 height 18
type input "*********"
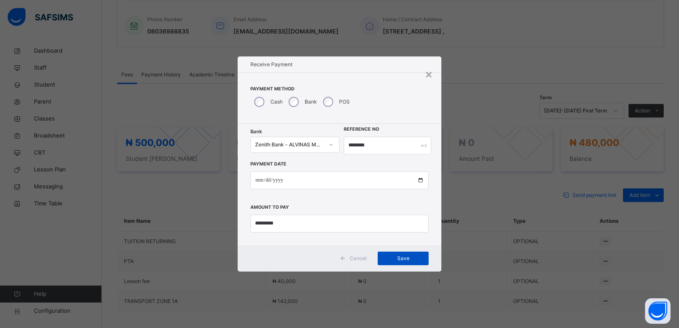
click at [405, 262] on span "Save" at bounding box center [403, 258] width 38 height 8
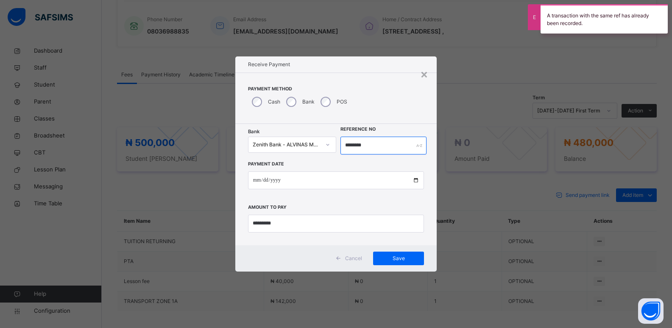
click at [351, 148] on input "********" at bounding box center [384, 146] width 87 height 18
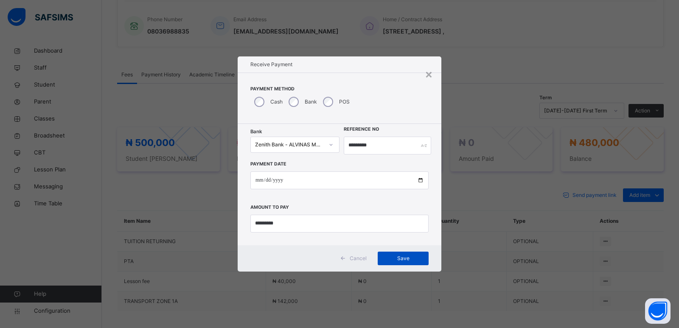
click at [394, 258] on span "Save" at bounding box center [403, 258] width 38 height 8
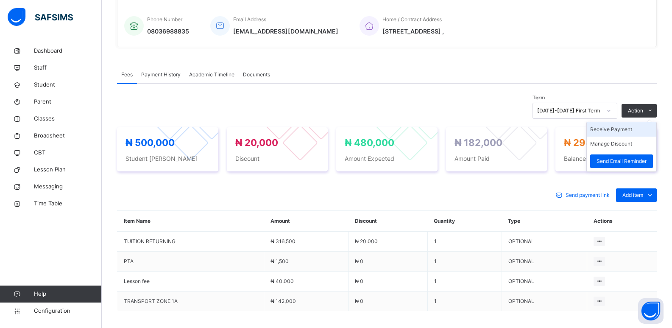
click at [616, 129] on li "Receive Payment" at bounding box center [622, 129] width 70 height 14
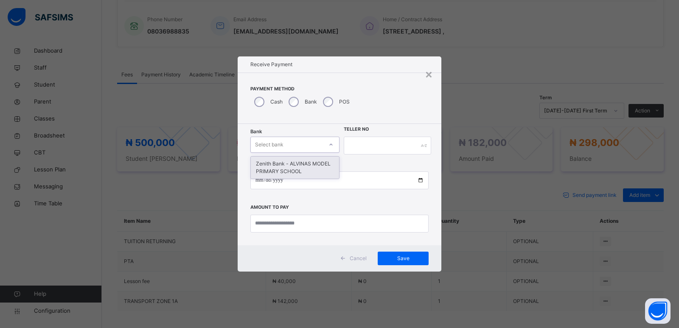
click at [282, 142] on div "Select bank" at bounding box center [269, 145] width 28 height 16
drag, startPoint x: 282, startPoint y: 160, endPoint x: 308, endPoint y: 153, distance: 27.0
click at [282, 161] on div "Zenith Bank - ALVINAS MODEL PRIMARY SCHOOL" at bounding box center [295, 167] width 88 height 22
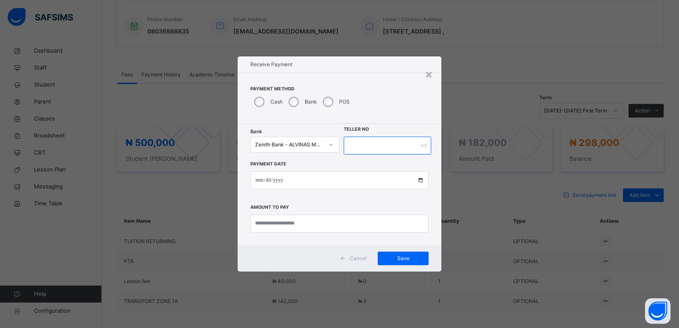
click at [369, 149] on input "text" at bounding box center [387, 146] width 87 height 18
type input "*******"
drag, startPoint x: 292, startPoint y: 179, endPoint x: 287, endPoint y: 181, distance: 5.9
click at [287, 181] on input "date" at bounding box center [339, 180] width 178 height 18
type input "**********"
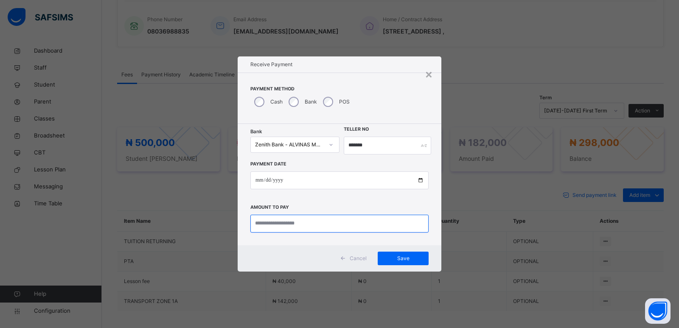
click at [263, 220] on input "currency" at bounding box center [339, 224] width 178 height 18
type input "*********"
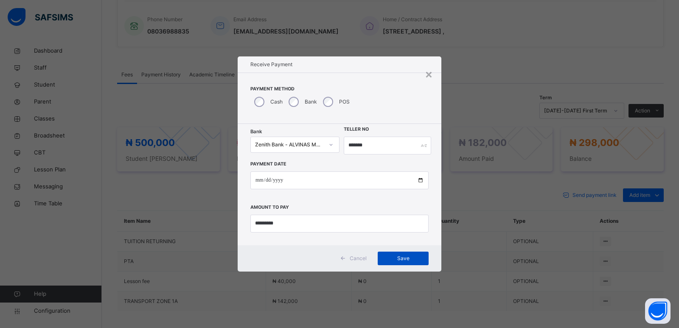
click at [403, 259] on span "Save" at bounding box center [403, 258] width 38 height 8
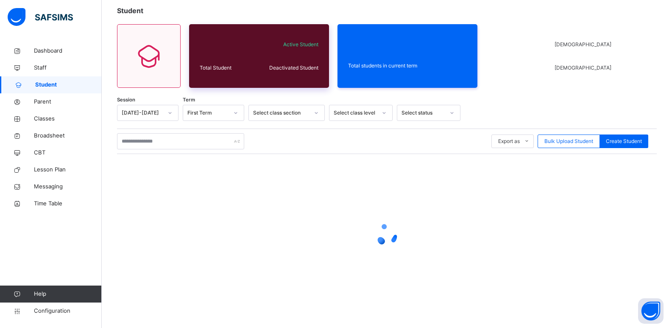
scroll to position [10, 0]
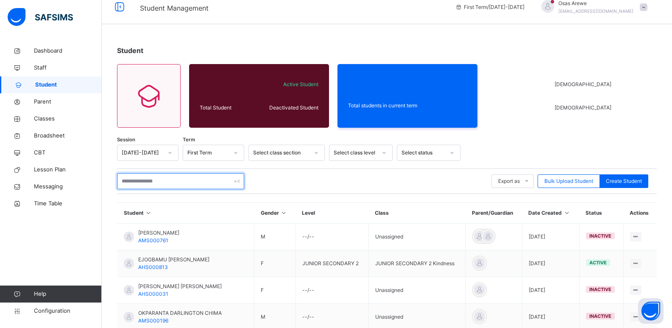
click at [159, 181] on input "text" at bounding box center [180, 181] width 127 height 16
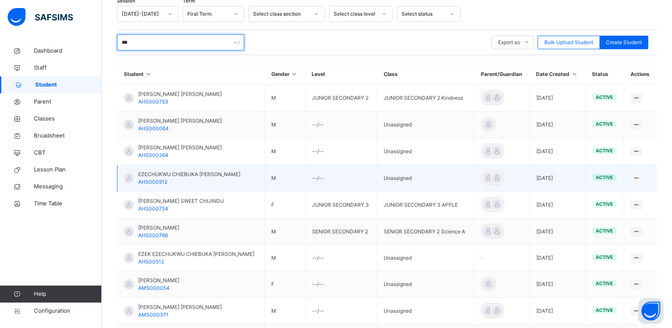
scroll to position [179, 0]
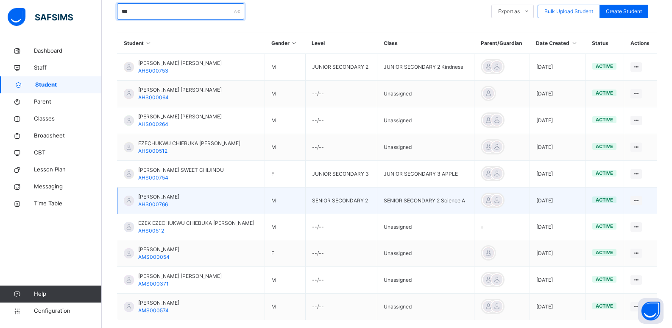
type input "***"
click at [144, 195] on span "EZE DAVID ONYEBUCHI" at bounding box center [158, 197] width 41 height 8
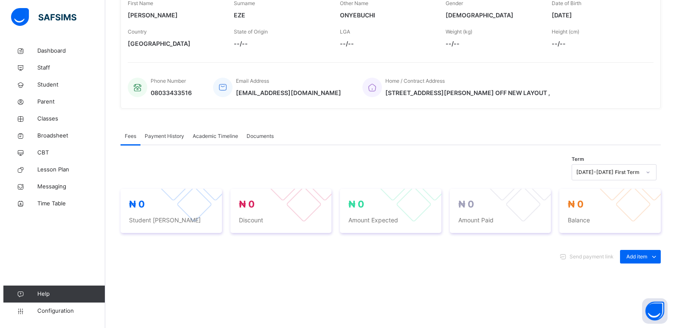
scroll to position [212, 0]
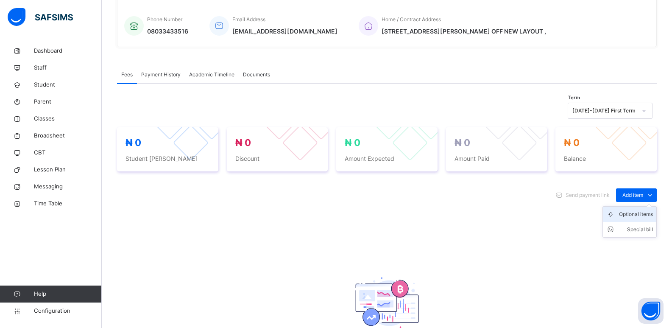
click at [641, 218] on div "Optional items" at bounding box center [636, 214] width 34 height 8
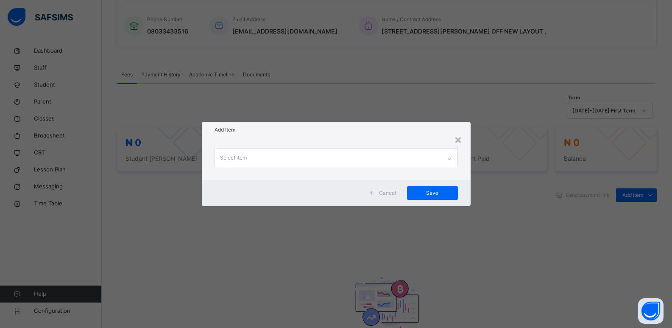
click at [441, 159] on div "Select item" at bounding box center [328, 157] width 226 height 18
click at [449, 155] on div at bounding box center [449, 159] width 14 height 14
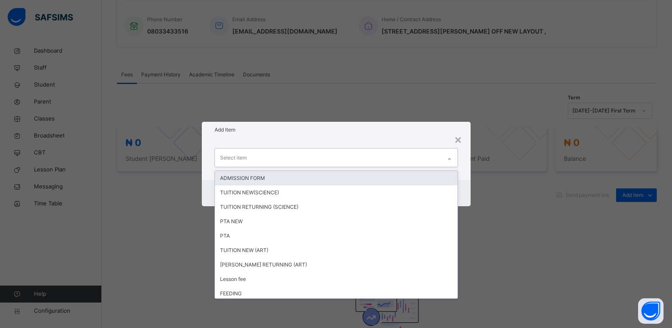
click at [449, 155] on icon at bounding box center [449, 159] width 5 height 8
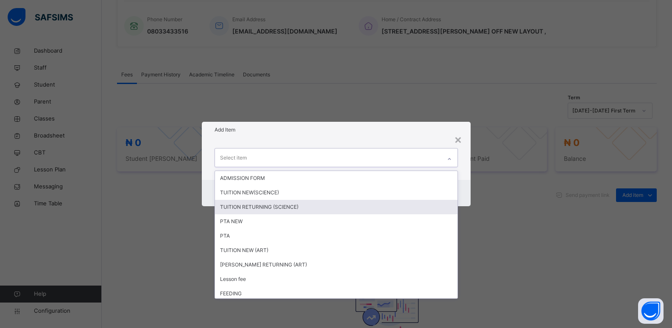
drag, startPoint x: 232, startPoint y: 208, endPoint x: 336, endPoint y: 192, distance: 104.7
click at [233, 208] on div "TUITION RETURNING (SCIENCE)" at bounding box center [336, 207] width 243 height 14
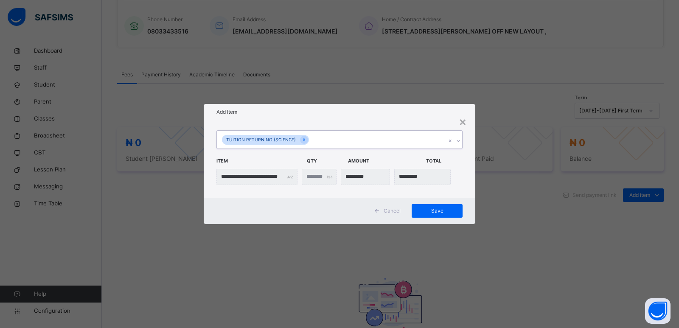
click at [458, 143] on icon at bounding box center [457, 141] width 5 height 8
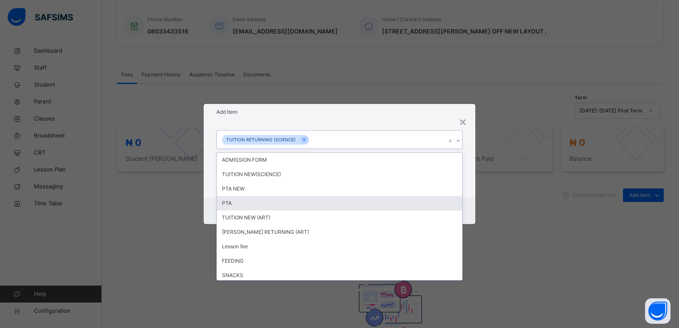
click at [255, 201] on div "PTA" at bounding box center [339, 203] width 245 height 14
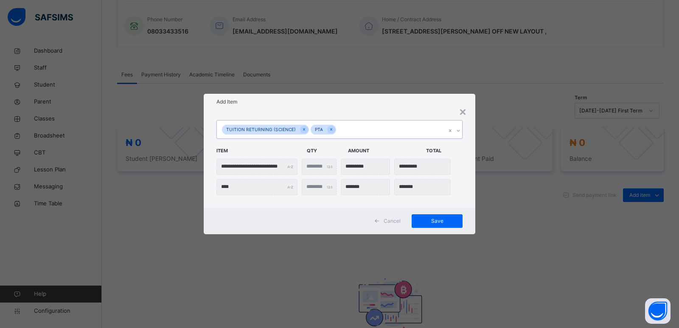
click at [461, 131] on div at bounding box center [458, 131] width 8 height 14
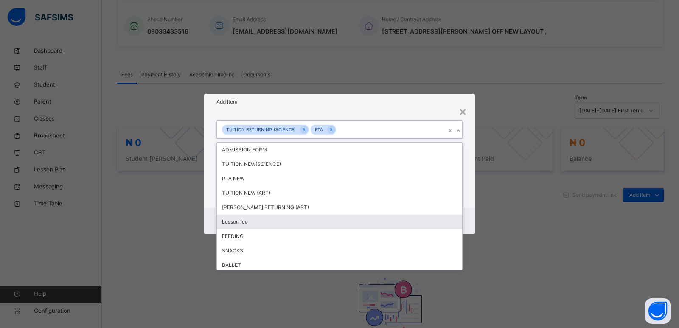
drag, startPoint x: 266, startPoint y: 223, endPoint x: 274, endPoint y: 212, distance: 13.4
click at [266, 221] on div "Lesson fee" at bounding box center [339, 222] width 245 height 14
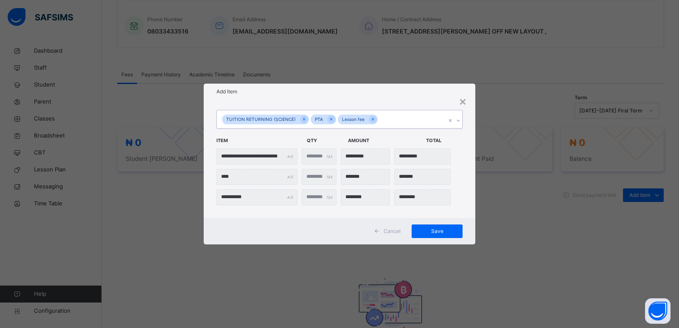
click at [458, 119] on icon at bounding box center [457, 120] width 5 height 8
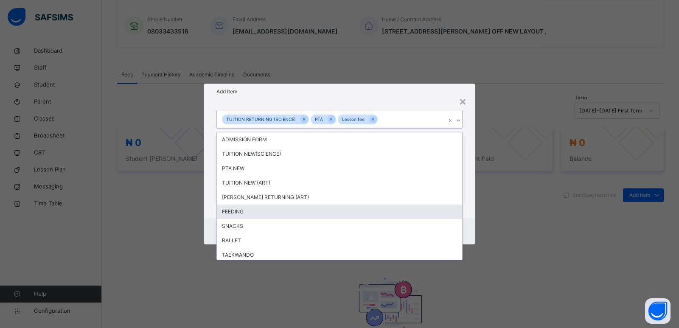
drag, startPoint x: 246, startPoint y: 210, endPoint x: 269, endPoint y: 189, distance: 31.6
click at [247, 208] on div "FEEDING" at bounding box center [339, 211] width 245 height 14
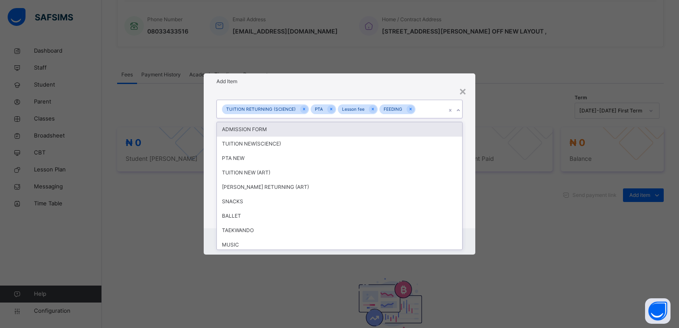
click at [457, 112] on icon at bounding box center [457, 110] width 5 height 8
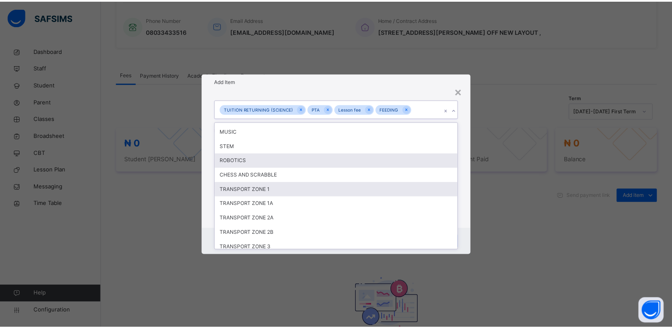
scroll to position [127, 0]
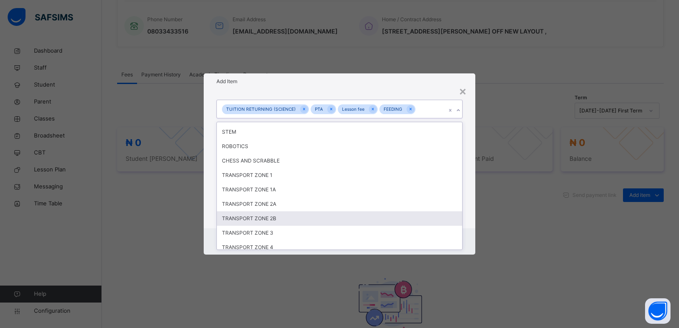
click at [254, 215] on div "TRANSPORT ZONE 2B" at bounding box center [339, 218] width 245 height 14
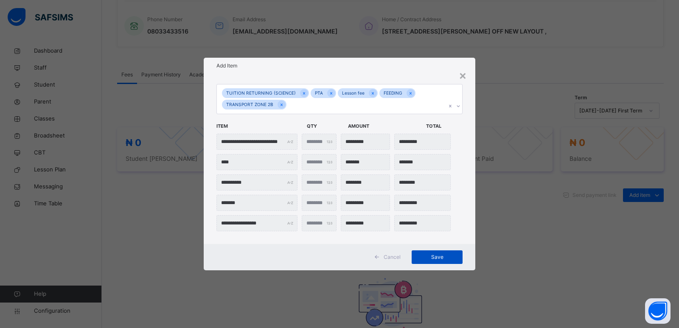
click at [437, 258] on span "Save" at bounding box center [437, 257] width 38 height 8
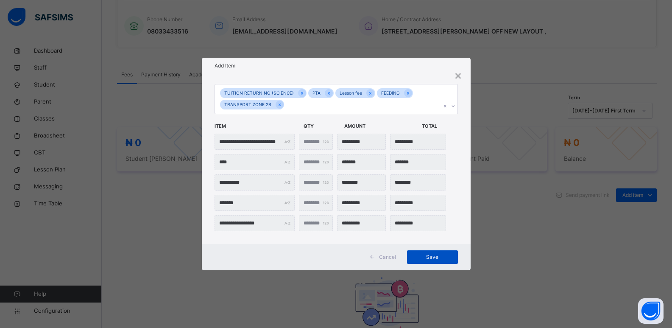
click at [434, 257] on span "Save" at bounding box center [433, 257] width 38 height 8
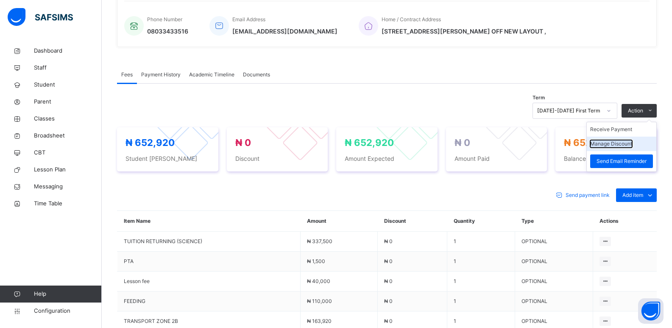
click at [609, 145] on button "Manage Discount" at bounding box center [611, 144] width 42 height 8
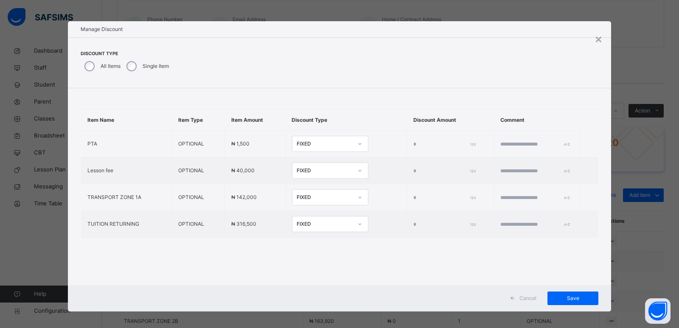
type input "*"
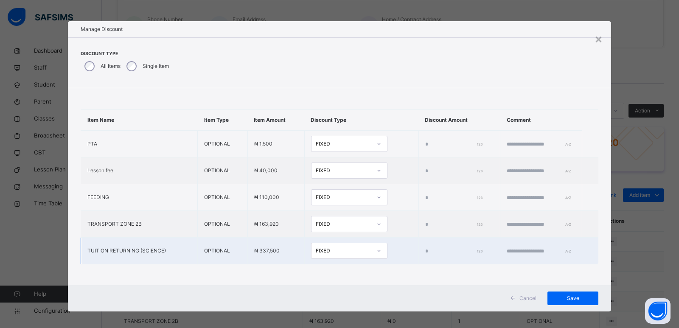
click at [425, 251] on input "*" at bounding box center [453, 251] width 56 height 8
type input "*"
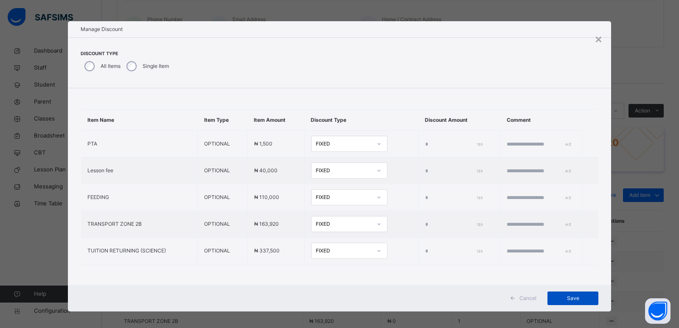
type input "*****"
click at [570, 300] on span "Save" at bounding box center [572, 298] width 38 height 8
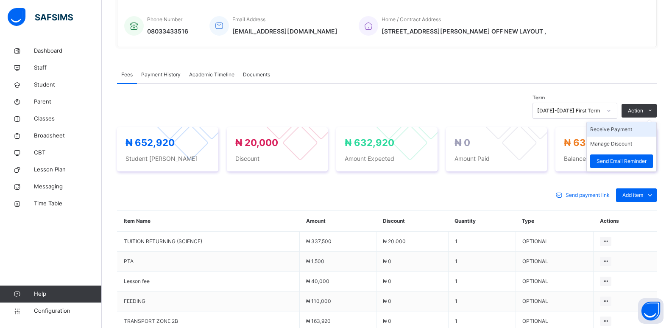
click at [615, 128] on li "Receive Payment" at bounding box center [622, 129] width 70 height 14
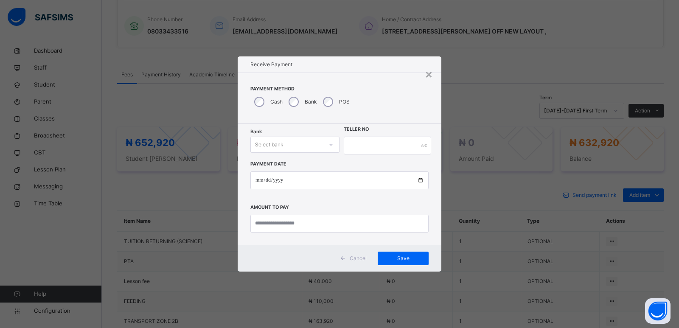
click at [283, 143] on div "Select bank" at bounding box center [269, 145] width 28 height 16
click at [287, 170] on div "Zenith Bank - ALVINAS MODEL PRIMARY SCHOOL" at bounding box center [295, 167] width 88 height 22
click at [356, 146] on input "text" at bounding box center [387, 146] width 87 height 18
type input "*******"
click at [260, 180] on input "date" at bounding box center [339, 180] width 178 height 18
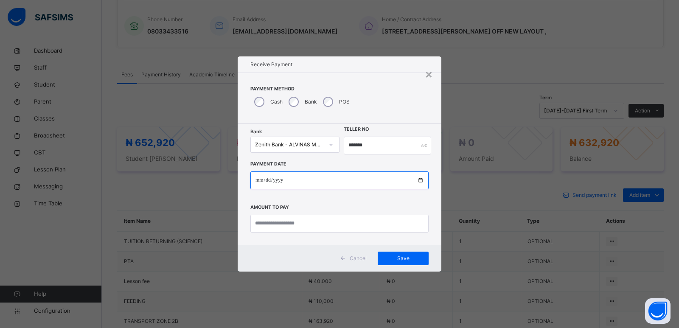
type input "**********"
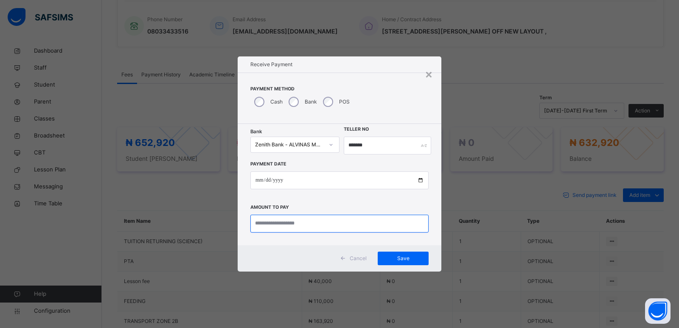
click at [260, 224] on input "currency" at bounding box center [339, 224] width 178 height 18
type input "*********"
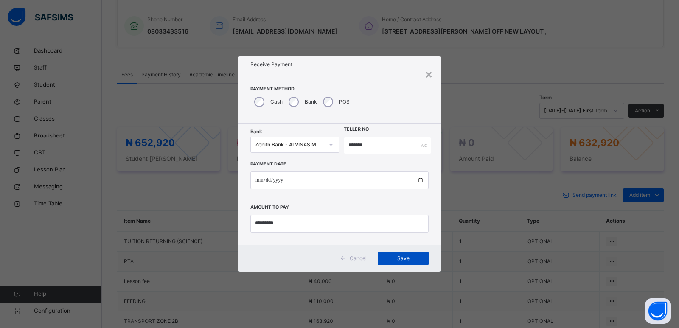
click at [402, 258] on span "Save" at bounding box center [403, 258] width 38 height 8
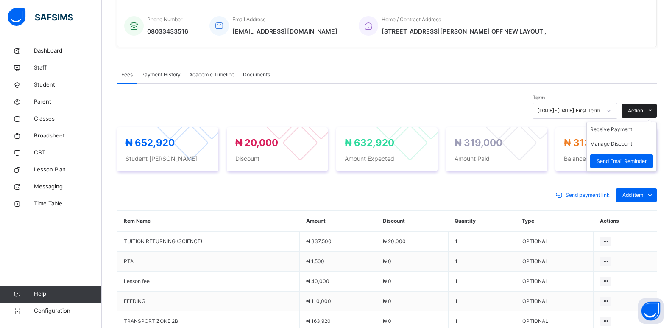
click at [643, 112] on span "Action" at bounding box center [635, 111] width 15 height 8
click at [623, 130] on li "Receive Payment" at bounding box center [622, 129] width 70 height 14
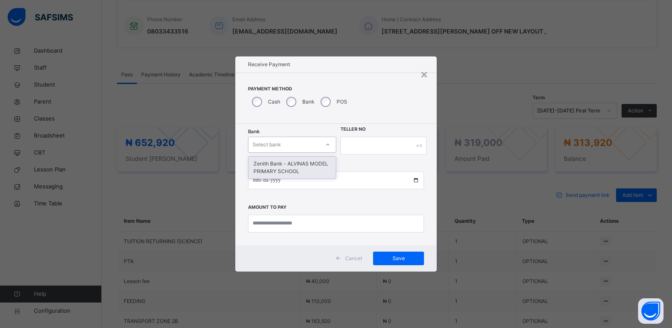
click at [285, 148] on div "Select bank" at bounding box center [284, 144] width 71 height 13
click at [282, 168] on div "Zenith Bank - ALVINAS MODEL PRIMARY SCHOOL" at bounding box center [292, 167] width 87 height 22
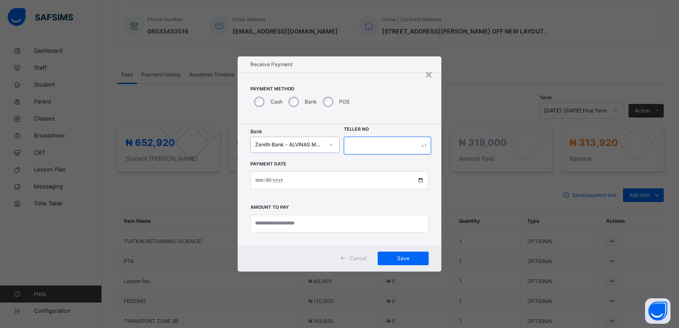
click at [358, 146] on input "text" at bounding box center [387, 146] width 87 height 18
type input "*********"
click at [257, 180] on input "date" at bounding box center [339, 180] width 178 height 18
type input "**********"
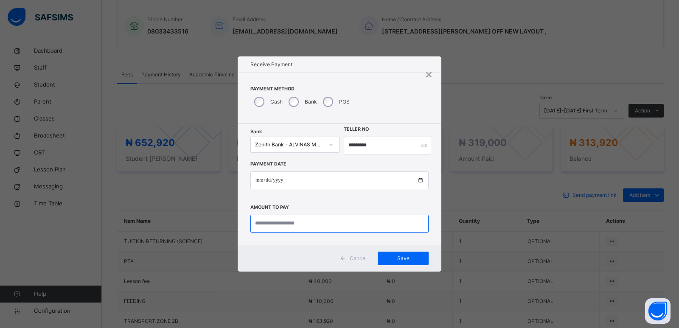
click at [276, 224] on input "currency" at bounding box center [339, 224] width 178 height 18
type input "*********"
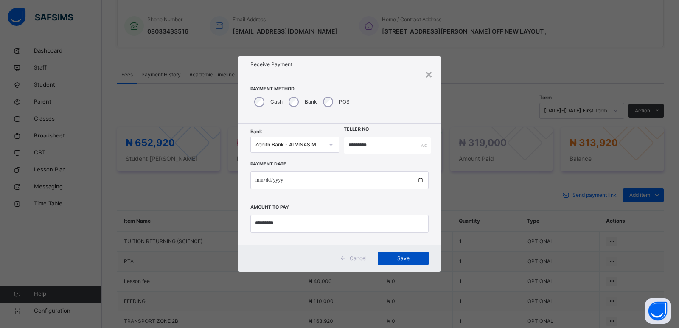
click at [402, 257] on span "Save" at bounding box center [403, 258] width 38 height 8
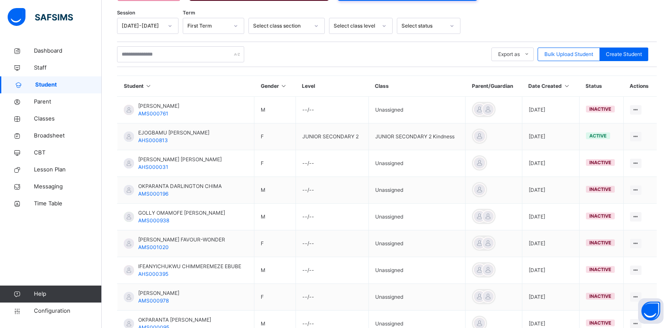
scroll to position [127, 0]
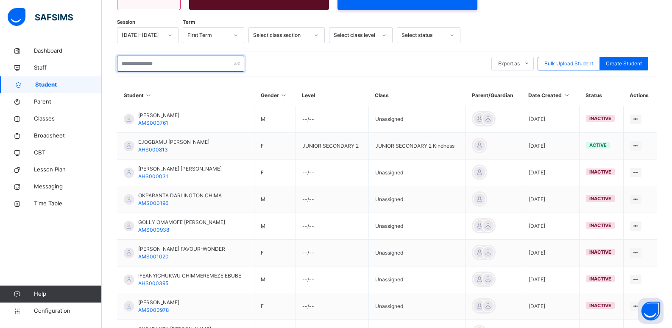
click at [180, 64] on input "text" at bounding box center [180, 64] width 127 height 16
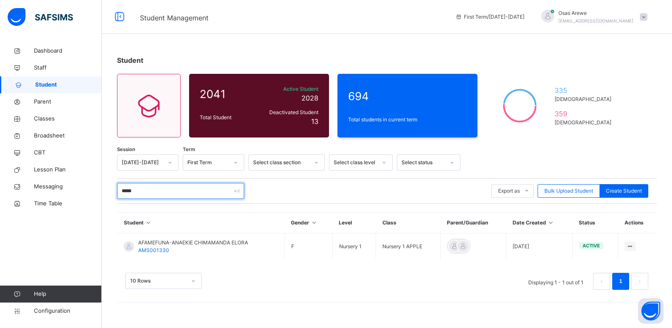
scroll to position [0, 0]
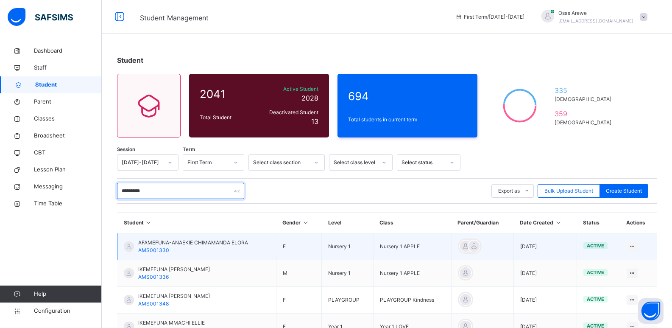
type input "*********"
click at [204, 239] on span "AFAMEFUNA-ANAEKIE CHIMAMANDA ELORA" at bounding box center [193, 243] width 110 height 8
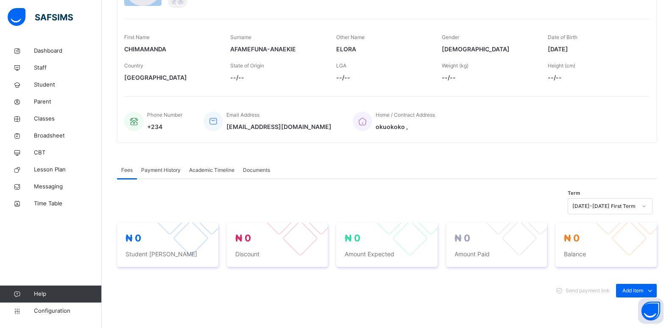
scroll to position [170, 0]
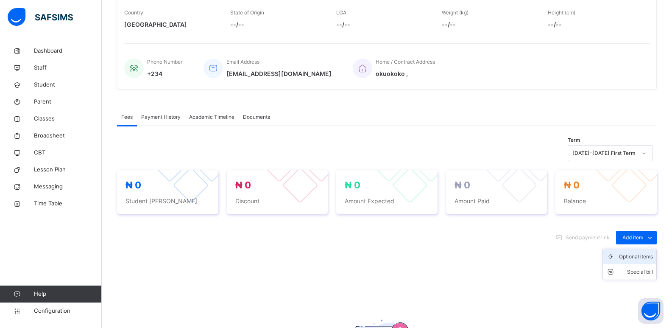
click at [638, 254] on div "Optional items" at bounding box center [636, 256] width 34 height 8
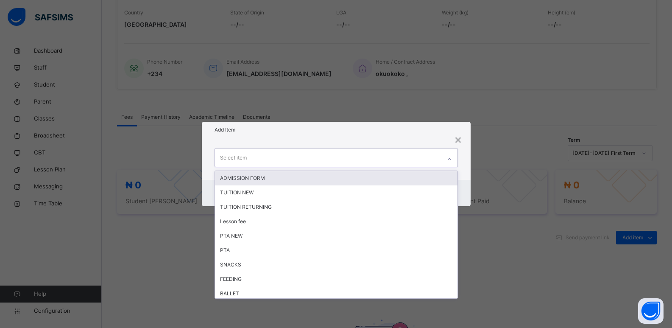
click at [448, 160] on icon at bounding box center [449, 159] width 5 height 8
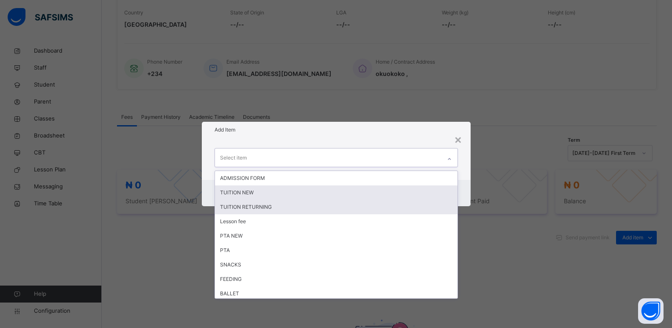
click at [386, 199] on div "ADMISSION FORM TUITION NEW TUITION RETURNING Lesson fee PTA NEW PTA SNACKS FEED…" at bounding box center [336, 234] width 243 height 127
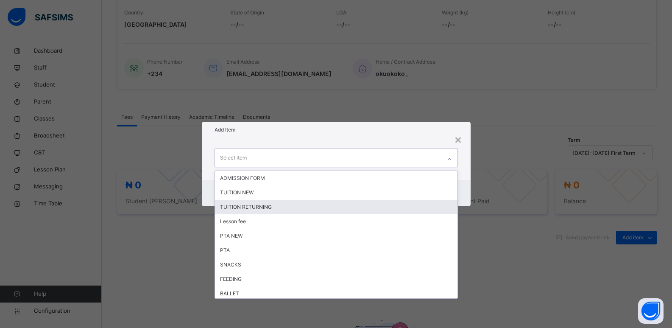
drag, startPoint x: 406, startPoint y: 209, endPoint x: 474, endPoint y: 185, distance: 72.3
click at [411, 207] on div "TUITION RETURNING" at bounding box center [336, 207] width 243 height 14
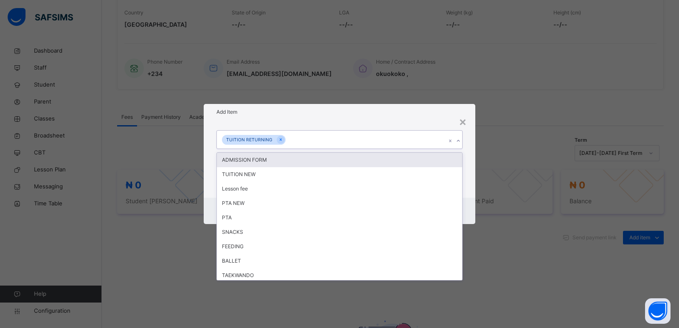
click at [459, 140] on icon at bounding box center [457, 141] width 5 height 8
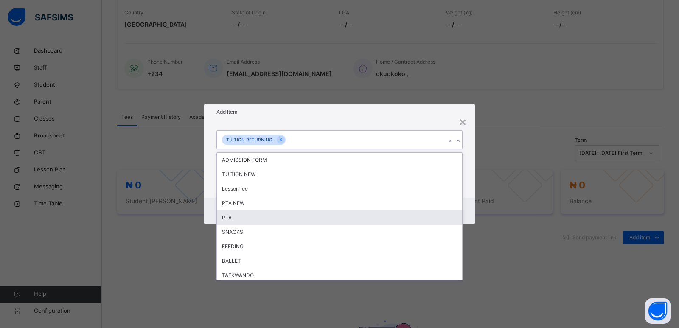
drag, startPoint x: 379, startPoint y: 216, endPoint x: 444, endPoint y: 197, distance: 68.2
click at [387, 213] on div "PTA" at bounding box center [339, 217] width 245 height 14
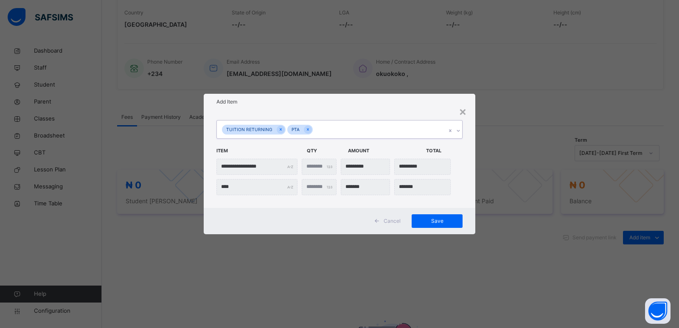
click at [460, 132] on icon at bounding box center [457, 130] width 5 height 8
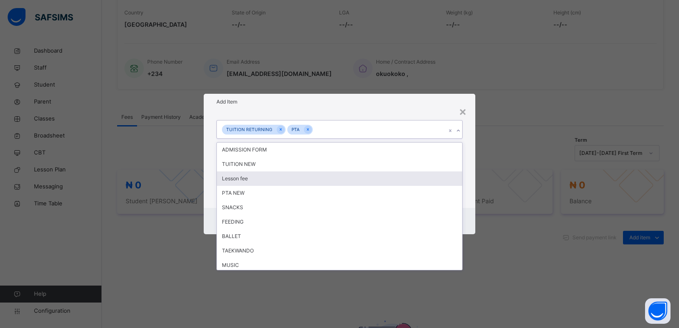
drag, startPoint x: 257, startPoint y: 179, endPoint x: 274, endPoint y: 171, distance: 19.3
click at [265, 175] on div "Lesson fee" at bounding box center [339, 178] width 245 height 14
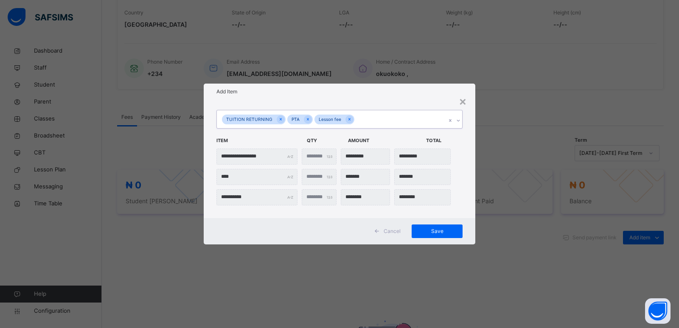
click at [458, 117] on div at bounding box center [458, 121] width 8 height 14
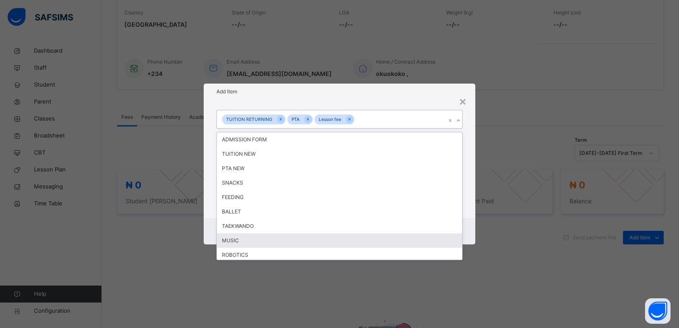
drag, startPoint x: 340, startPoint y: 245, endPoint x: 406, endPoint y: 222, distance: 70.0
click at [343, 243] on div "MUSIC" at bounding box center [339, 240] width 245 height 14
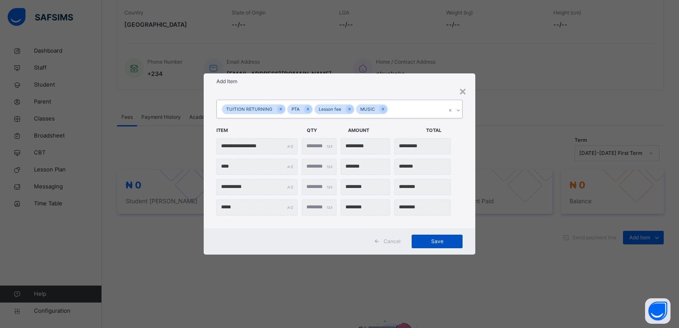
click at [440, 246] on div "Save" at bounding box center [436, 242] width 51 height 14
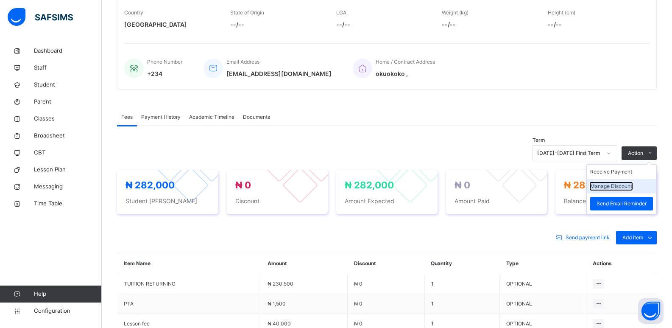
click at [617, 187] on button "Manage Discount" at bounding box center [611, 186] width 42 height 8
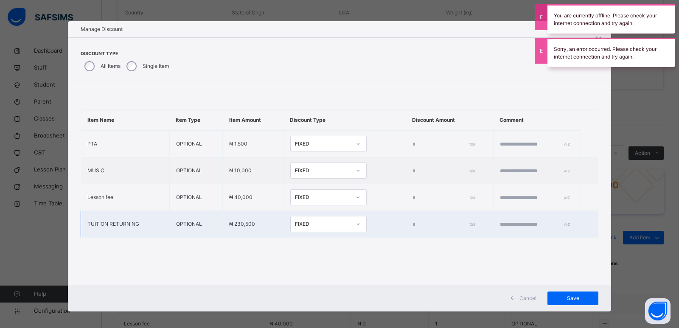
click at [412, 224] on input "*" at bounding box center [442, 225] width 60 height 8
type input "****"
click at [573, 302] on div "Save" at bounding box center [572, 298] width 51 height 14
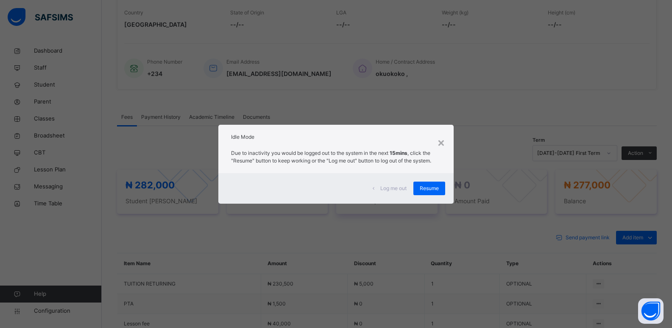
click at [438, 188] on span "Resume" at bounding box center [429, 188] width 19 height 8
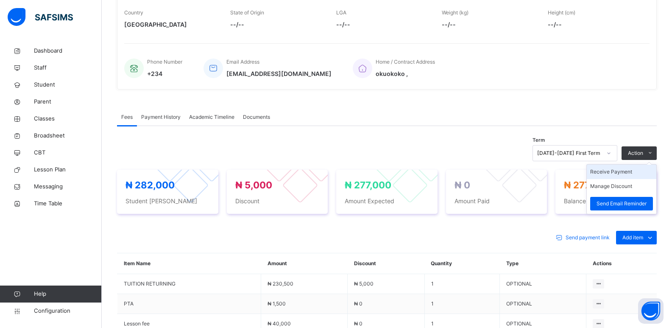
click at [604, 170] on li "Receive Payment" at bounding box center [622, 172] width 70 height 14
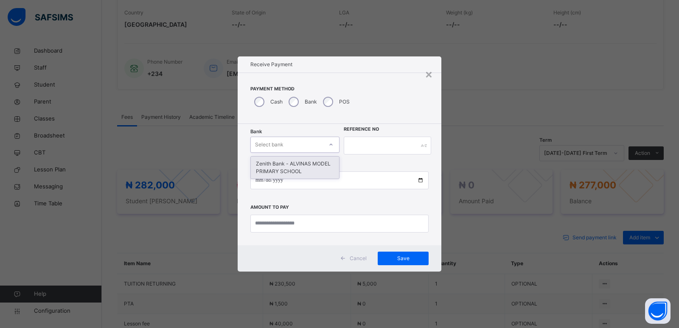
click at [283, 149] on div "Select bank" at bounding box center [269, 145] width 28 height 16
click at [285, 170] on div "Zenith Bank - ALVINAS MODEL PRIMARY SCHOOL" at bounding box center [295, 167] width 88 height 22
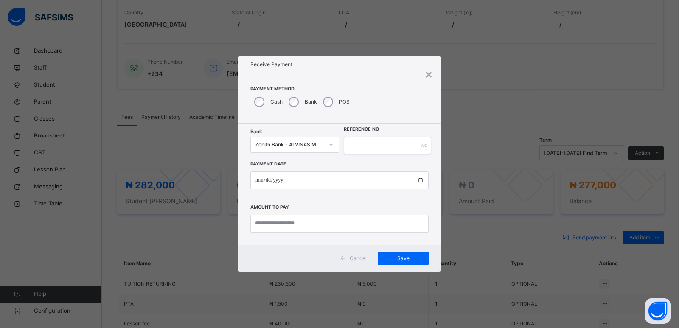
click at [364, 145] on input "text" at bounding box center [387, 146] width 87 height 18
type input "*******"
click at [257, 182] on input "date" at bounding box center [339, 180] width 178 height 18
type input "**********"
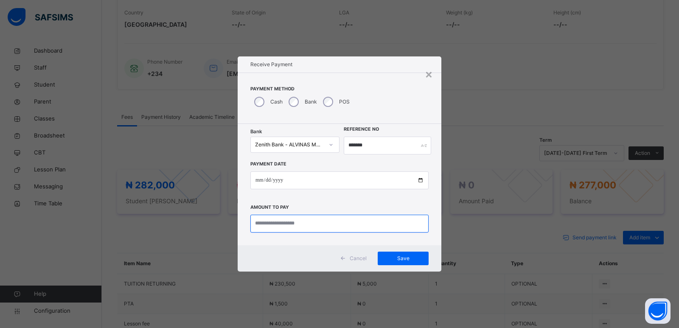
click at [263, 221] on input "currency" at bounding box center [339, 224] width 178 height 18
type input "*********"
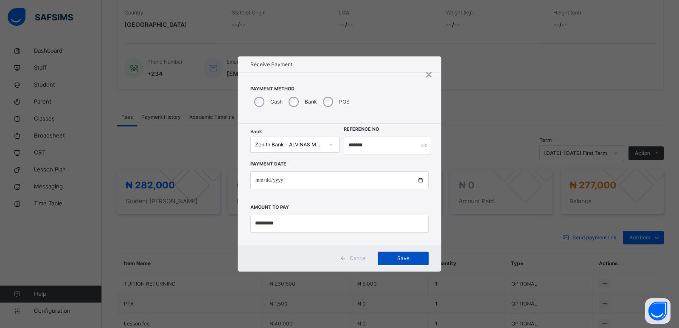
click at [400, 263] on div "Save" at bounding box center [402, 258] width 51 height 14
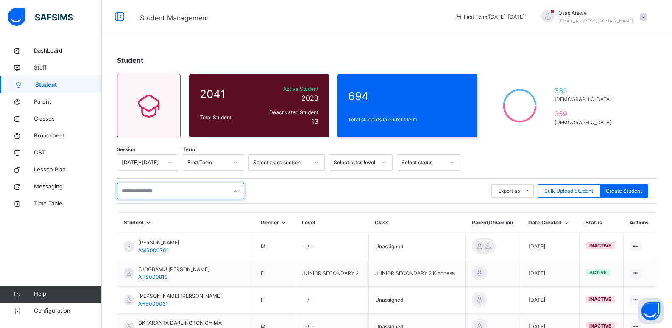
click at [185, 193] on input "text" at bounding box center [180, 191] width 127 height 16
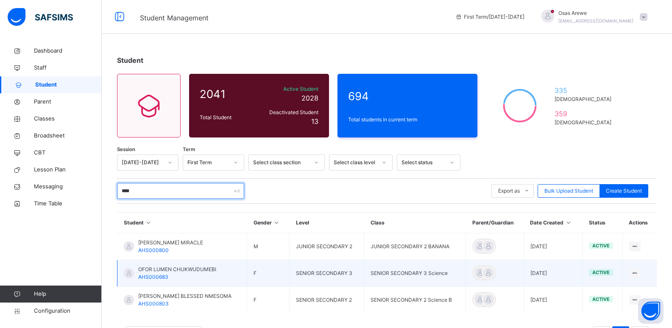
type input "****"
click at [179, 268] on span "OFOR LUMEN CHUKWUDUMEBI" at bounding box center [177, 269] width 78 height 8
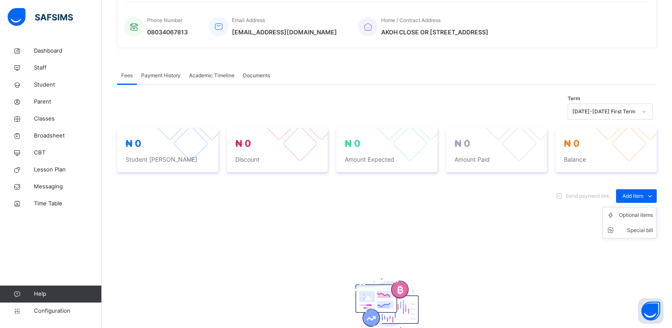
scroll to position [212, 0]
click at [632, 218] on div "Optional items" at bounding box center [636, 214] width 34 height 8
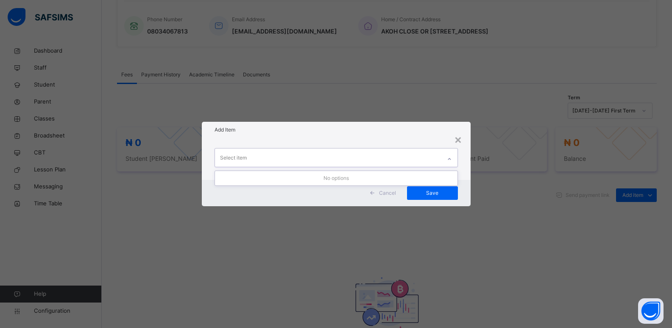
drag, startPoint x: 424, startPoint y: 156, endPoint x: 313, endPoint y: 164, distance: 111.9
click at [423, 157] on div "Select item" at bounding box center [328, 157] width 226 height 18
click at [446, 160] on div at bounding box center [449, 159] width 14 height 14
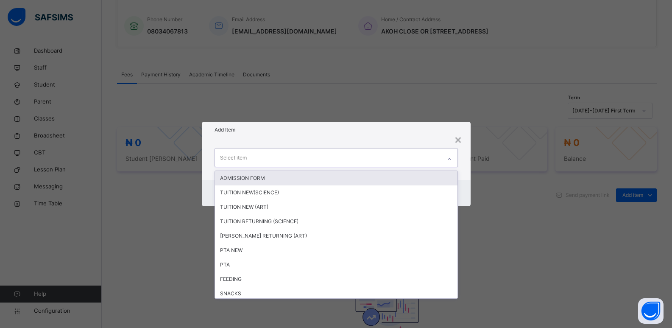
click at [446, 160] on div at bounding box center [449, 159] width 14 height 14
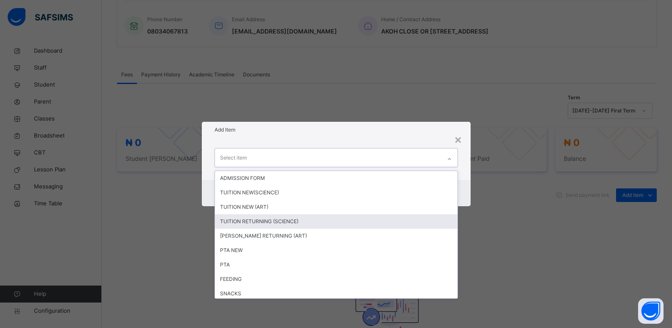
click at [340, 220] on div "TUITION RETURNING (SCIENCE)" at bounding box center [336, 221] width 243 height 14
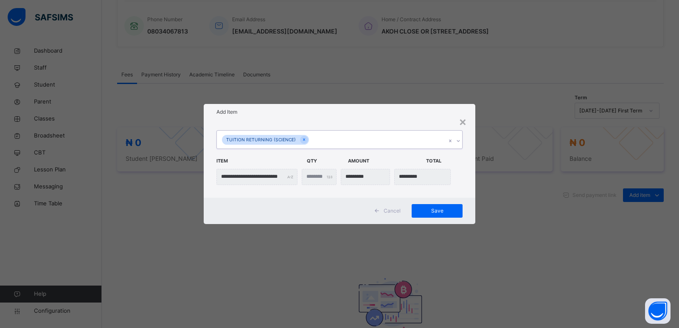
click at [460, 141] on icon at bounding box center [457, 141] width 5 height 8
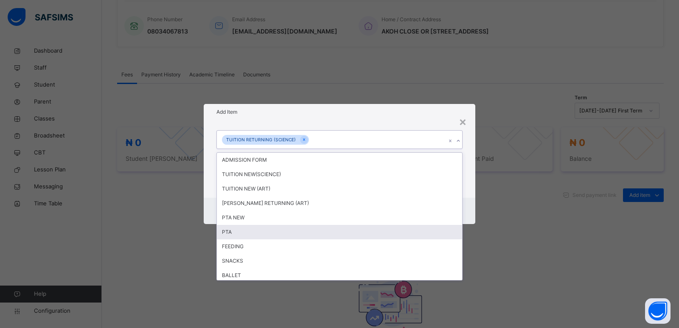
click at [335, 231] on div "PTA" at bounding box center [339, 232] width 245 height 14
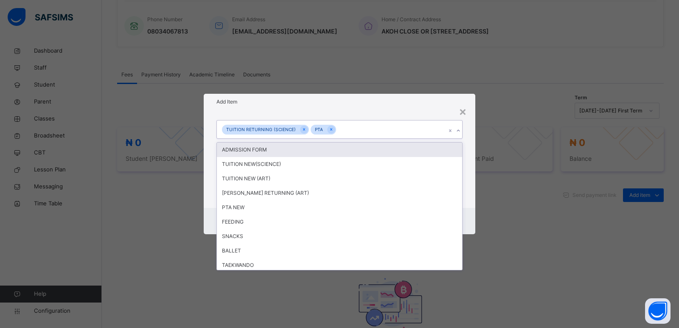
click at [461, 131] on div at bounding box center [458, 131] width 8 height 14
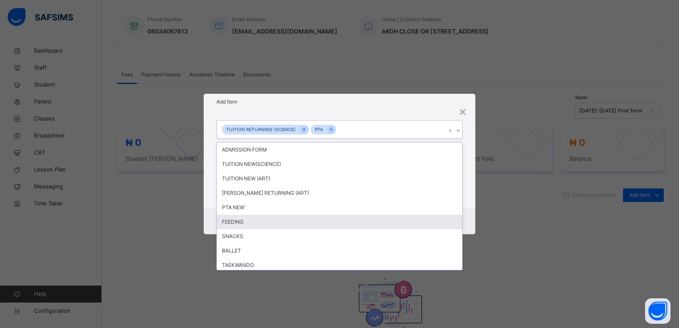
drag, startPoint x: 260, startPoint y: 222, endPoint x: 300, endPoint y: 205, distance: 42.9
click at [263, 221] on div "FEEDING" at bounding box center [339, 222] width 245 height 14
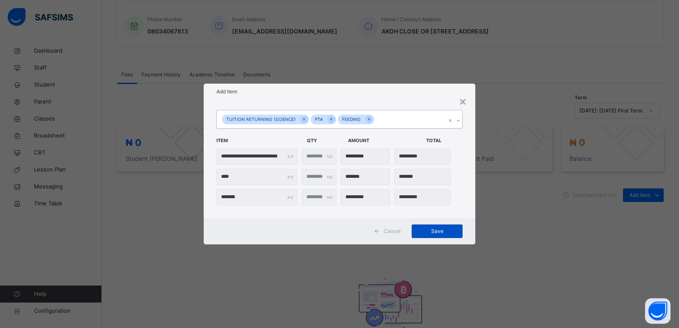
click at [441, 233] on span "Save" at bounding box center [437, 231] width 38 height 8
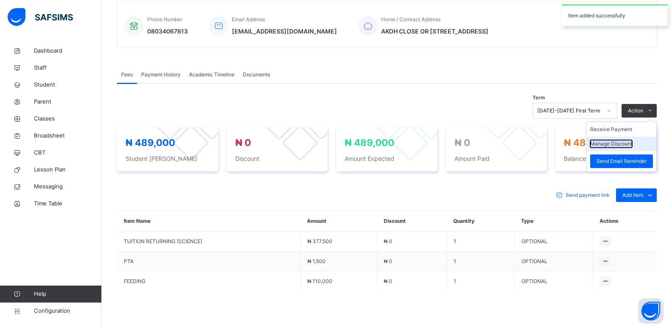
click at [613, 145] on button "Manage Discount" at bounding box center [611, 144] width 42 height 8
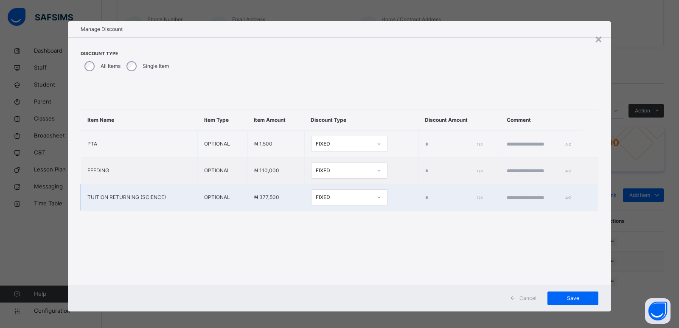
click at [418, 196] on td "*" at bounding box center [459, 197] width 82 height 27
click at [425, 196] on input "*" at bounding box center [453, 198] width 56 height 8
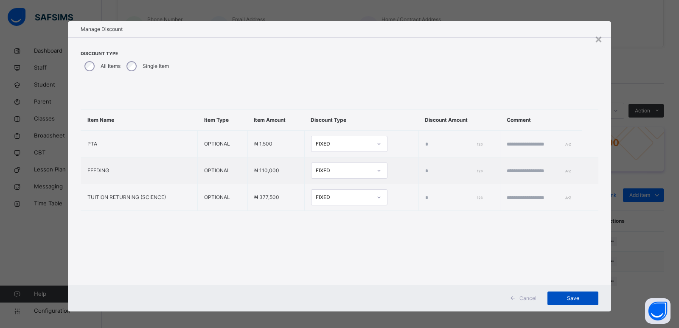
type input "*****"
click at [571, 298] on span "Save" at bounding box center [572, 298] width 38 height 8
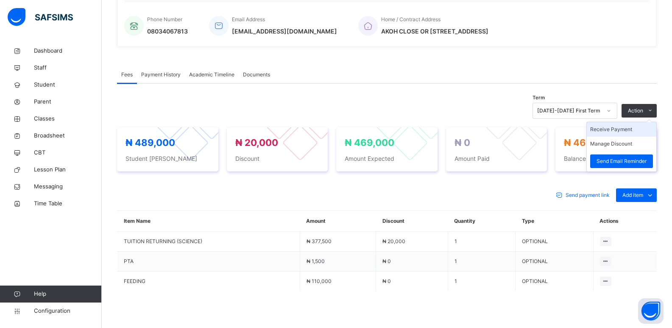
click at [612, 133] on li "Receive Payment" at bounding box center [622, 129] width 70 height 14
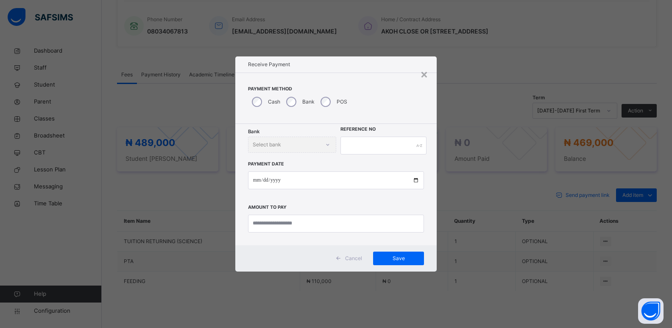
click at [293, 106] on div "Bank" at bounding box center [299, 102] width 34 height 18
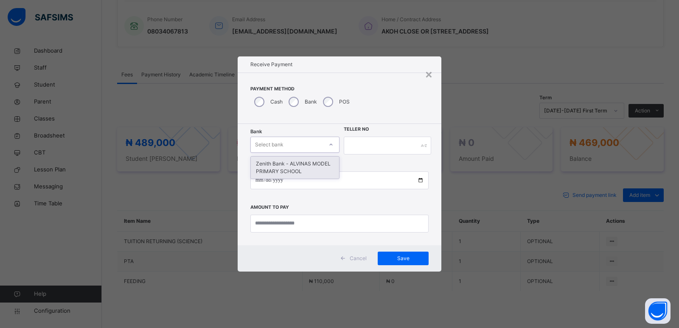
drag, startPoint x: 288, startPoint y: 140, endPoint x: 287, endPoint y: 156, distance: 15.7
click at [288, 142] on div "Select bank" at bounding box center [287, 144] width 72 height 13
drag, startPoint x: 288, startPoint y: 162, endPoint x: 377, endPoint y: 150, distance: 90.6
click at [292, 162] on div "Zenith Bank - ALVINAS MODEL PRIMARY SCHOOL" at bounding box center [295, 167] width 88 height 22
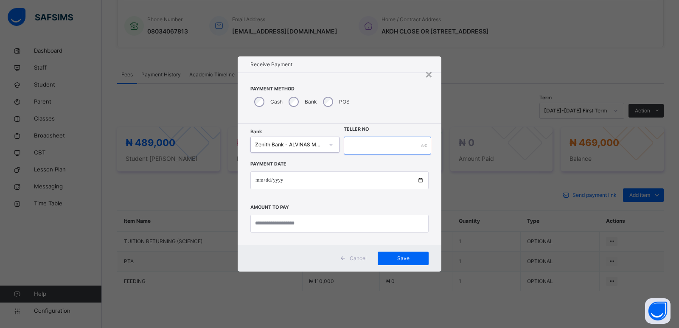
click at [380, 147] on input "text" at bounding box center [387, 146] width 87 height 18
type input "*******"
click at [262, 177] on input "date" at bounding box center [339, 180] width 178 height 18
type input "**********"
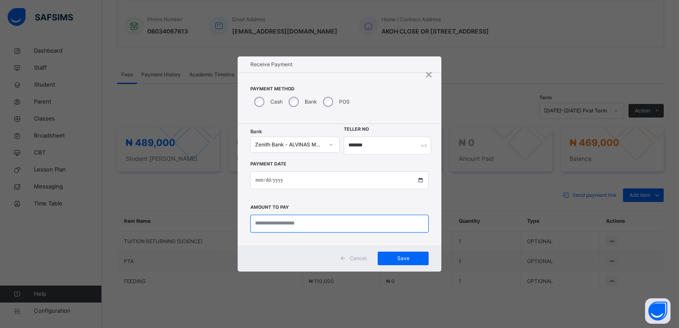
click at [267, 225] on input "currency" at bounding box center [339, 224] width 178 height 18
type input "*********"
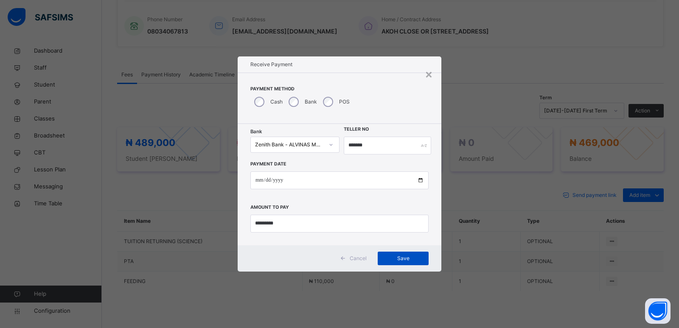
click at [397, 253] on div "Save" at bounding box center [402, 258] width 51 height 14
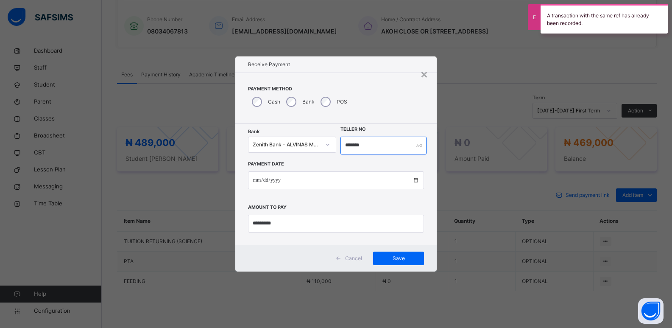
click at [350, 148] on input "*******" at bounding box center [384, 146] width 87 height 18
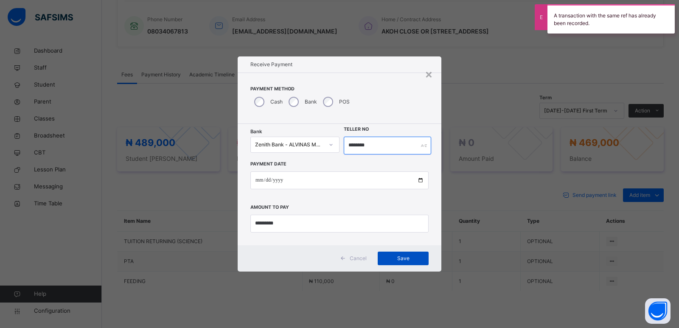
type input "********"
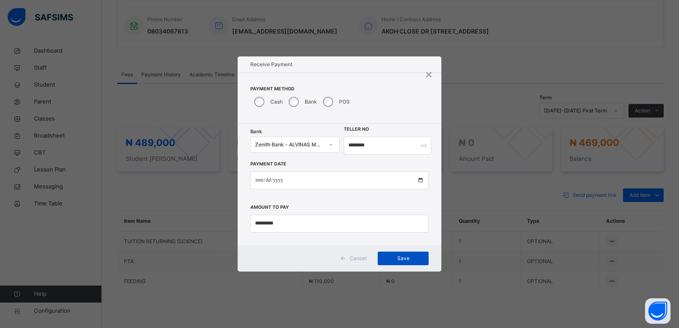
click at [394, 254] on div "Save" at bounding box center [402, 258] width 51 height 14
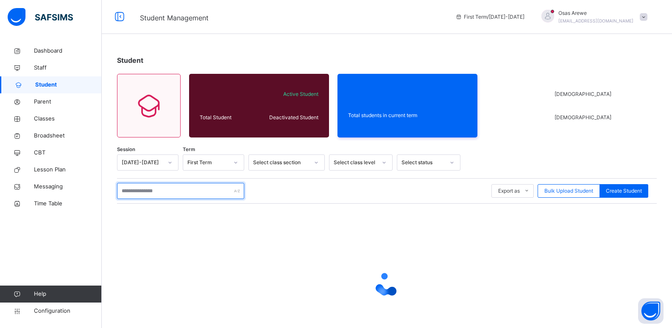
click at [205, 193] on input "text" at bounding box center [180, 191] width 127 height 16
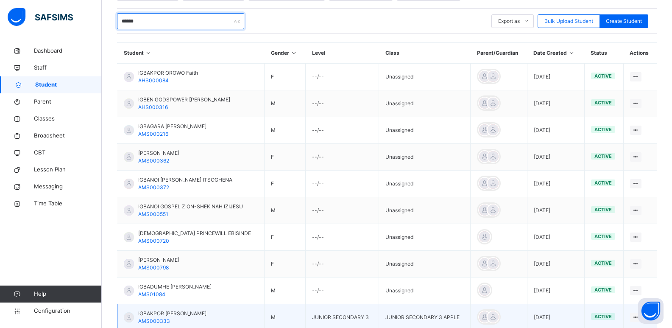
scroll to position [212, 0]
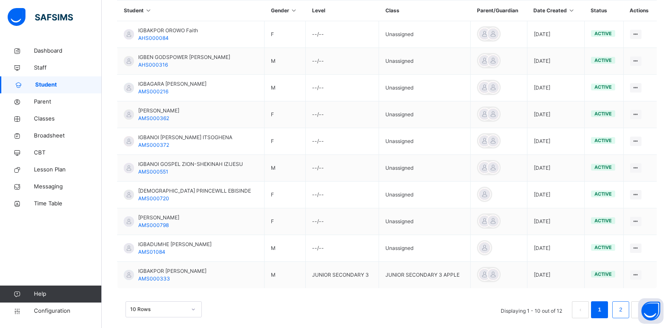
type input "******"
click at [625, 312] on link "2" at bounding box center [621, 309] width 8 height 11
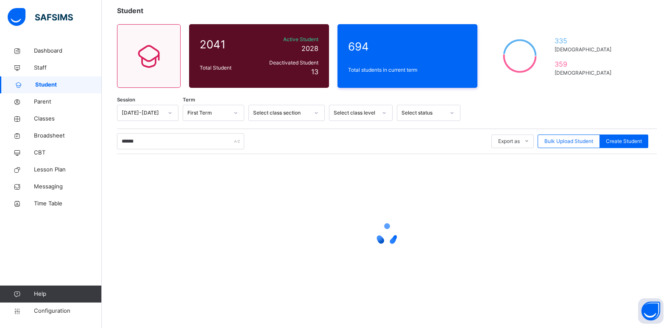
scroll to position [10, 0]
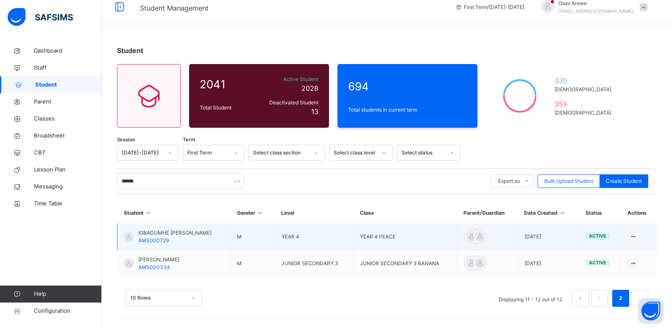
click at [167, 233] on span "IGBADUMHE HAROLD ESHIOBODE" at bounding box center [174, 233] width 73 height 8
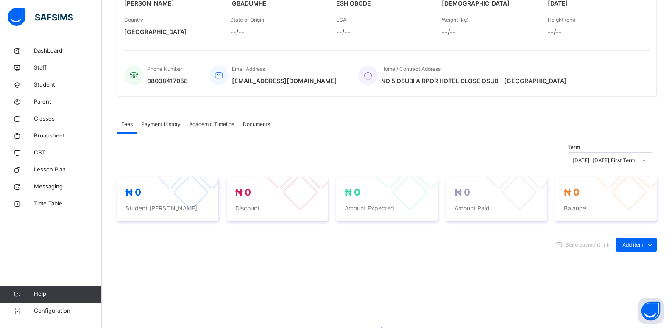
scroll to position [170, 0]
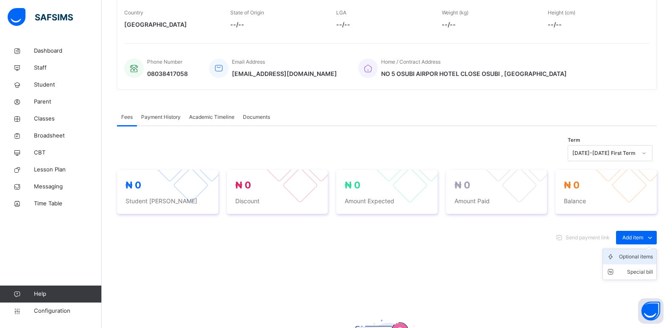
click at [633, 258] on div "Optional items" at bounding box center [636, 256] width 34 height 8
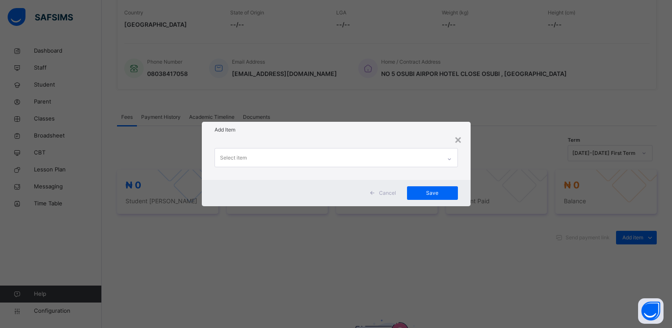
click at [449, 159] on icon at bounding box center [449, 159] width 5 height 8
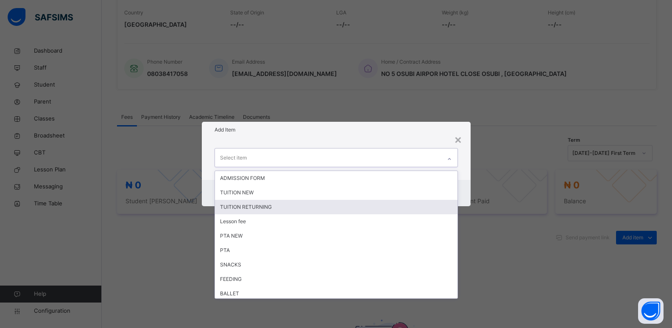
click at [326, 211] on div "TUITION RETURNING" at bounding box center [336, 207] width 243 height 14
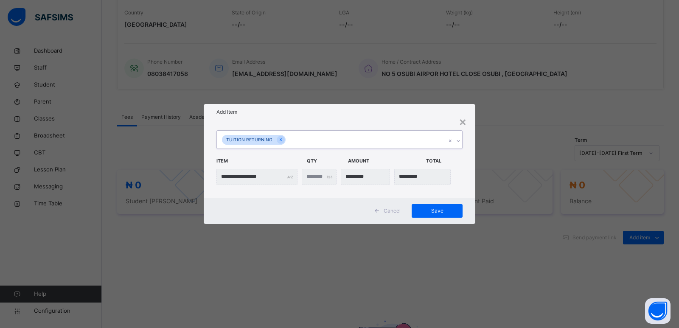
click at [456, 145] on div at bounding box center [458, 141] width 8 height 14
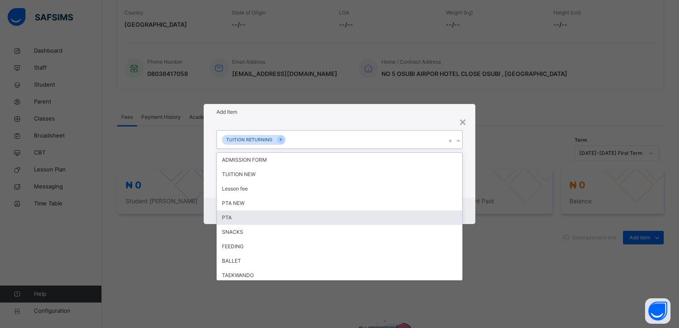
click at [271, 218] on div "PTA" at bounding box center [339, 217] width 245 height 14
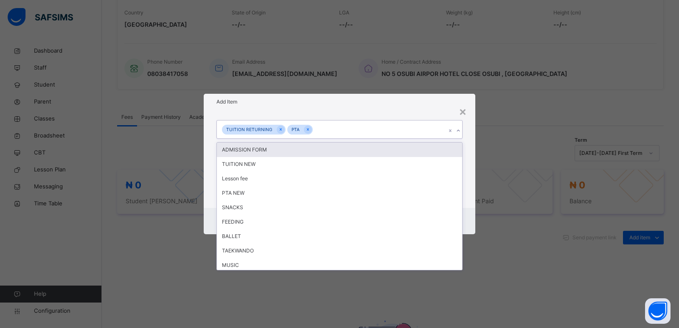
drag, startPoint x: 458, startPoint y: 128, endPoint x: 384, endPoint y: 145, distance: 76.0
click at [458, 129] on icon at bounding box center [457, 130] width 5 height 8
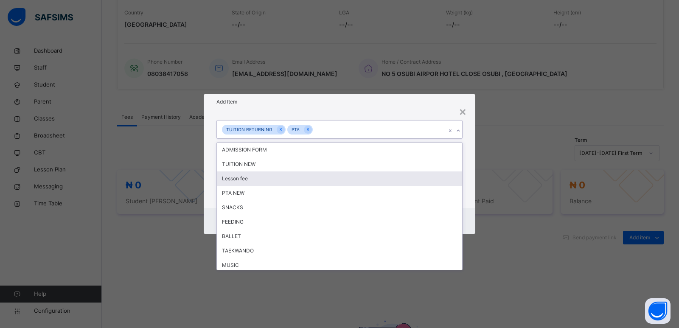
drag, startPoint x: 346, startPoint y: 173, endPoint x: 446, endPoint y: 125, distance: 111.0
click at [363, 166] on div "ADMISSION FORM TUITION NEW Lesson fee PTA NEW SNACKS FEEDING BALLET TAEKWANDO M…" at bounding box center [339, 205] width 245 height 127
click at [381, 184] on div "Lesson fee" at bounding box center [339, 178] width 245 height 14
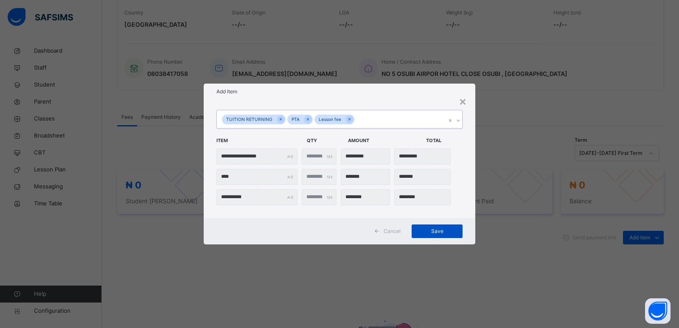
click at [430, 232] on span "Save" at bounding box center [437, 231] width 38 height 8
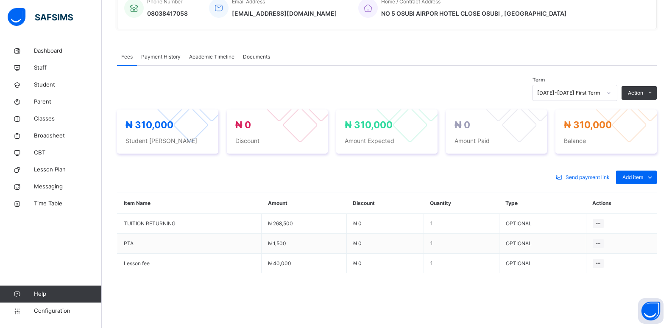
scroll to position [254, 0]
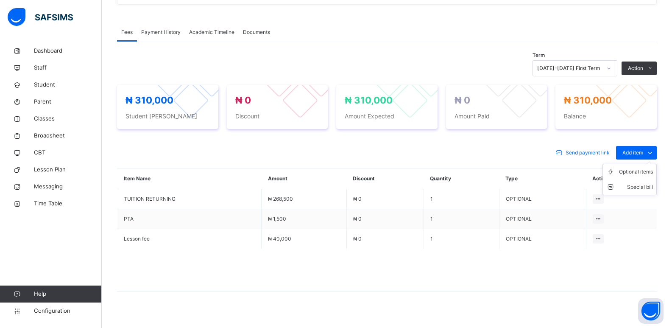
click at [643, 168] on ul "Optional items Special bill" at bounding box center [630, 179] width 54 height 31
click at [639, 172] on div "Optional items" at bounding box center [636, 172] width 34 height 8
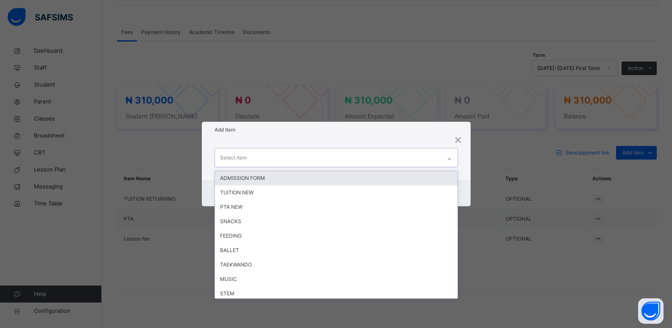
drag, startPoint x: 453, startPoint y: 162, endPoint x: 408, endPoint y: 178, distance: 48.2
click at [453, 162] on div at bounding box center [449, 159] width 14 height 14
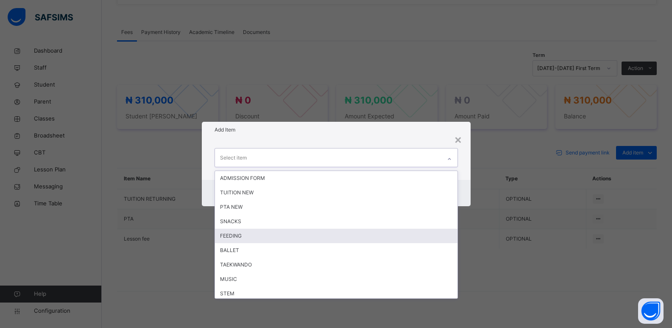
drag, startPoint x: 345, startPoint y: 237, endPoint x: 412, endPoint y: 218, distance: 69.8
click at [345, 235] on div "FEEDING" at bounding box center [336, 236] width 243 height 14
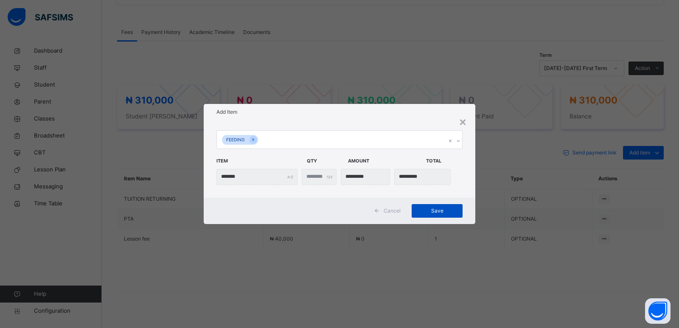
click at [424, 212] on span "Save" at bounding box center [437, 211] width 38 height 8
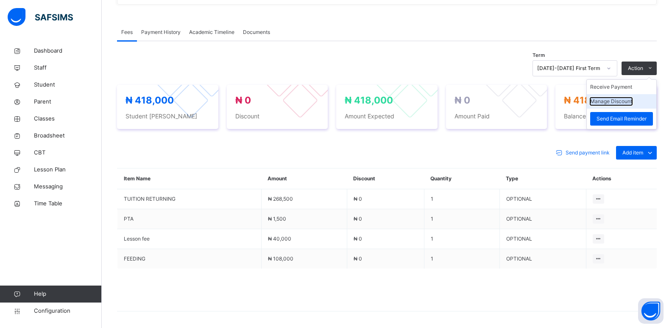
click at [614, 103] on button "Manage Discount" at bounding box center [611, 102] width 42 height 8
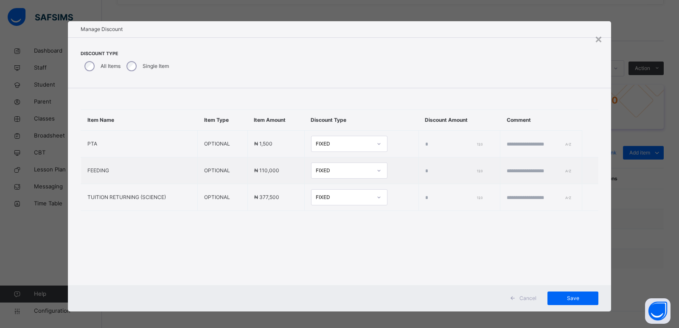
type input "*"
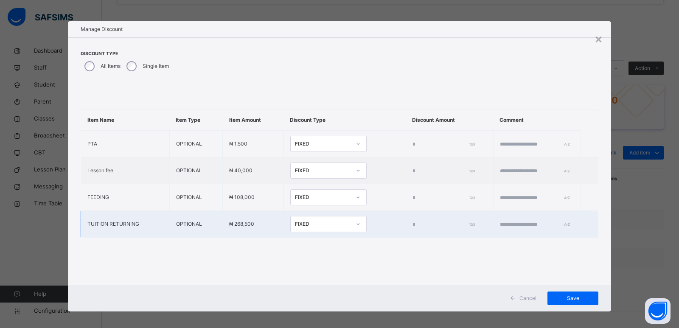
click at [412, 223] on input "*" at bounding box center [442, 225] width 60 height 8
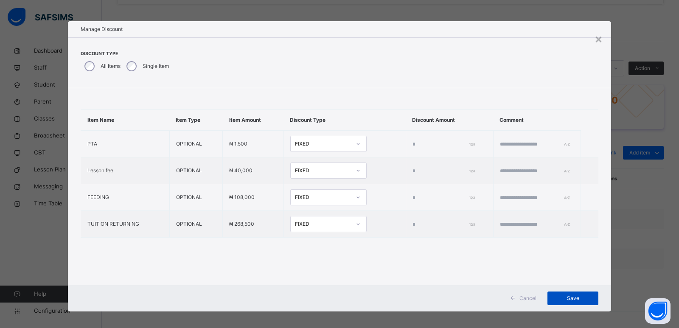
type input "*****"
click at [563, 296] on span "Save" at bounding box center [572, 298] width 38 height 8
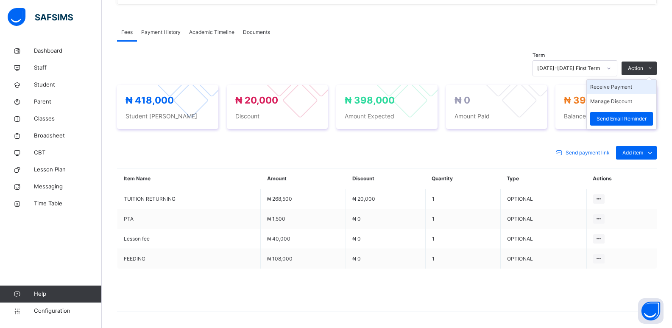
click at [619, 86] on li "Receive Payment" at bounding box center [622, 87] width 70 height 14
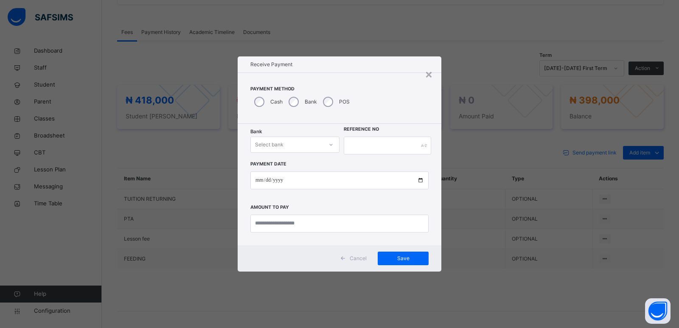
click at [264, 144] on div "Select bank" at bounding box center [269, 145] width 28 height 16
drag, startPoint x: 268, startPoint y: 166, endPoint x: 328, endPoint y: 151, distance: 62.2
click at [273, 165] on div "Zenith Bank - ALVINAS MODEL PRIMARY SCHOOL" at bounding box center [295, 167] width 88 height 22
click at [361, 144] on input "text" at bounding box center [387, 146] width 87 height 18
type input "*"
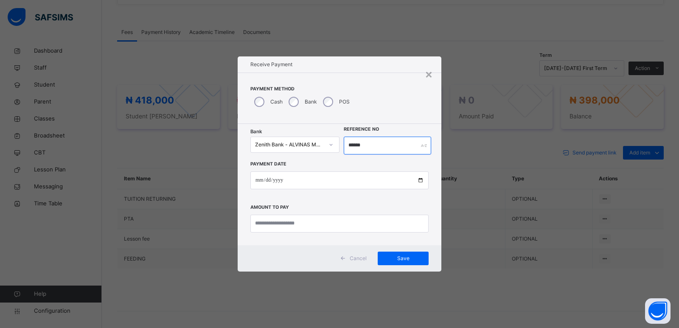
type input "******"
click at [258, 182] on input "date" at bounding box center [339, 180] width 178 height 18
type input "**********"
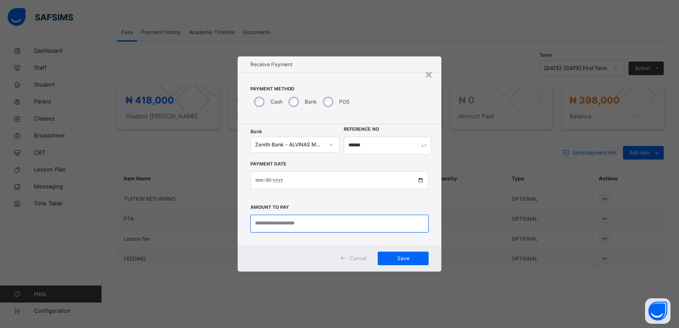
click at [262, 226] on input "currency" at bounding box center [339, 224] width 178 height 18
type input "*********"
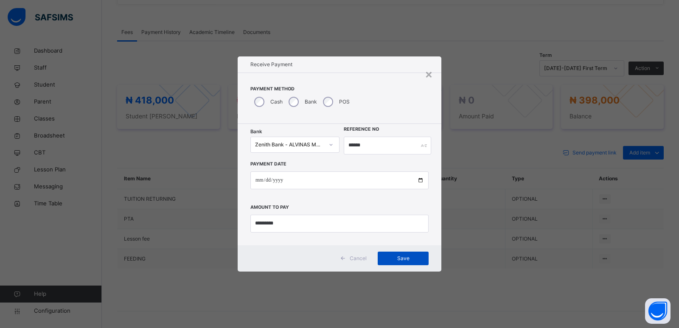
click at [400, 263] on div "Save" at bounding box center [402, 258] width 51 height 14
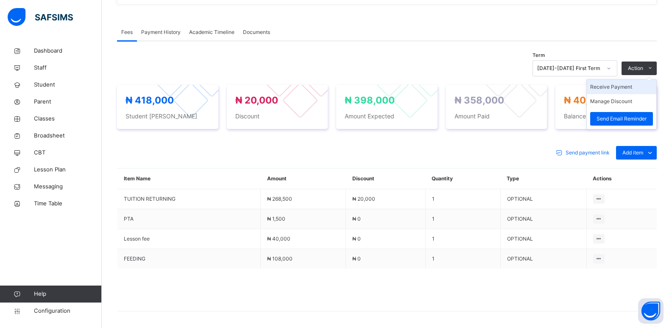
click at [620, 87] on li "Receive Payment" at bounding box center [622, 87] width 70 height 14
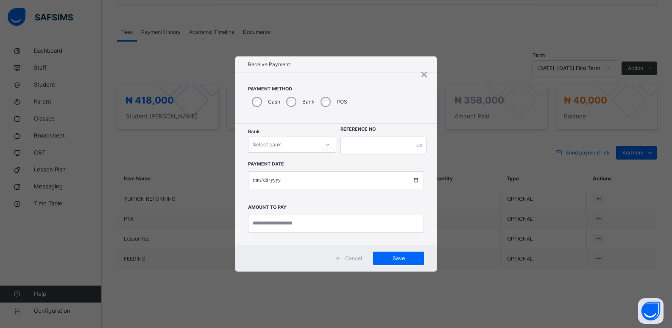
drag, startPoint x: 289, startPoint y: 141, endPoint x: 286, endPoint y: 148, distance: 7.6
click at [288, 143] on div "Select bank" at bounding box center [284, 144] width 71 height 13
click at [283, 159] on div "Zenith Bank - ALVINAS MODEL PRIMARY SCHOOL" at bounding box center [292, 167] width 87 height 22
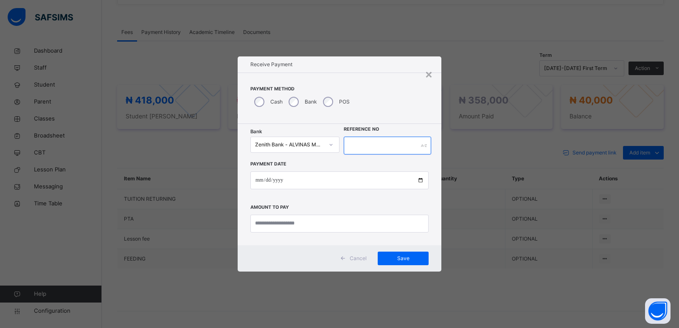
click at [360, 150] on input "text" at bounding box center [387, 146] width 87 height 18
type input "******"
click at [259, 182] on input "date" at bounding box center [339, 180] width 178 height 18
type input "**********"
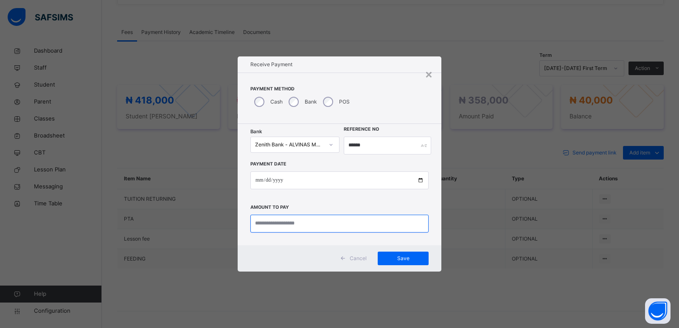
click at [266, 222] on input "currency" at bounding box center [339, 224] width 178 height 18
type input "********"
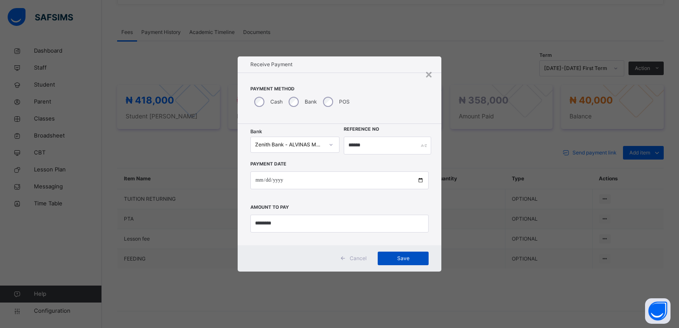
click at [399, 260] on span "Save" at bounding box center [403, 258] width 38 height 8
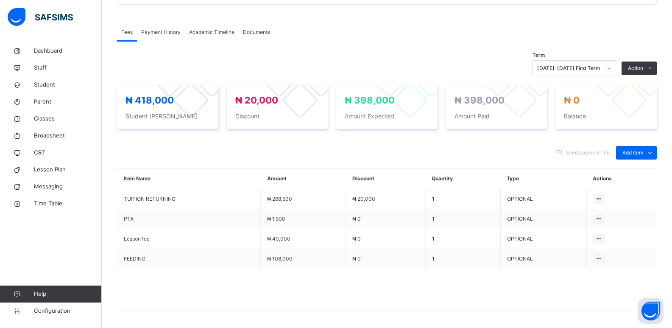
scroll to position [10, 0]
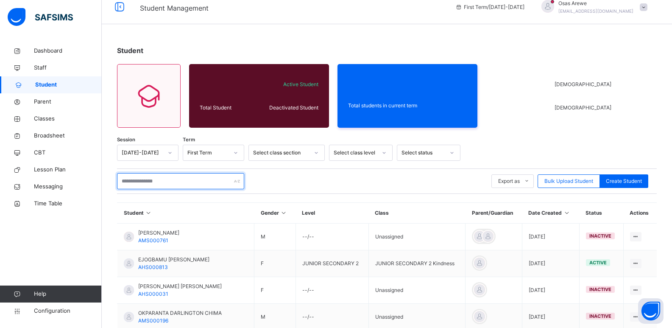
click at [156, 183] on input "text" at bounding box center [180, 181] width 127 height 16
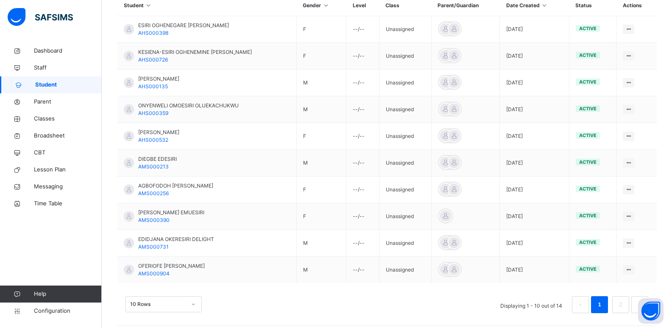
scroll to position [222, 0]
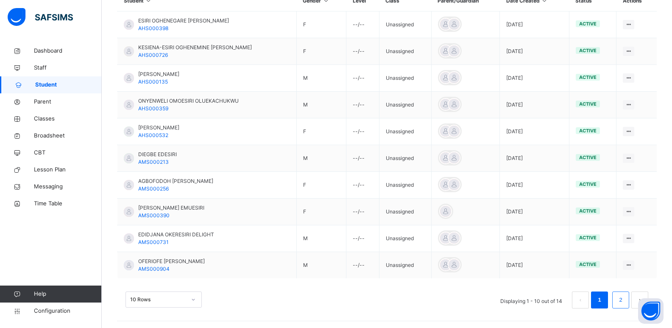
type input "*****"
click at [625, 298] on link "2" at bounding box center [621, 299] width 8 height 11
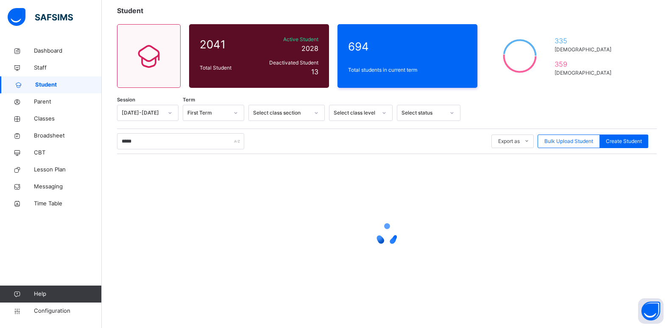
scroll to position [63, 0]
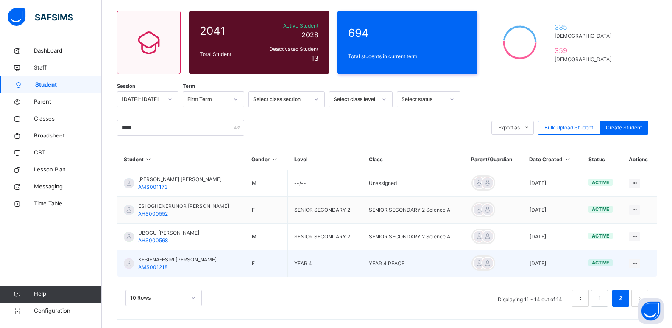
click at [168, 260] on span "KESIENA-ESIRI OGHENETEJIRI ANNABELLE" at bounding box center [177, 260] width 78 height 8
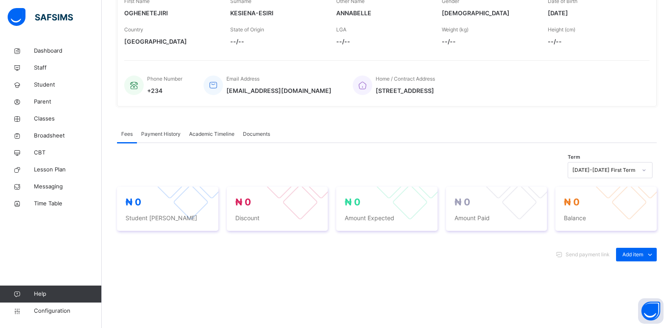
scroll to position [170, 0]
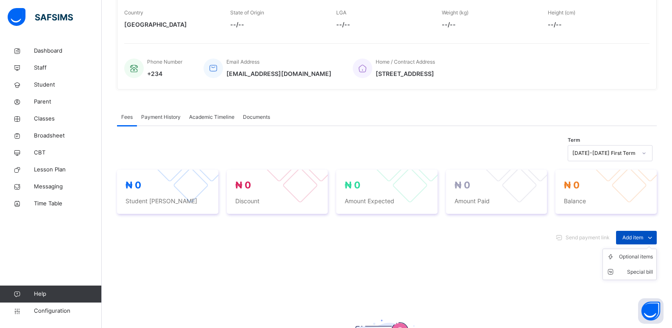
click at [633, 237] on span "Add item" at bounding box center [633, 238] width 21 height 8
click at [633, 257] on div "Optional items" at bounding box center [636, 256] width 34 height 8
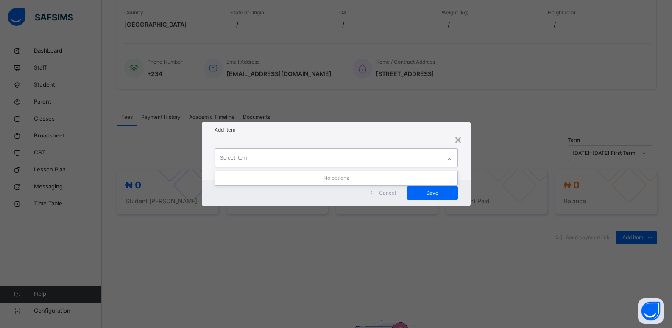
click at [452, 157] on icon at bounding box center [449, 159] width 5 height 8
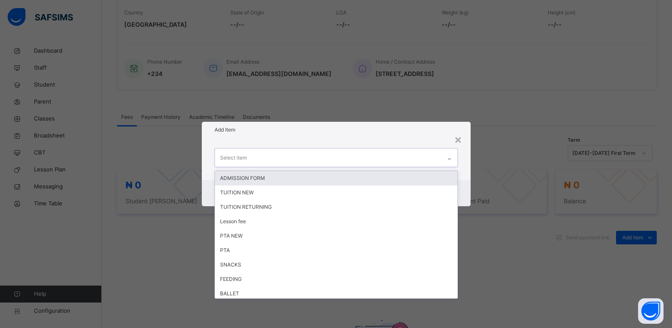
click at [446, 158] on div at bounding box center [449, 159] width 14 height 14
click at [449, 161] on icon at bounding box center [449, 159] width 5 height 8
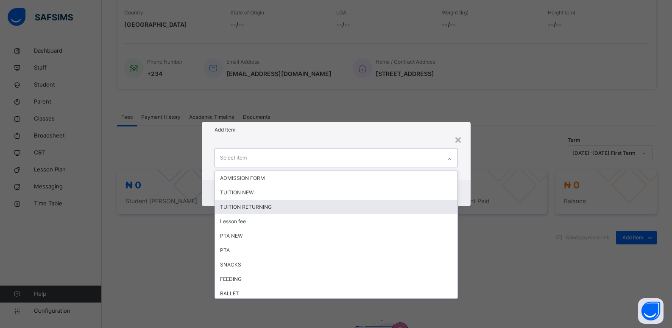
drag, startPoint x: 290, startPoint y: 208, endPoint x: 356, endPoint y: 190, distance: 68.4
click at [292, 206] on div "TUITION RETURNING" at bounding box center [336, 207] width 243 height 14
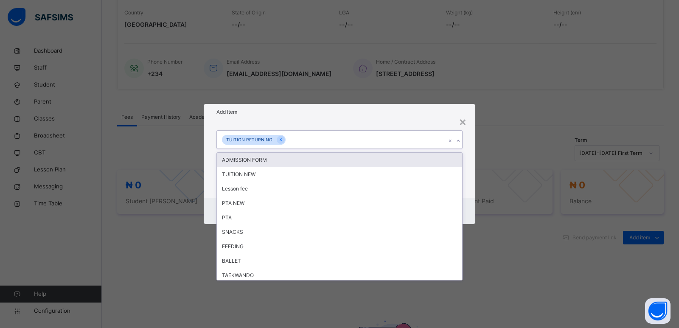
click at [460, 144] on div at bounding box center [458, 141] width 8 height 14
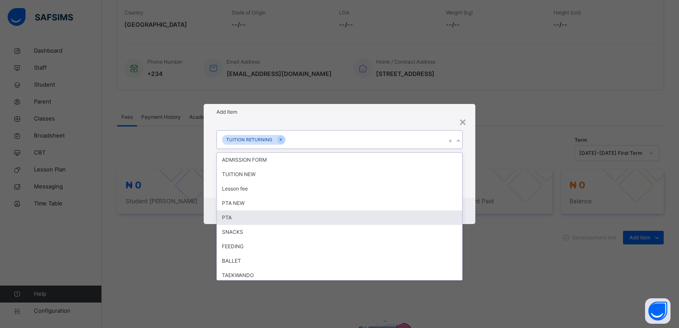
drag, startPoint x: 316, startPoint y: 218, endPoint x: 327, endPoint y: 214, distance: 10.7
click at [316, 217] on div "PTA" at bounding box center [339, 217] width 245 height 14
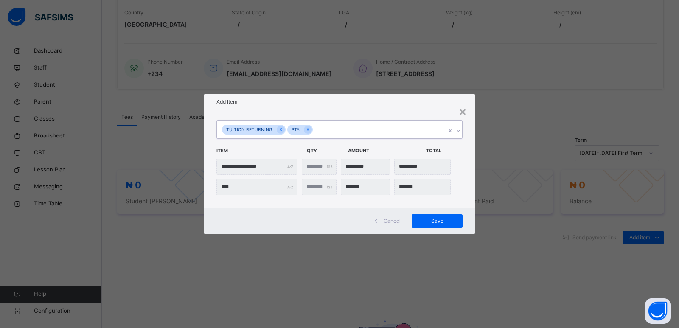
click at [458, 132] on icon at bounding box center [457, 130] width 5 height 8
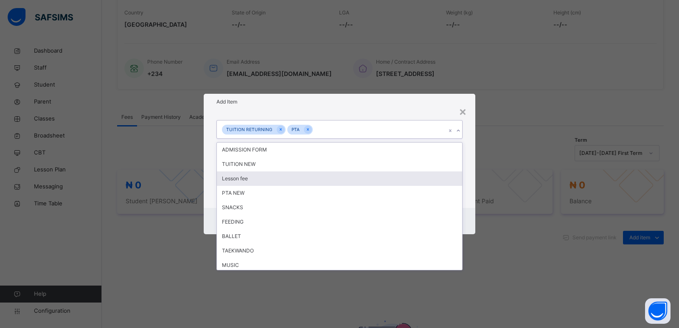
drag, startPoint x: 310, startPoint y: 176, endPoint x: 481, endPoint y: 143, distance: 174.1
click at [313, 176] on div "Lesson fee" at bounding box center [339, 178] width 245 height 14
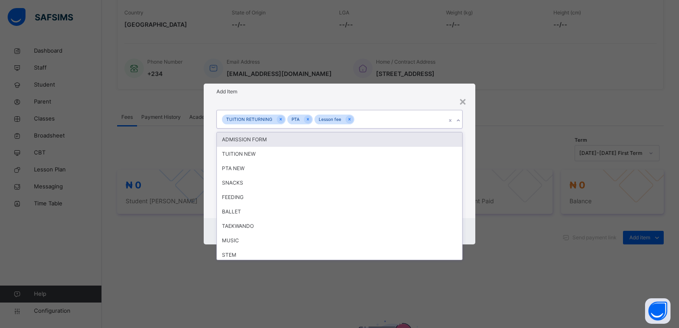
drag, startPoint x: 458, startPoint y: 120, endPoint x: 463, endPoint y: 128, distance: 9.5
click at [458, 122] on icon at bounding box center [457, 120] width 5 height 8
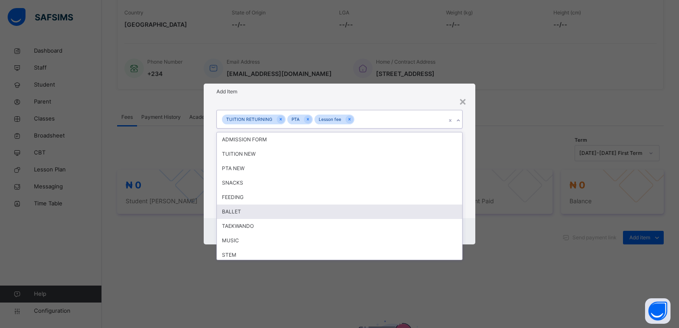
click at [281, 213] on div "BALLET" at bounding box center [339, 211] width 245 height 14
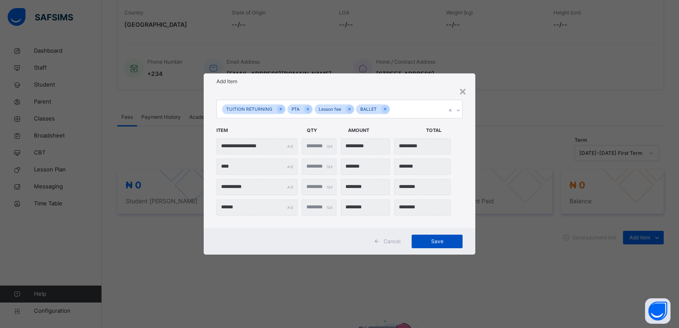
click at [440, 242] on span "Save" at bounding box center [437, 241] width 38 height 8
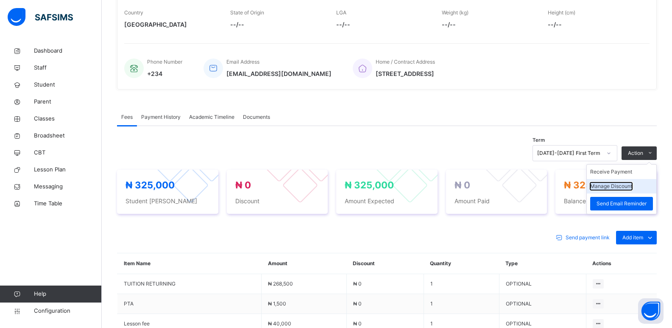
click at [615, 185] on button "Manage Discount" at bounding box center [611, 186] width 42 height 8
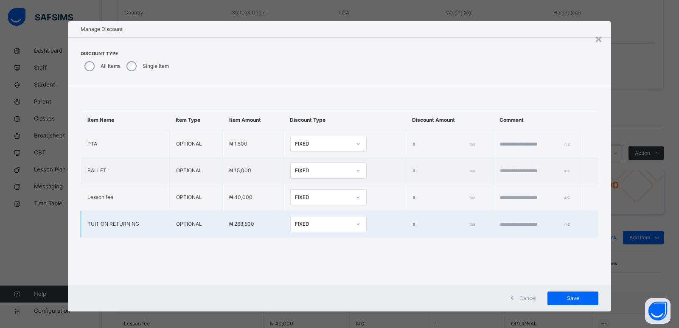
click at [412, 226] on input "*" at bounding box center [442, 225] width 60 height 8
type input "*****"
click at [565, 296] on span "Save" at bounding box center [572, 298] width 38 height 8
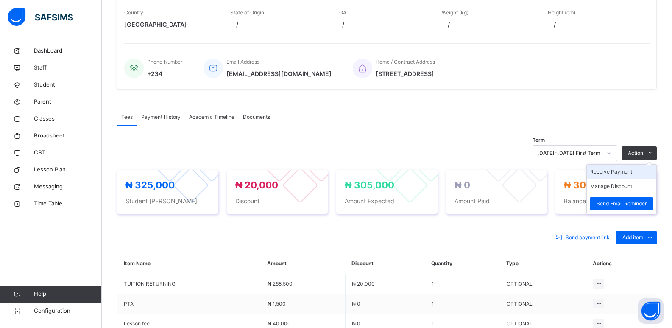
click at [616, 173] on li "Receive Payment" at bounding box center [622, 172] width 70 height 14
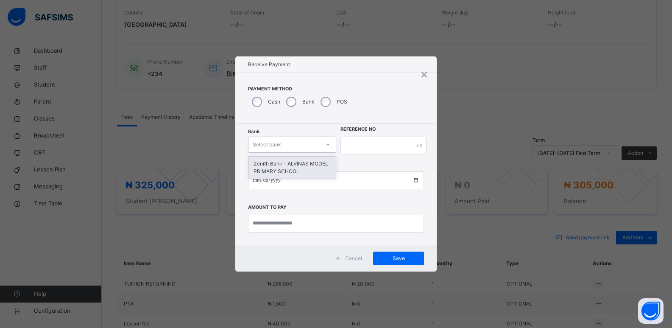
click at [265, 143] on div "Select bank" at bounding box center [267, 145] width 28 height 16
drag, startPoint x: 275, startPoint y: 170, endPoint x: 309, endPoint y: 159, distance: 35.4
click at [282, 164] on div "Zenith Bank - ALVINAS MODEL PRIMARY SCHOOL" at bounding box center [292, 167] width 87 height 22
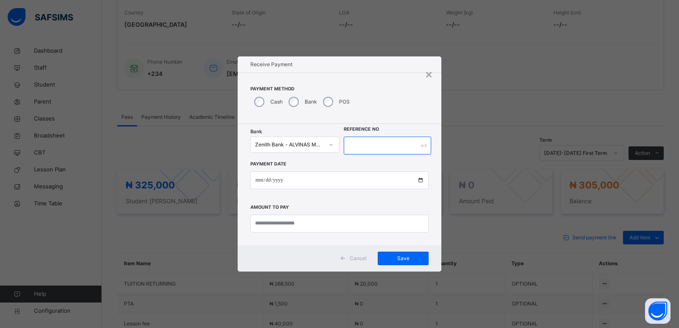
click at [357, 143] on input "text" at bounding box center [387, 146] width 87 height 18
type input "******"
click at [260, 182] on input "date" at bounding box center [339, 180] width 178 height 18
type input "**********"
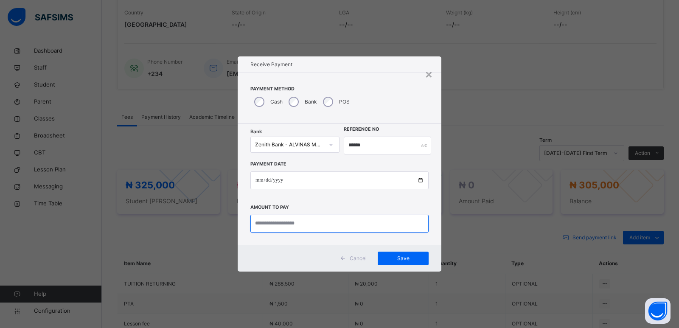
click at [305, 226] on input "currency" at bounding box center [339, 224] width 178 height 18
type input "********"
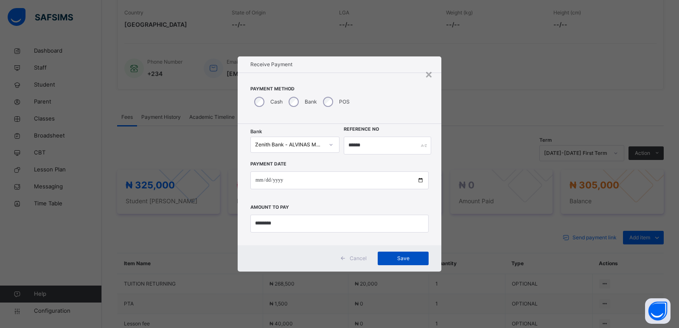
click at [399, 254] on div "Save" at bounding box center [402, 258] width 51 height 14
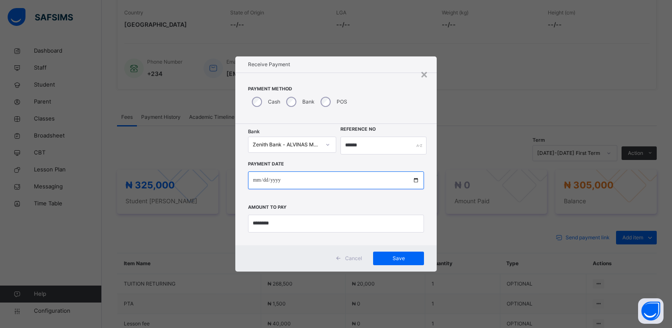
click at [273, 180] on input "**********" at bounding box center [336, 180] width 176 height 18
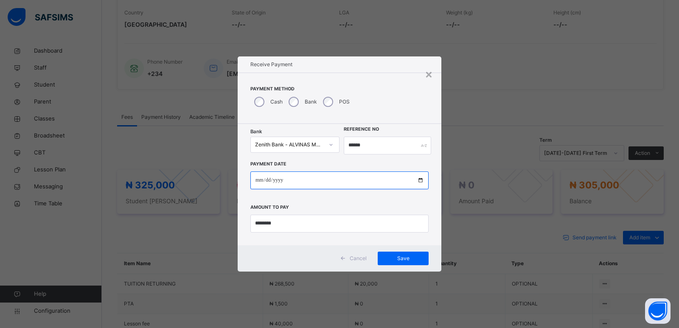
type input "**********"
click at [400, 254] on span "Save" at bounding box center [403, 258] width 38 height 8
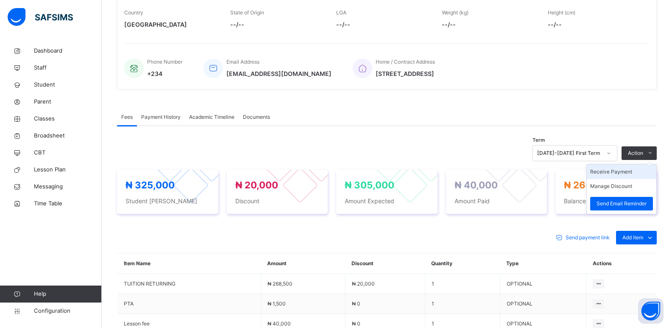
click at [629, 173] on li "Receive Payment" at bounding box center [622, 172] width 70 height 14
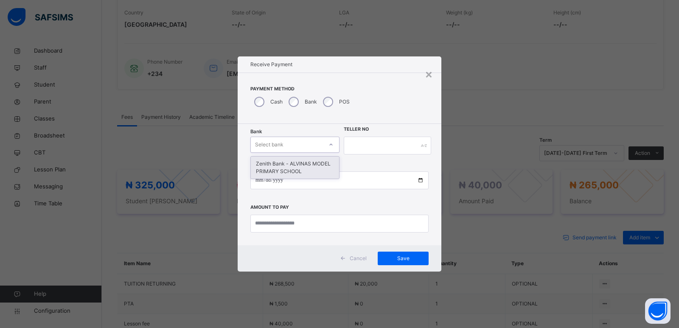
drag, startPoint x: 284, startPoint y: 139, endPoint x: 293, endPoint y: 158, distance: 21.6
click at [286, 145] on div "Select bank" at bounding box center [287, 144] width 72 height 13
drag, startPoint x: 293, startPoint y: 171, endPoint x: 339, endPoint y: 159, distance: 46.9
click at [297, 171] on div "Zenith Bank - ALVINAS MODEL PRIMARY SCHOOL" at bounding box center [295, 167] width 88 height 22
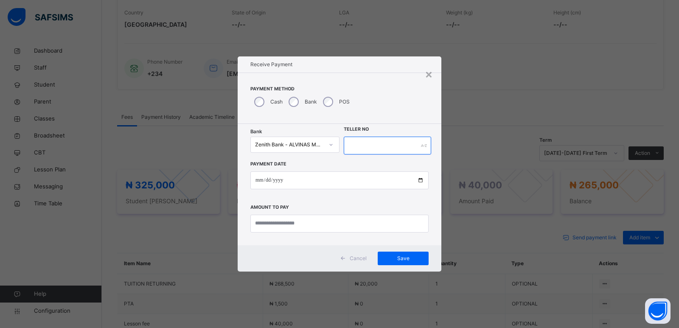
click at [356, 148] on input "text" at bounding box center [387, 146] width 87 height 18
type input "*******"
click at [255, 180] on input "date" at bounding box center [339, 180] width 178 height 18
type input "**********"
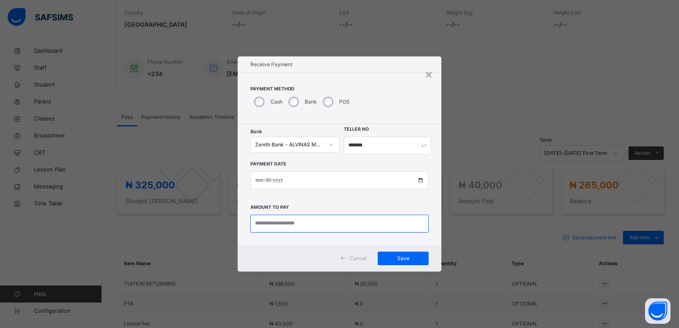
click at [281, 227] on input "currency" at bounding box center [339, 224] width 178 height 18
type input "*********"
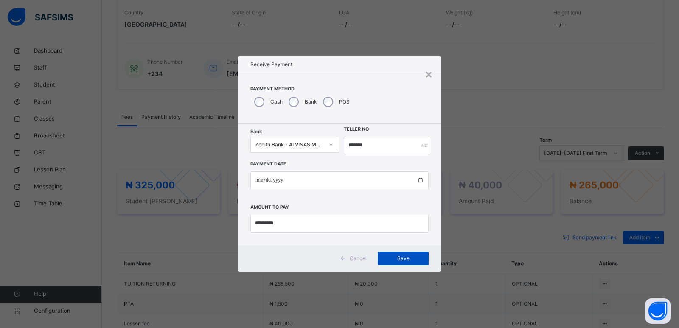
click at [397, 258] on span "Save" at bounding box center [403, 258] width 38 height 8
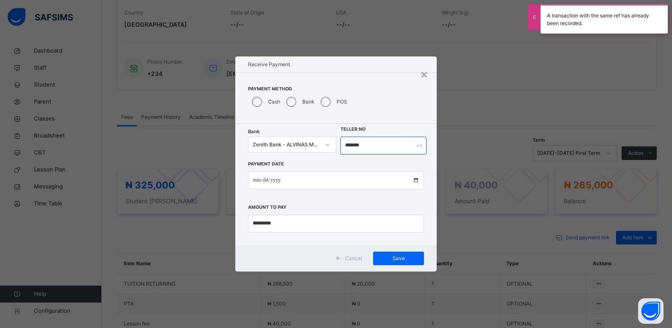
click at [353, 149] on input "*******" at bounding box center [384, 146] width 87 height 18
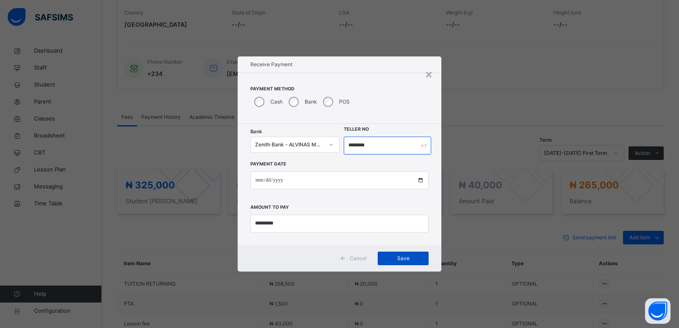
type input "********"
click at [395, 255] on span "Save" at bounding box center [403, 258] width 38 height 8
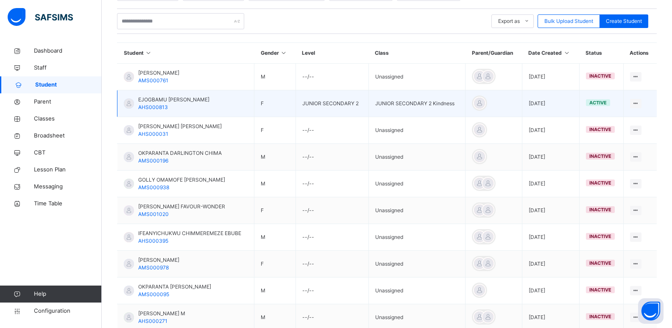
scroll to position [127, 0]
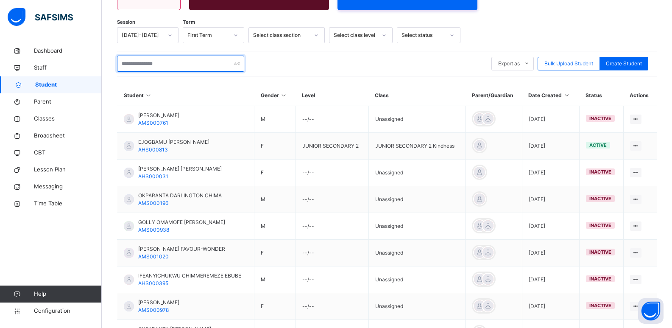
click at [158, 62] on input "text" at bounding box center [180, 64] width 127 height 16
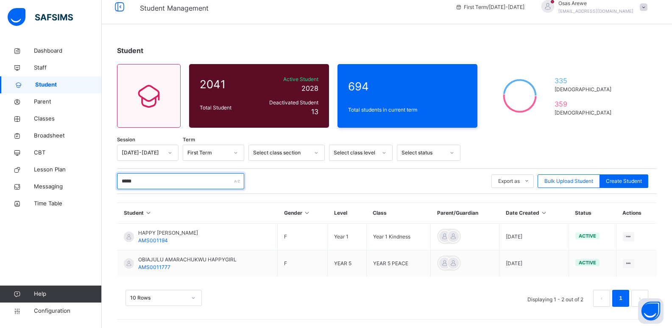
scroll to position [10, 0]
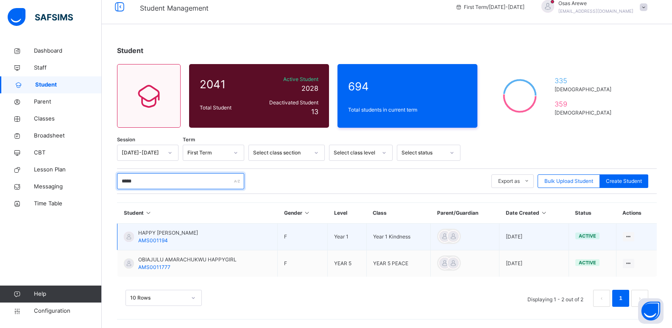
type input "*****"
click at [142, 234] on span "HAPPY ALICIA" at bounding box center [168, 233] width 60 height 8
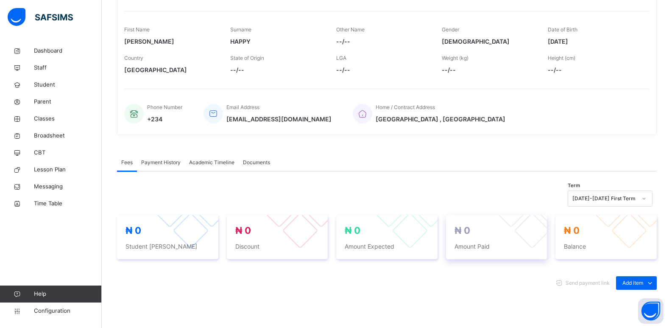
scroll to position [127, 0]
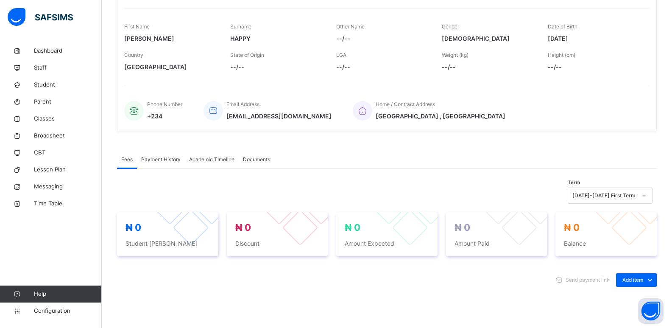
drag, startPoint x: 627, startPoint y: 296, endPoint x: 678, endPoint y: 251, distance: 68.5
click at [0, 0] on div "Optional items" at bounding box center [0, 0] width 0 height 0
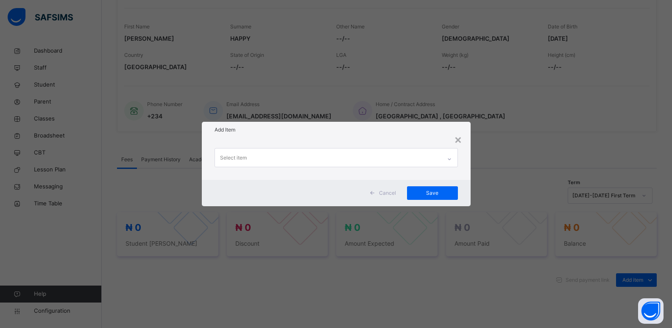
click at [451, 156] on icon at bounding box center [449, 159] width 5 height 8
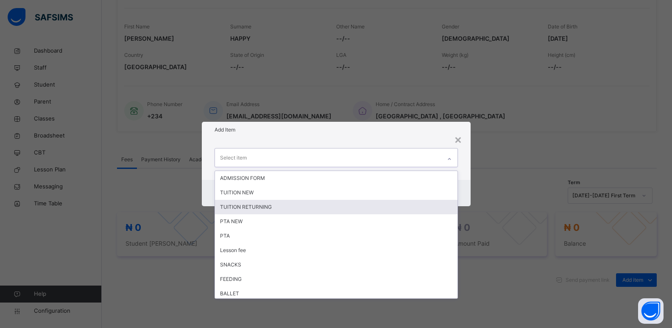
drag, startPoint x: 326, startPoint y: 210, endPoint x: 377, endPoint y: 188, distance: 55.3
click at [327, 209] on div "TUITION RETURNING" at bounding box center [336, 207] width 243 height 14
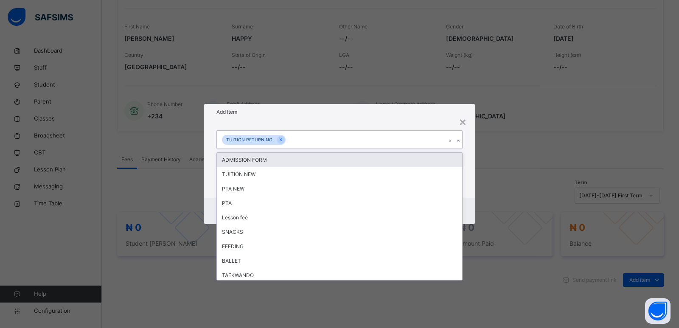
click at [461, 141] on div at bounding box center [458, 141] width 8 height 14
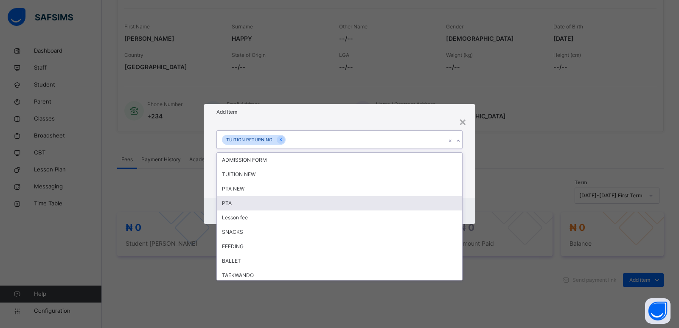
drag, startPoint x: 273, startPoint y: 205, endPoint x: 288, endPoint y: 196, distance: 16.9
click at [274, 202] on div "PTA" at bounding box center [339, 203] width 245 height 14
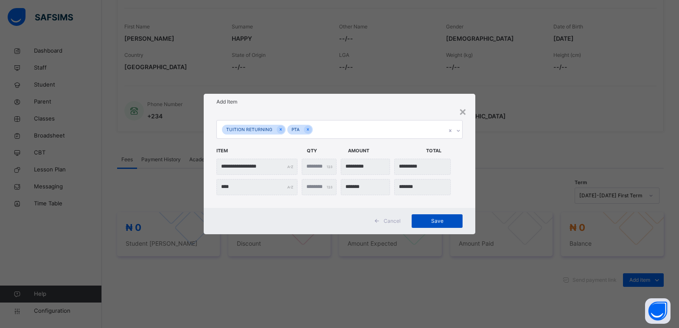
click at [427, 220] on span "Save" at bounding box center [437, 221] width 38 height 8
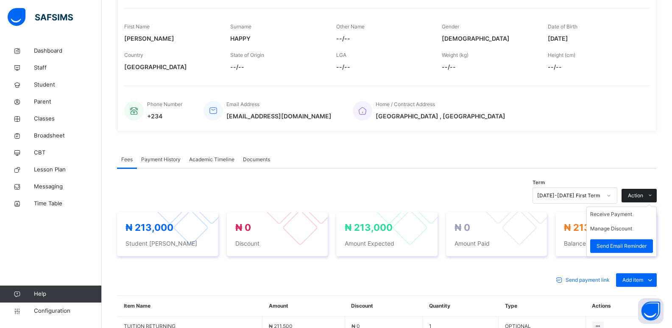
click at [654, 196] on icon at bounding box center [650, 195] width 6 height 7
click at [612, 229] on button "Manage Discount" at bounding box center [611, 229] width 42 height 8
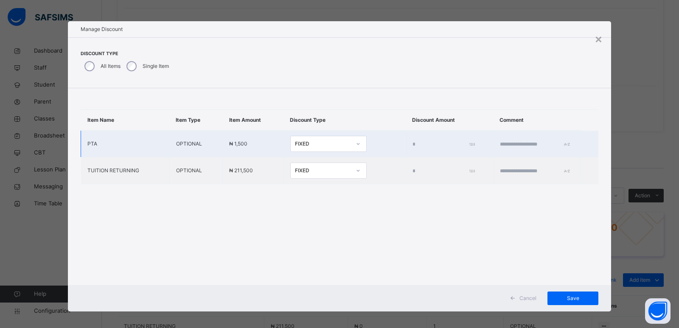
click at [405, 146] on td "*" at bounding box center [448, 144] width 87 height 27
click at [412, 145] on input "*" at bounding box center [442, 144] width 60 height 8
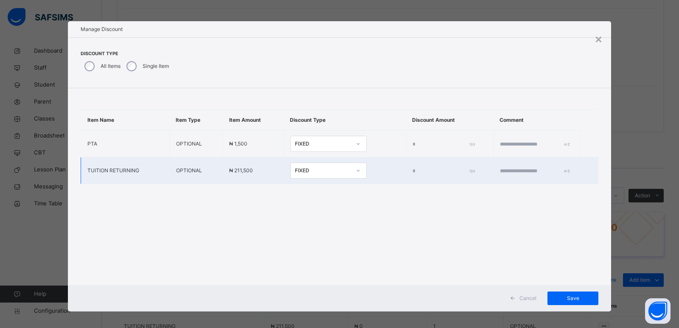
type input "****"
click at [412, 172] on input "*" at bounding box center [442, 171] width 60 height 8
type input "******"
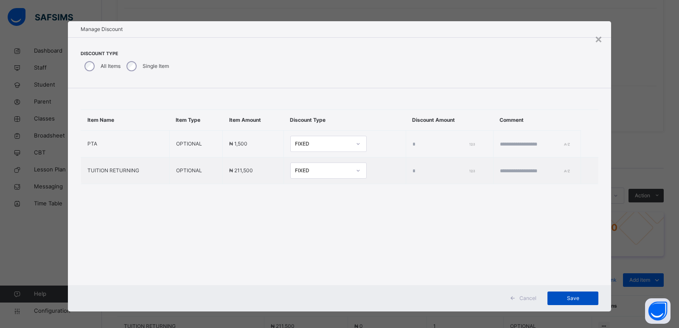
click at [567, 298] on span "Save" at bounding box center [572, 298] width 38 height 8
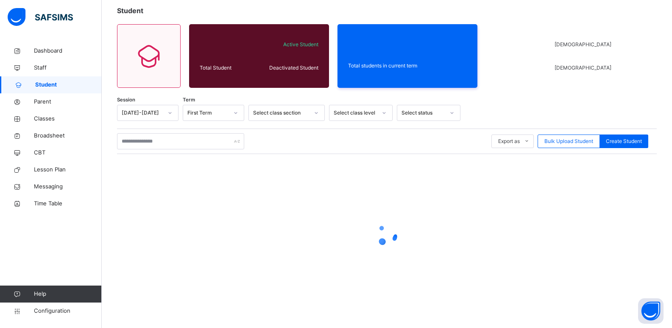
scroll to position [10, 0]
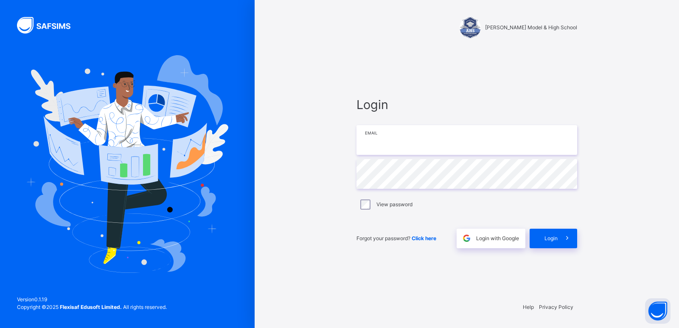
click at [393, 146] on input "email" at bounding box center [466, 140] width 221 height 30
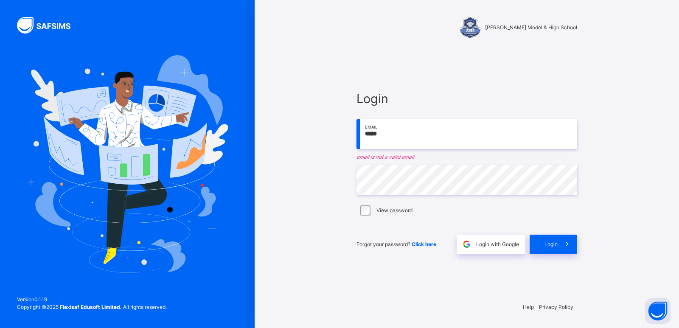
type input "**********"
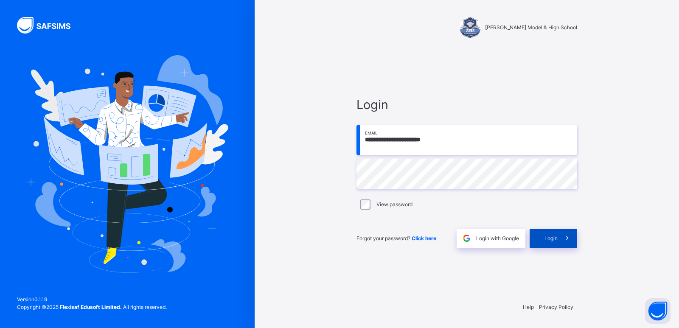
click at [548, 235] on span "Login" at bounding box center [550, 239] width 13 height 8
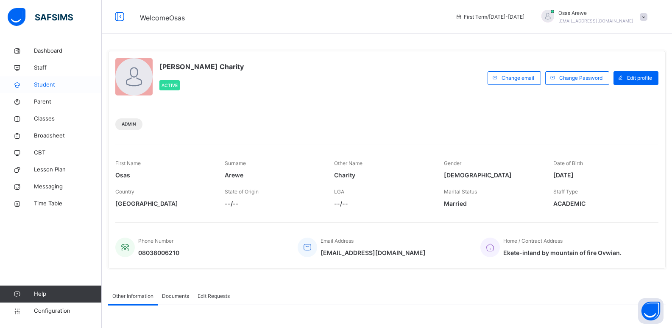
click at [47, 89] on link "Student" at bounding box center [51, 84] width 102 height 17
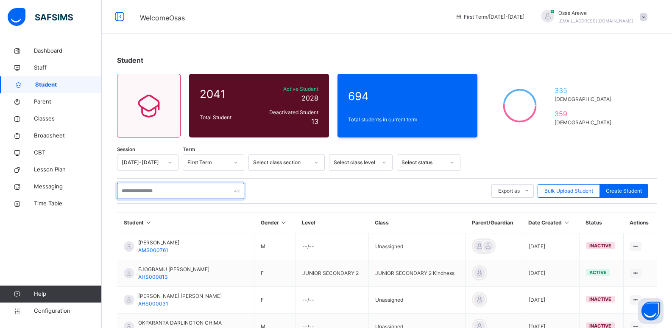
click at [148, 192] on input "text" at bounding box center [180, 191] width 127 height 16
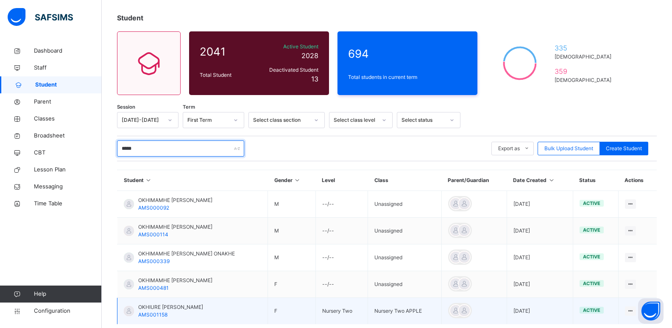
scroll to position [85, 0]
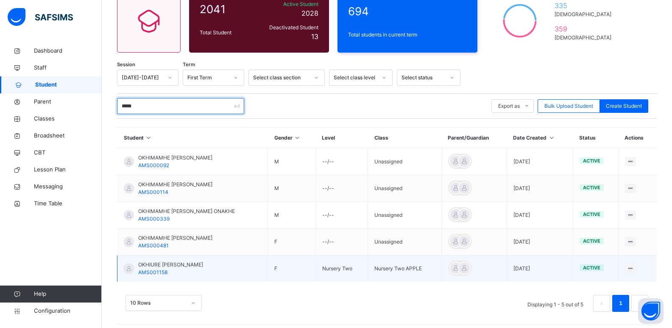
type input "*****"
click at [154, 264] on span "OKHIURE ELENA OMONKHAIYE" at bounding box center [170, 265] width 65 height 8
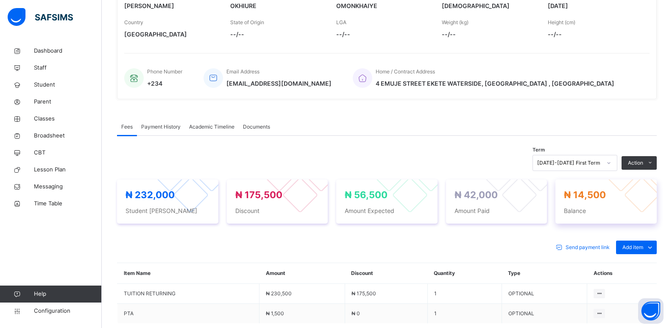
scroll to position [170, 0]
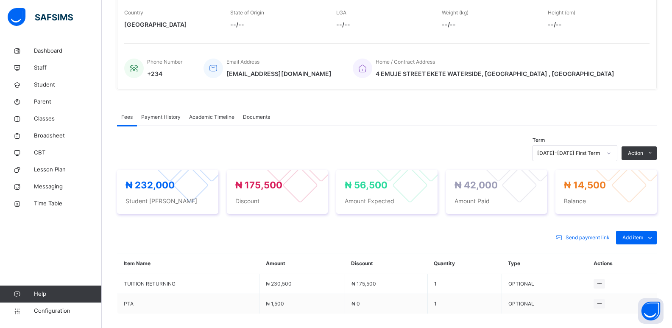
click at [0, 0] on li "Receive Payment" at bounding box center [0, 0] width 0 height 0
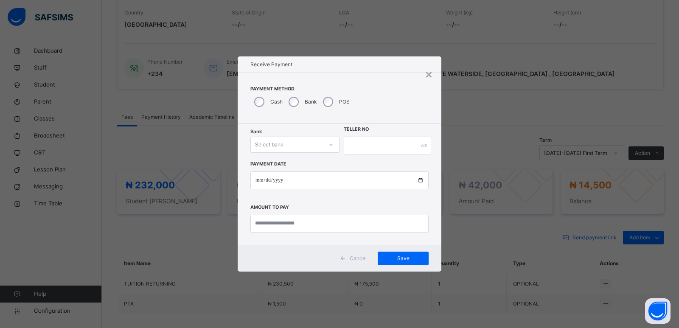
click at [311, 142] on div "Select bank" at bounding box center [287, 144] width 72 height 13
click at [299, 165] on div "Zenith Bank - ALVINAS MODEL PRIMARY SCHOOL" at bounding box center [295, 167] width 88 height 22
click at [363, 144] on input "text" at bounding box center [387, 146] width 87 height 18
type input "*******"
click at [261, 181] on input "date" at bounding box center [339, 180] width 178 height 18
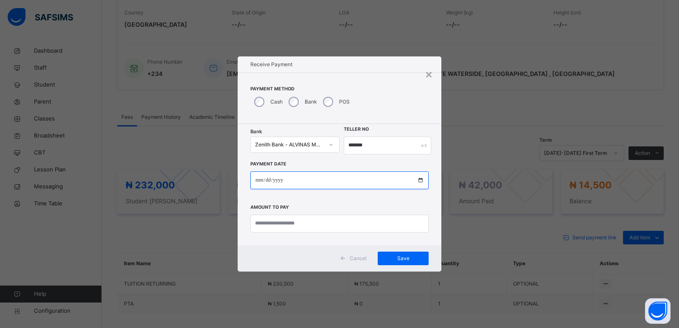
click at [277, 179] on input "**********" at bounding box center [339, 180] width 178 height 18
type input "**********"
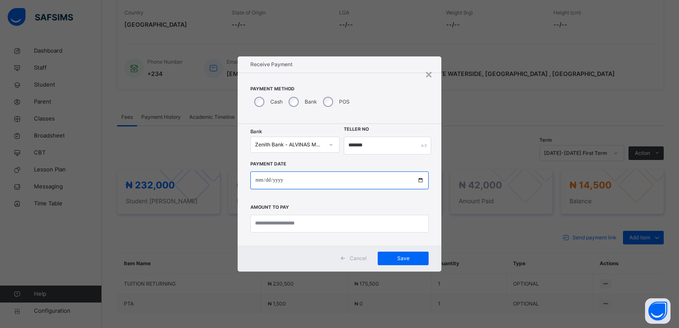
type input "**********"
click at [404, 260] on span "Save" at bounding box center [403, 258] width 38 height 8
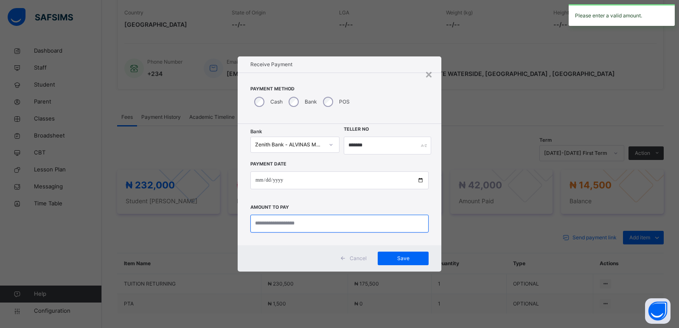
click at [294, 228] on input "currency" at bounding box center [339, 224] width 178 height 18
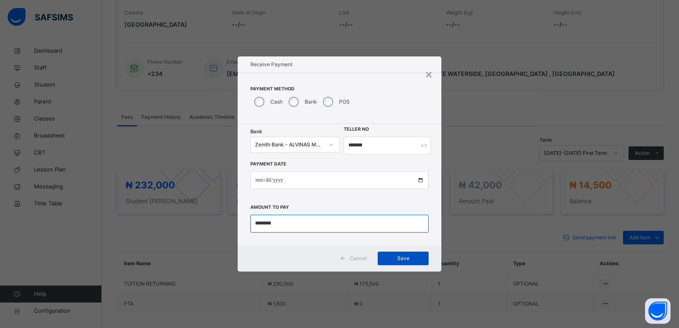
type input "********"
click at [398, 260] on span "Save" at bounding box center [403, 258] width 38 height 8
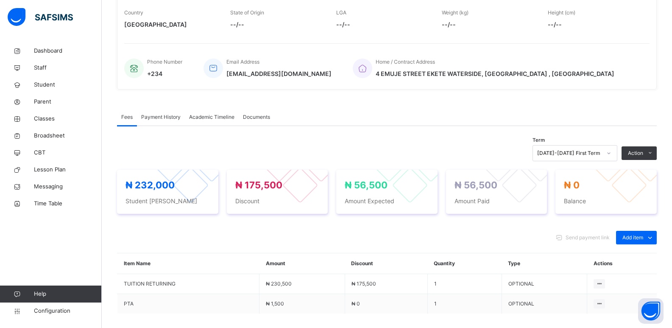
click at [167, 117] on span "Payment History" at bounding box center [160, 117] width 39 height 8
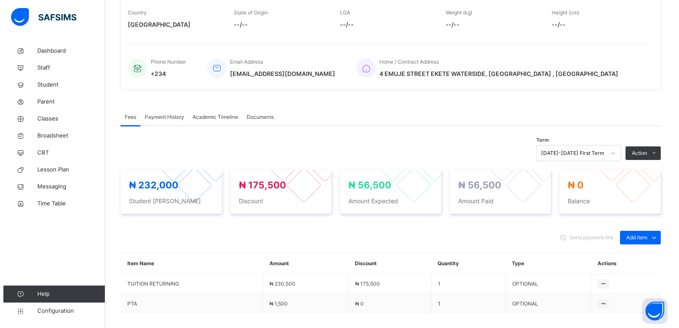
scroll to position [111, 0]
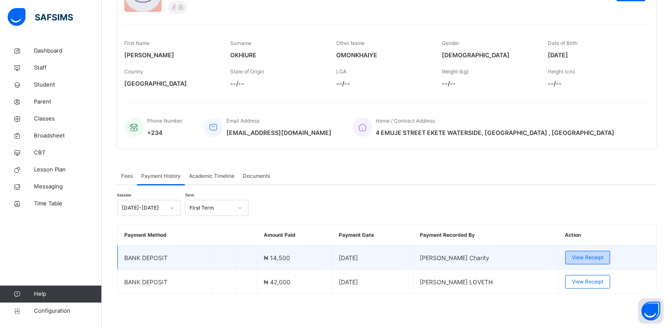
click at [589, 260] on span "View Receipt" at bounding box center [587, 258] width 31 height 8
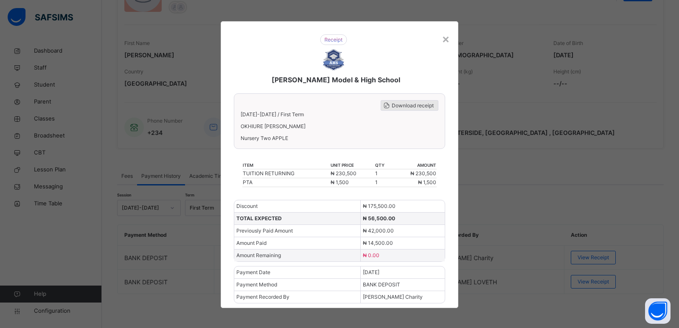
click at [405, 103] on span "Download receipt" at bounding box center [412, 106] width 42 height 8
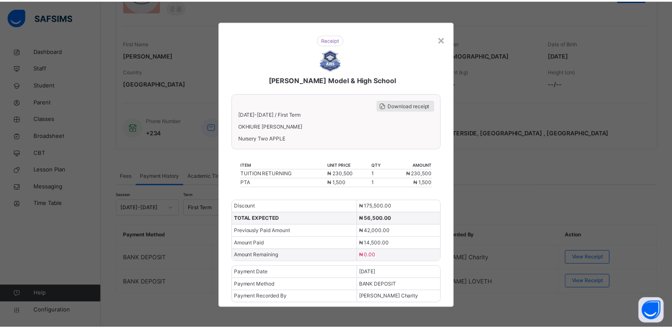
scroll to position [0, 0]
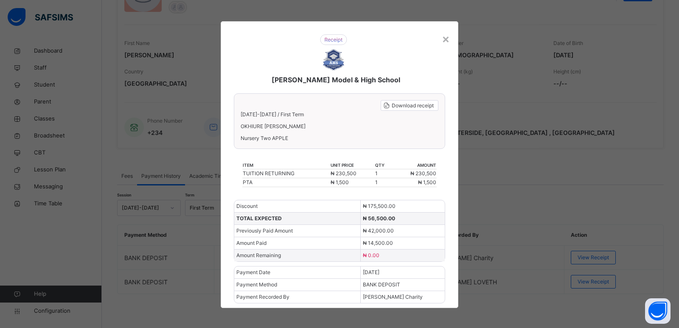
click at [441, 39] on div "×" at bounding box center [445, 39] width 8 height 18
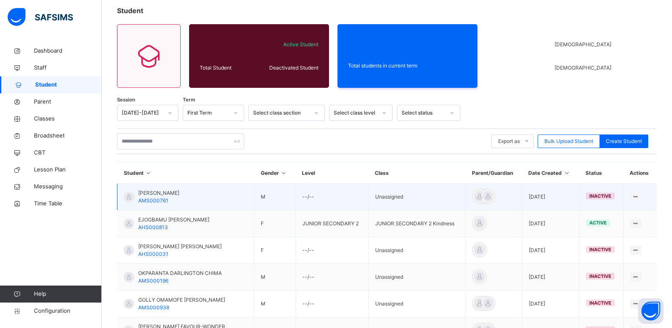
scroll to position [111, 0]
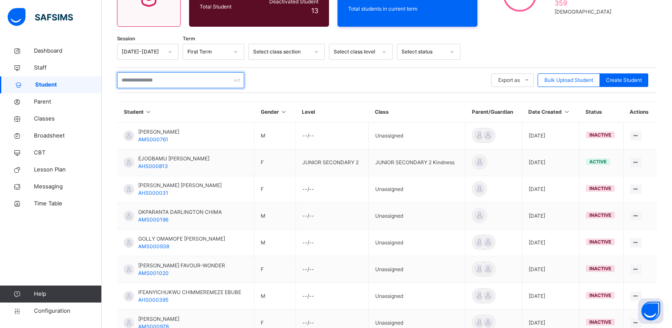
click at [165, 81] on input "text" at bounding box center [180, 80] width 127 height 16
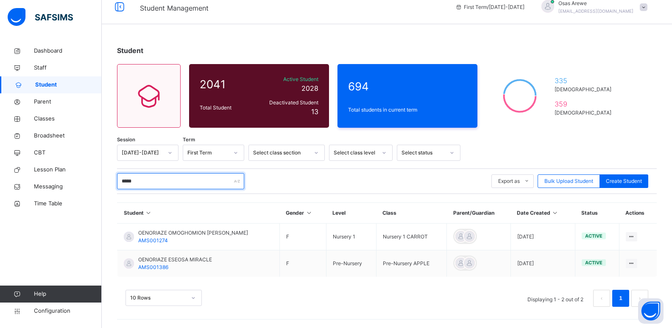
scroll to position [36, 0]
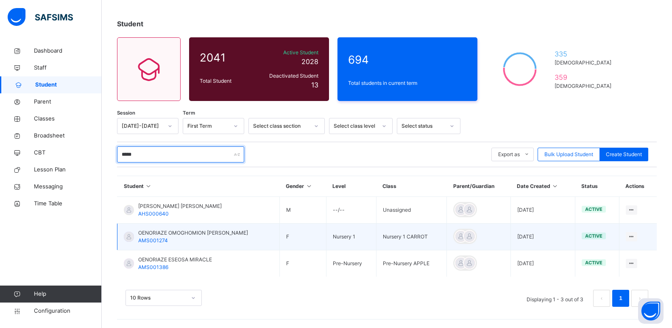
type input "*****"
click at [166, 232] on span "OENORIAZE OMOGHOMION [PERSON_NAME]" at bounding box center [193, 233] width 110 height 8
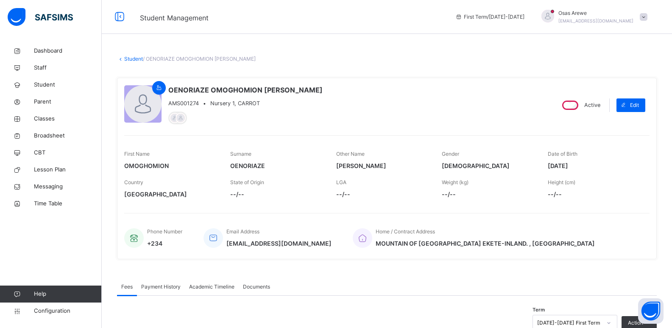
click at [162, 288] on span "Payment History" at bounding box center [160, 287] width 39 height 8
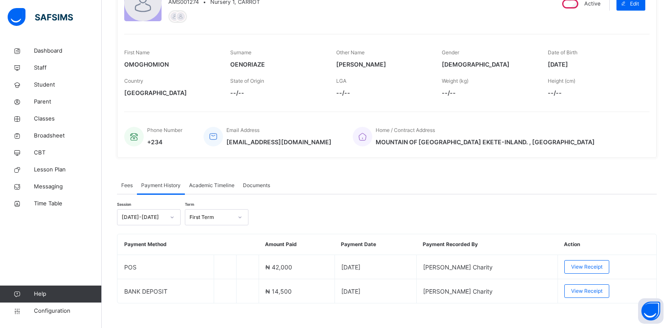
scroll to position [111, 0]
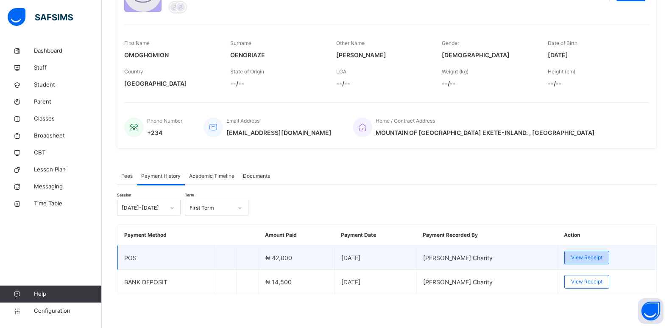
click at [587, 260] on span "View Receipt" at bounding box center [586, 258] width 31 height 8
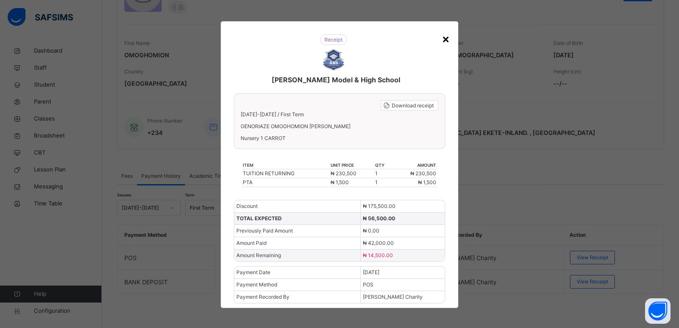
click at [442, 41] on div "×" at bounding box center [445, 39] width 8 height 18
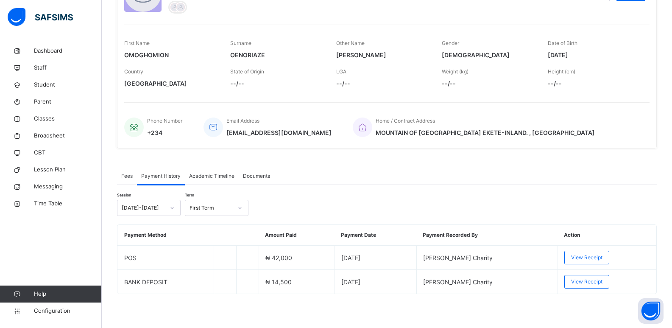
click at [127, 177] on span "Fees" at bounding box center [126, 176] width 11 height 8
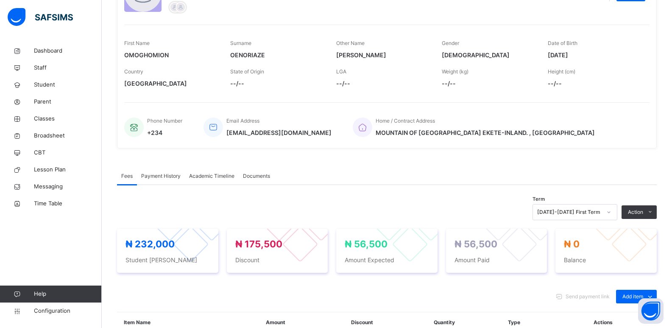
click at [153, 176] on span "Payment History" at bounding box center [160, 176] width 39 height 8
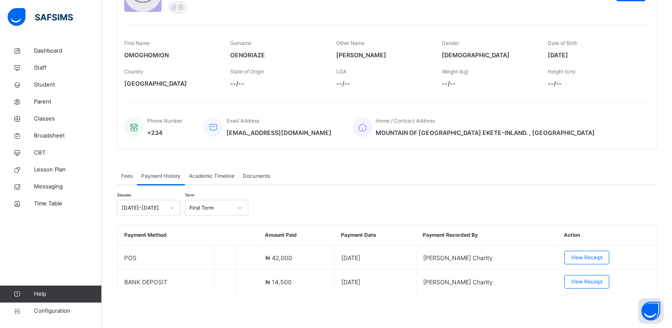
click at [121, 178] on div "Fees" at bounding box center [127, 176] width 20 height 17
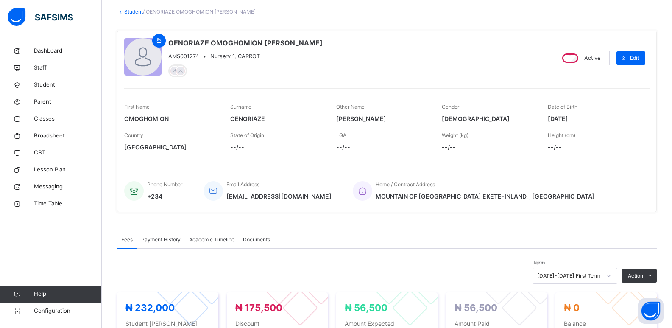
scroll to position [33, 0]
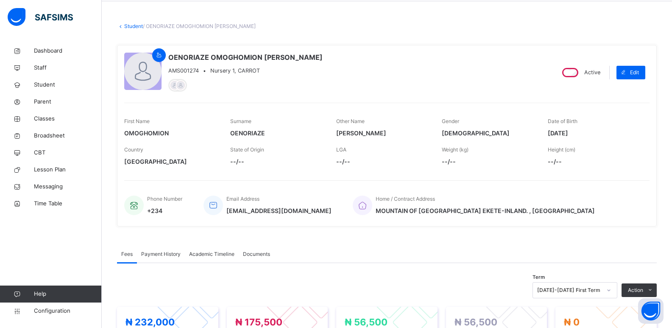
click at [160, 254] on span "Payment History" at bounding box center [160, 254] width 39 height 8
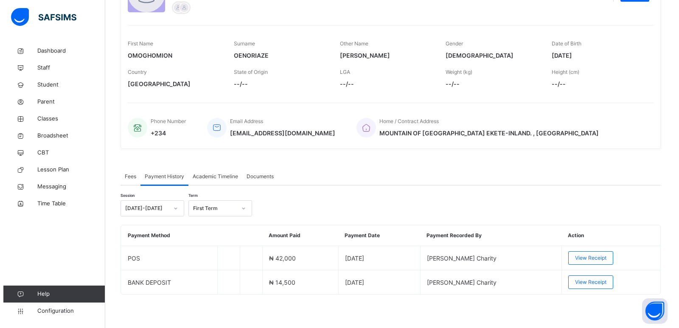
scroll to position [111, 0]
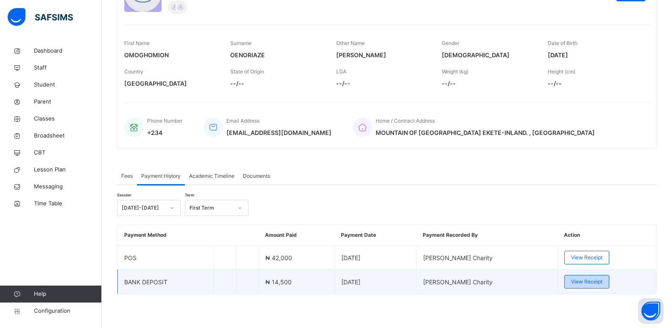
click at [593, 282] on span "View Receipt" at bounding box center [586, 282] width 31 height 8
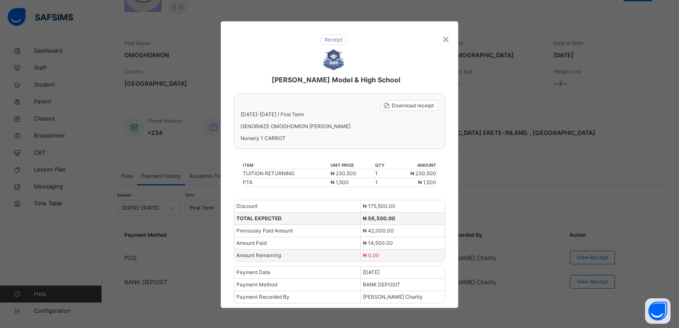
drag, startPoint x: 439, startPoint y: 40, endPoint x: 519, endPoint y: 218, distance: 195.7
click at [443, 42] on div "× Alvina's Model & High School Download receipt 2025-2026 / First Term OENORIAZ…" at bounding box center [339, 164] width 237 height 287
click at [445, 39] on div "×" at bounding box center [445, 39] width 8 height 18
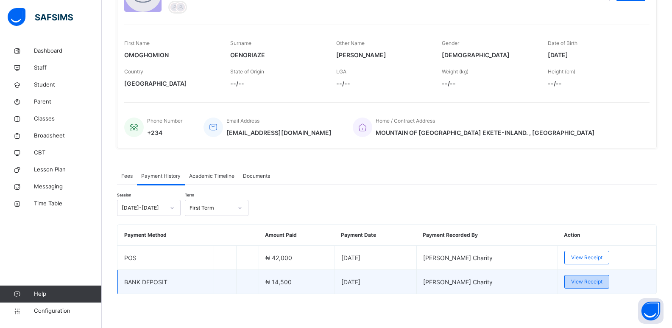
click at [591, 285] on span "View Receipt" at bounding box center [586, 282] width 31 height 8
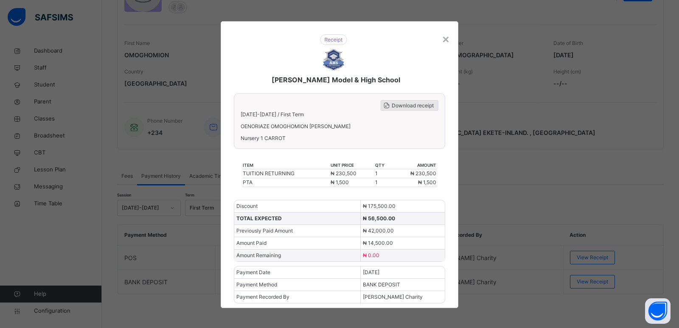
click at [409, 107] on span "Download receipt" at bounding box center [412, 106] width 42 height 8
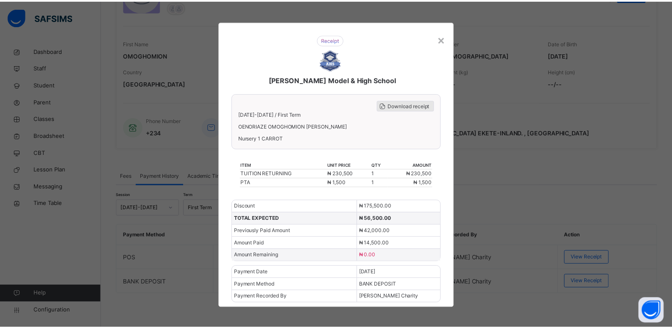
scroll to position [0, 0]
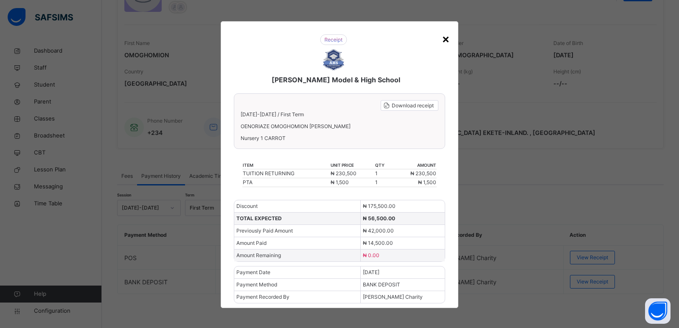
click at [445, 40] on div "×" at bounding box center [445, 39] width 8 height 18
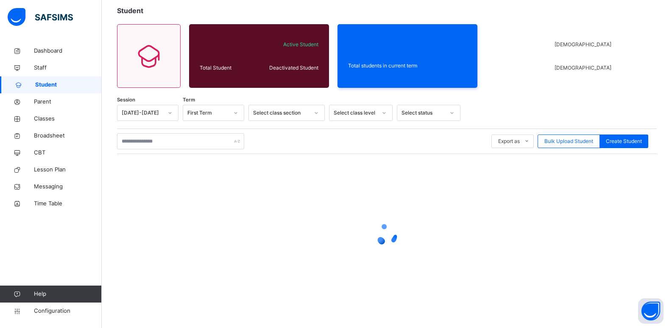
scroll to position [36, 0]
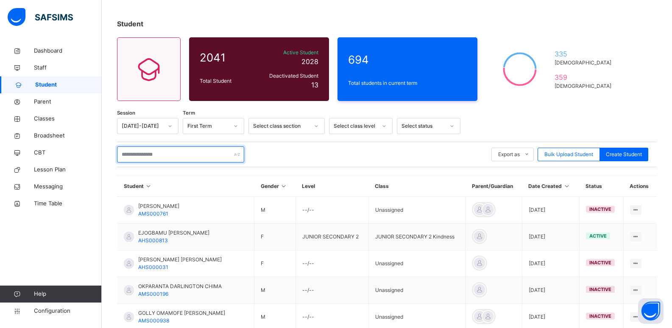
click at [163, 153] on input "text" at bounding box center [180, 154] width 127 height 16
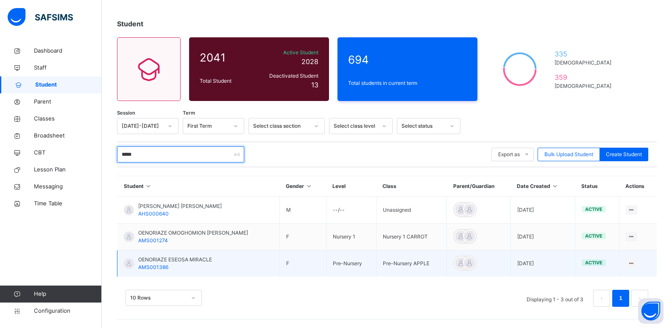
type input "*****"
click at [180, 260] on span "OENORIAZE ESEOSA MIRACLE" at bounding box center [175, 260] width 74 height 8
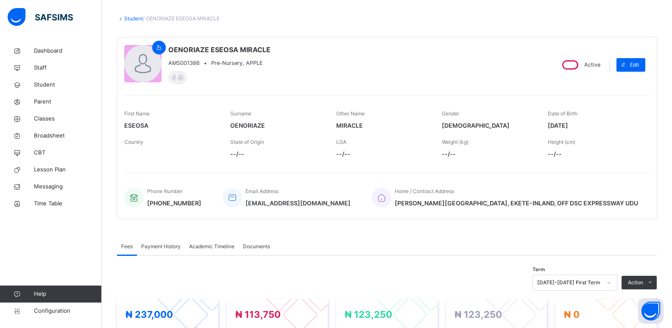
scroll to position [127, 0]
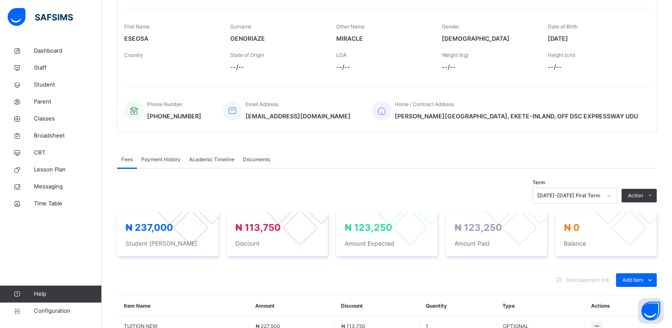
click at [154, 158] on span "Payment History" at bounding box center [160, 160] width 39 height 8
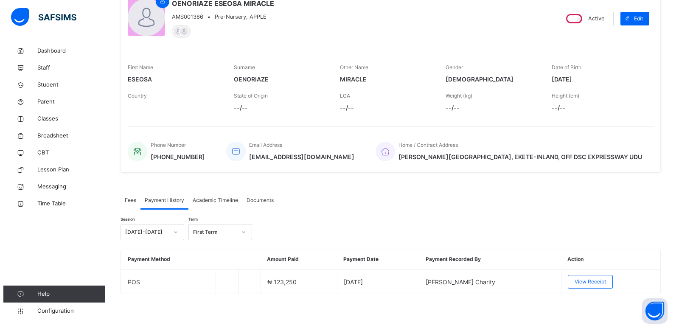
scroll to position [87, 0]
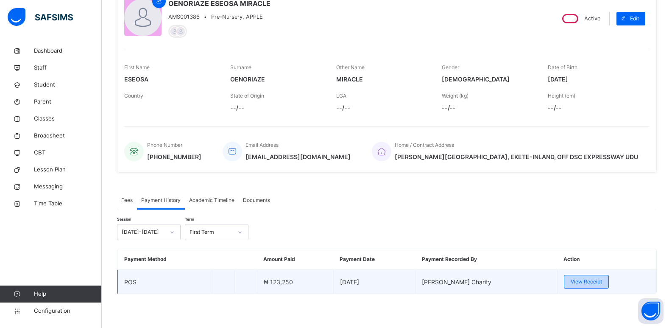
click at [584, 282] on span "View Receipt" at bounding box center [586, 282] width 31 height 8
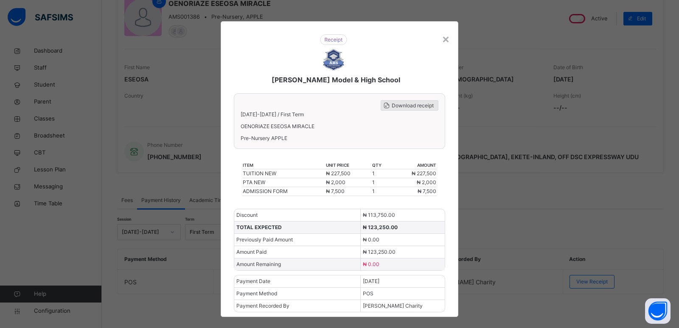
click at [398, 105] on span "Download receipt" at bounding box center [412, 106] width 42 height 8
click at [444, 41] on div "×" at bounding box center [445, 39] width 8 height 18
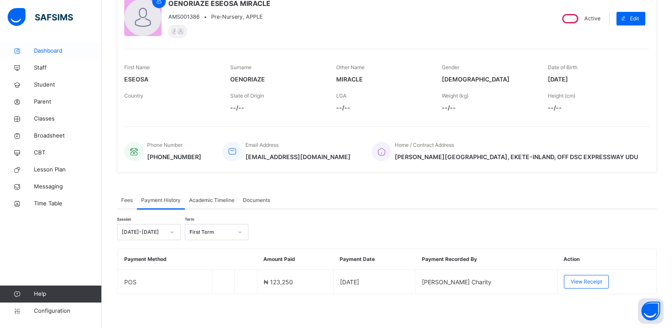
click at [51, 49] on span "Dashboard" at bounding box center [68, 51] width 68 height 8
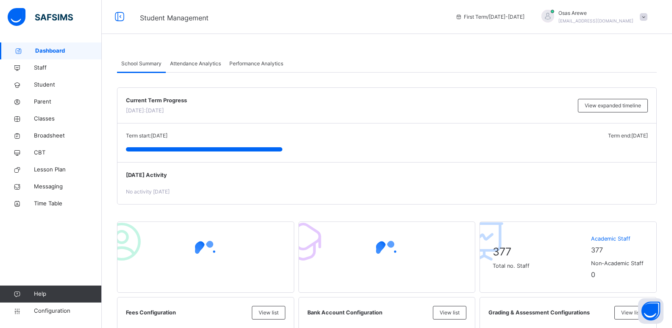
click at [648, 16] on span at bounding box center [644, 17] width 8 height 8
click at [612, 108] on span "Logout" at bounding box center [620, 105] width 56 height 11
